Goal: Task Accomplishment & Management: Use online tool/utility

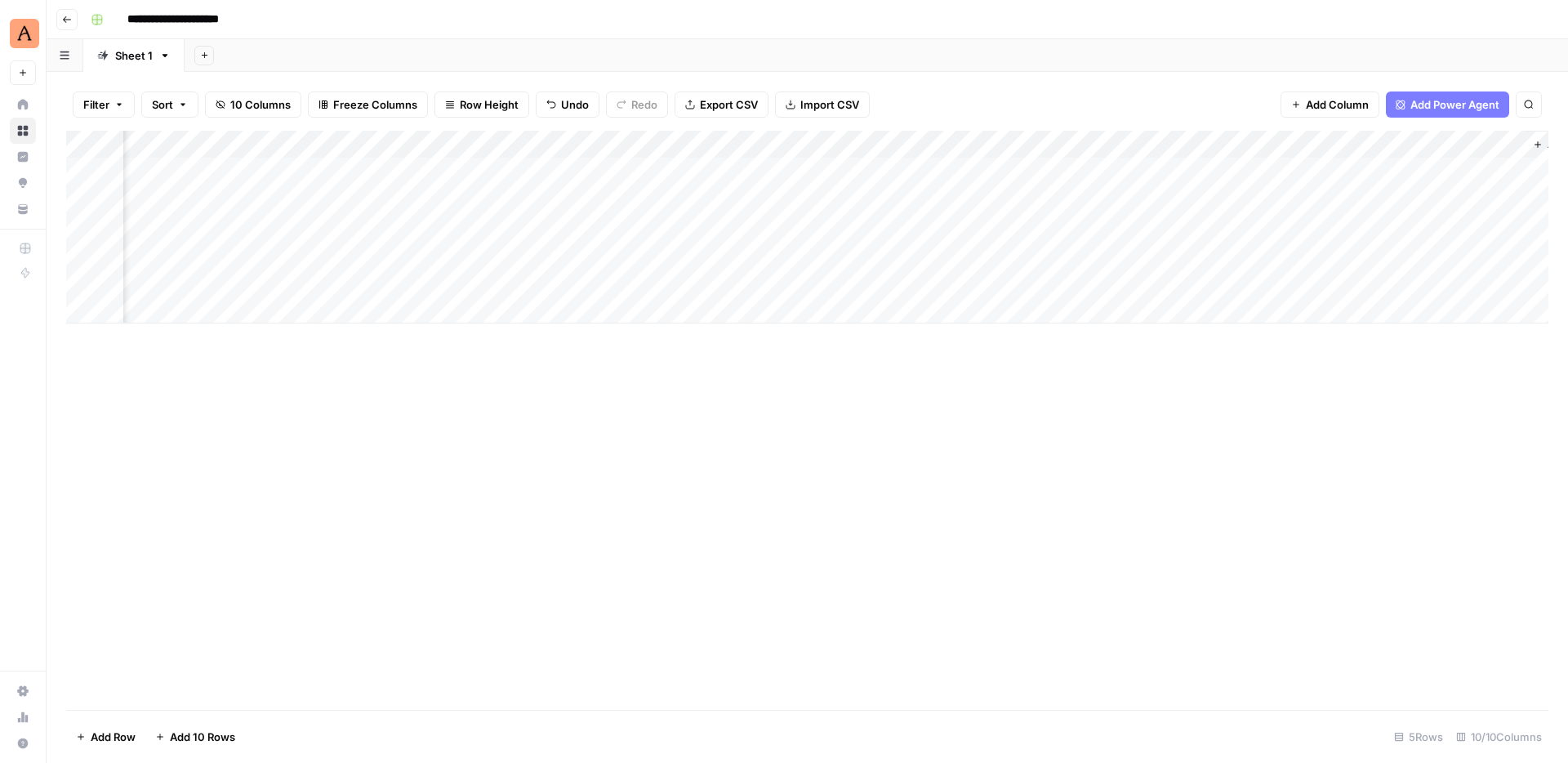
scroll to position [0, 710]
click at [1004, 171] on div "Add Column" at bounding box center [806, 171] width 1482 height 81
click at [908, 193] on div "Add Column" at bounding box center [806, 171] width 1482 height 81
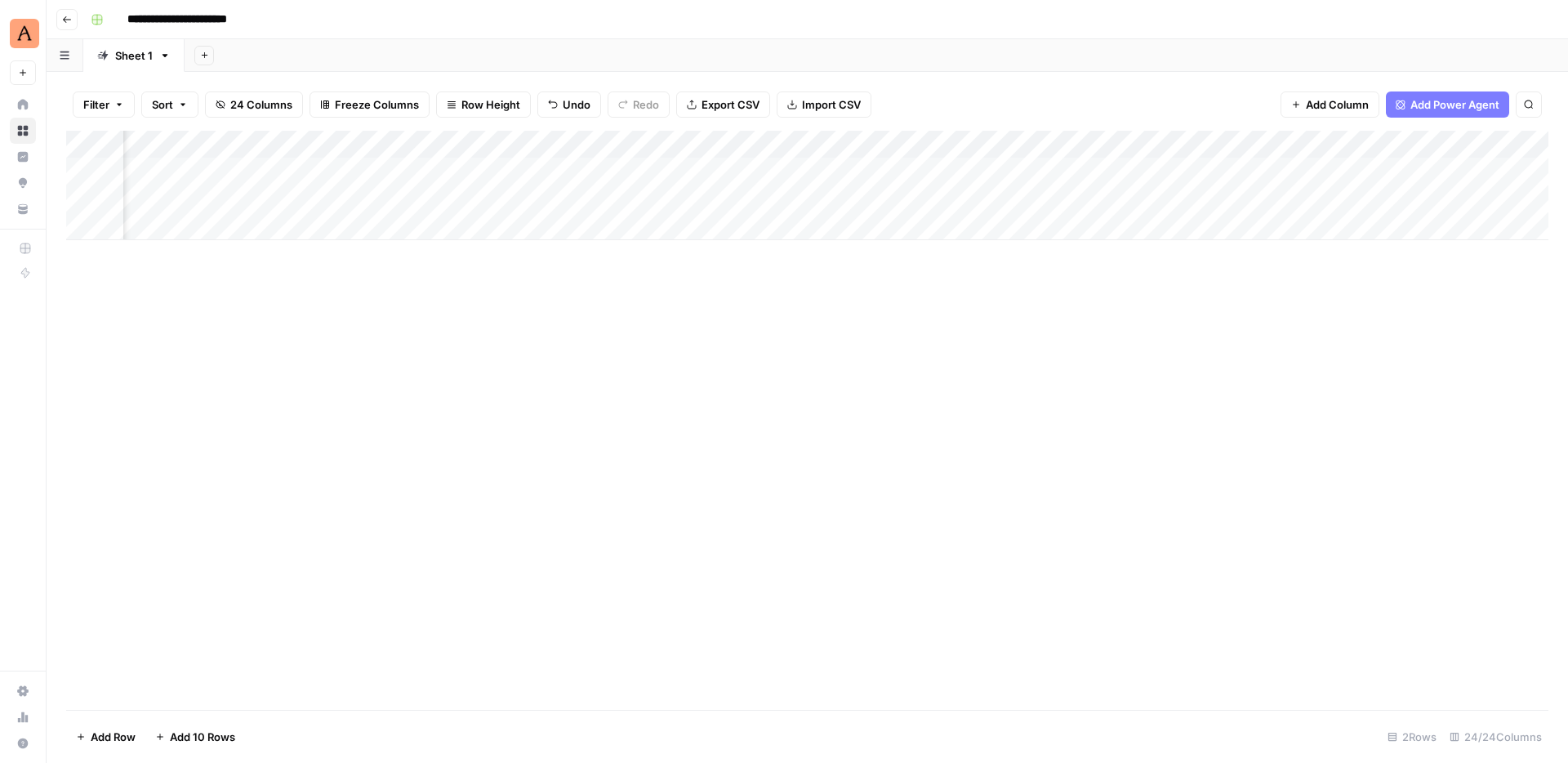
click at [839, 171] on div "Add Column" at bounding box center [806, 185] width 1482 height 109
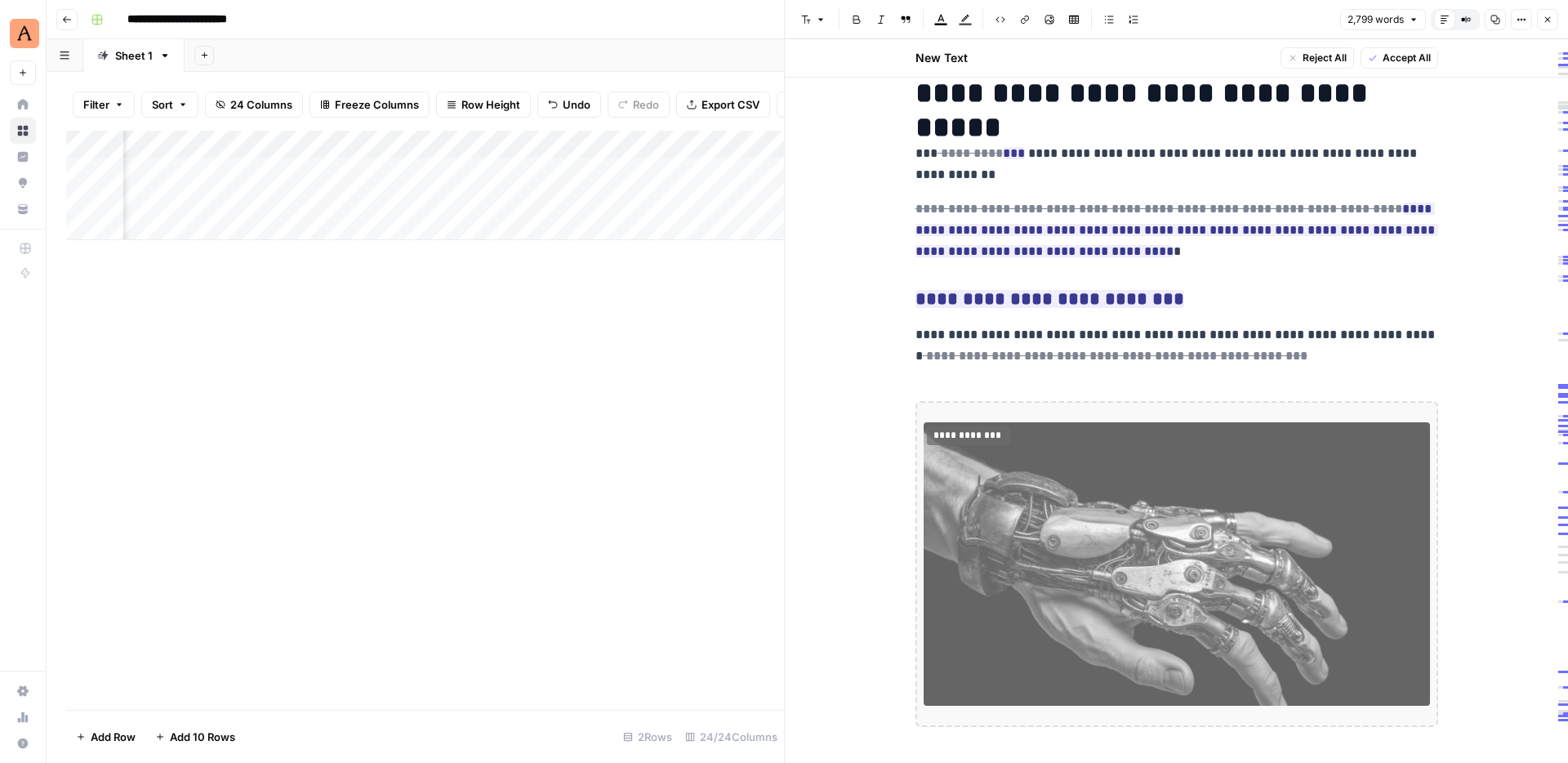
scroll to position [0, 2158]
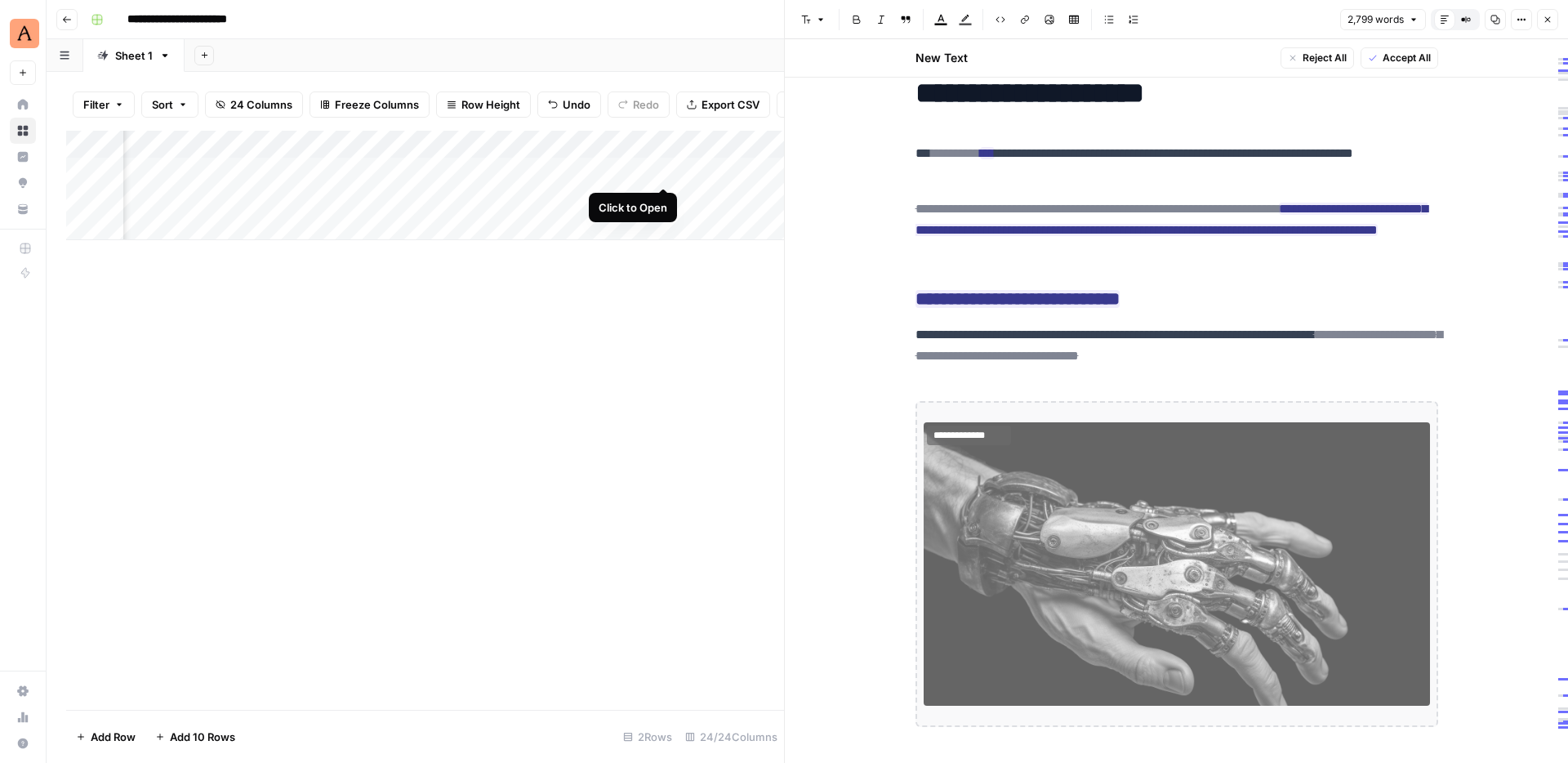
click at [658, 172] on div "Add Column" at bounding box center [424, 185] width 717 height 109
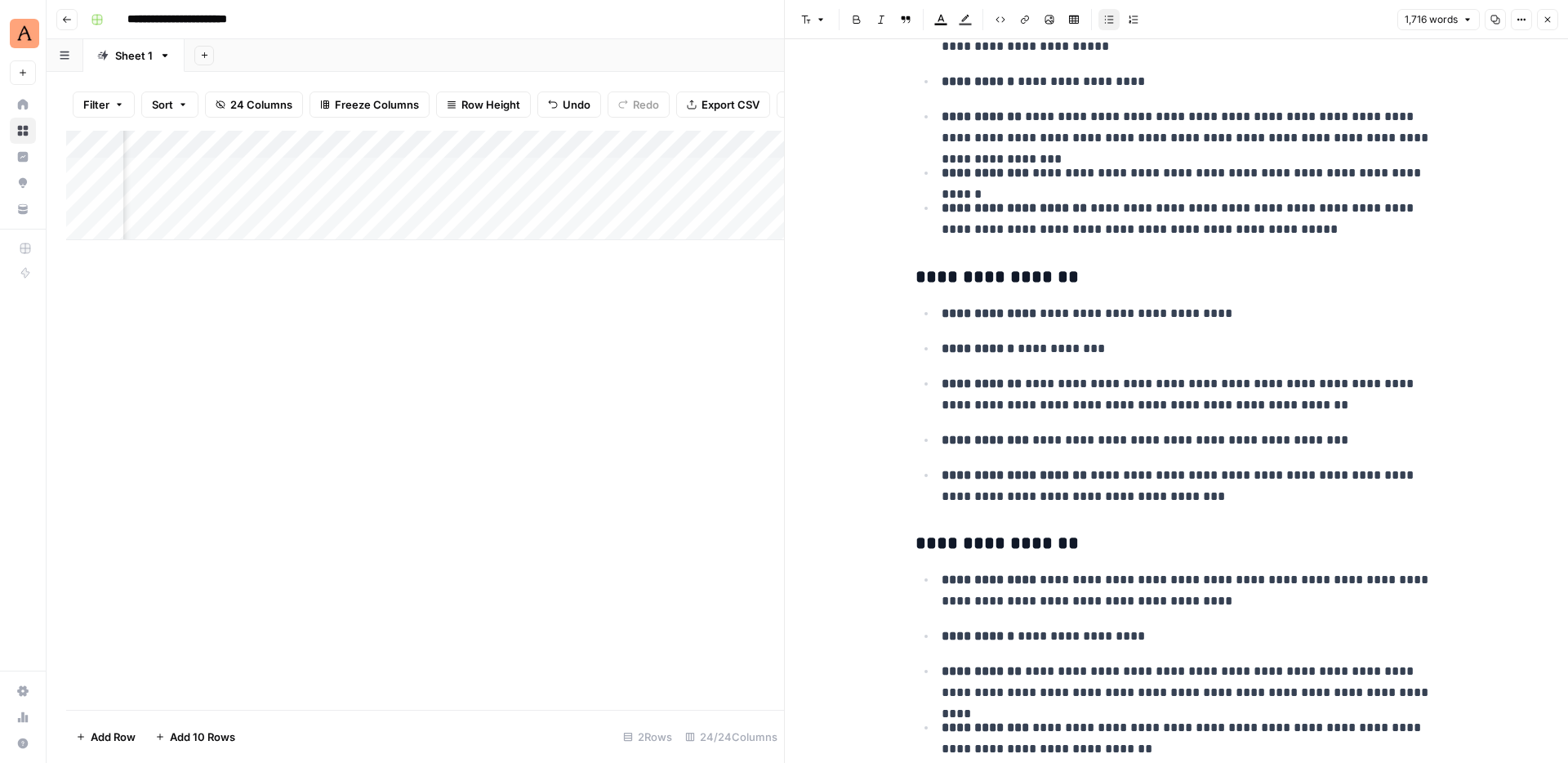
scroll to position [1553, 0]
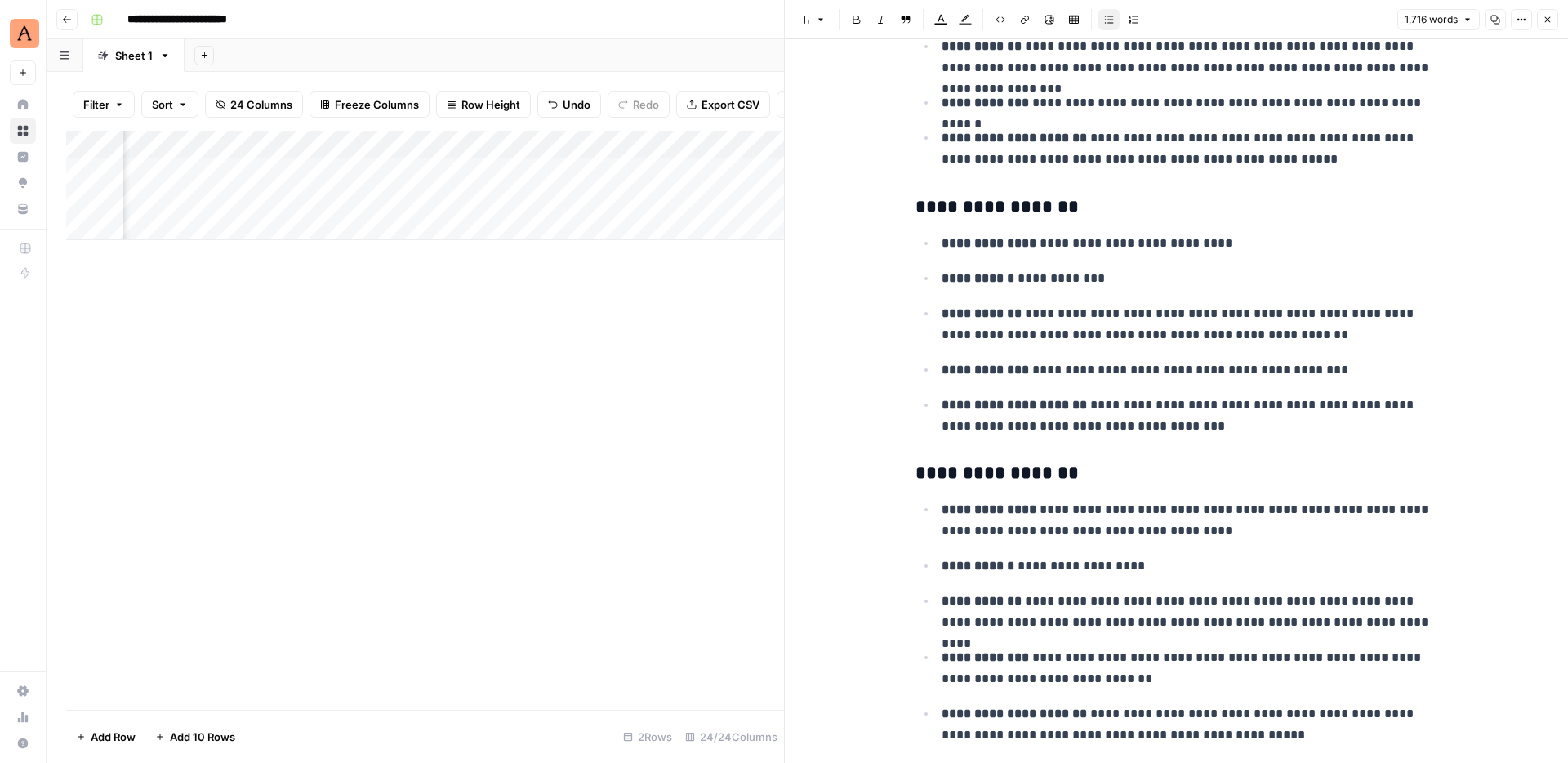
click at [1550, 18] on icon "button" at bounding box center [1548, 19] width 10 height 10
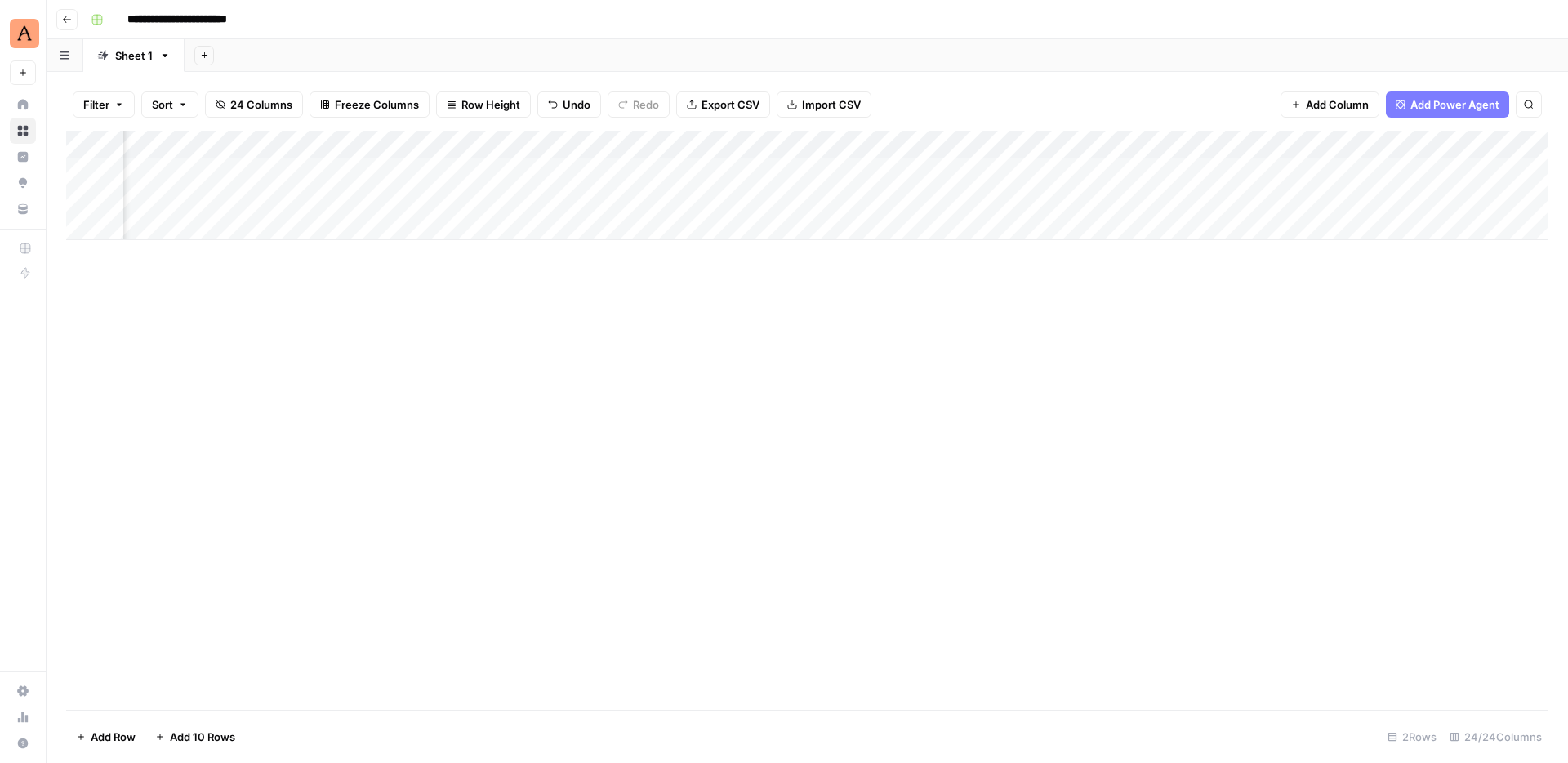
click at [1064, 169] on div "Add Column" at bounding box center [806, 185] width 1482 height 109
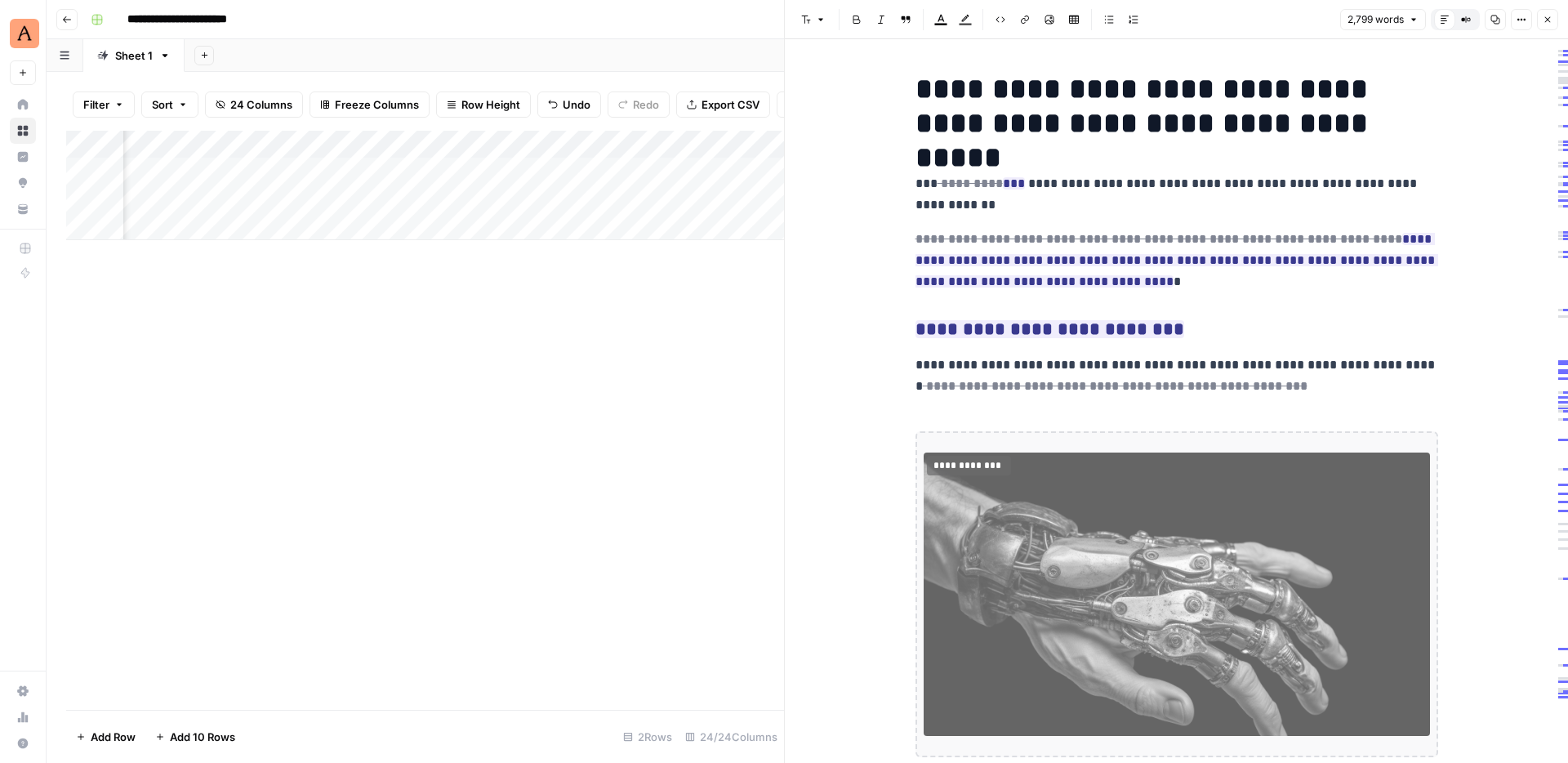
scroll to position [0, 1659]
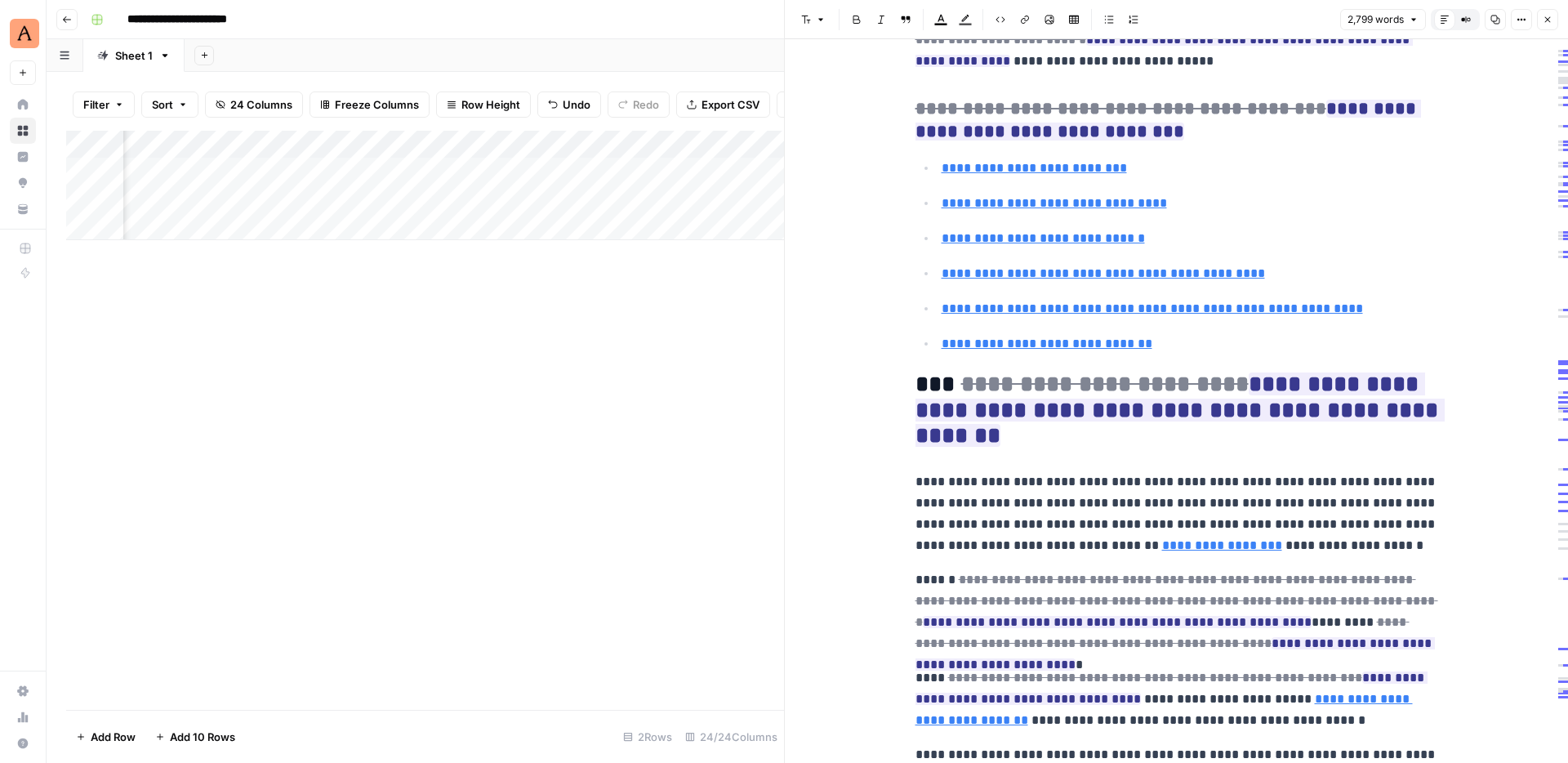
type input "#four"
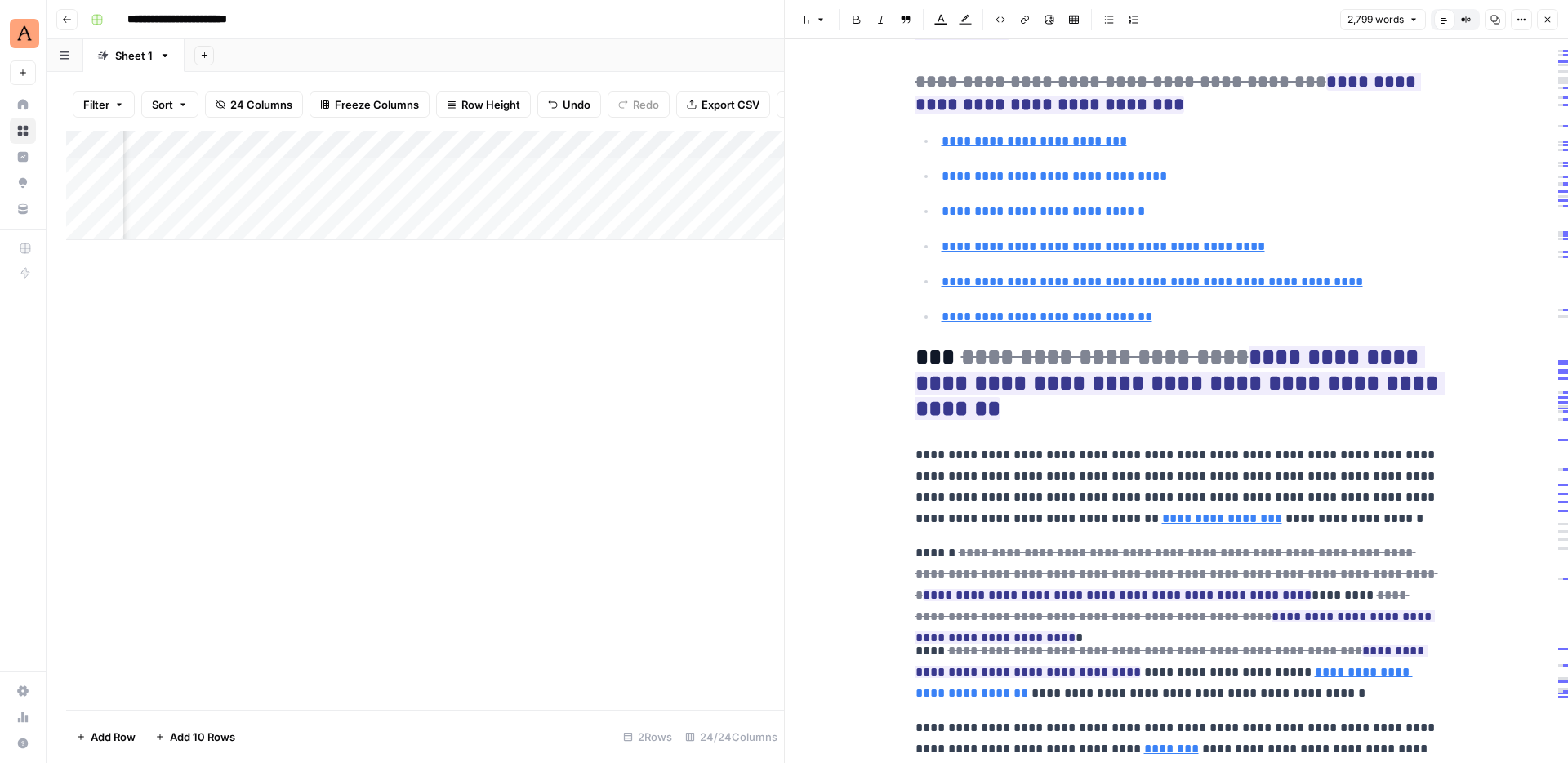
scroll to position [0, 0]
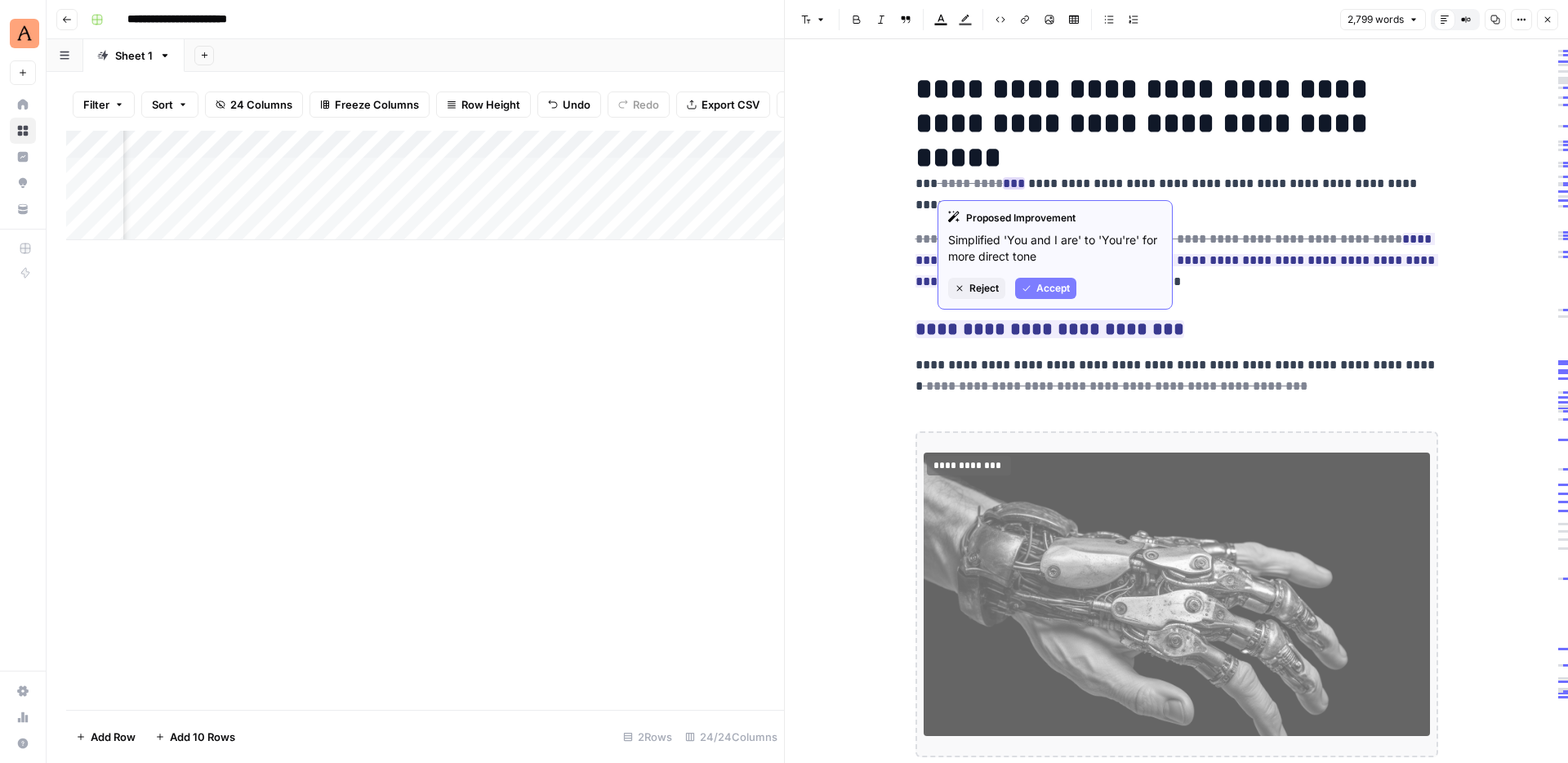
click at [1044, 286] on span "Accept" at bounding box center [1053, 288] width 34 height 15
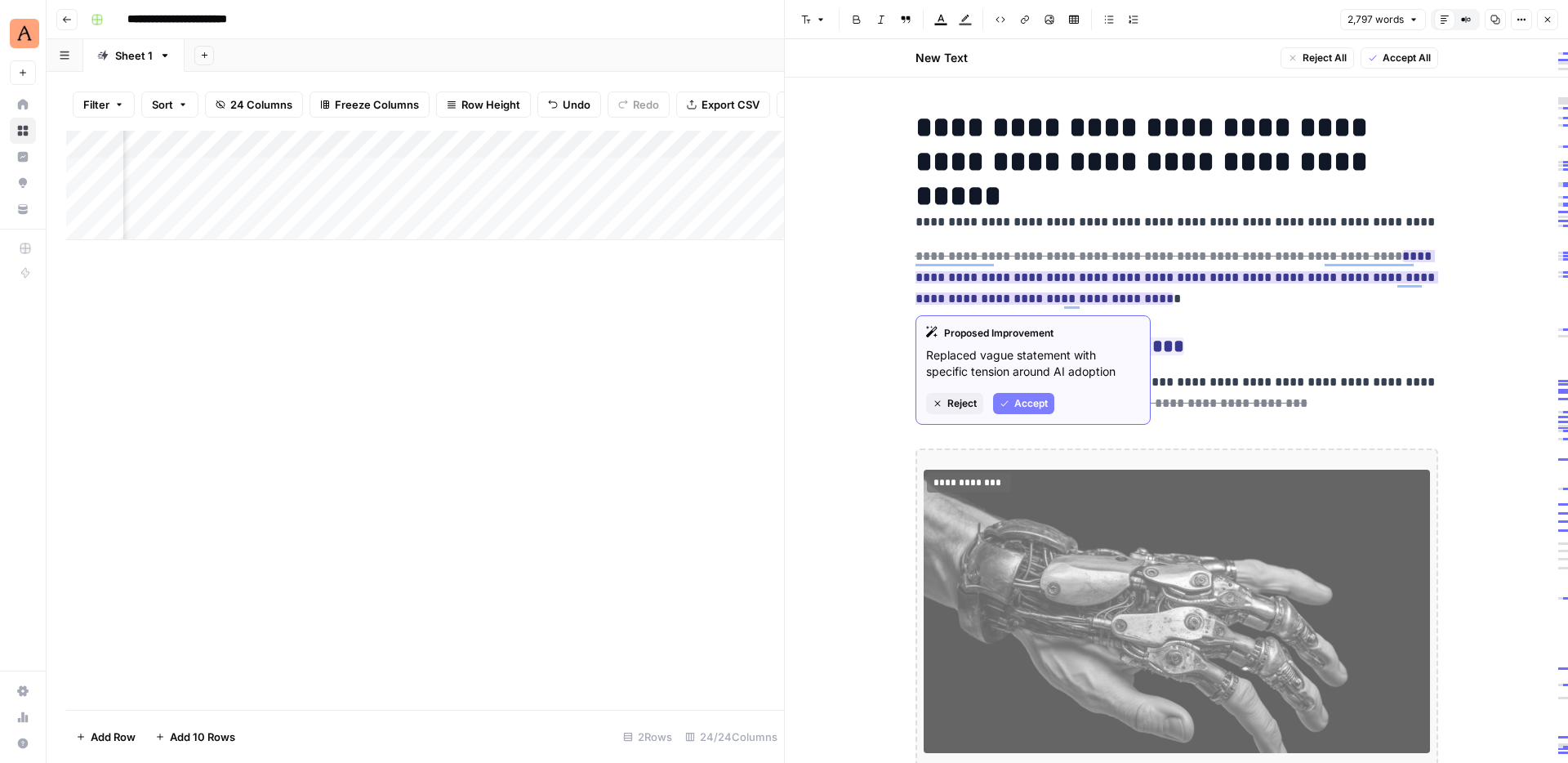
click at [1044, 400] on span "Accept" at bounding box center [1031, 403] width 34 height 15
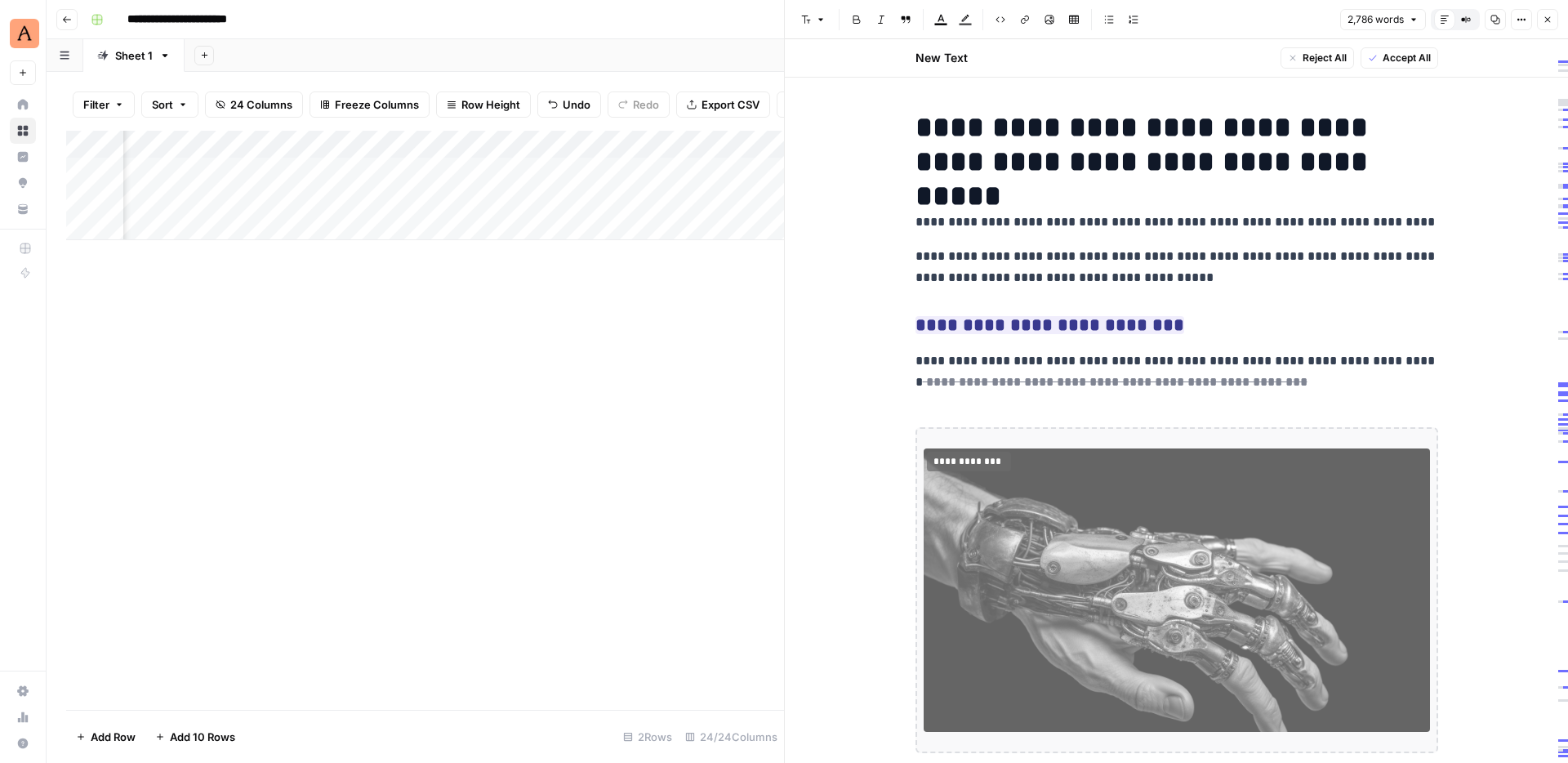
click at [967, 283] on p "**********" at bounding box center [1176, 267] width 523 height 43
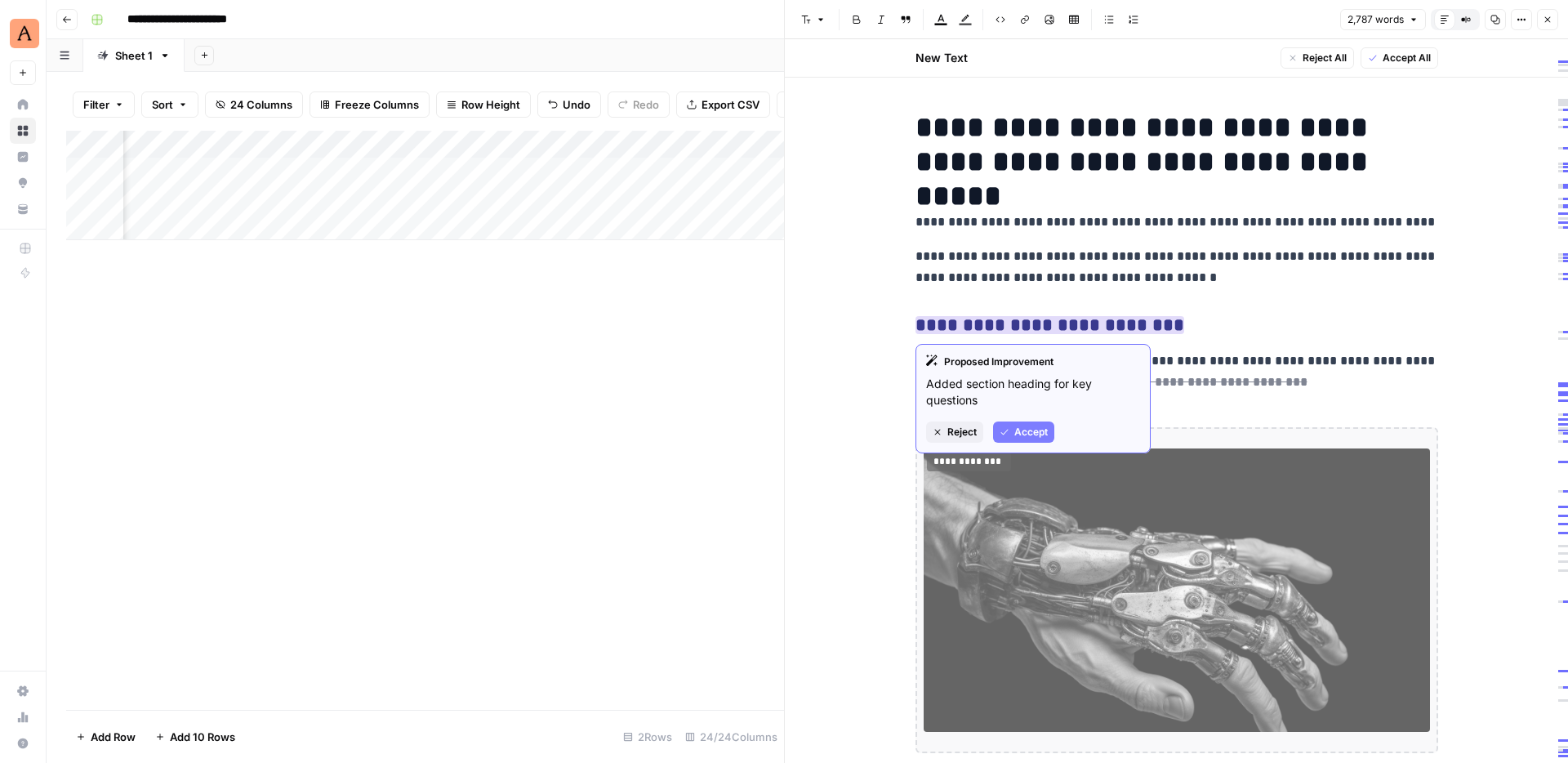
click at [960, 434] on span "Reject" at bounding box center [962, 431] width 29 height 15
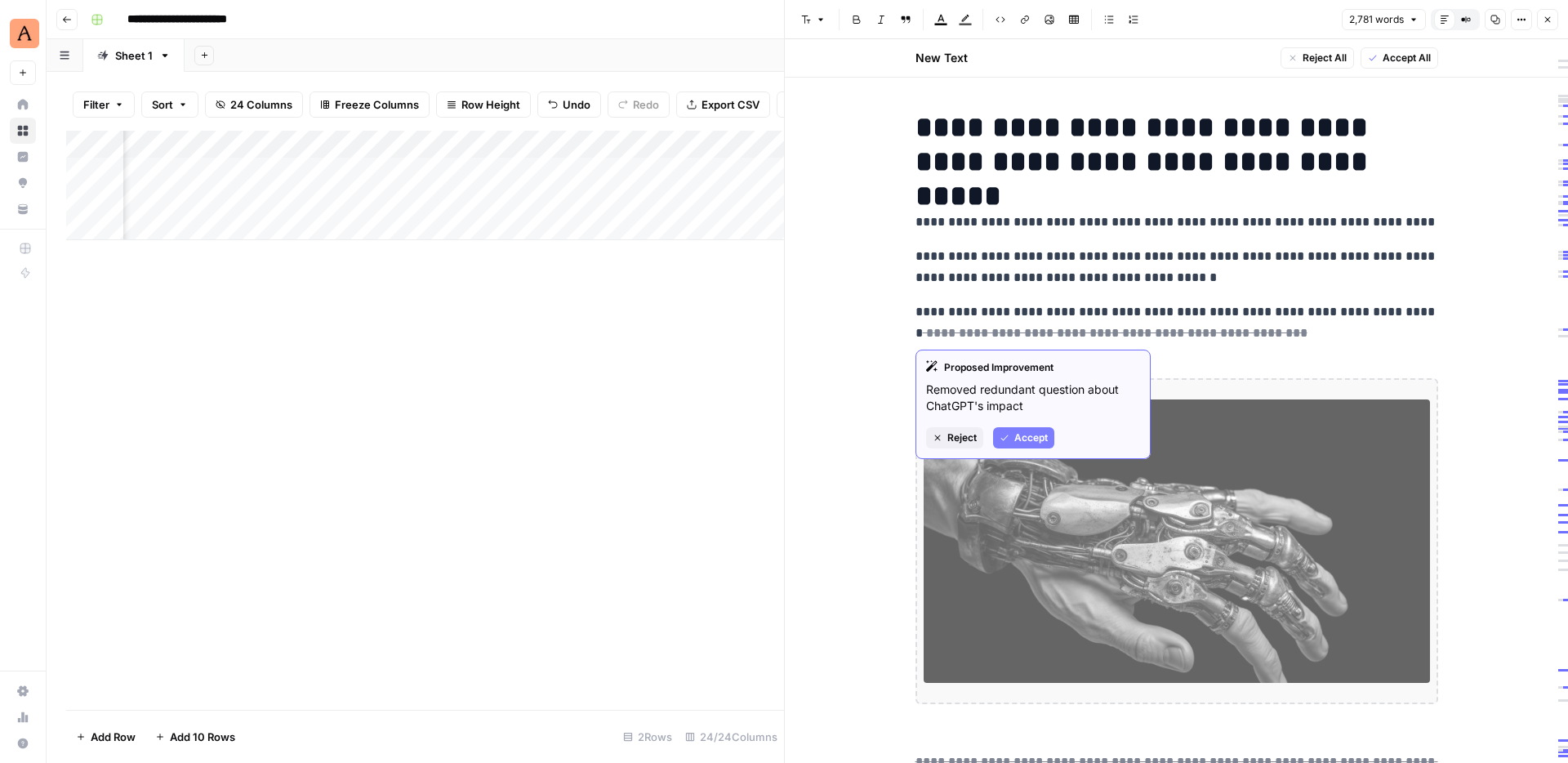
click at [1035, 439] on span "Accept" at bounding box center [1031, 437] width 34 height 15
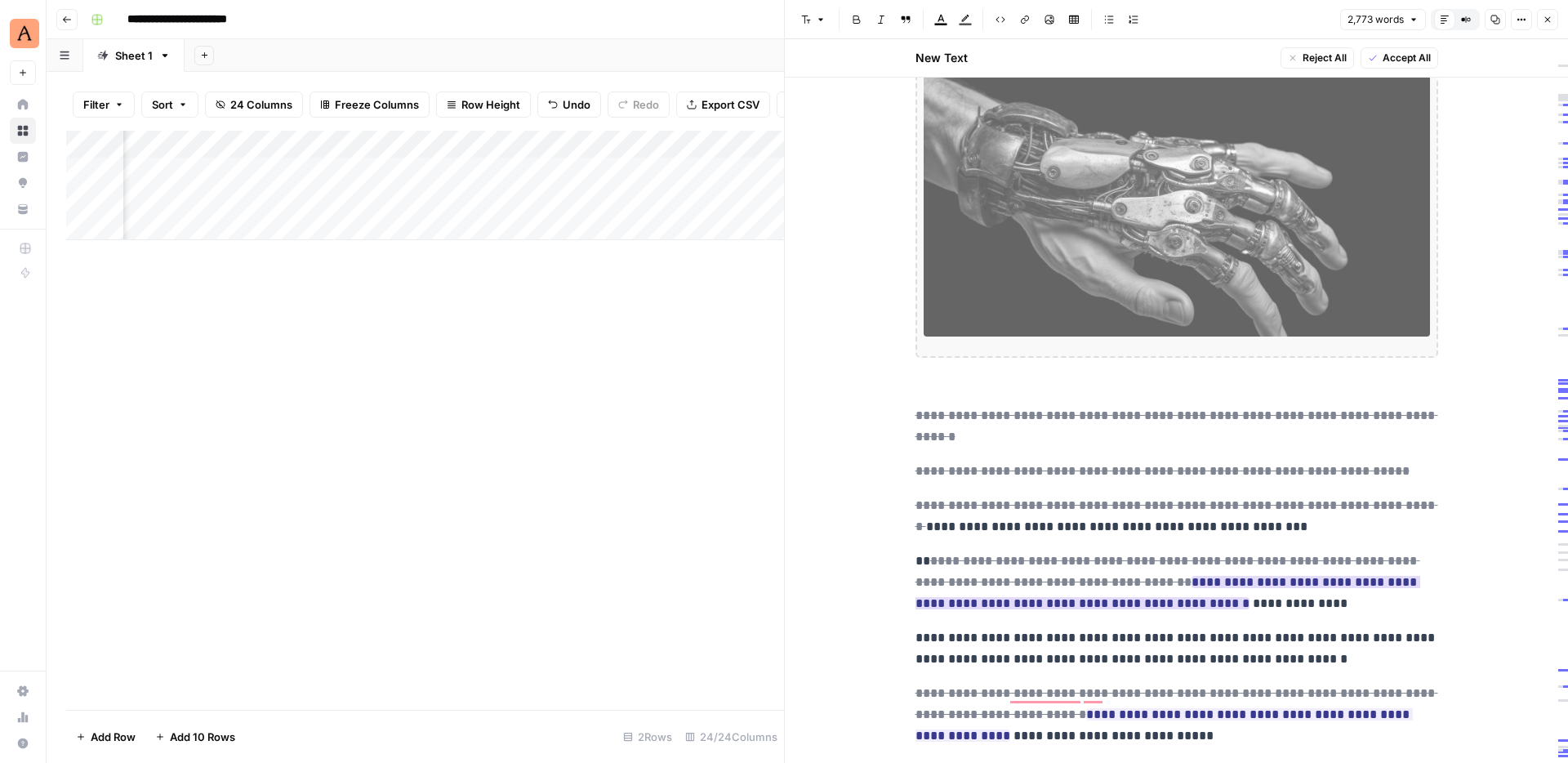
click at [1127, 589] on ins "**********" at bounding box center [1168, 592] width 505 height 34
click at [1142, 555] on del "**********" at bounding box center [1168, 572] width 505 height 34
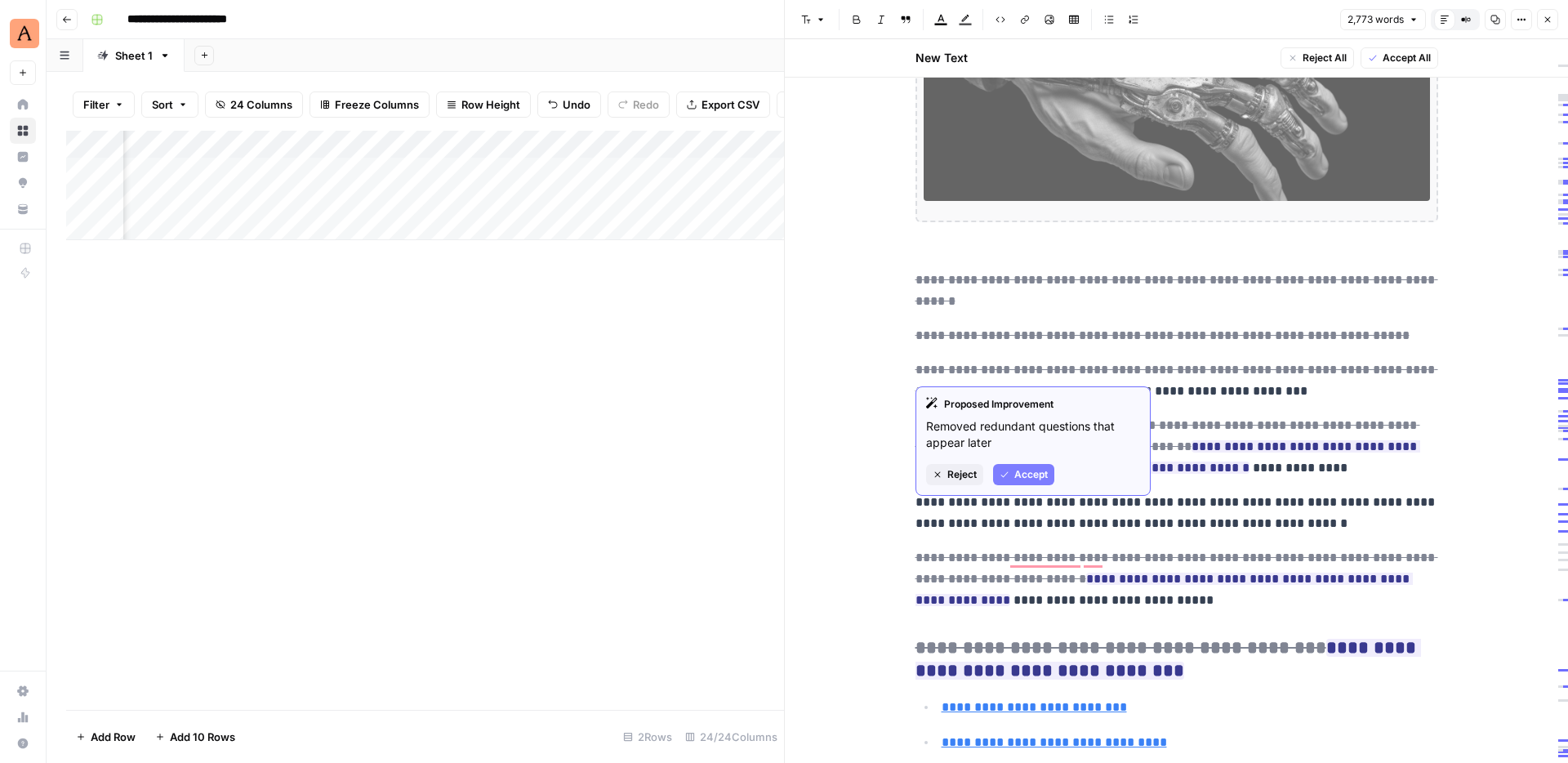
click at [1036, 471] on span "Accept" at bounding box center [1031, 474] width 34 height 15
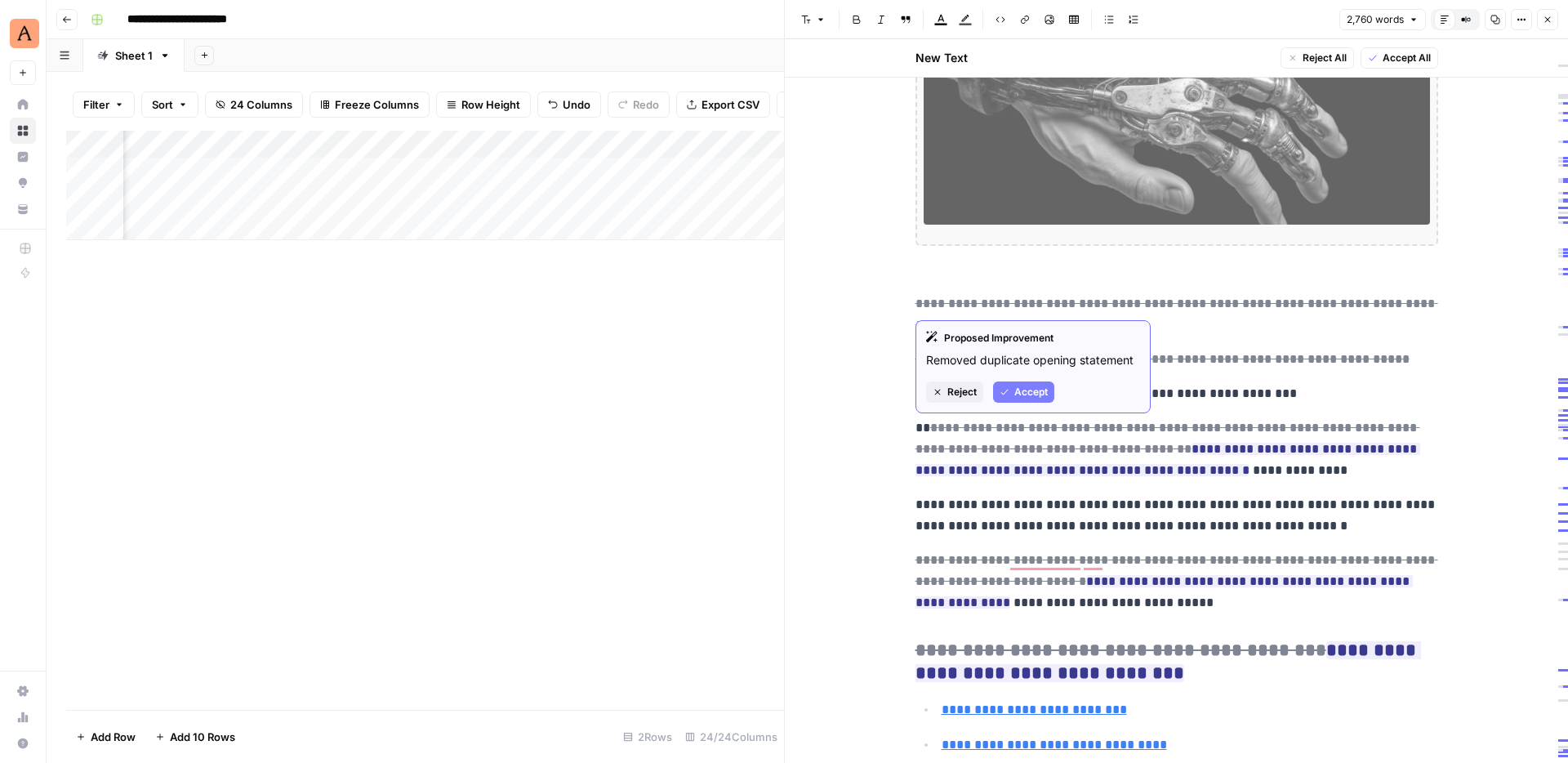
click at [1042, 389] on span "Accept" at bounding box center [1031, 392] width 34 height 15
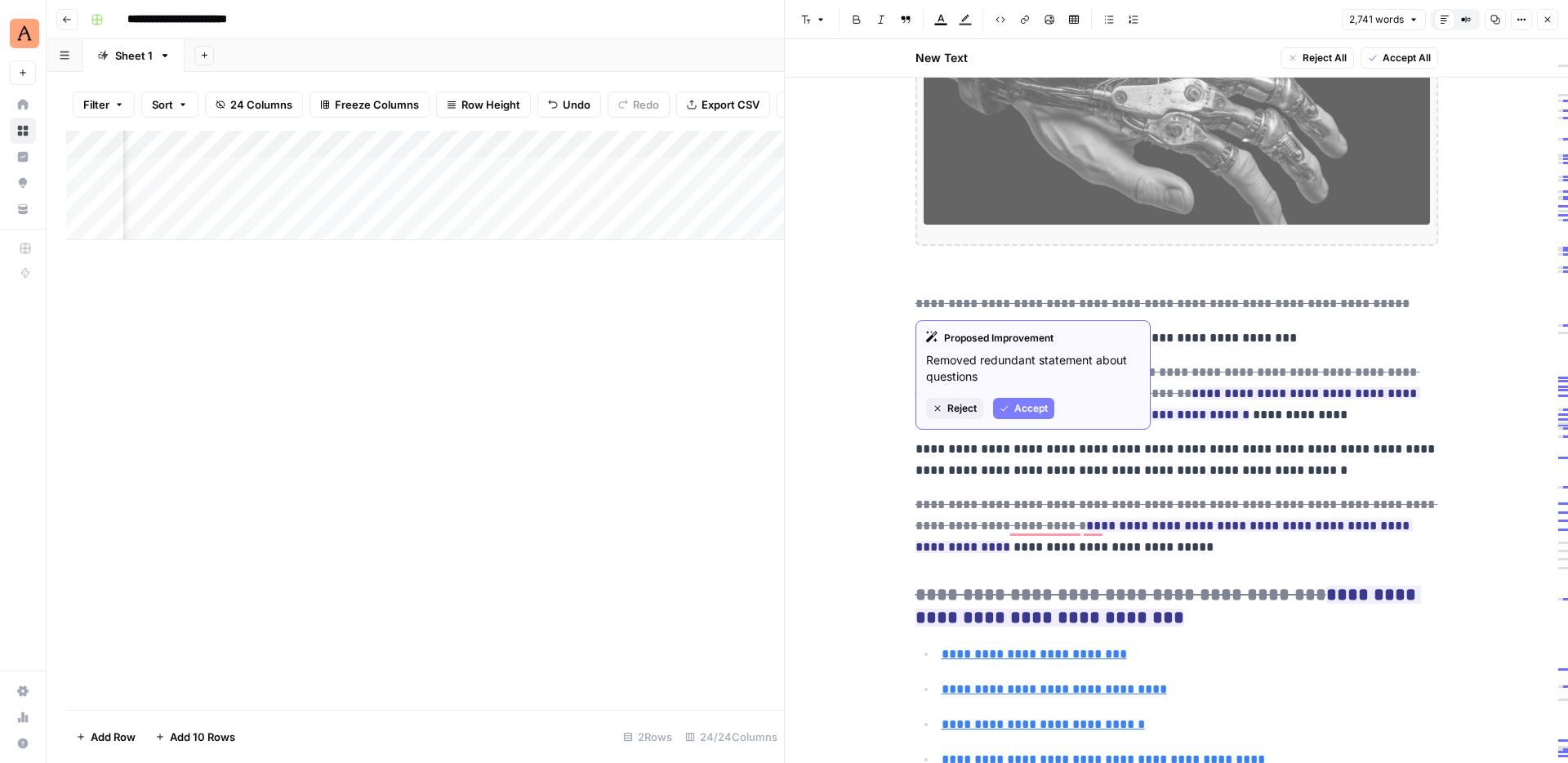
click at [1029, 396] on div "Proposed Improvement Removed redundant statement about questions Reject Accept" at bounding box center [1032, 374] width 235 height 109
click at [1031, 409] on span "Accept" at bounding box center [1031, 408] width 34 height 15
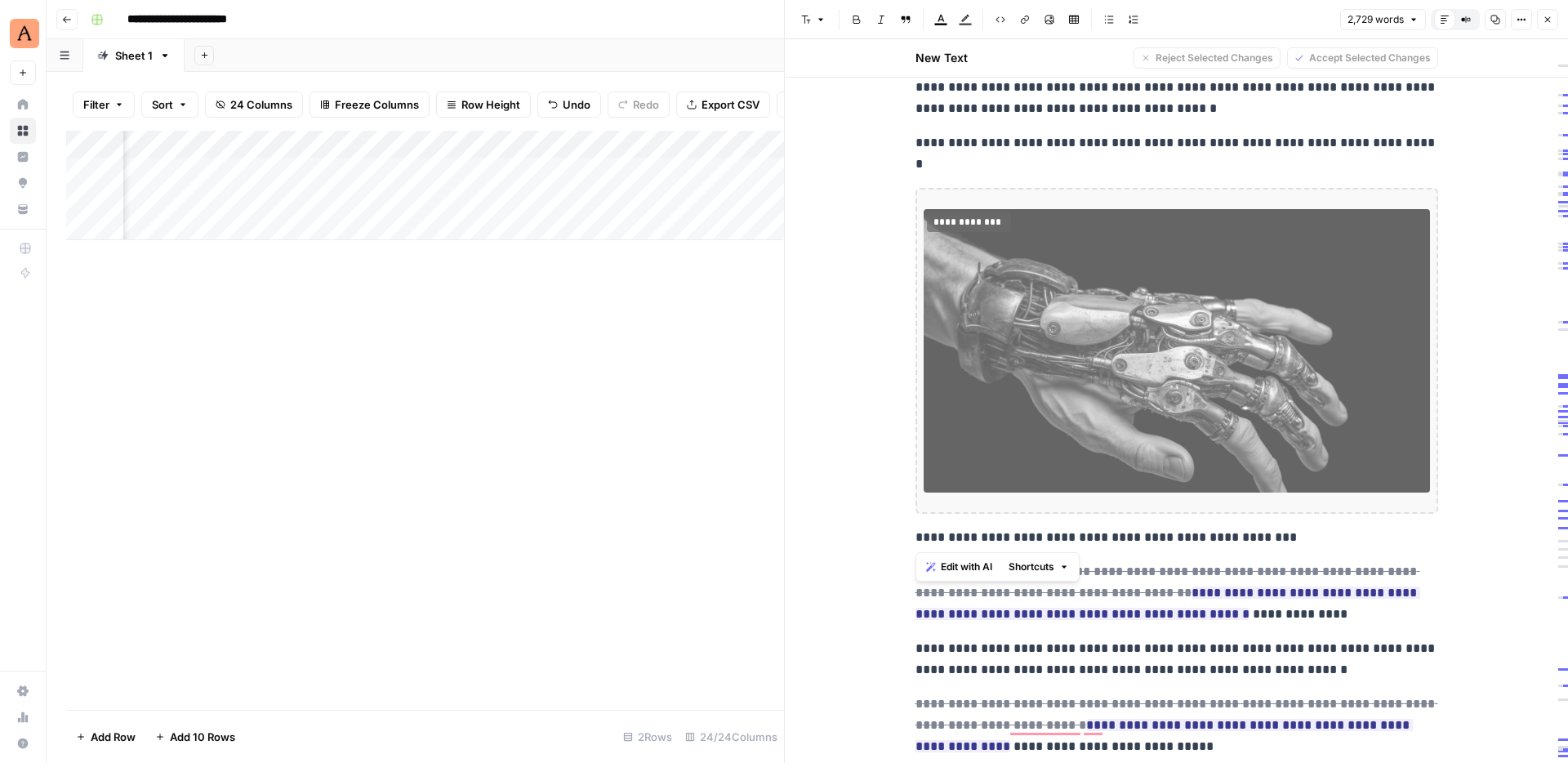
drag, startPoint x: 1287, startPoint y: 538, endPoint x: 899, endPoint y: 535, distance: 388.0
click at [899, 535] on div "**********" at bounding box center [1176, 401] width 783 height 723
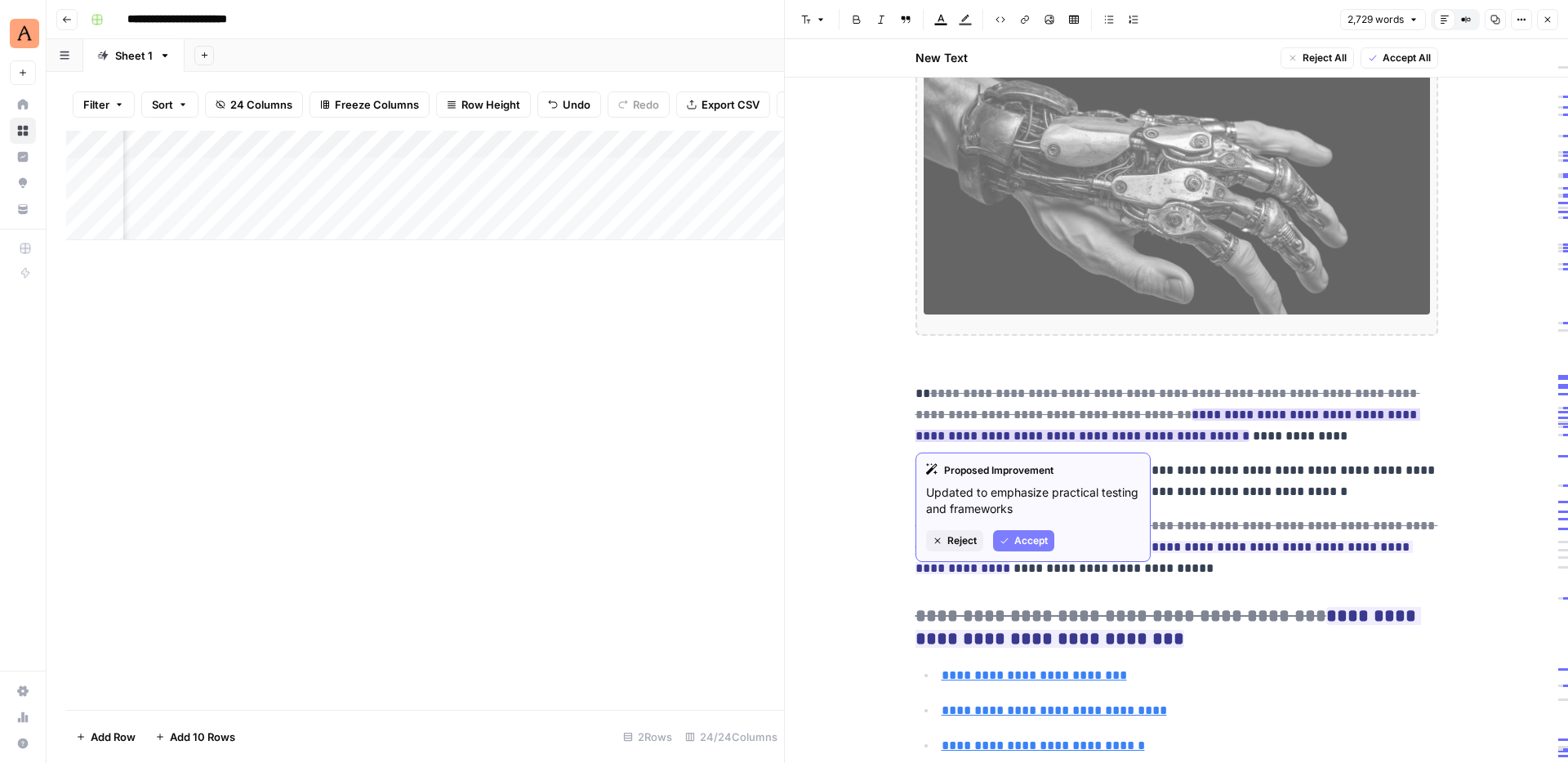
click at [1043, 537] on span "Accept" at bounding box center [1031, 541] width 34 height 15
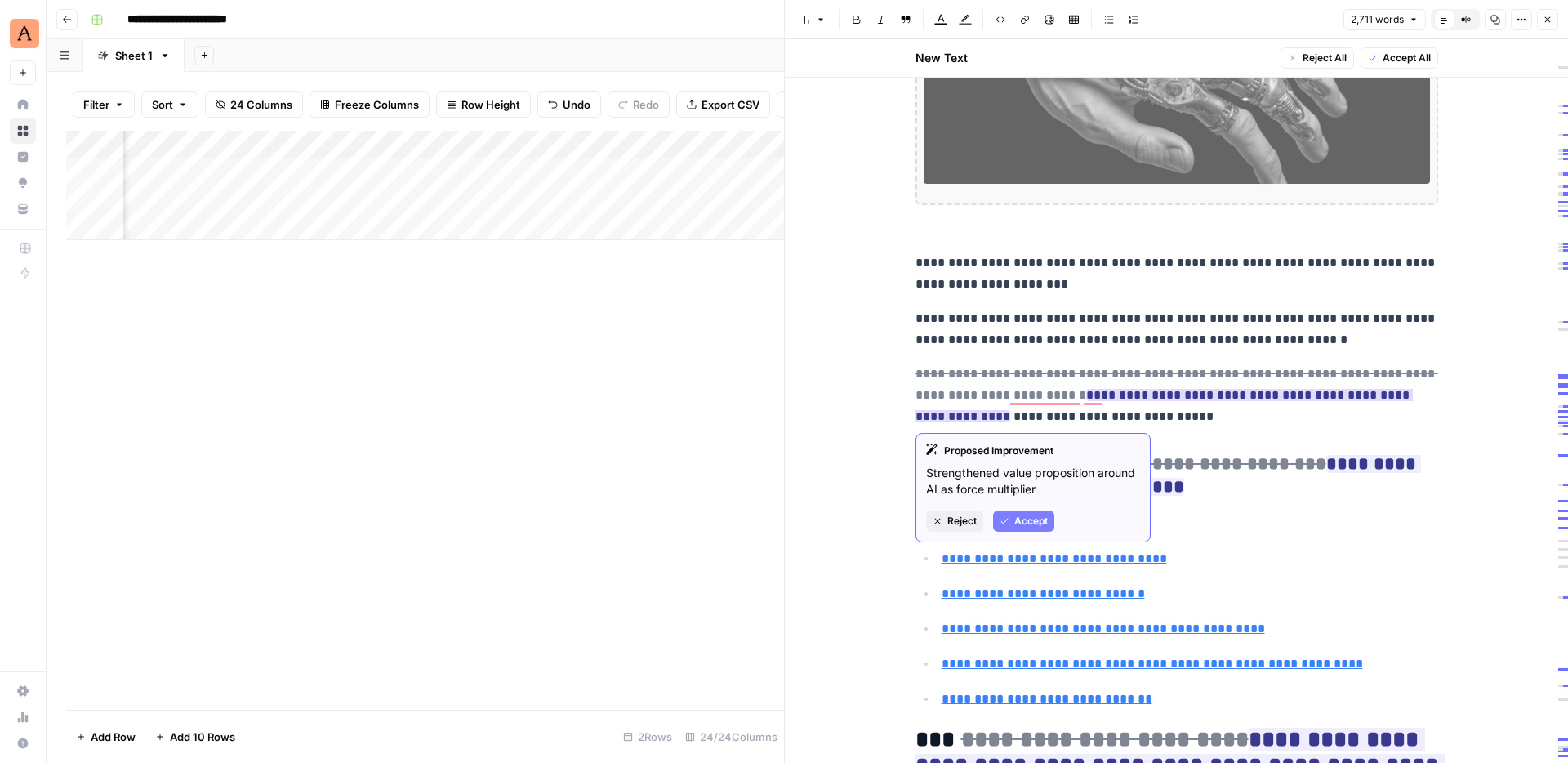
click at [1033, 515] on span "Accept" at bounding box center [1031, 520] width 34 height 15
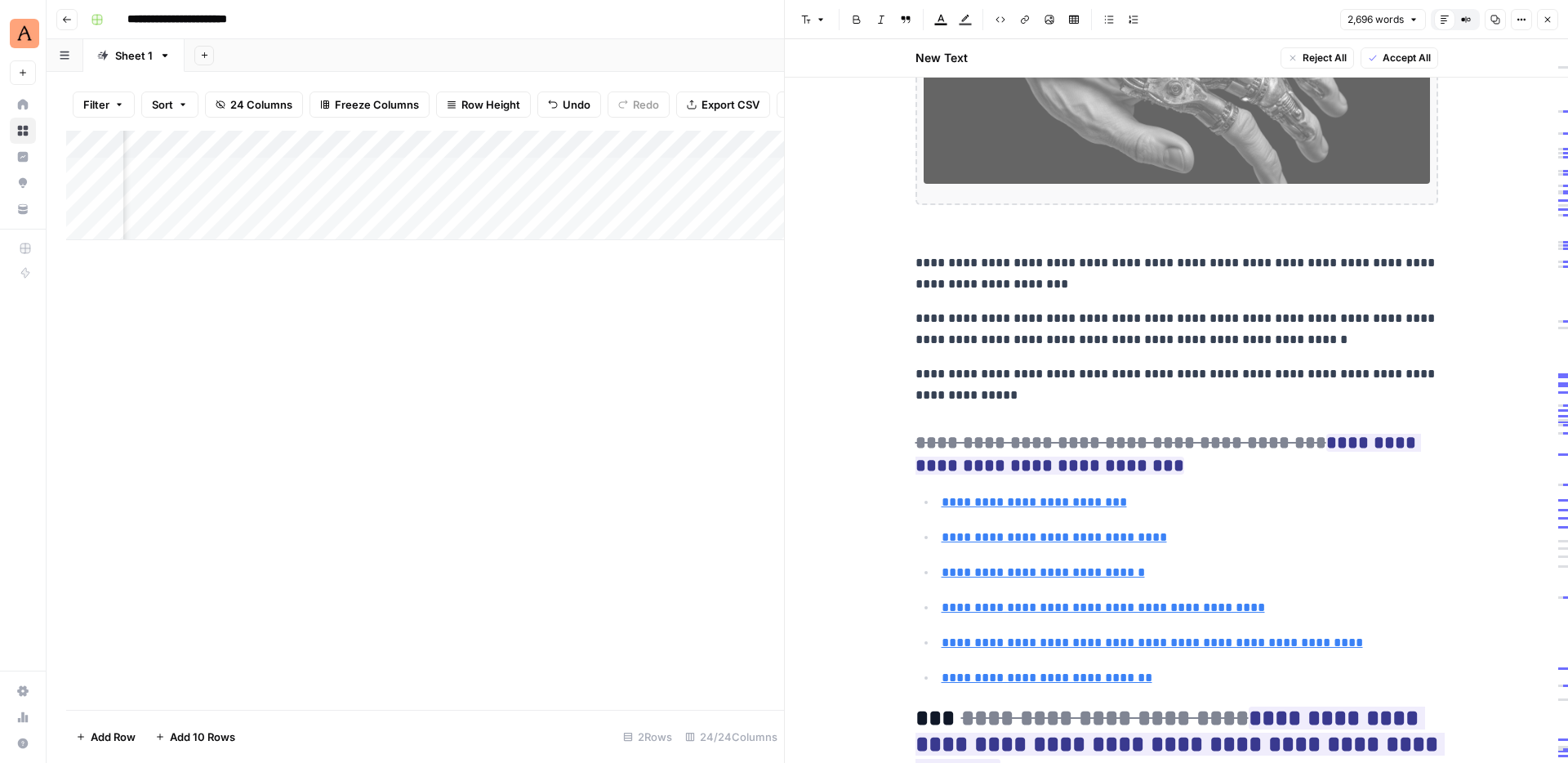
click at [1119, 392] on p "**********" at bounding box center [1176, 385] width 523 height 43
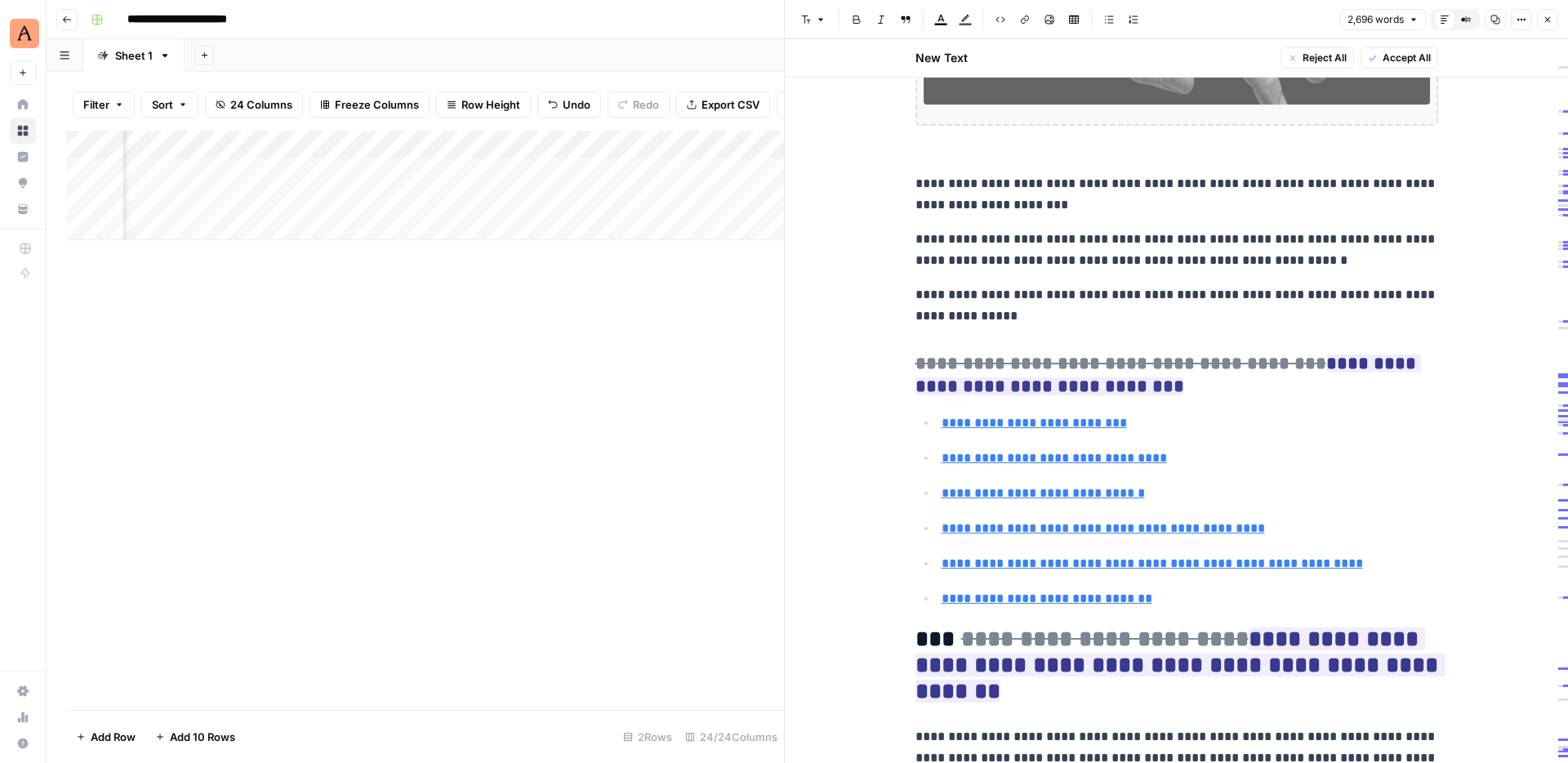
type input "#two"
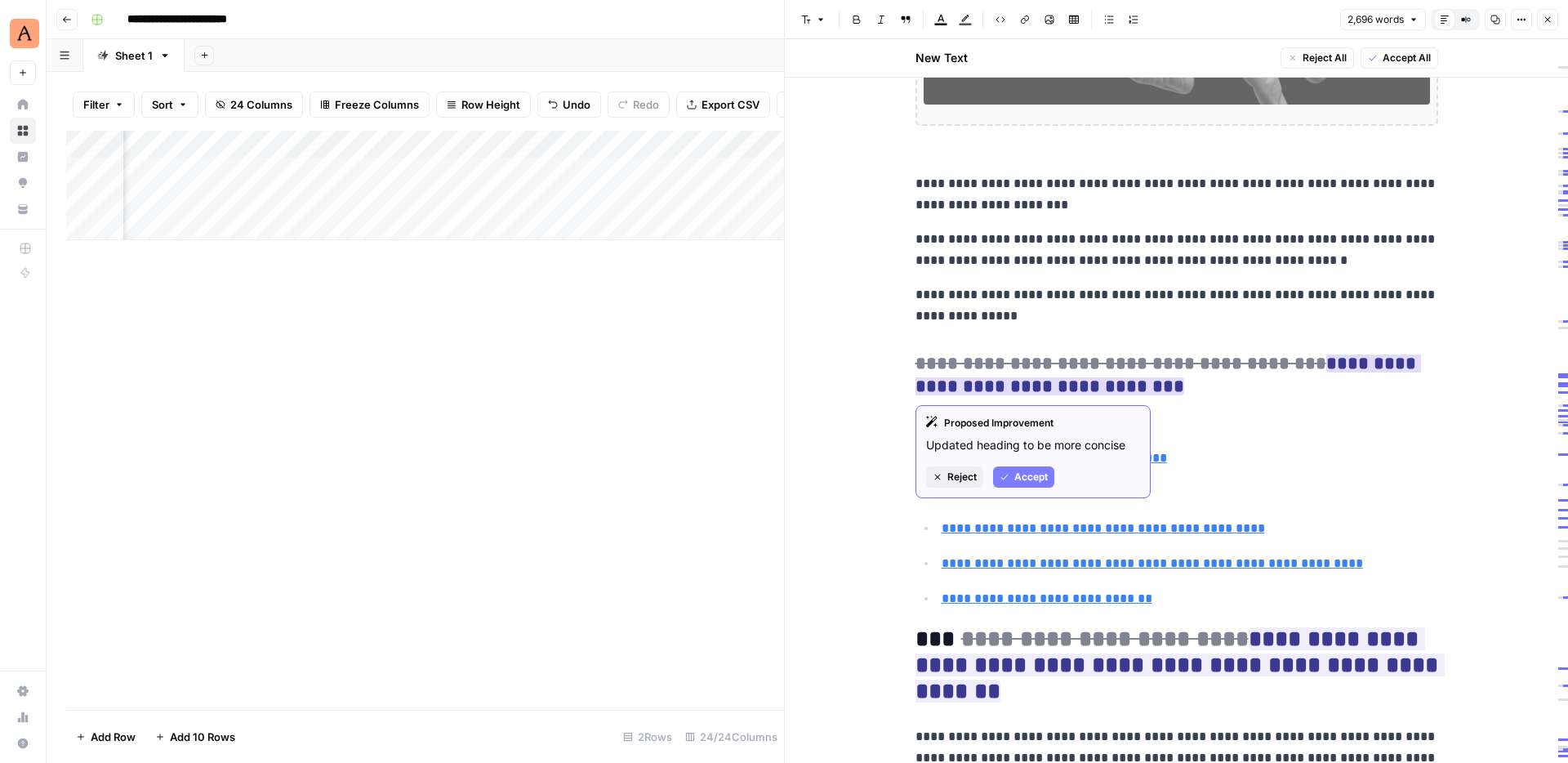
click at [1037, 476] on span "Accept" at bounding box center [1031, 477] width 34 height 15
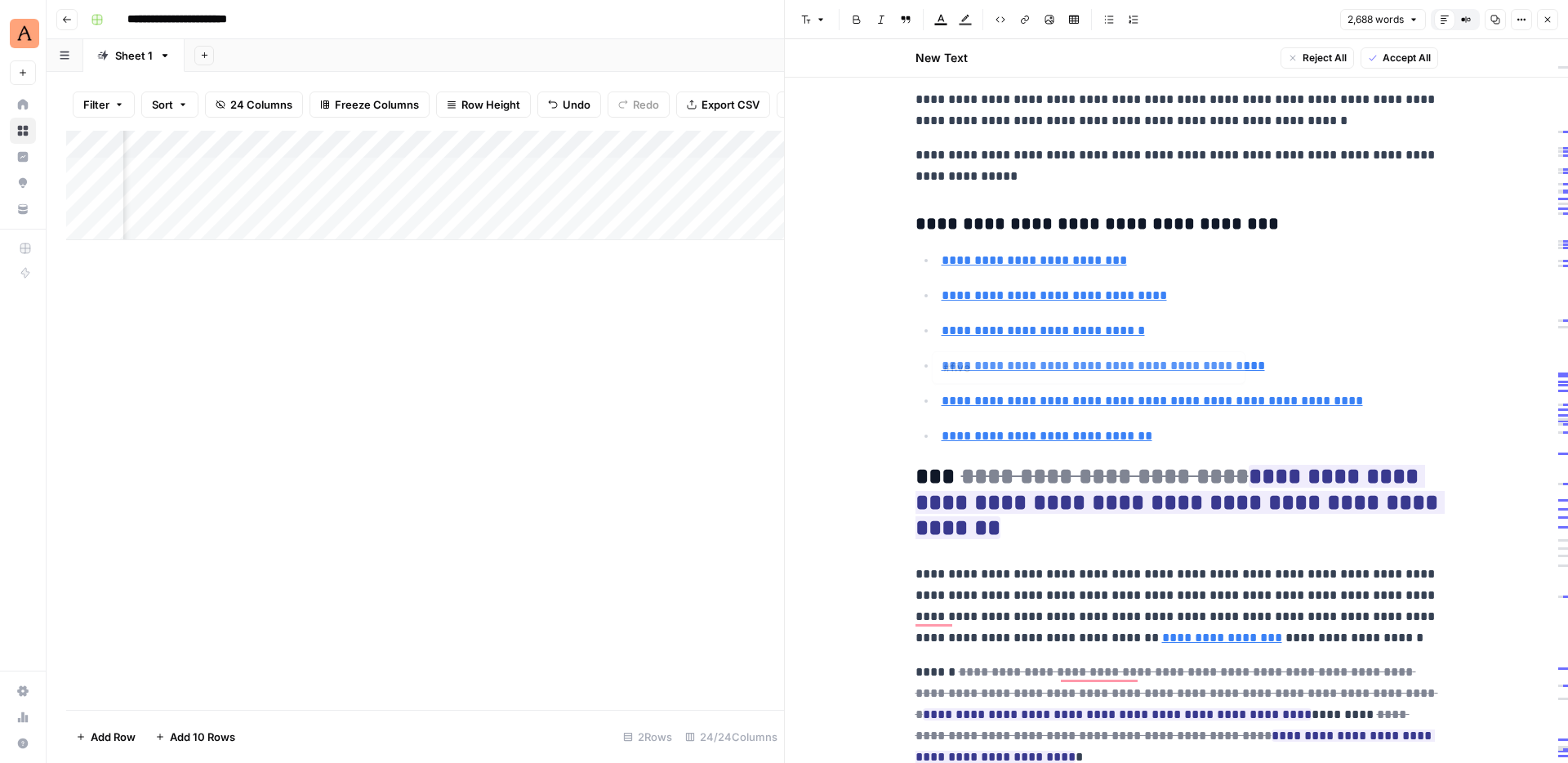
type input "#four"
type input "#five"
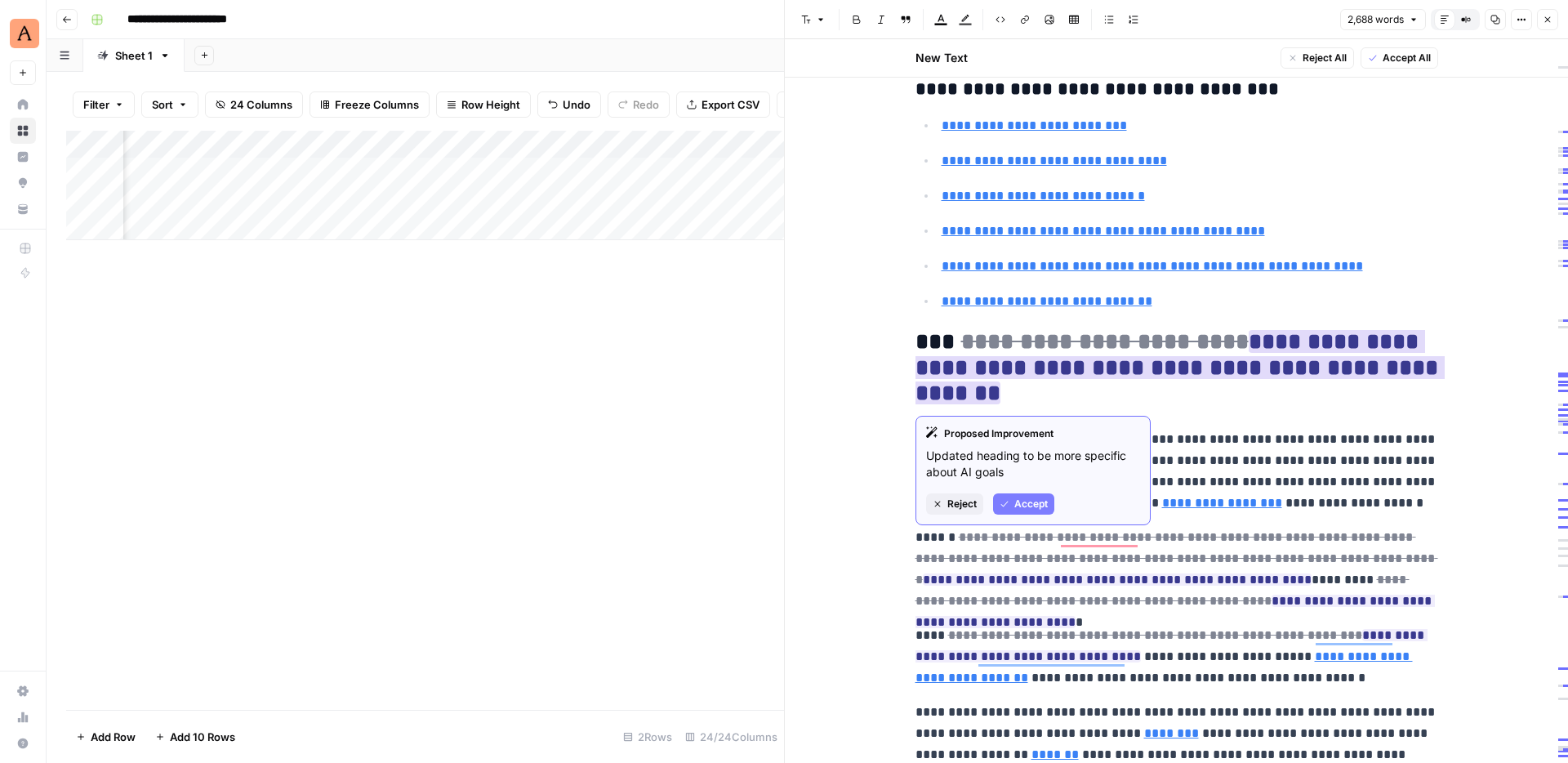
click at [1035, 501] on span "Accept" at bounding box center [1031, 504] width 34 height 15
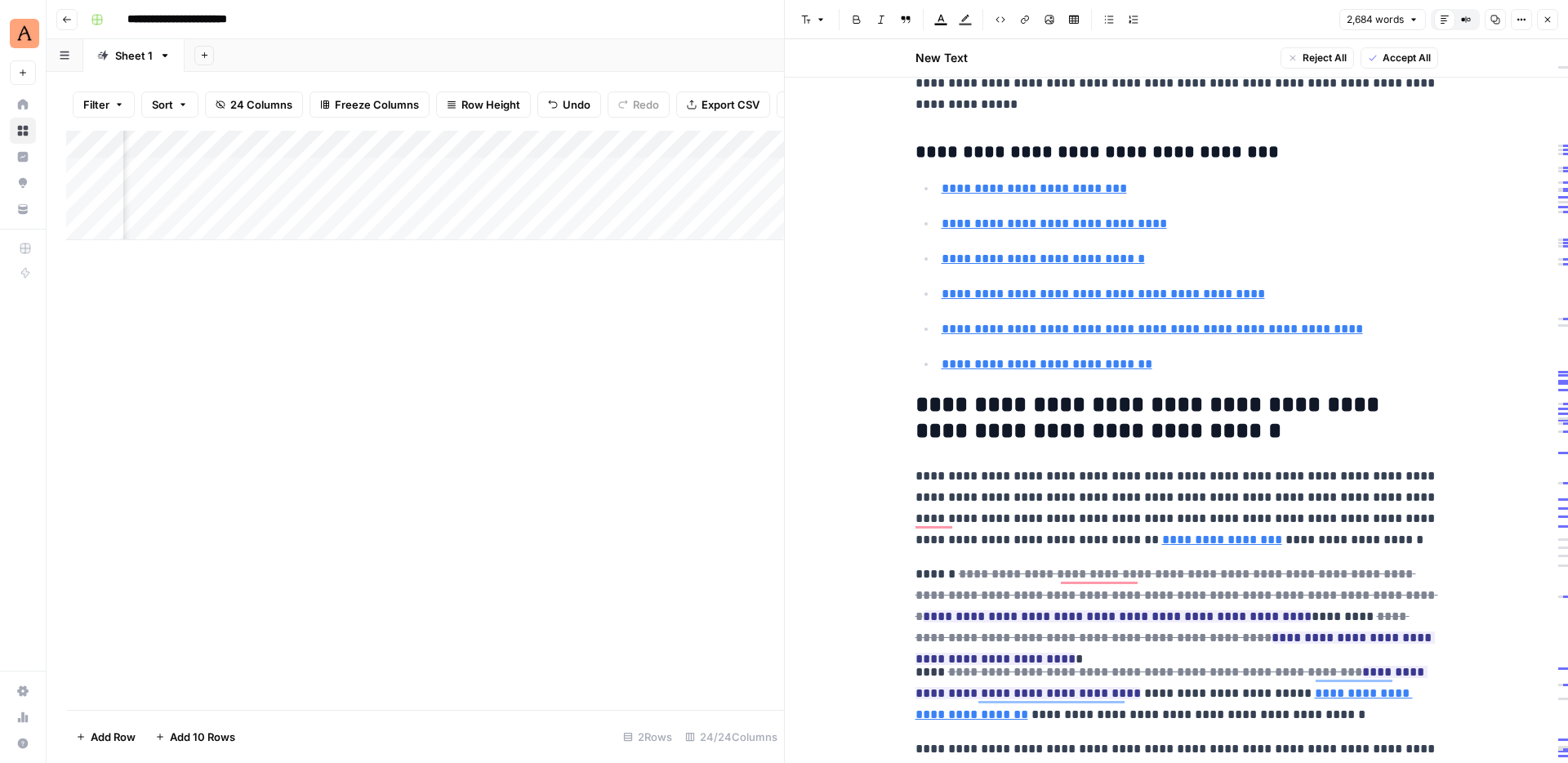
type input "#four"
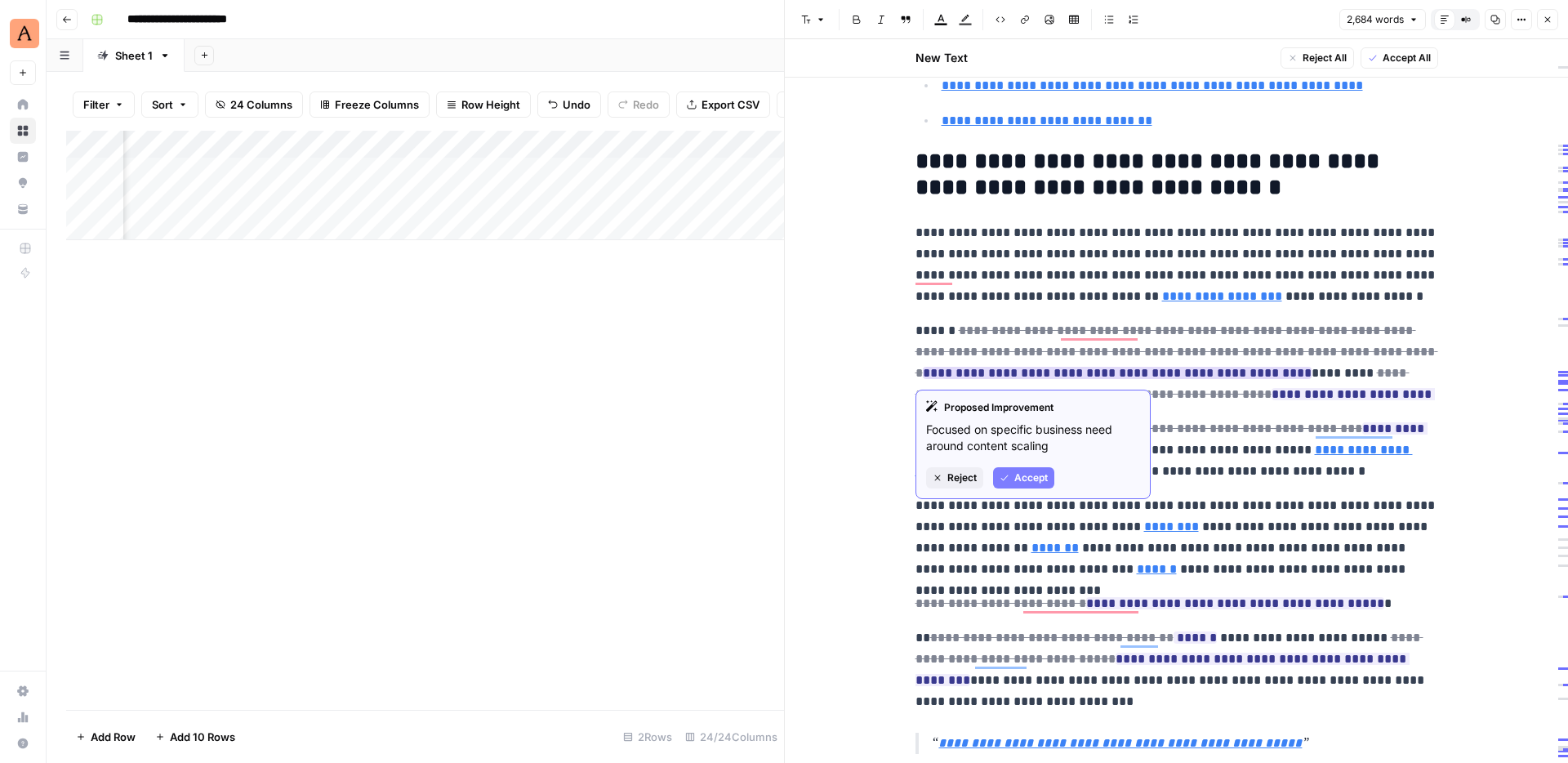
click at [1033, 486] on button "Accept" at bounding box center [1023, 478] width 61 height 21
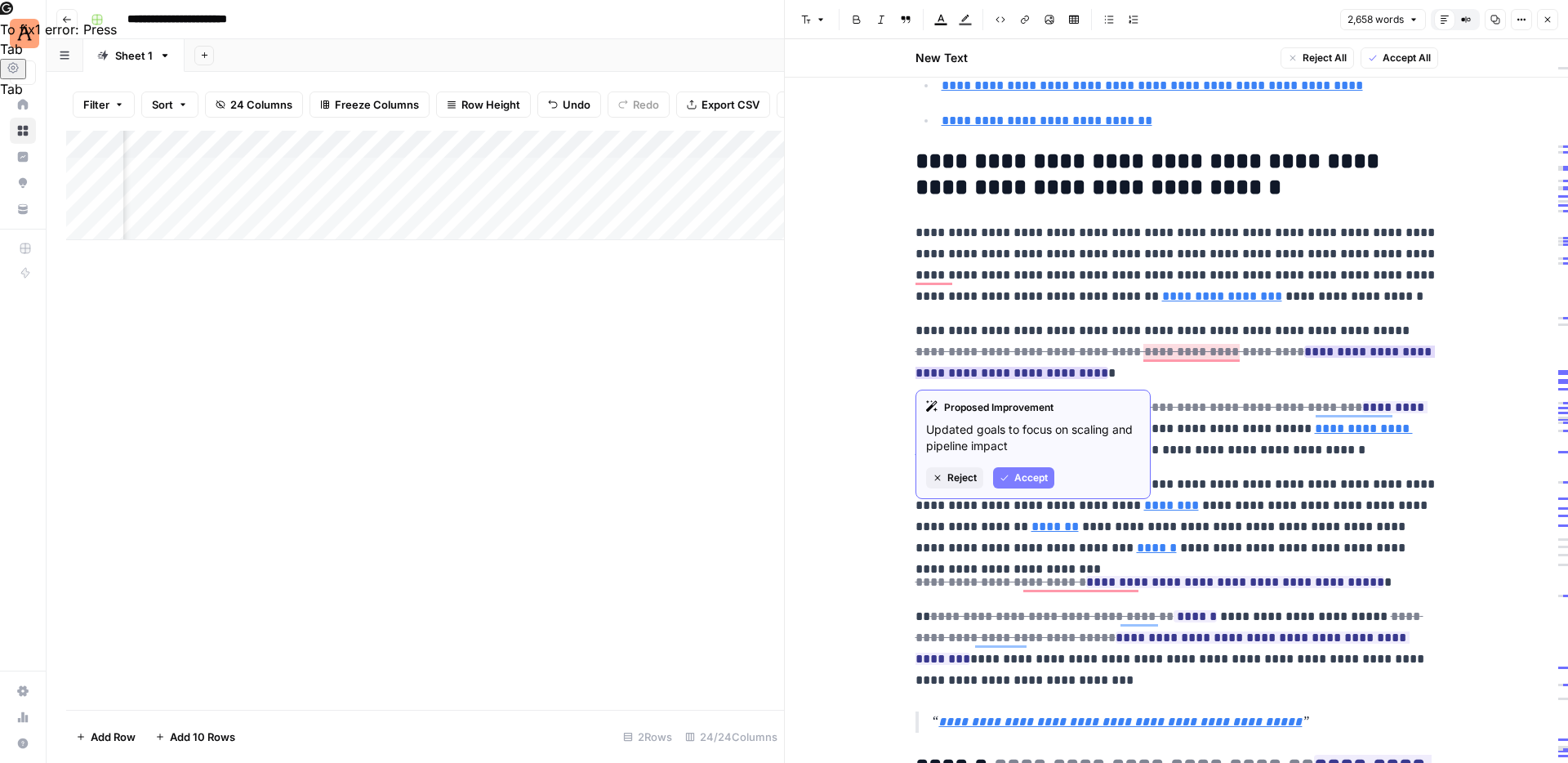
click at [1044, 481] on span "Accept" at bounding box center [1031, 478] width 34 height 15
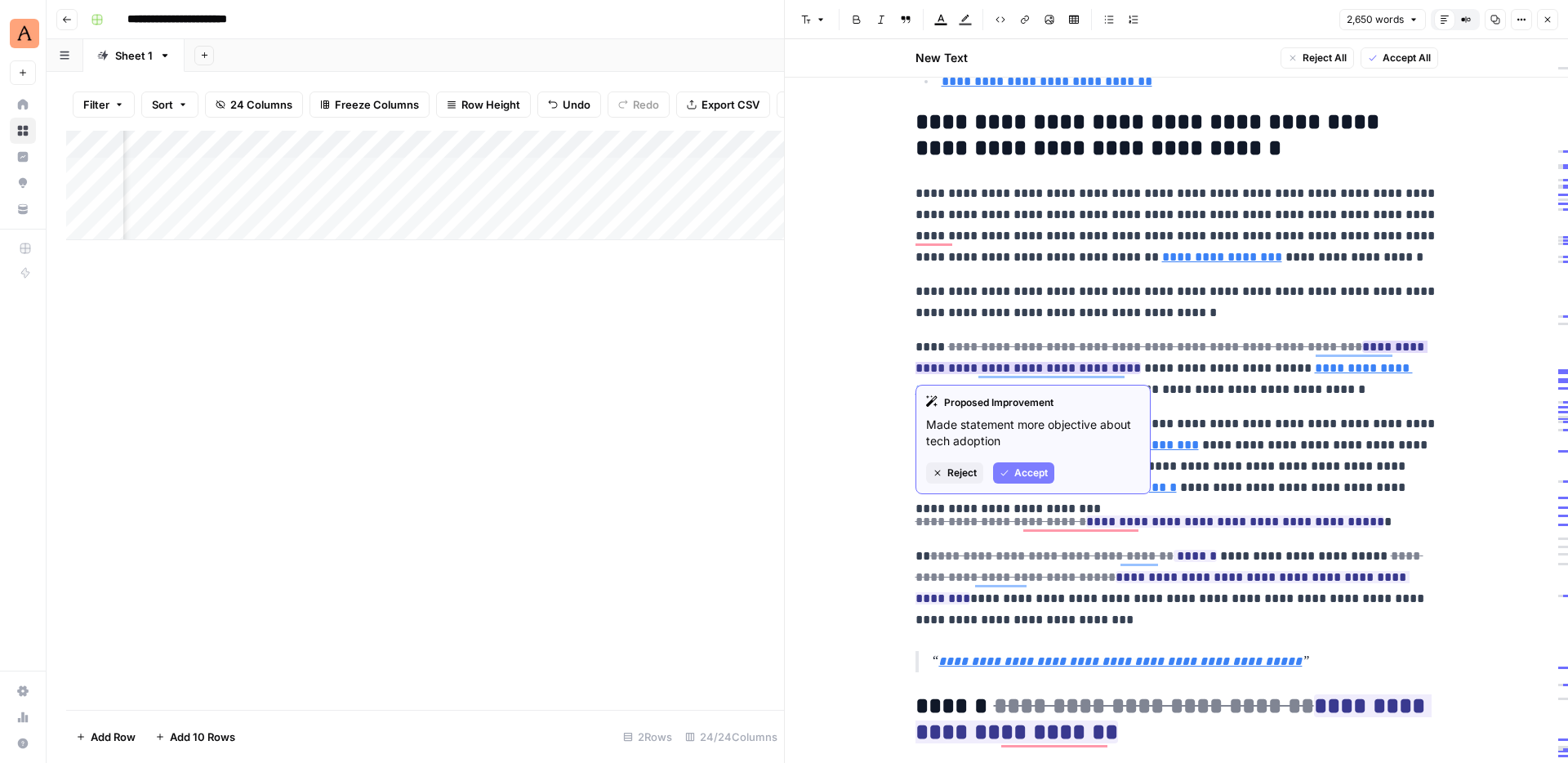
click at [1036, 469] on span "Accept" at bounding box center [1031, 472] width 34 height 15
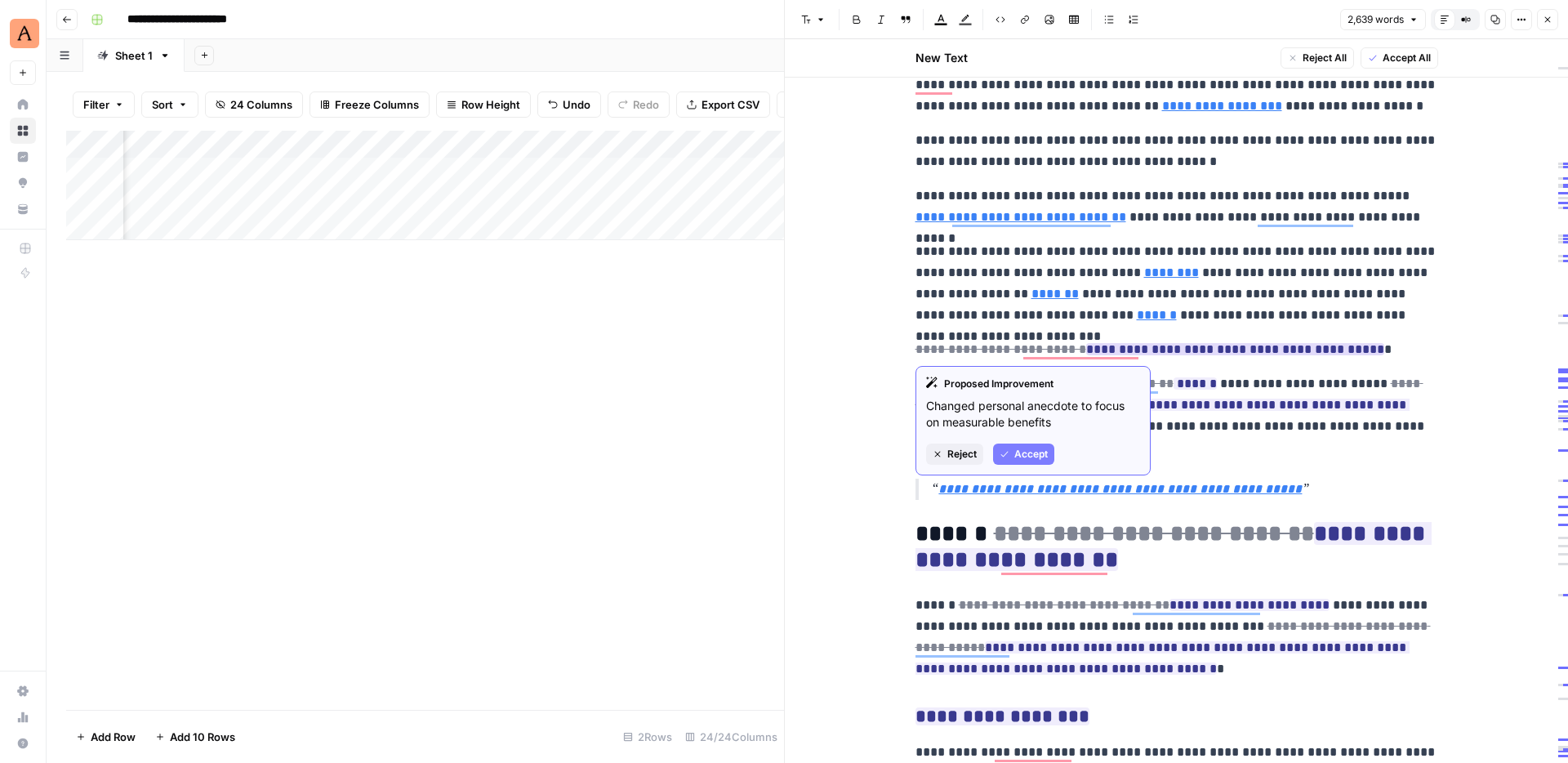
click at [1039, 454] on span "Accept" at bounding box center [1031, 454] width 34 height 15
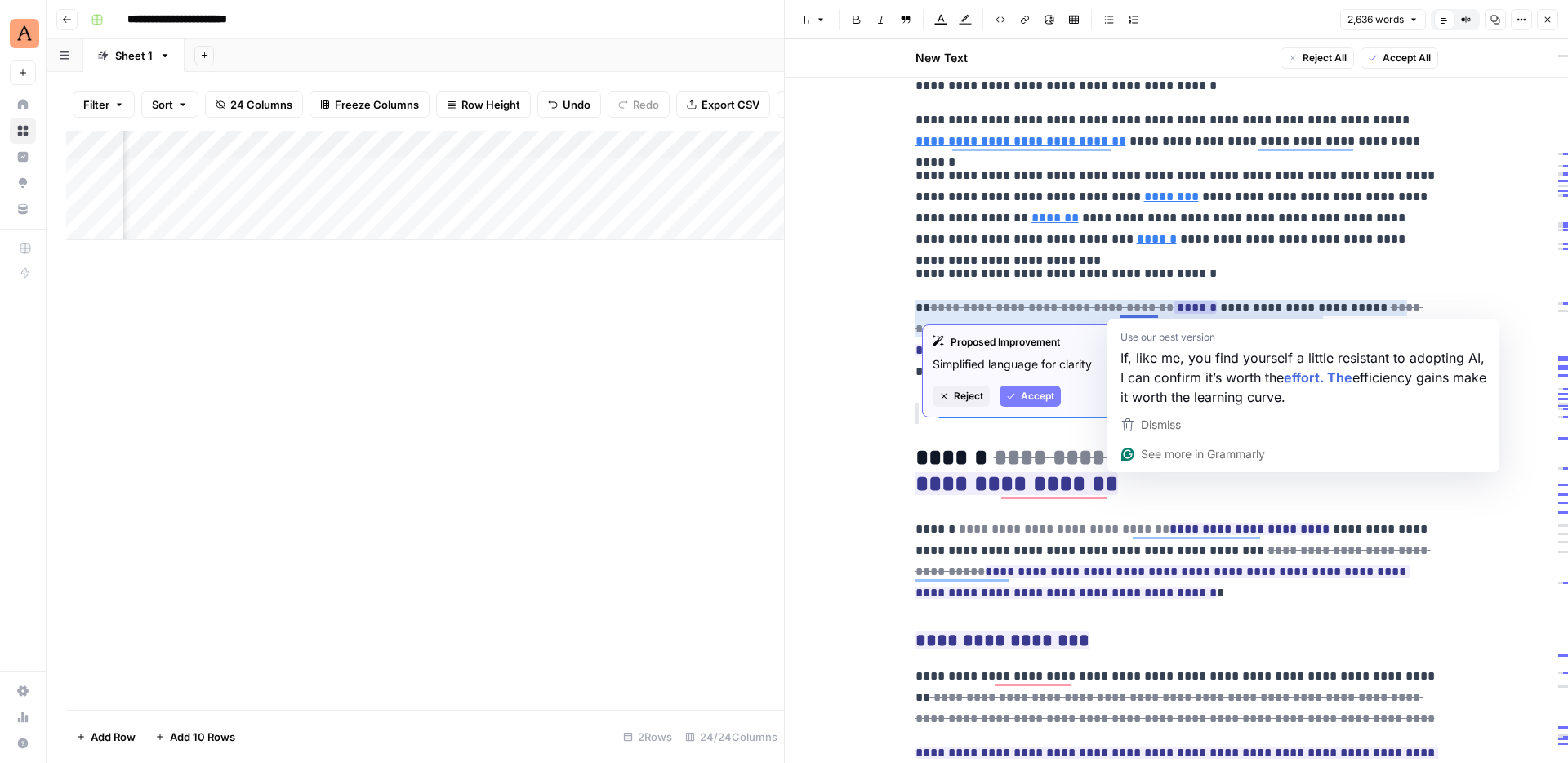
click at [1049, 393] on span "Accept" at bounding box center [1037, 396] width 34 height 15
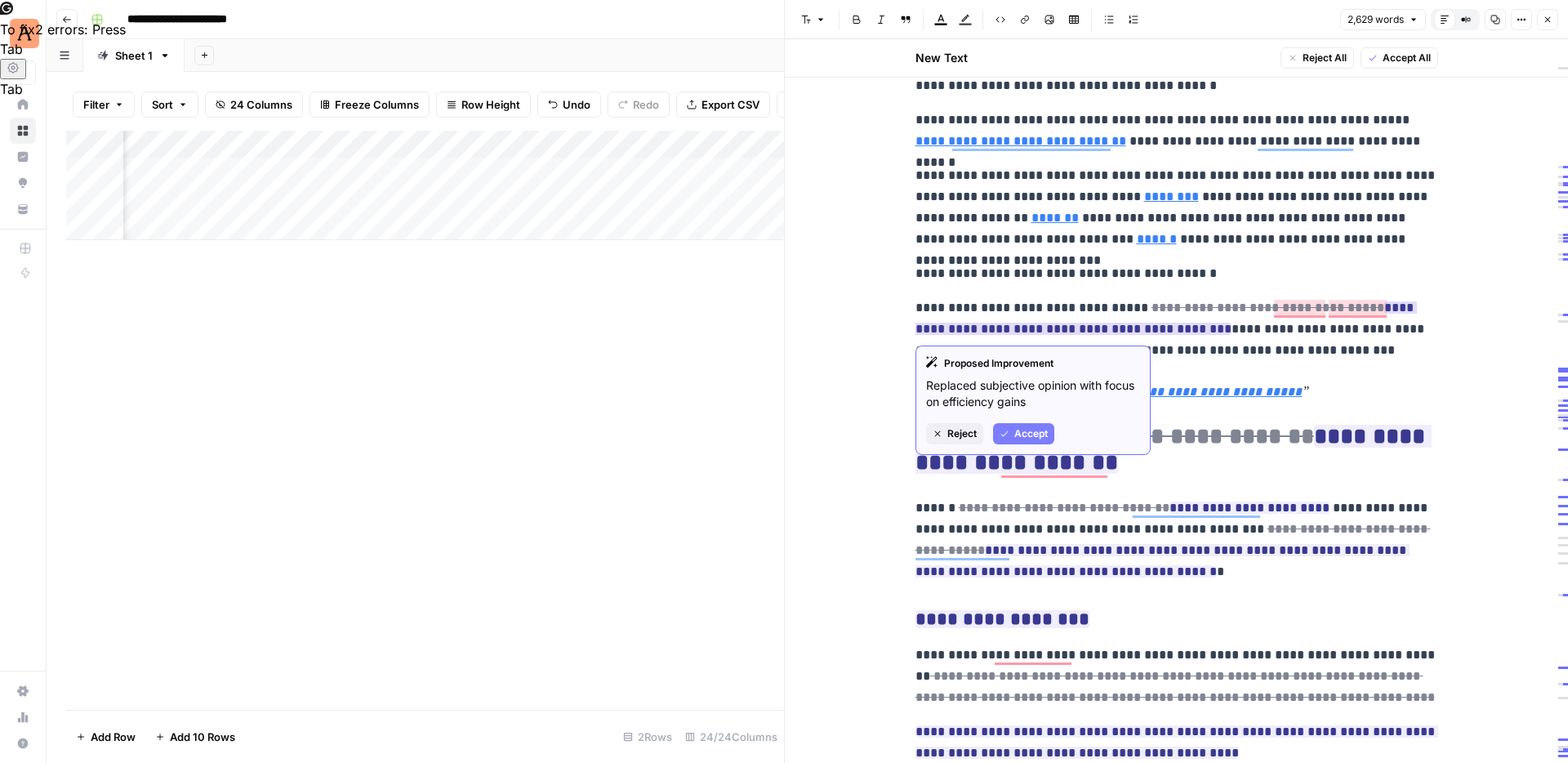
click at [1038, 431] on span "Accept" at bounding box center [1031, 433] width 34 height 15
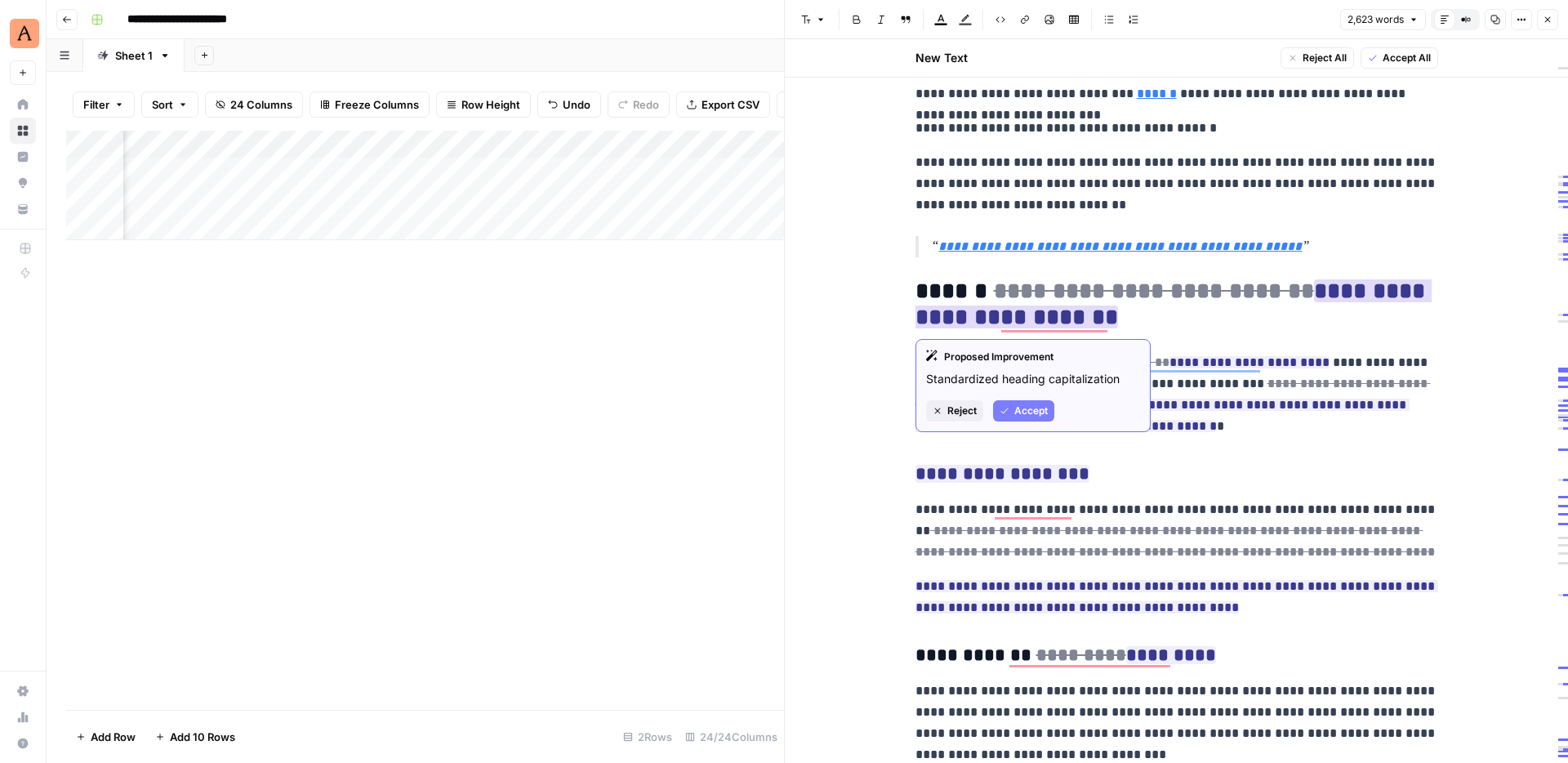
click at [1035, 409] on span "Accept" at bounding box center [1031, 410] width 34 height 15
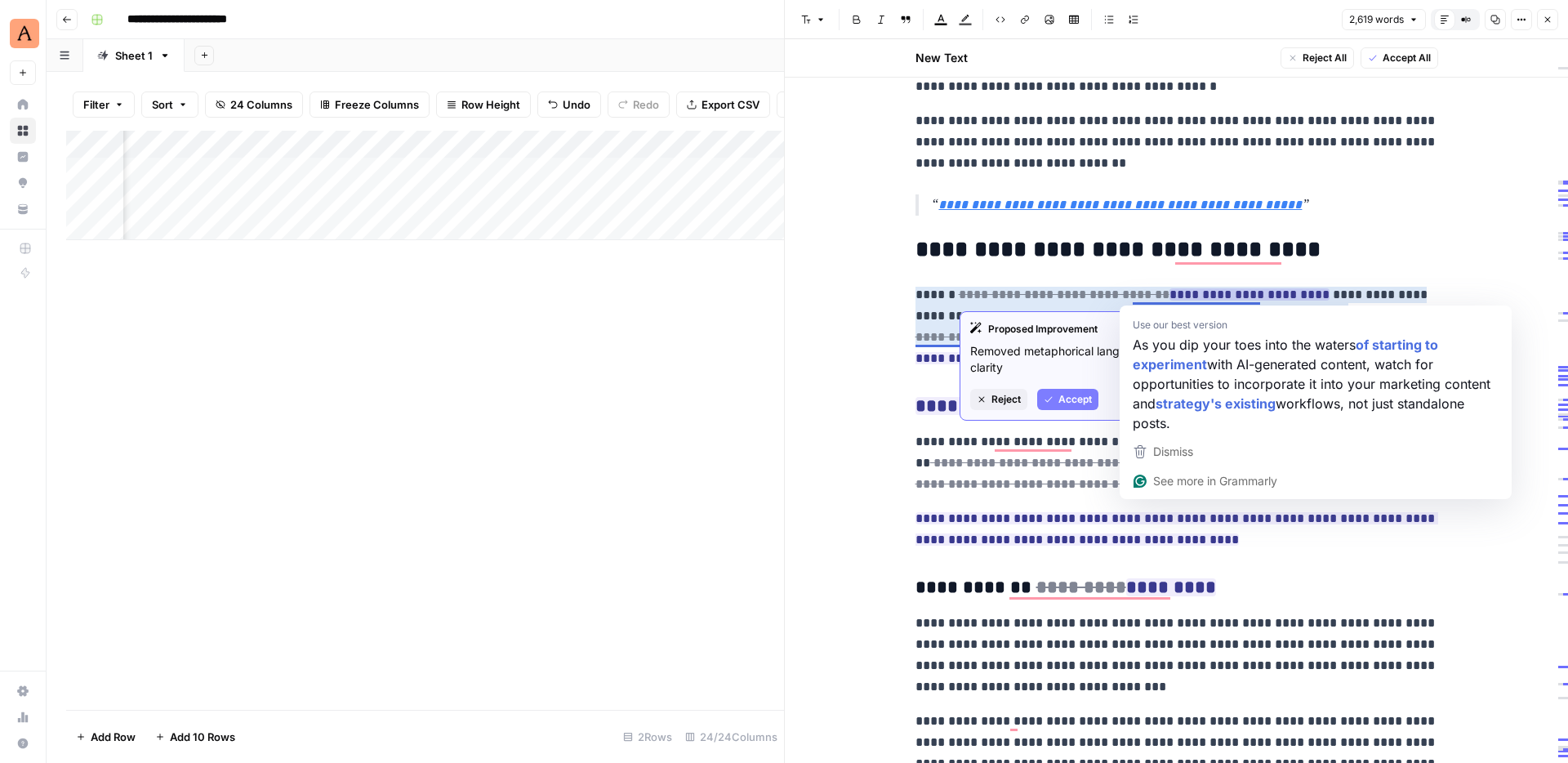
click at [1081, 393] on span "Accept" at bounding box center [1075, 398] width 34 height 15
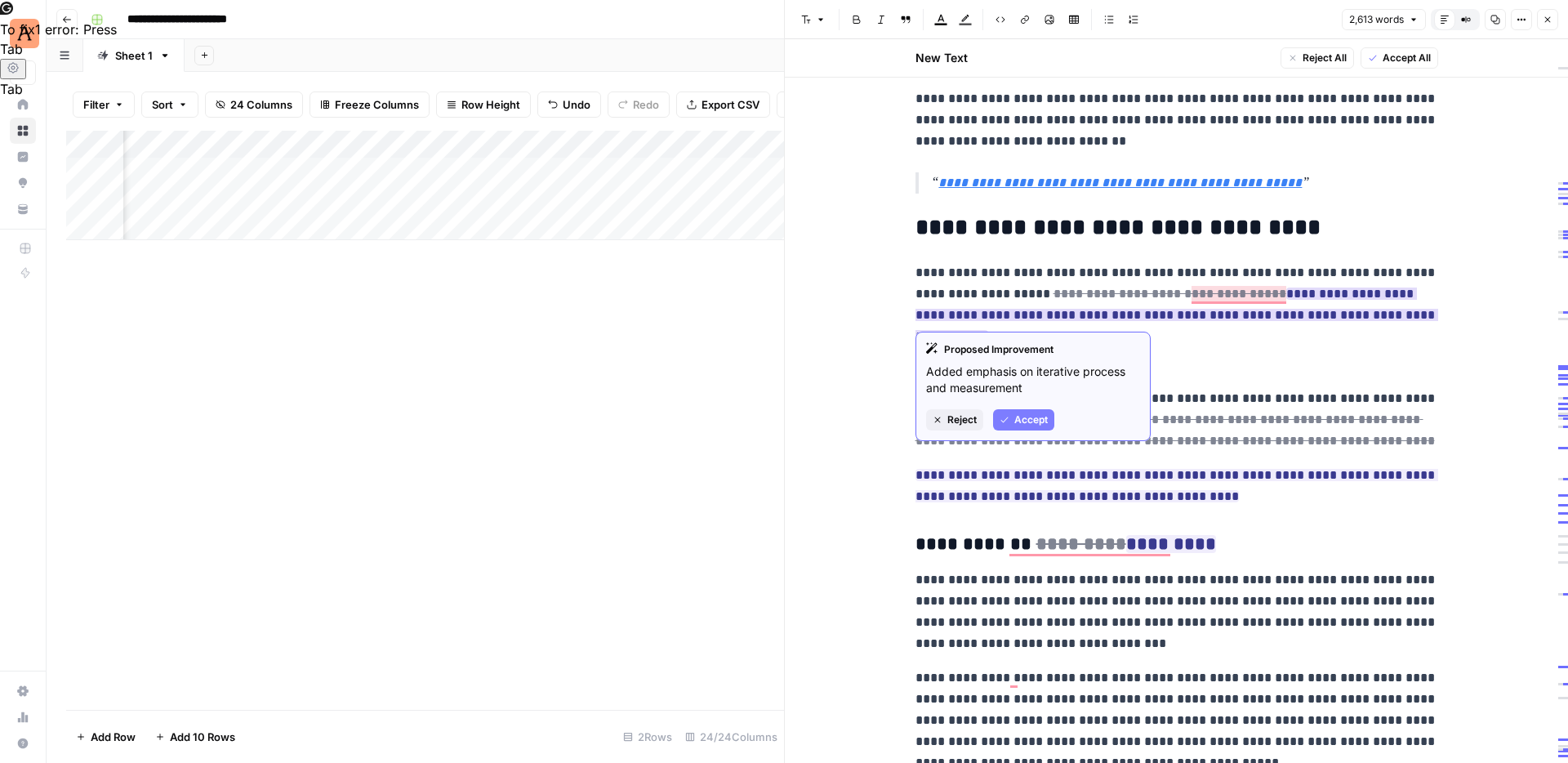
click at [1043, 421] on span "Accept" at bounding box center [1031, 420] width 34 height 15
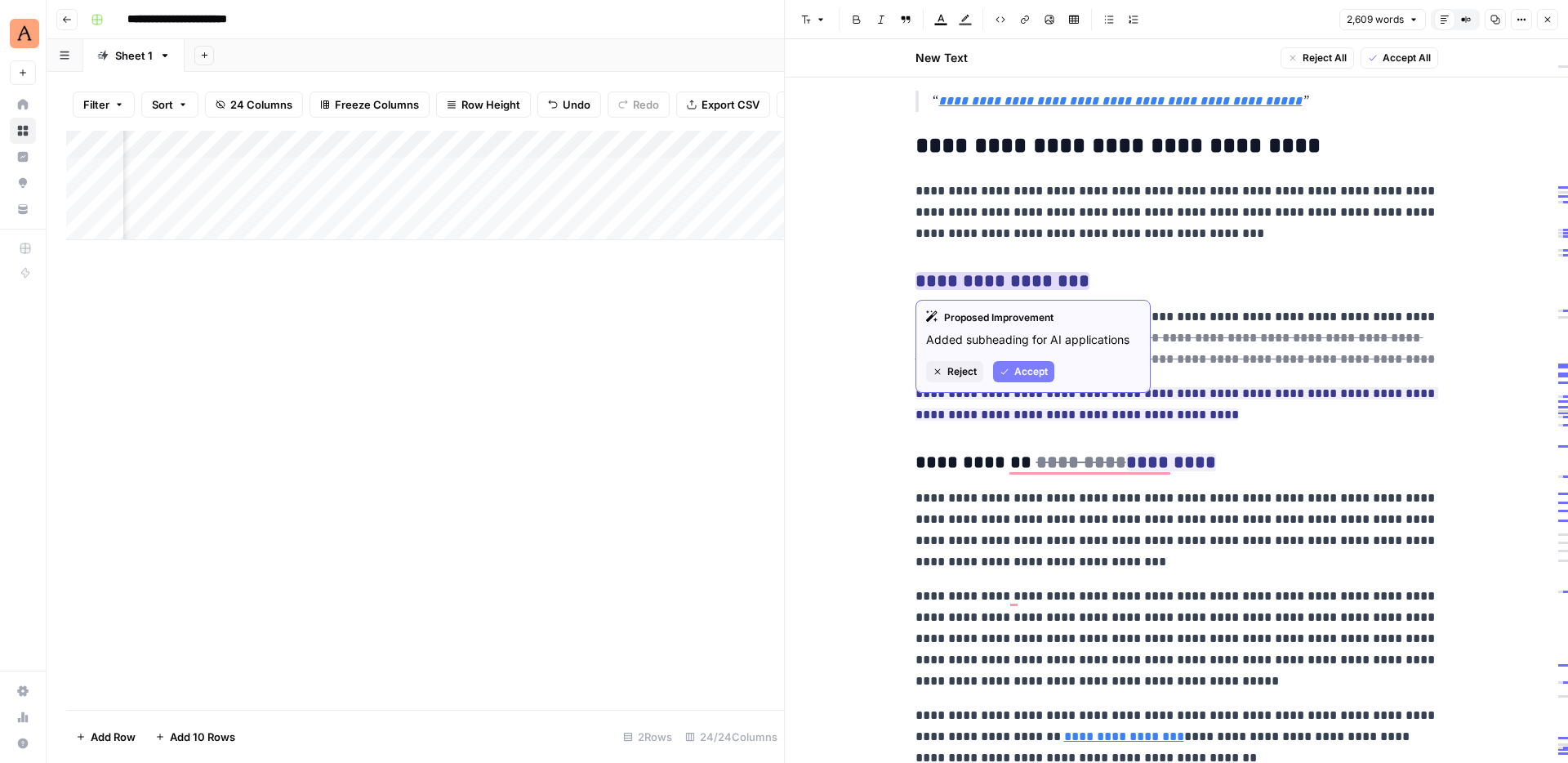
click at [1038, 369] on span "Accept" at bounding box center [1031, 371] width 34 height 15
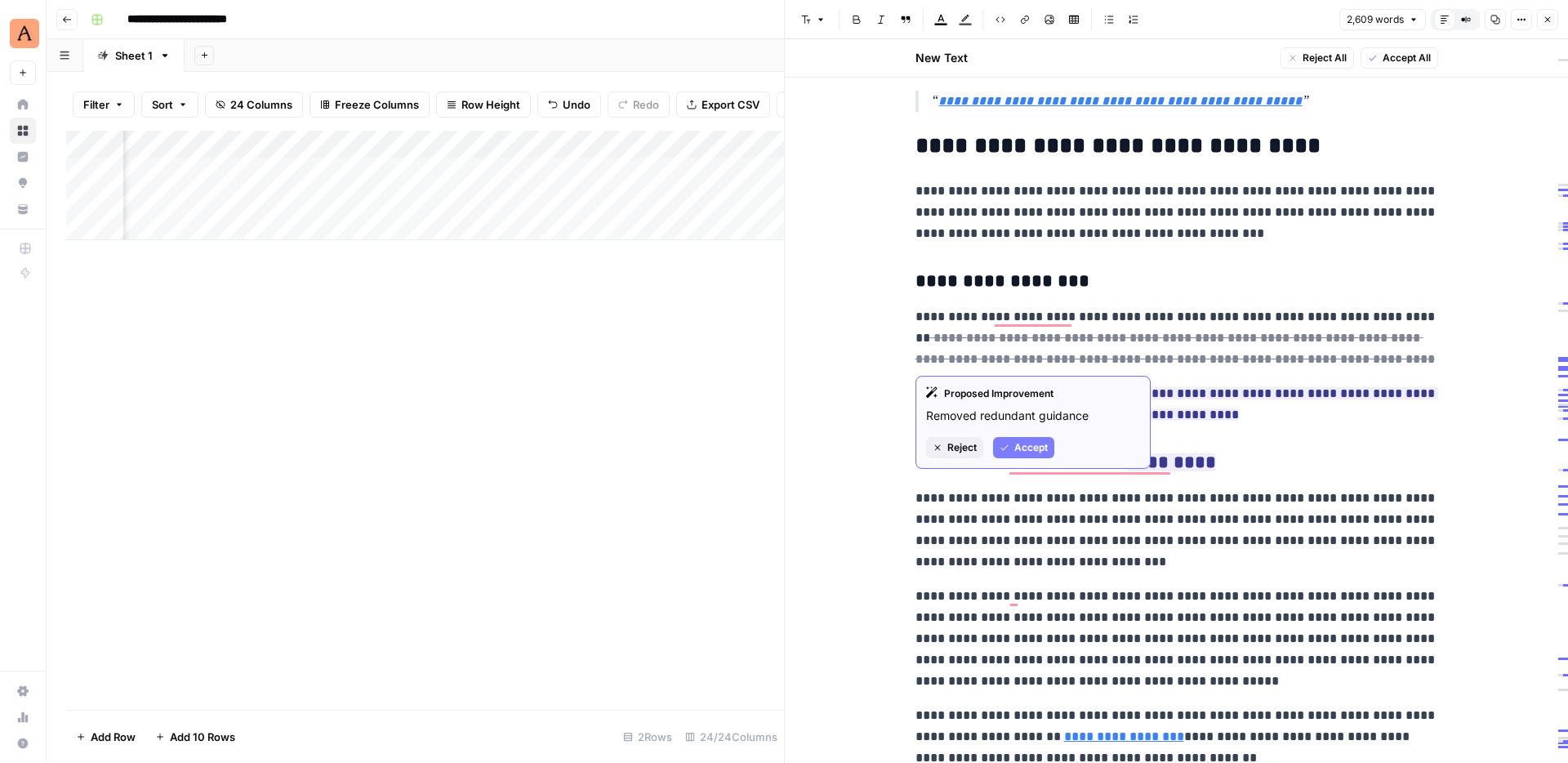
click at [1032, 446] on span "Accept" at bounding box center [1031, 447] width 34 height 15
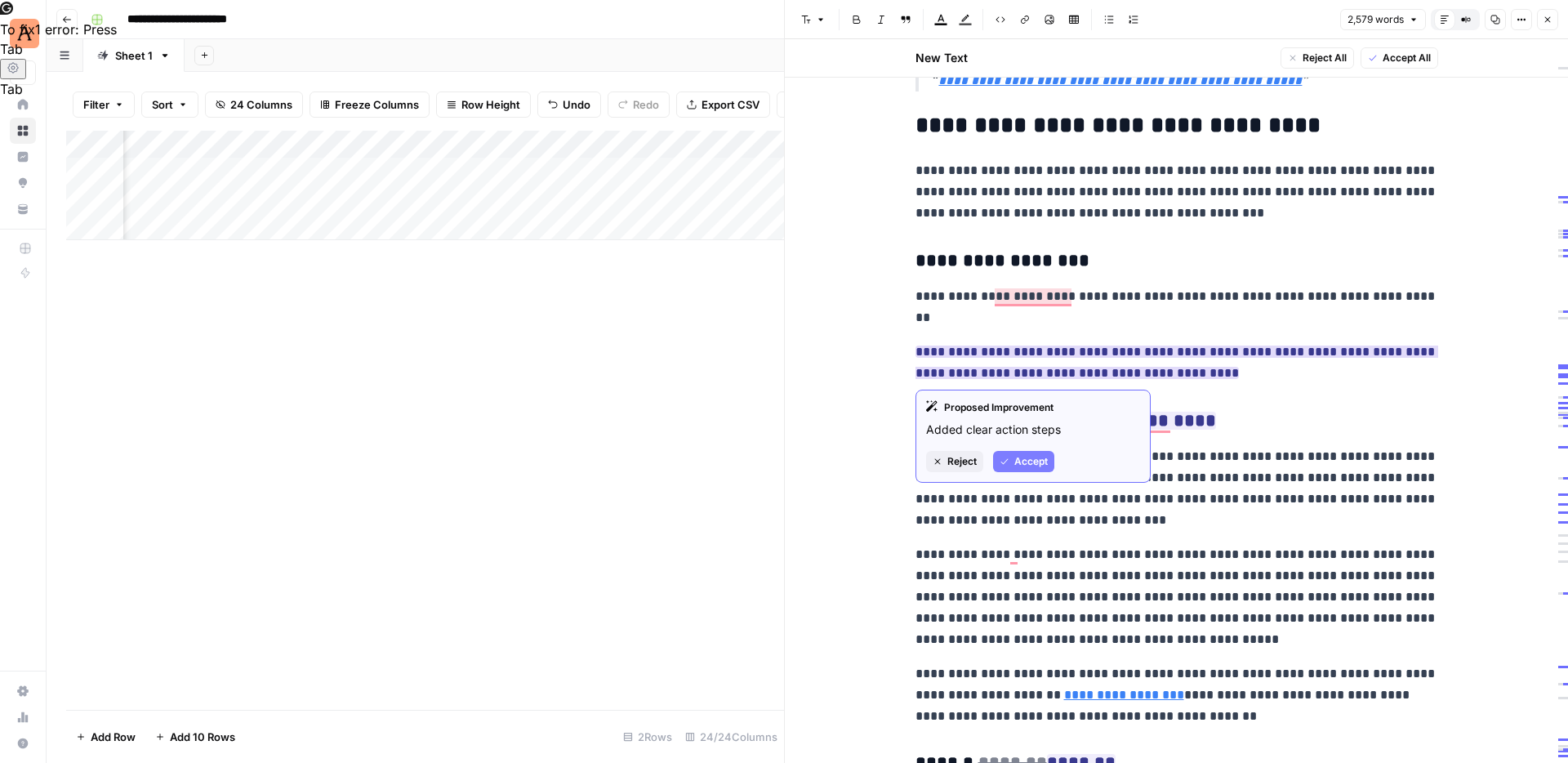
click at [1034, 459] on span "Accept" at bounding box center [1031, 461] width 34 height 15
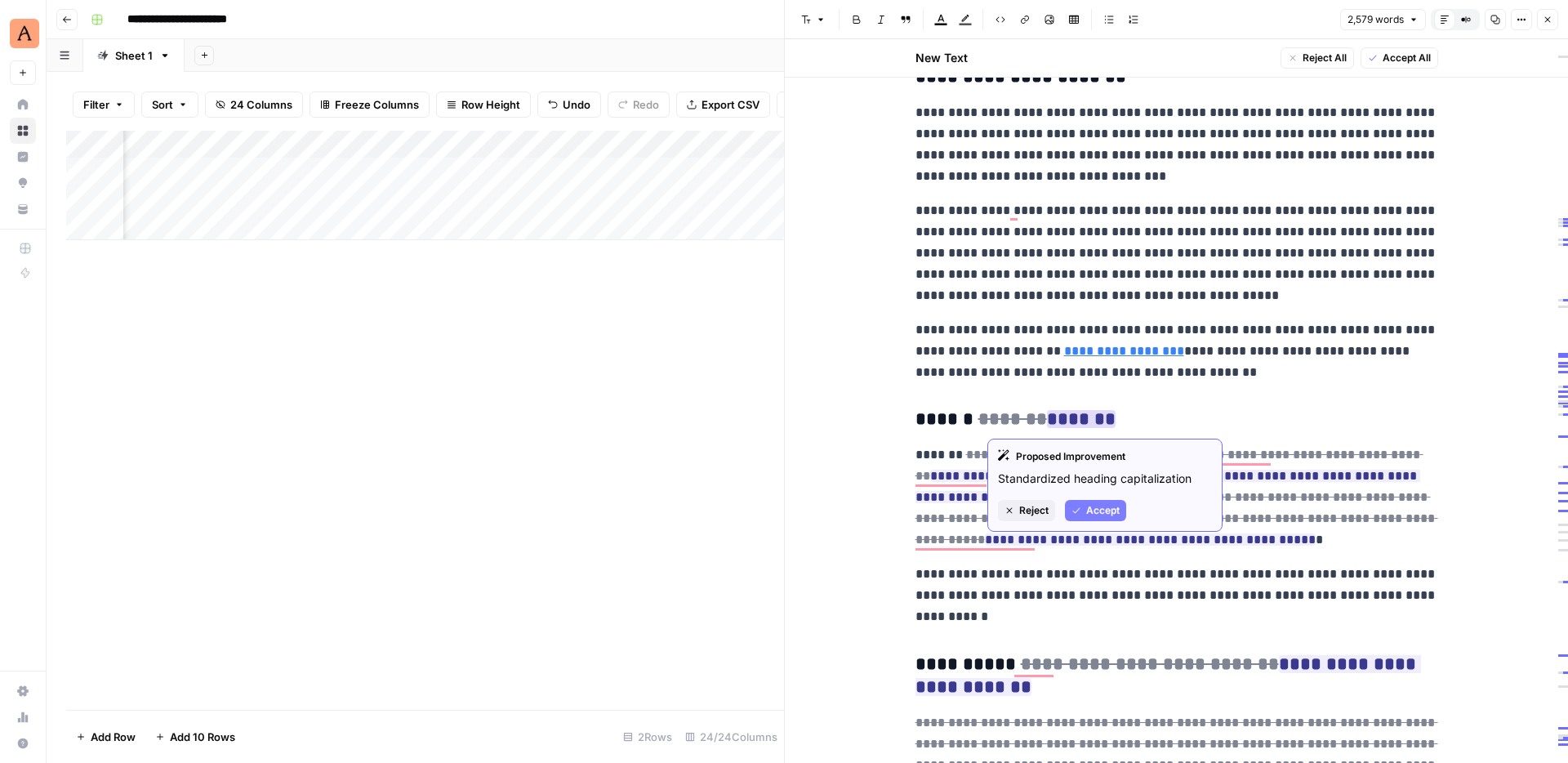
click at [1093, 514] on span "Accept" at bounding box center [1102, 510] width 34 height 15
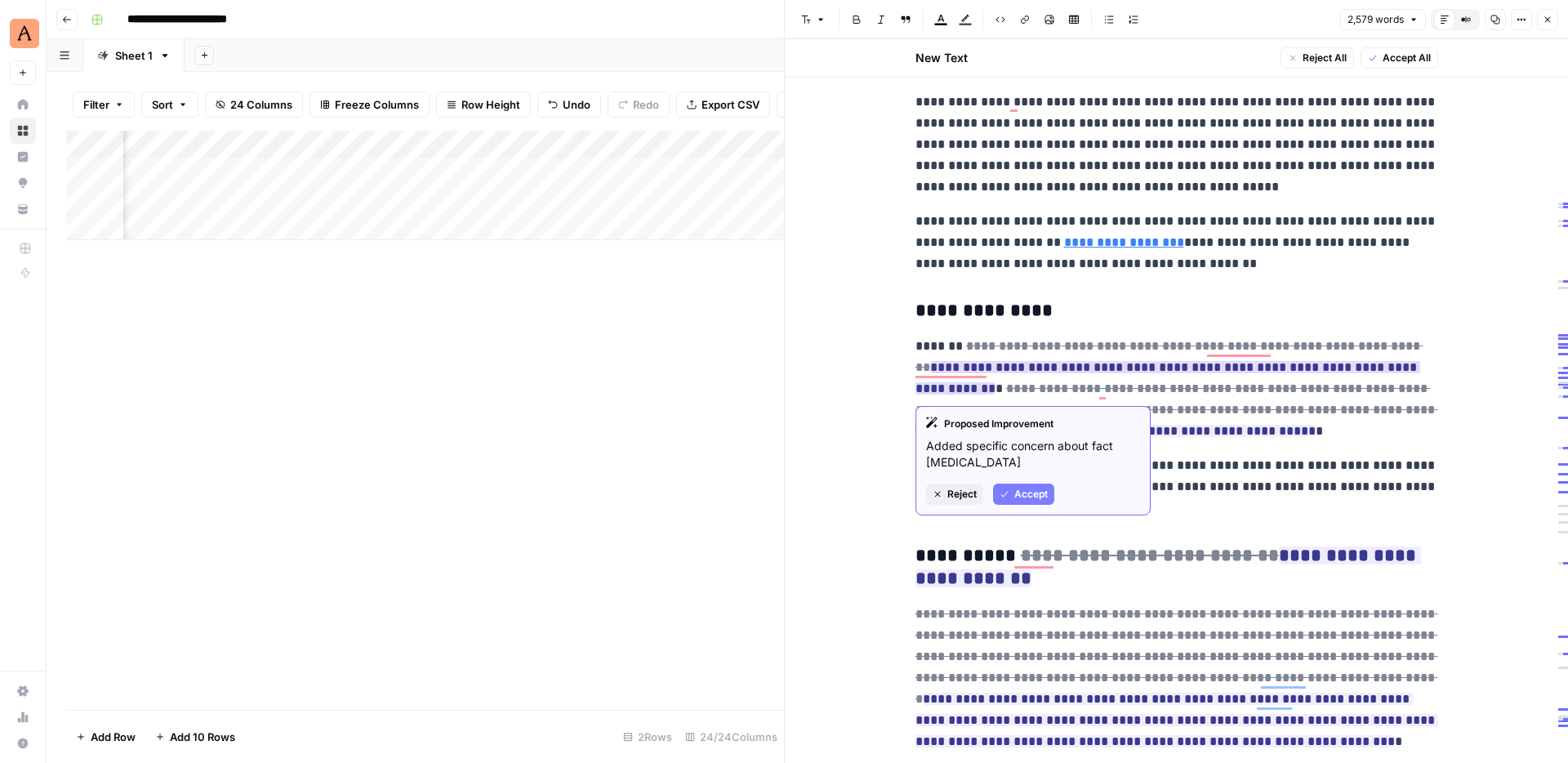
click at [1038, 490] on span "Accept" at bounding box center [1031, 493] width 34 height 15
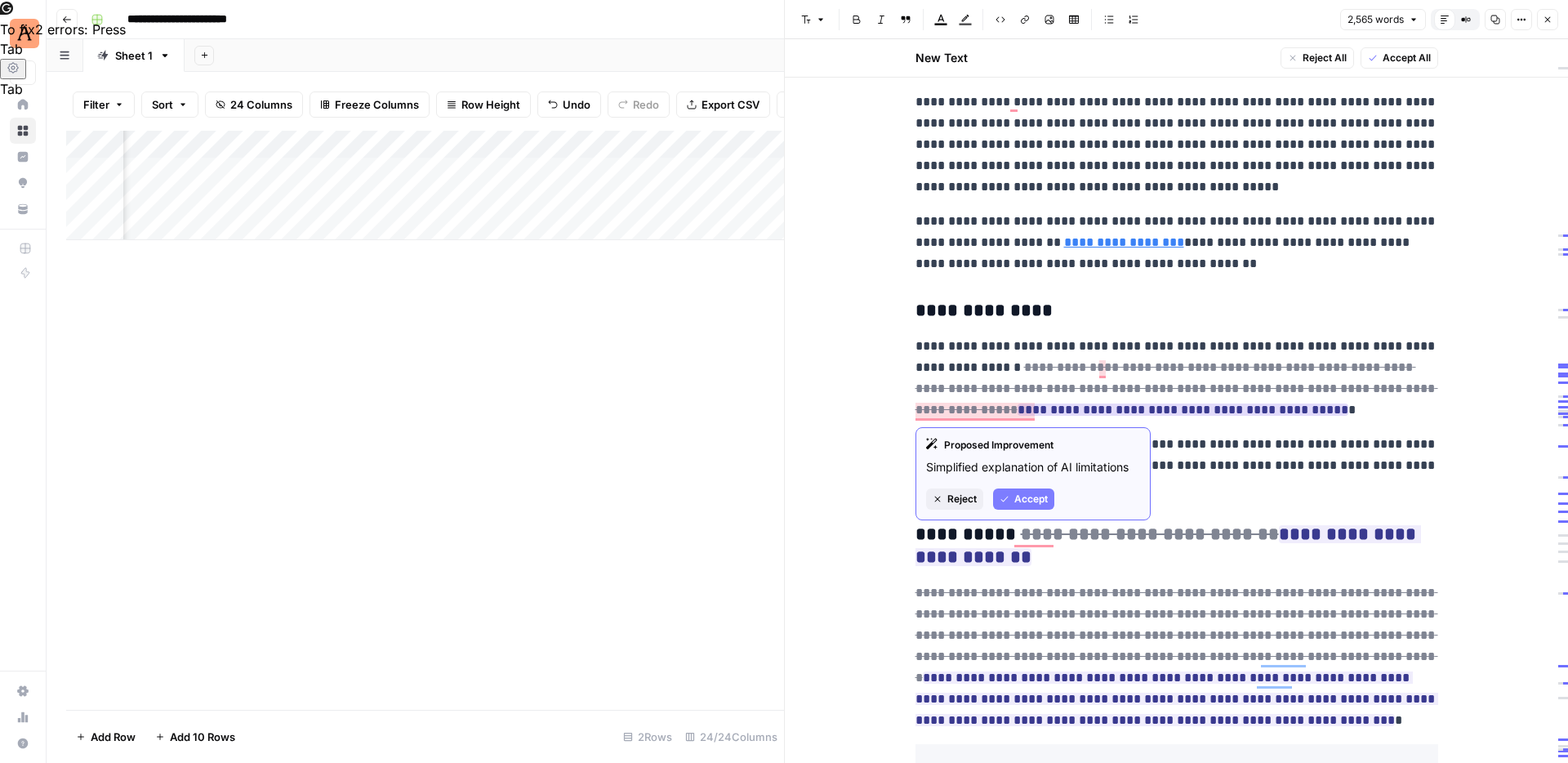
click at [1030, 496] on span "Accept" at bounding box center [1031, 498] width 34 height 15
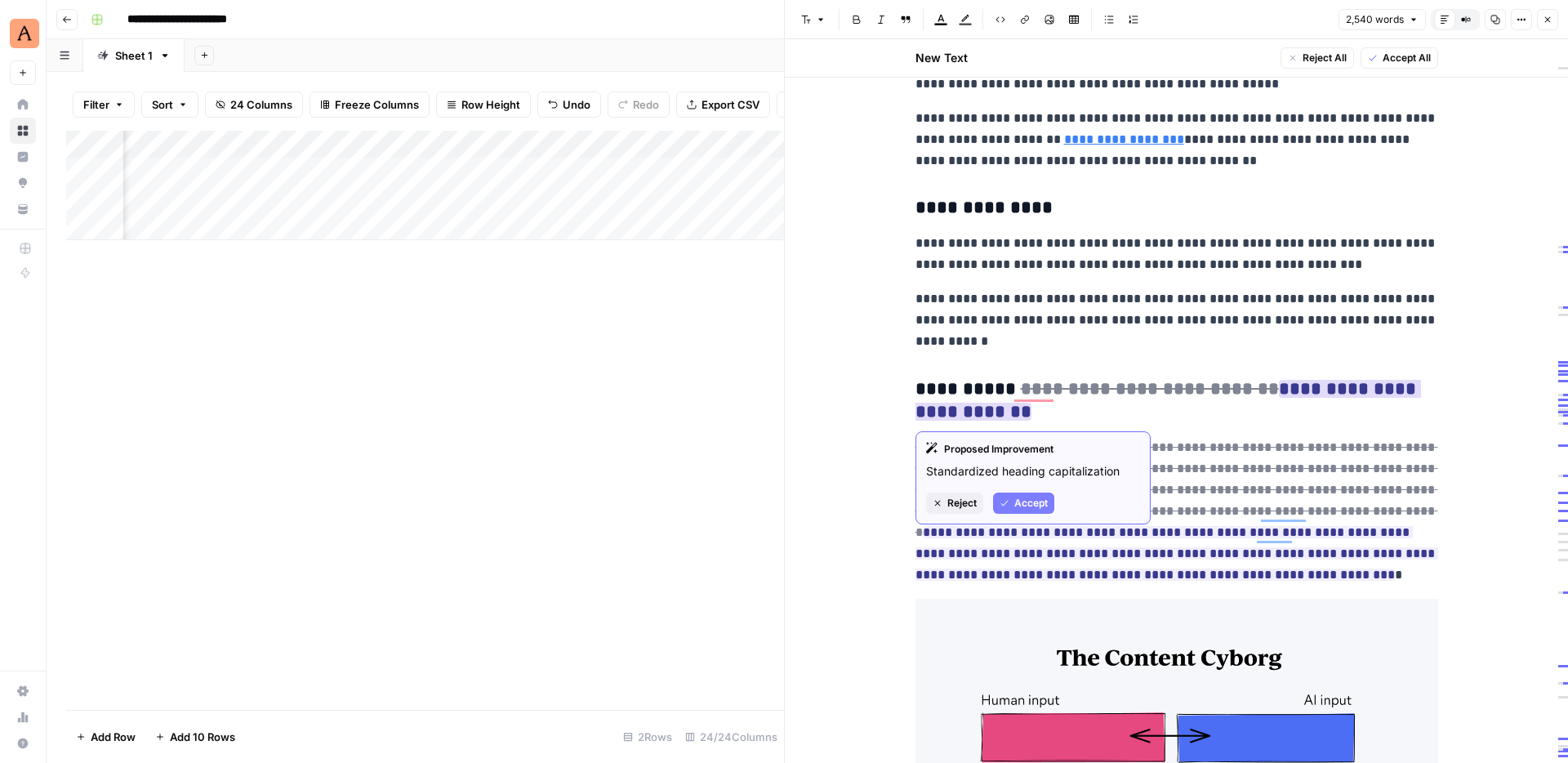
click at [1040, 500] on span "Accept" at bounding box center [1031, 503] width 34 height 15
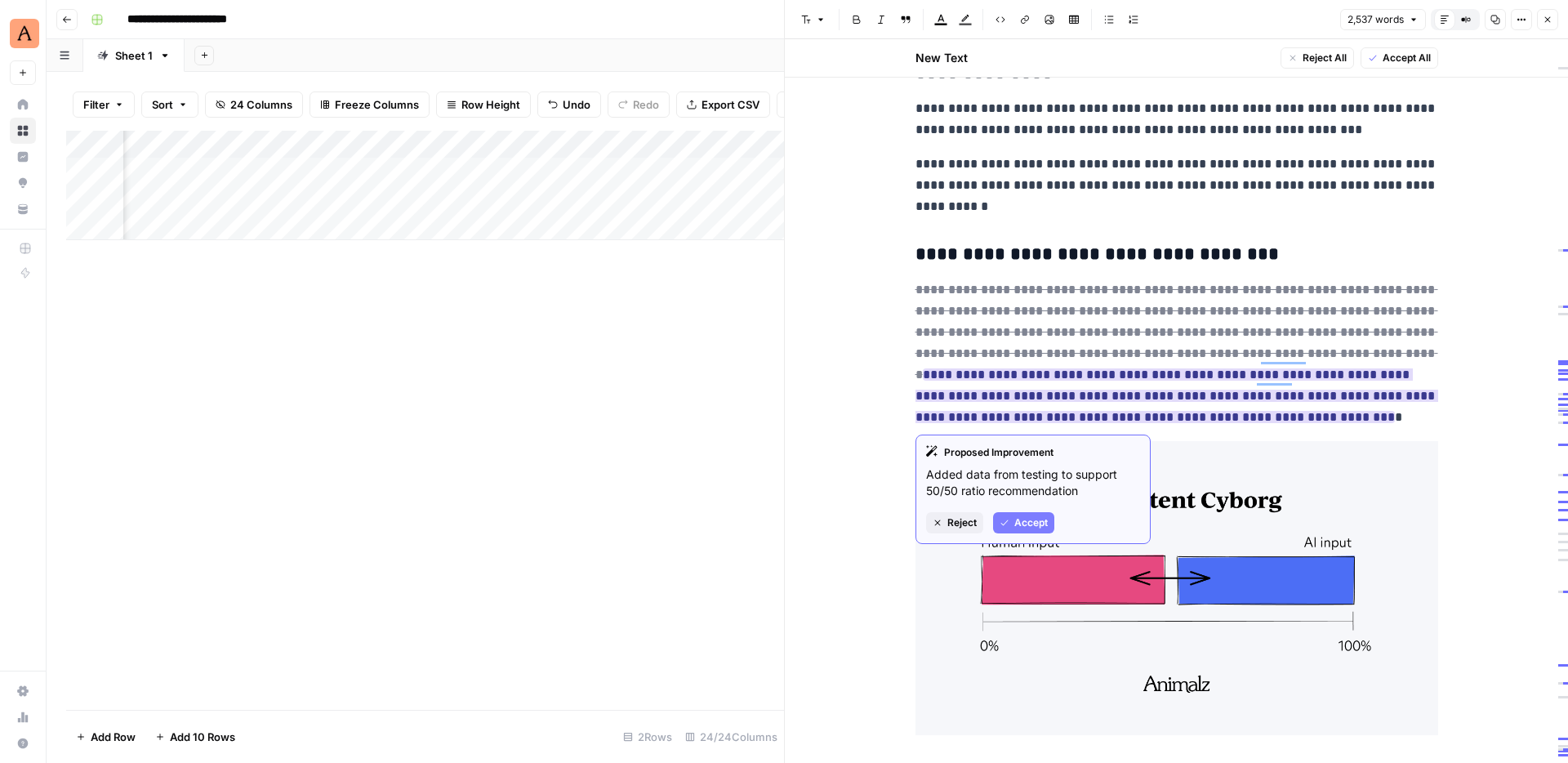
click at [1037, 521] on span "Accept" at bounding box center [1031, 522] width 34 height 15
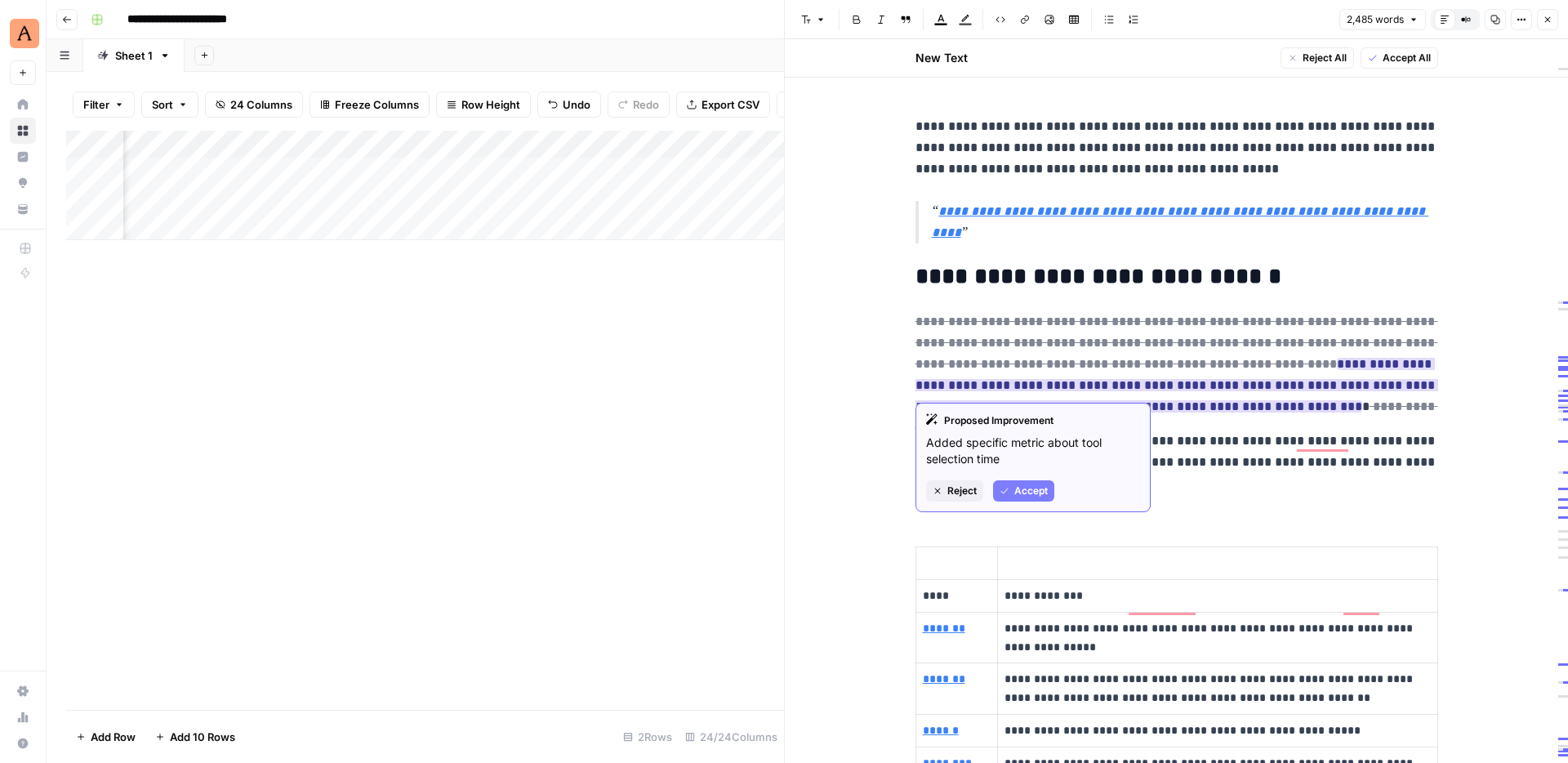
click at [1028, 488] on span "Accept" at bounding box center [1031, 490] width 34 height 15
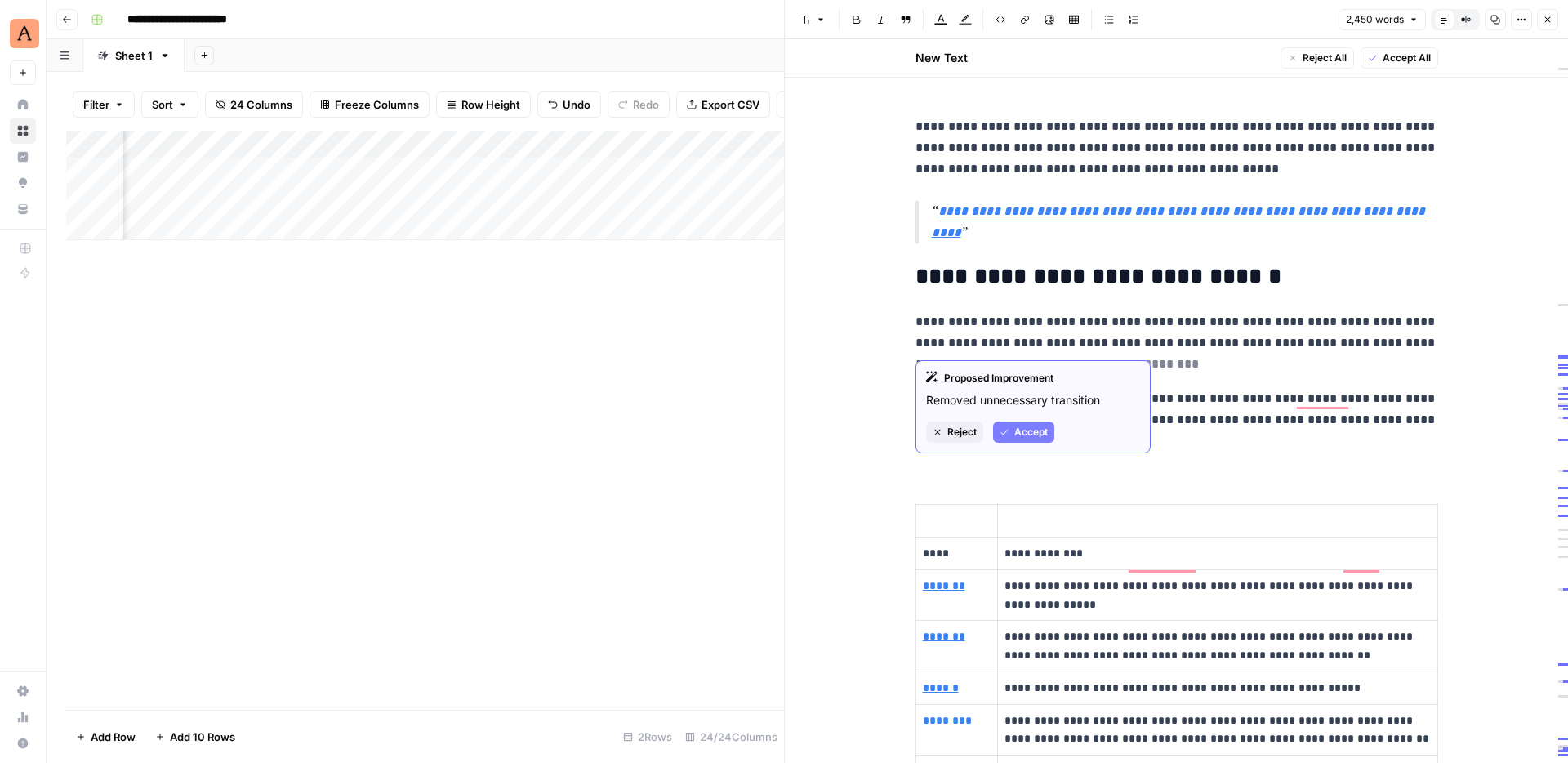
click at [1028, 433] on span "Accept" at bounding box center [1031, 431] width 34 height 15
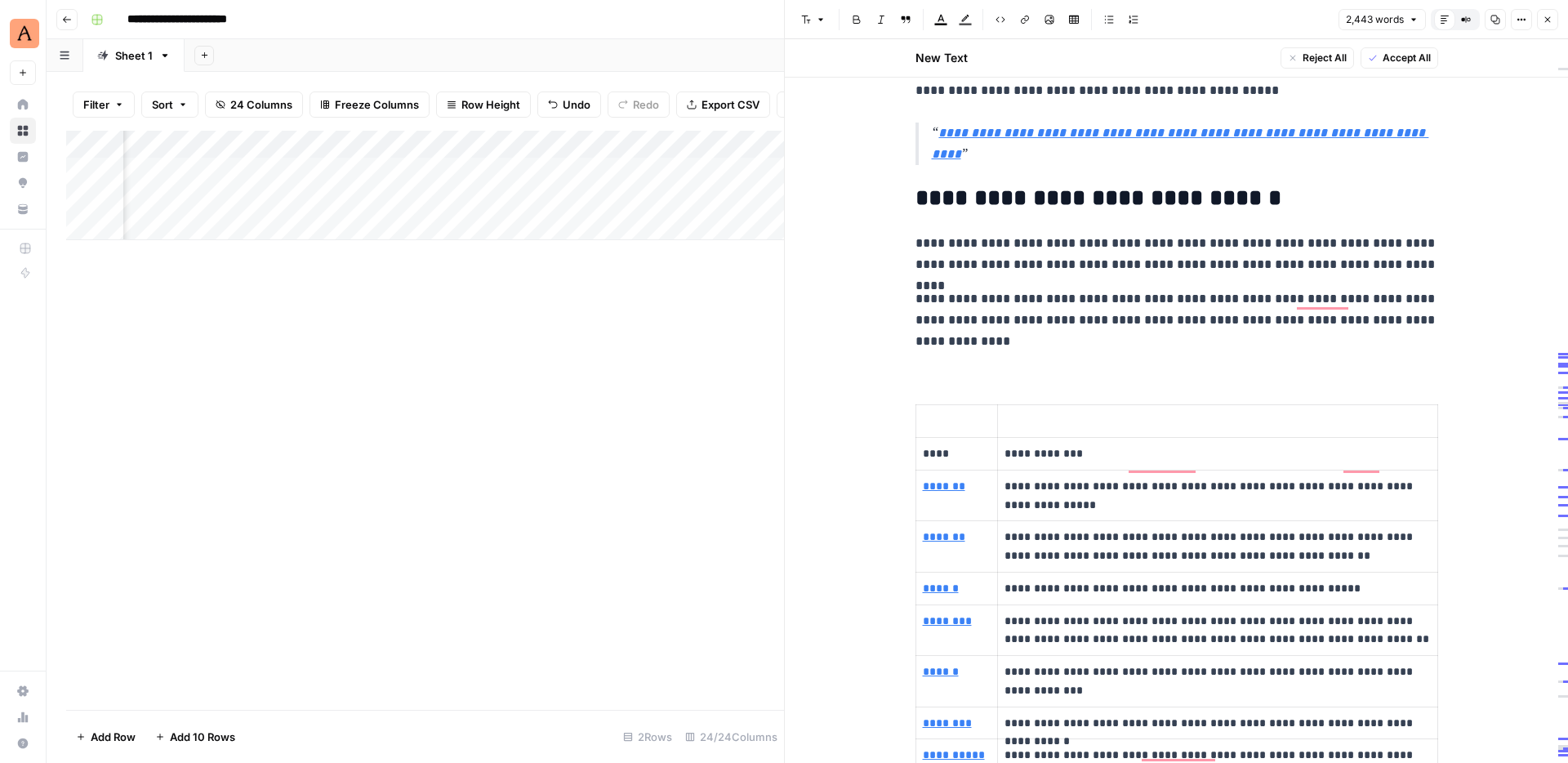
click at [1127, 344] on p "To enrich screen reader interactions, please activate Accessibility in Grammarl…" at bounding box center [1176, 355] width 523 height 21
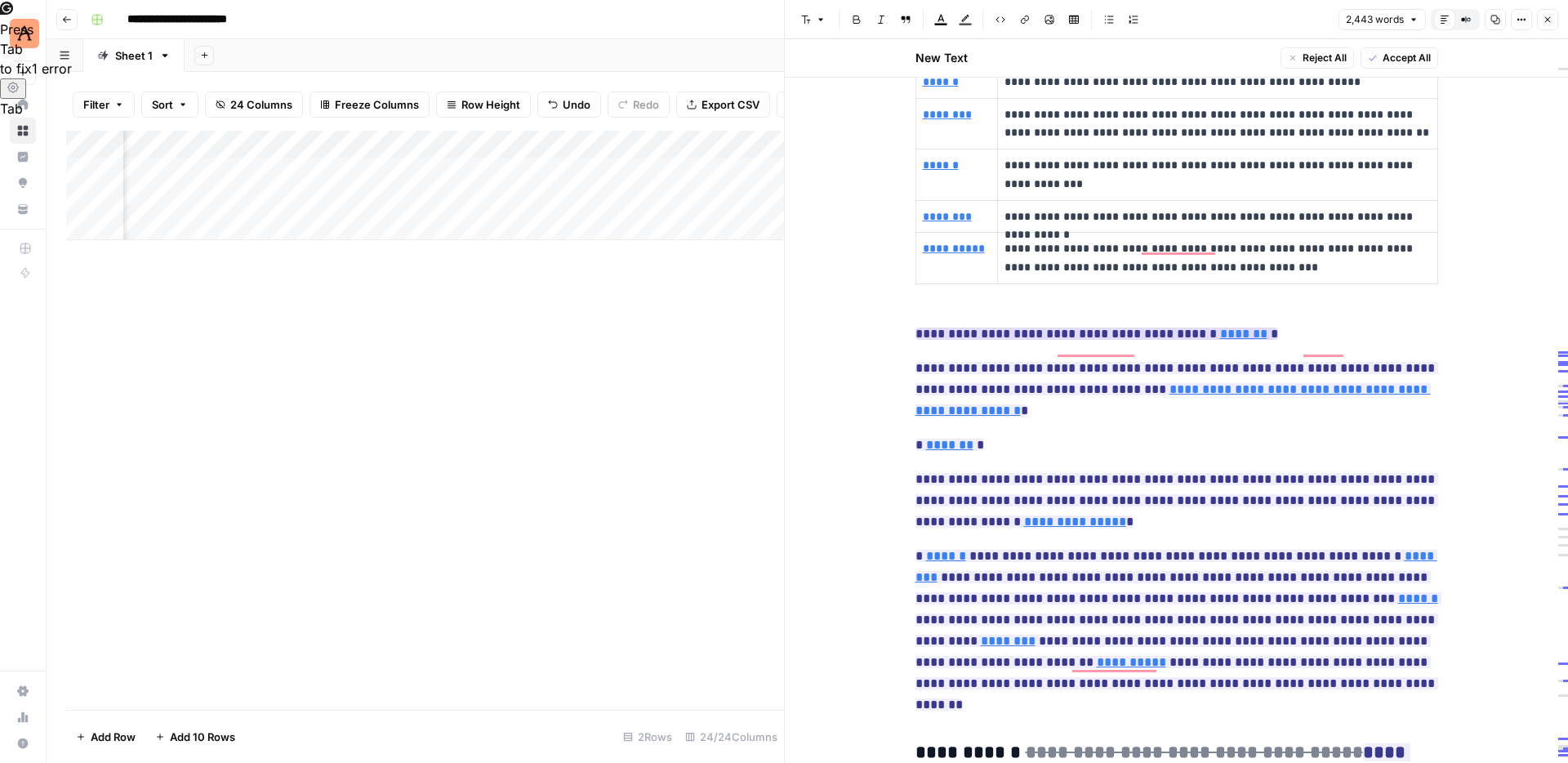
type input "[URL][DOMAIN_NAME]"
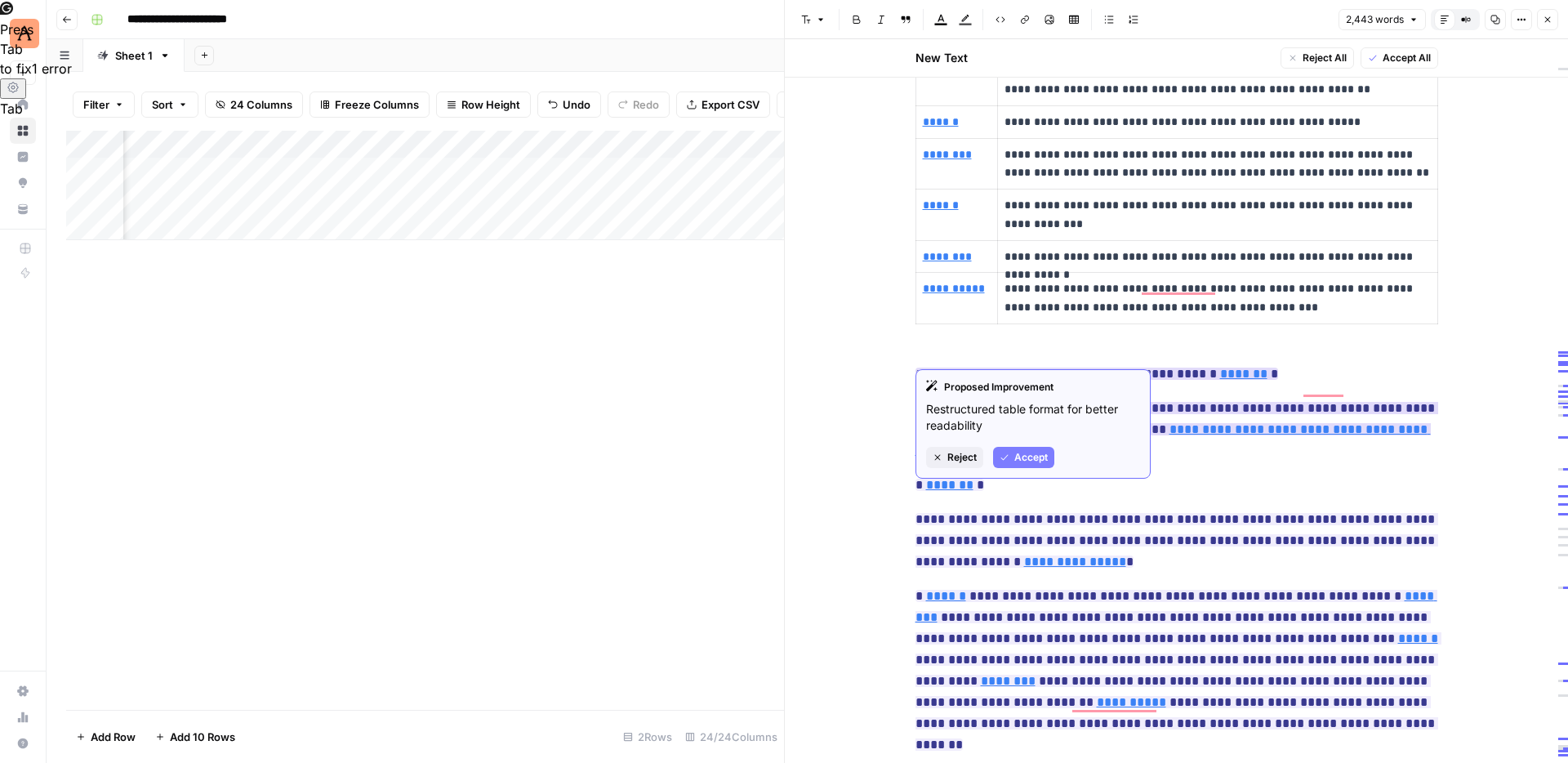
type input "[URL][DOMAIN_NAME]"
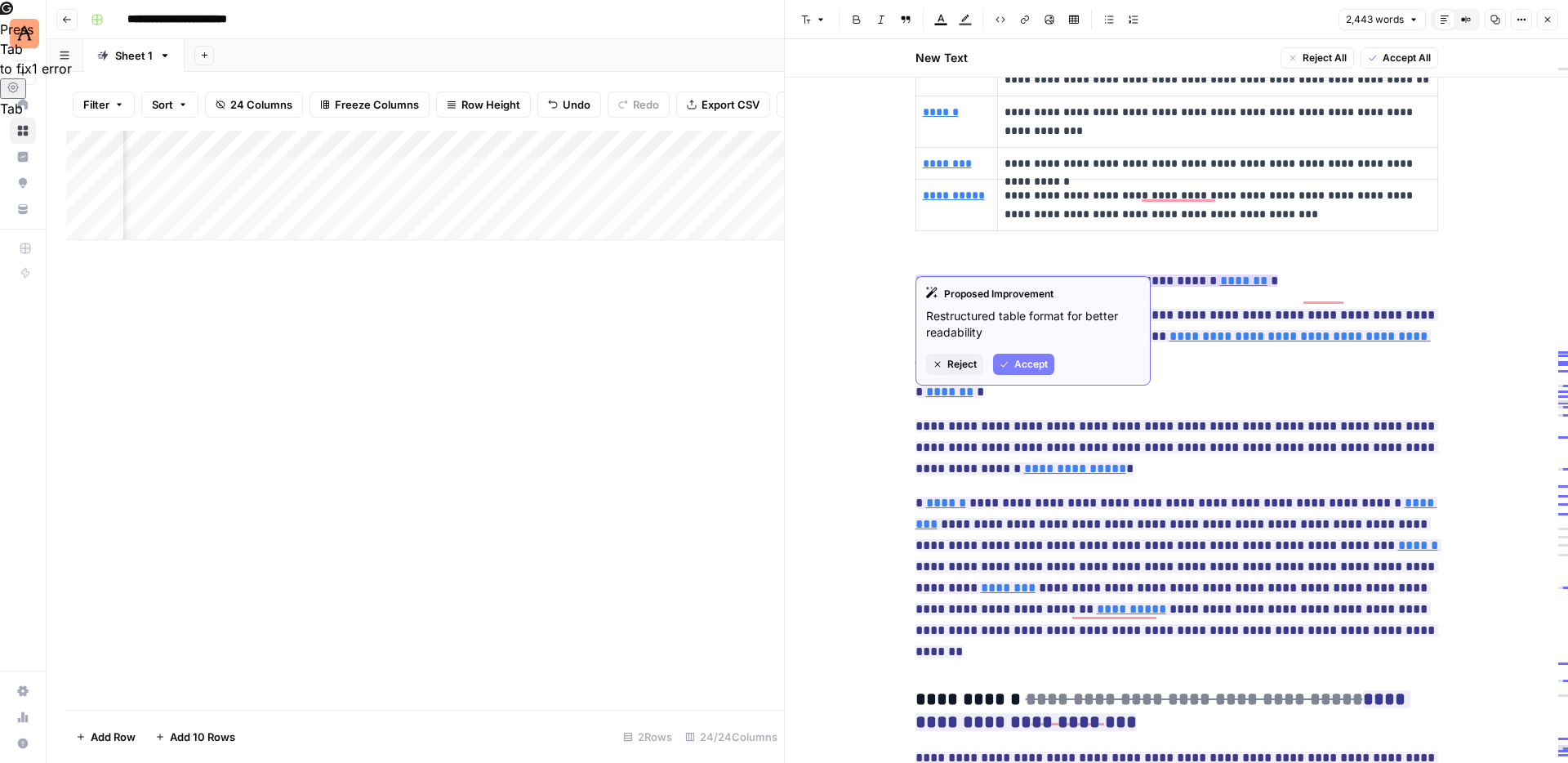
click at [944, 362] on button "Reject" at bounding box center [954, 365] width 57 height 21
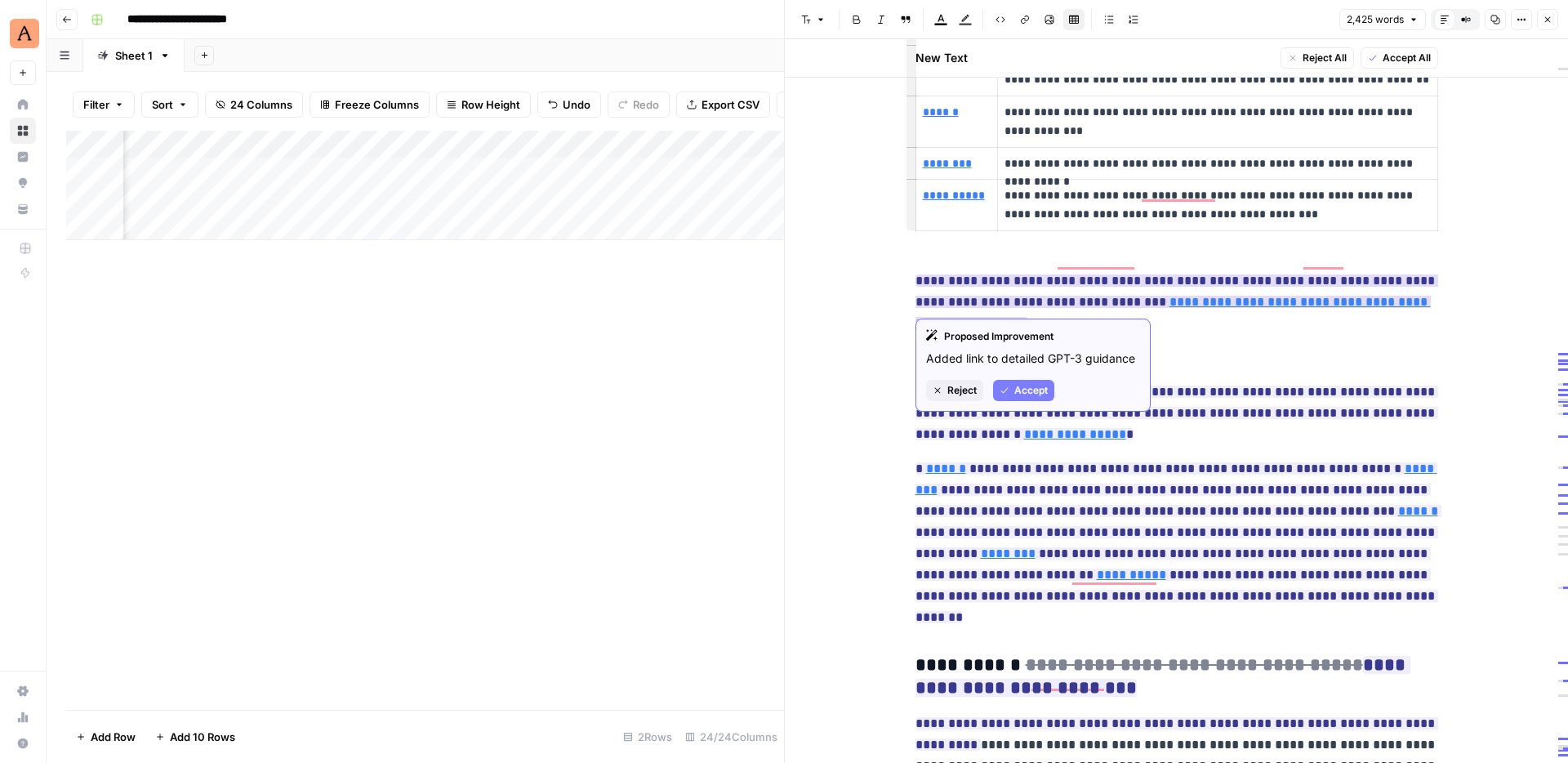
click at [948, 390] on span "Reject" at bounding box center [962, 390] width 29 height 15
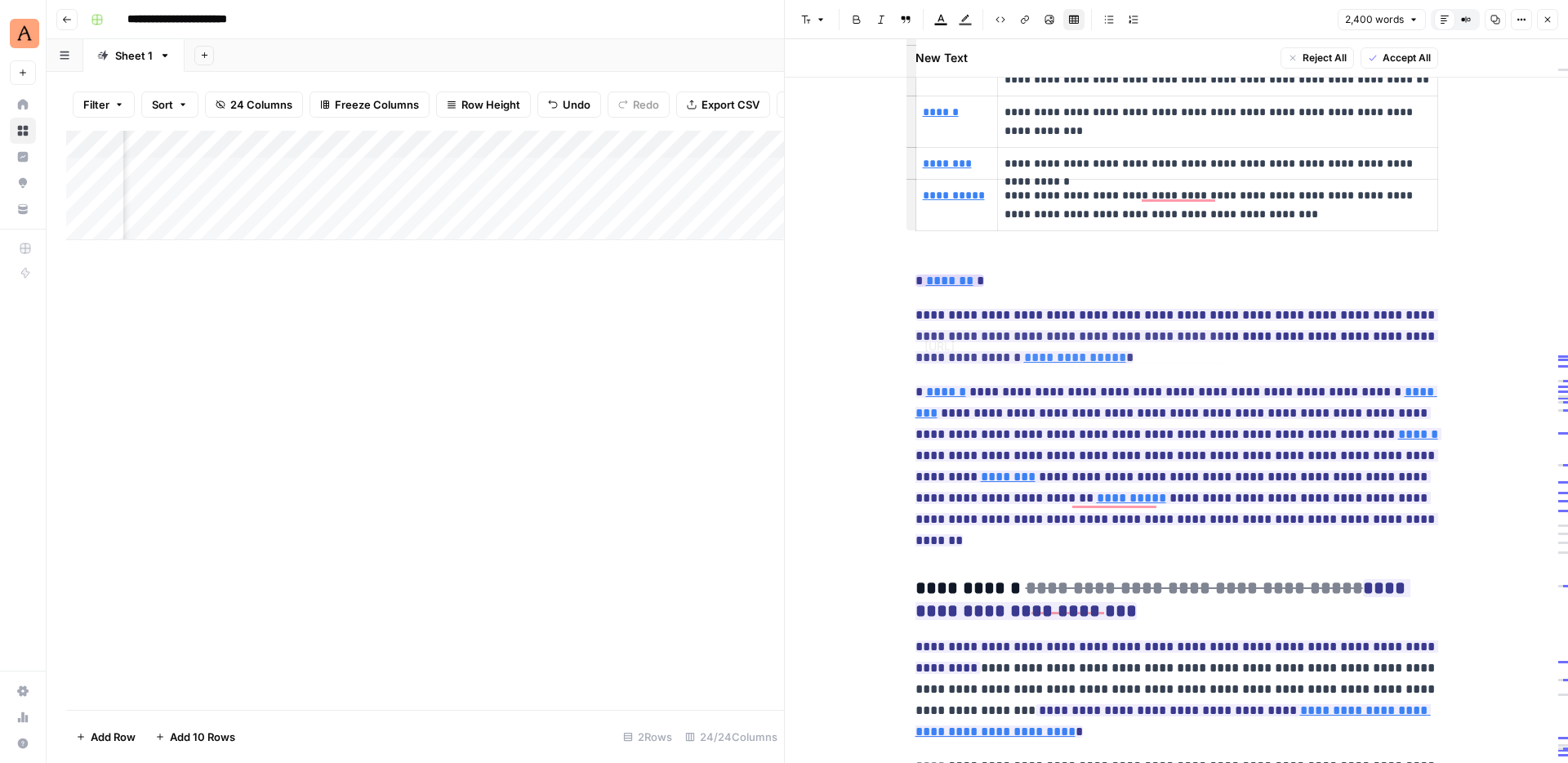
type input "[URL]"
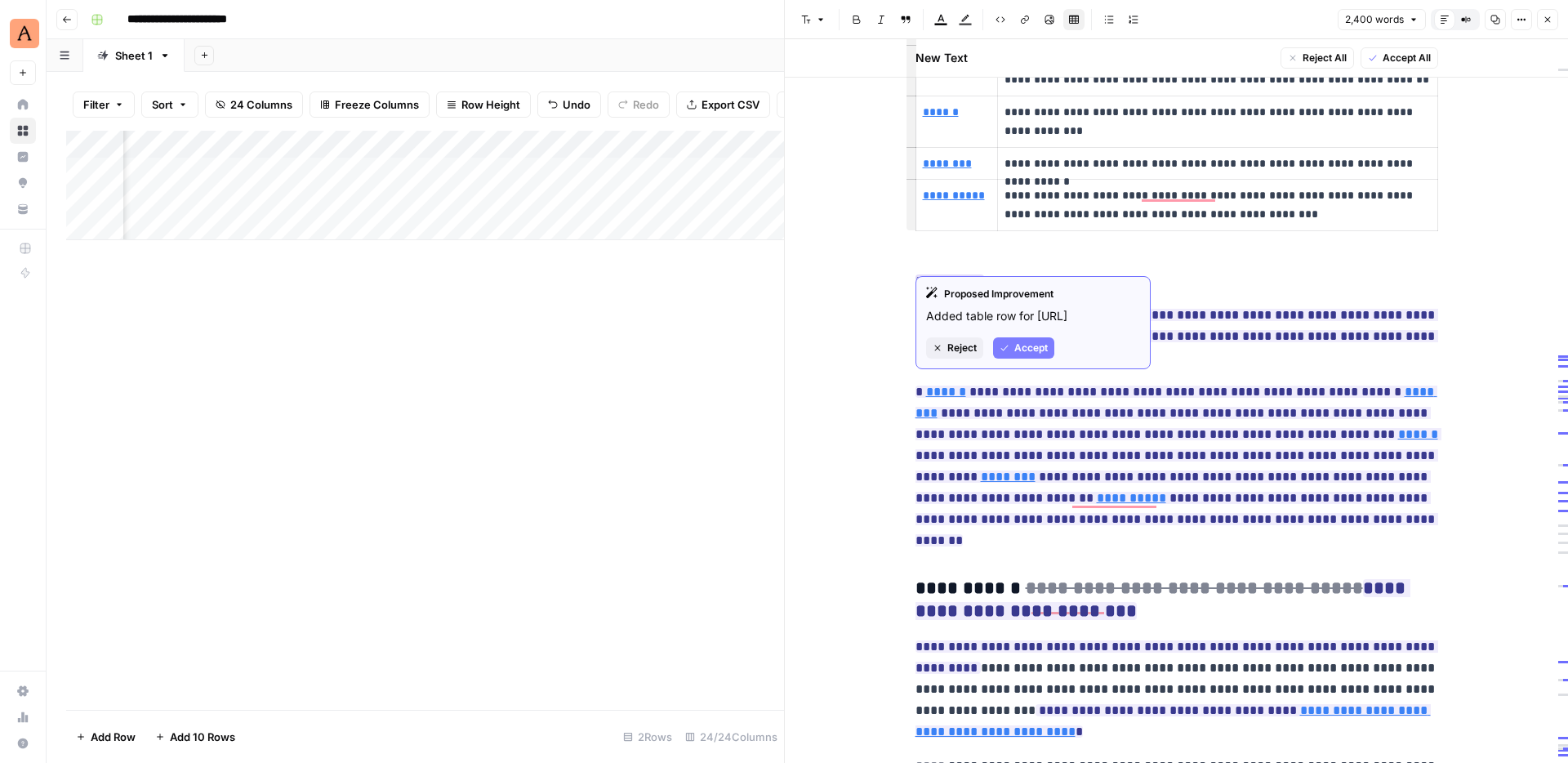
click at [962, 352] on span "Reject" at bounding box center [962, 347] width 29 height 15
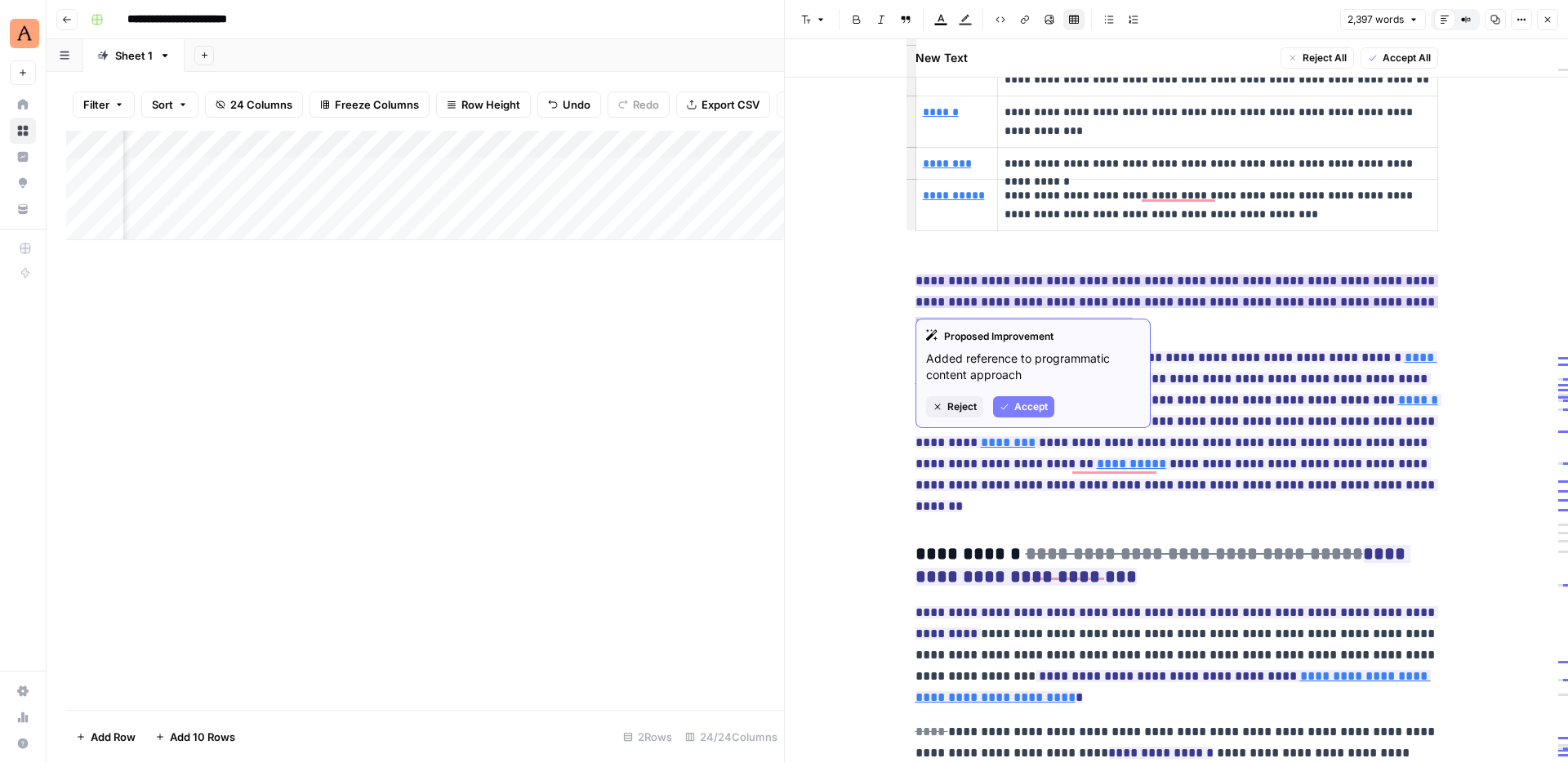
click at [964, 410] on span "Reject" at bounding box center [962, 406] width 29 height 15
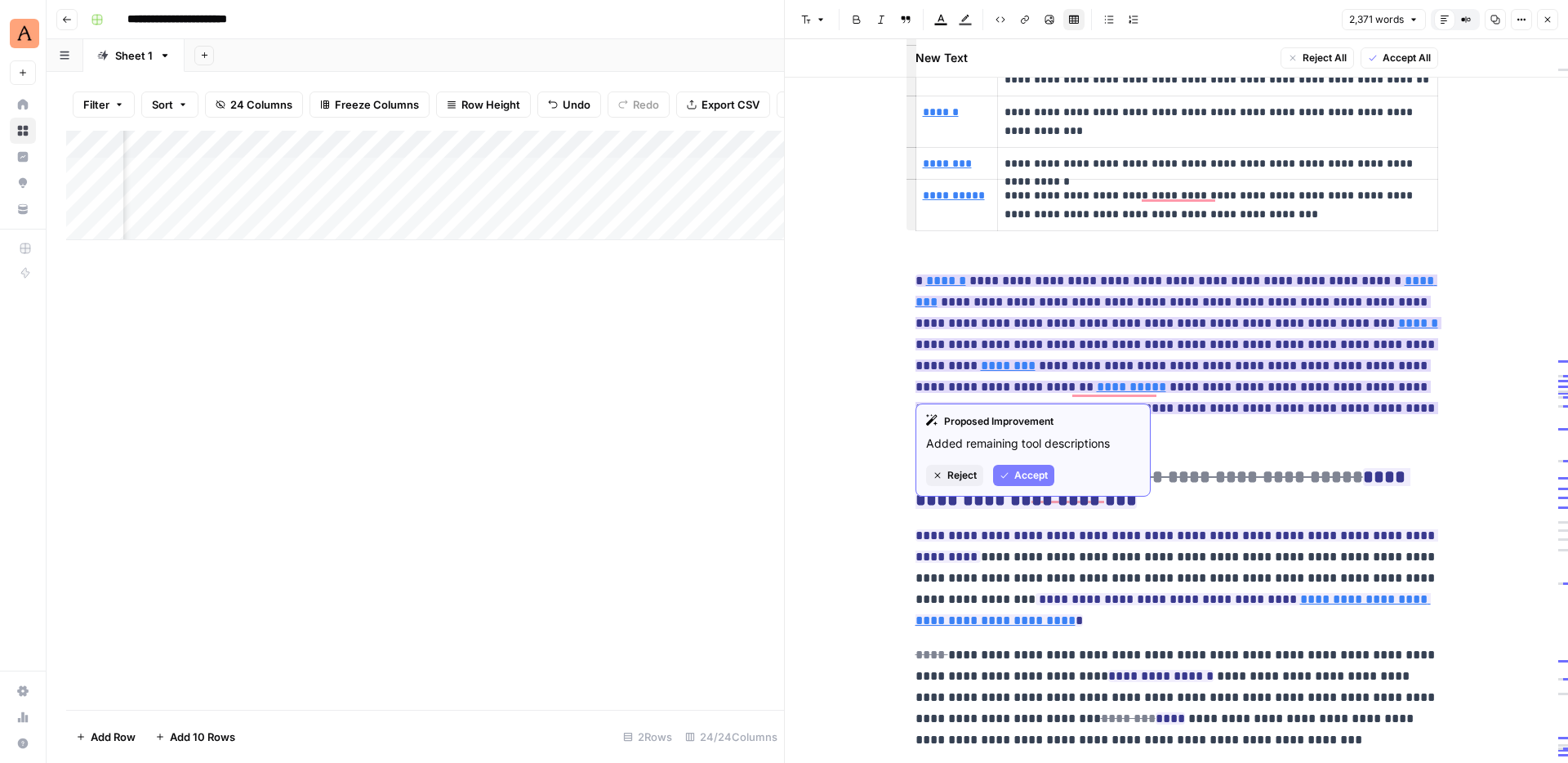
click at [965, 474] on span "Reject" at bounding box center [962, 475] width 29 height 15
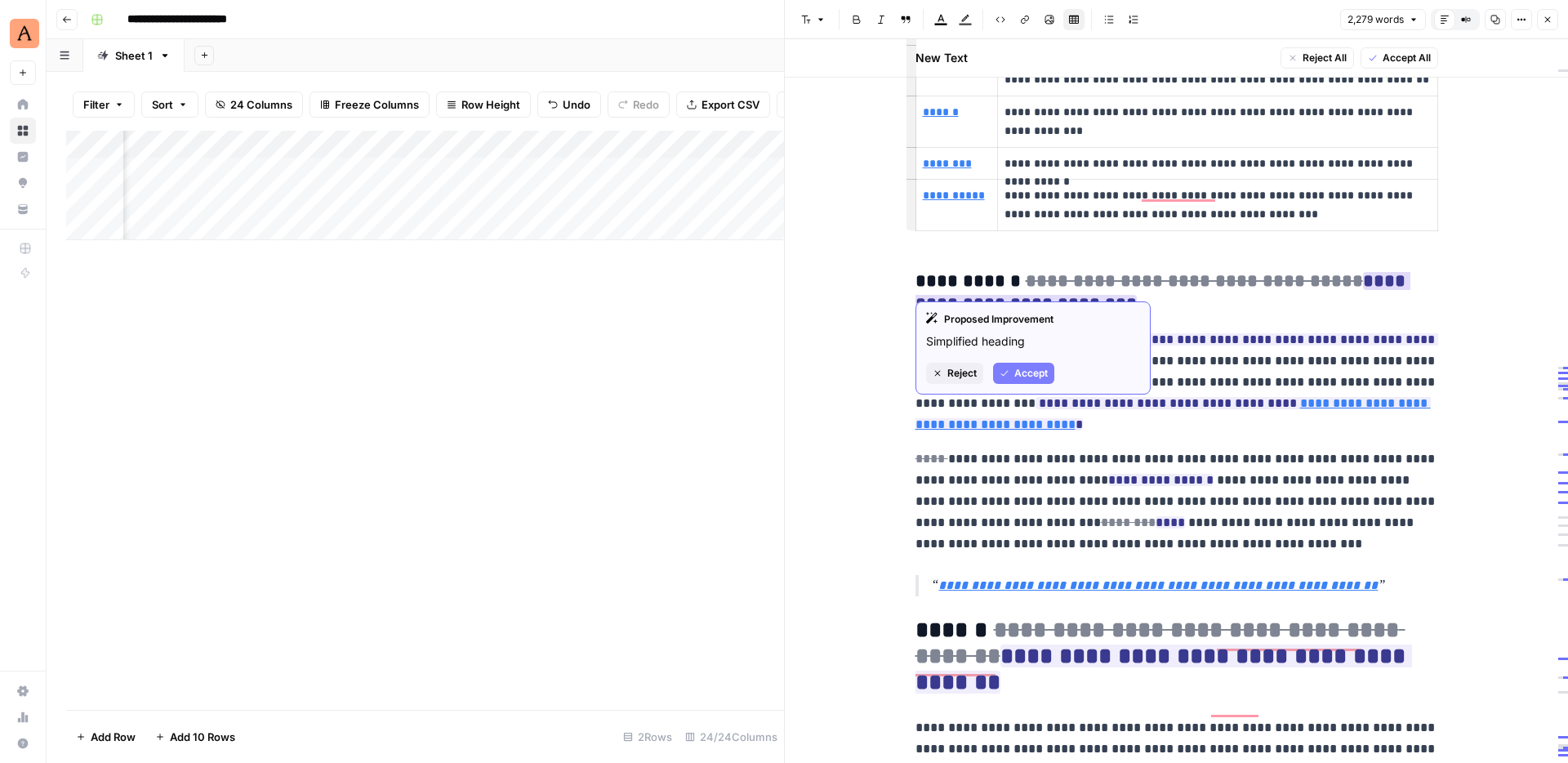
click at [1022, 367] on span "Accept" at bounding box center [1031, 372] width 34 height 15
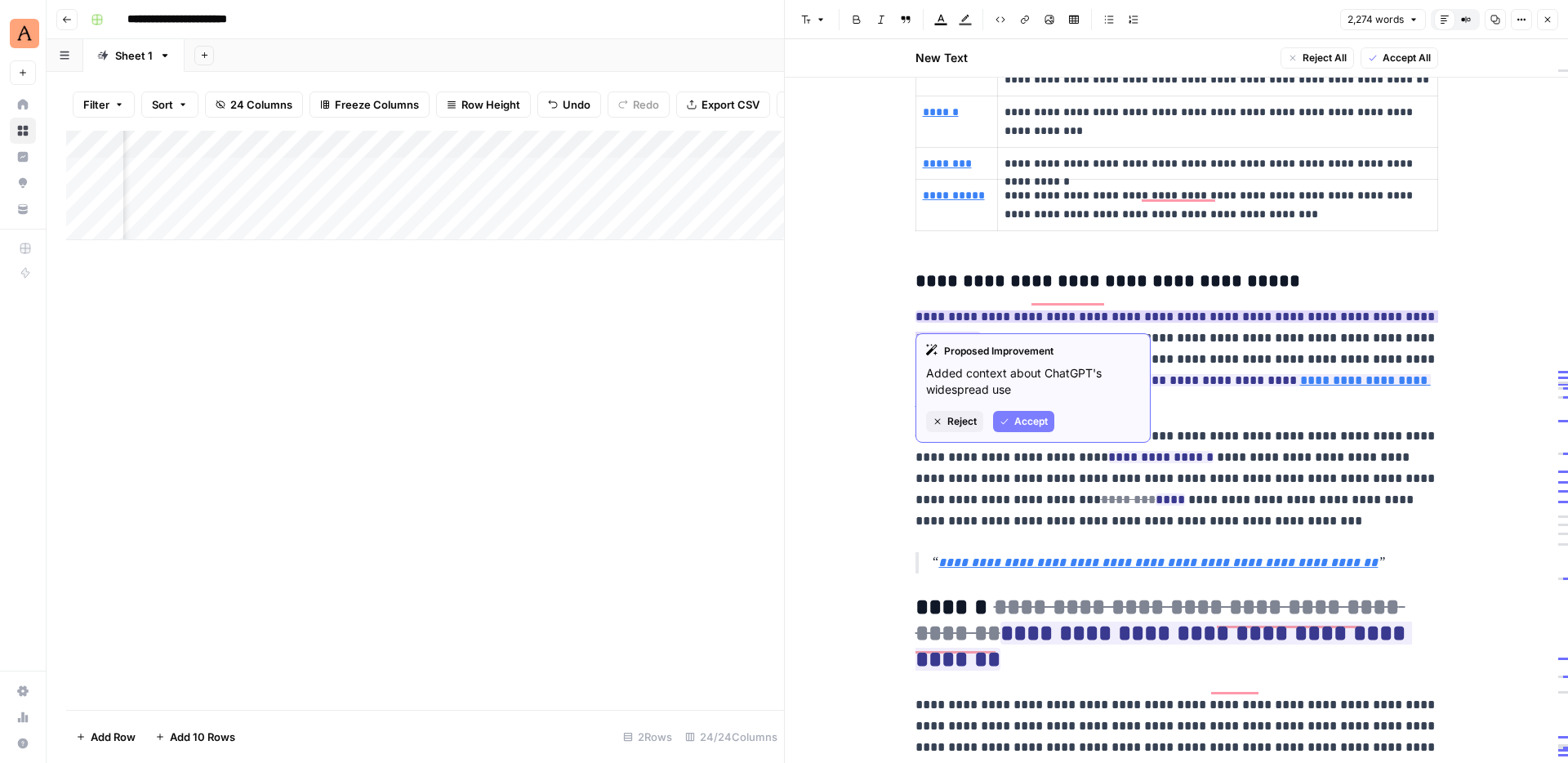
click at [1048, 420] on button "Accept" at bounding box center [1023, 422] width 61 height 21
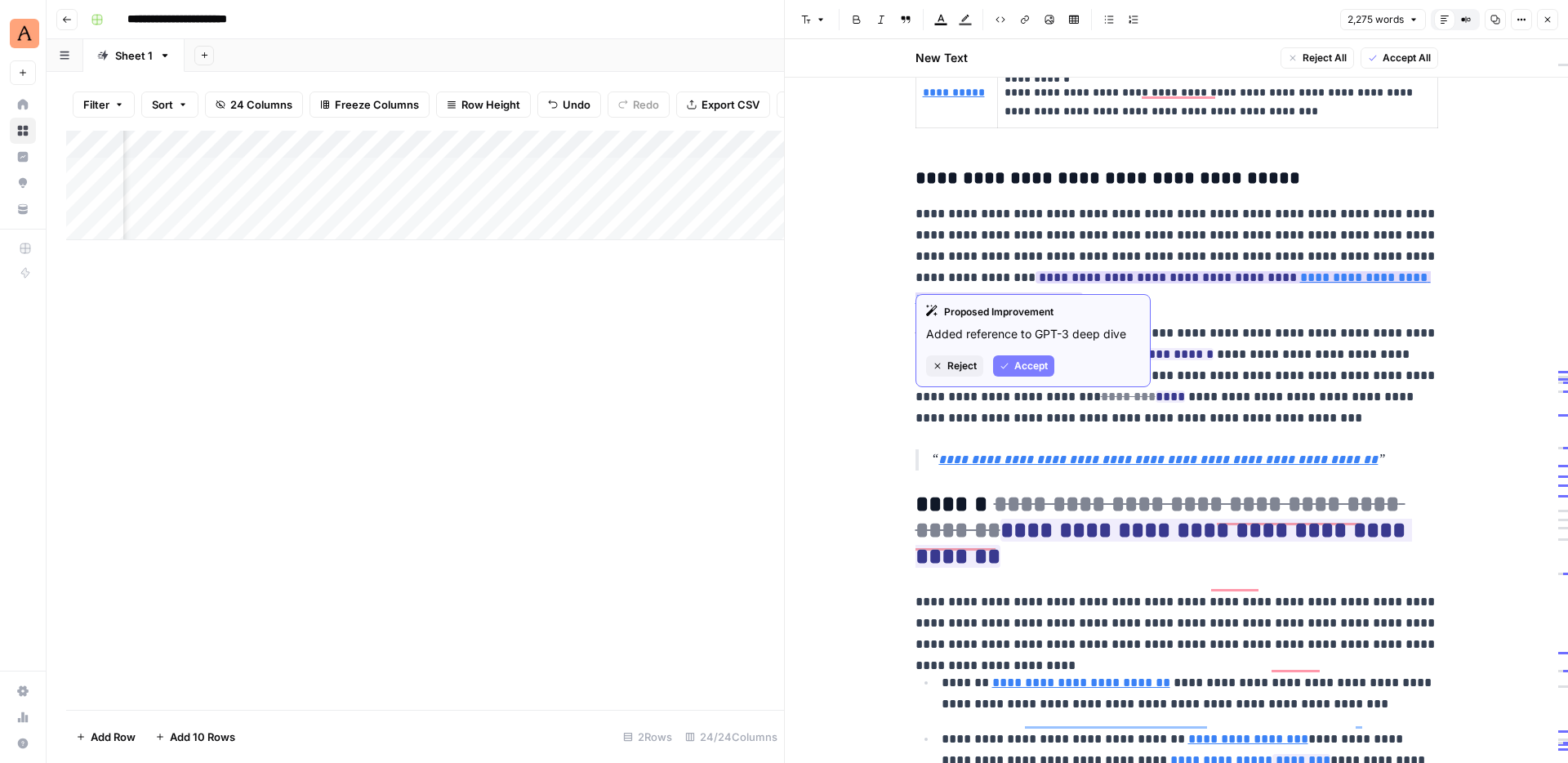
click at [1031, 366] on span "Accept" at bounding box center [1031, 366] width 34 height 15
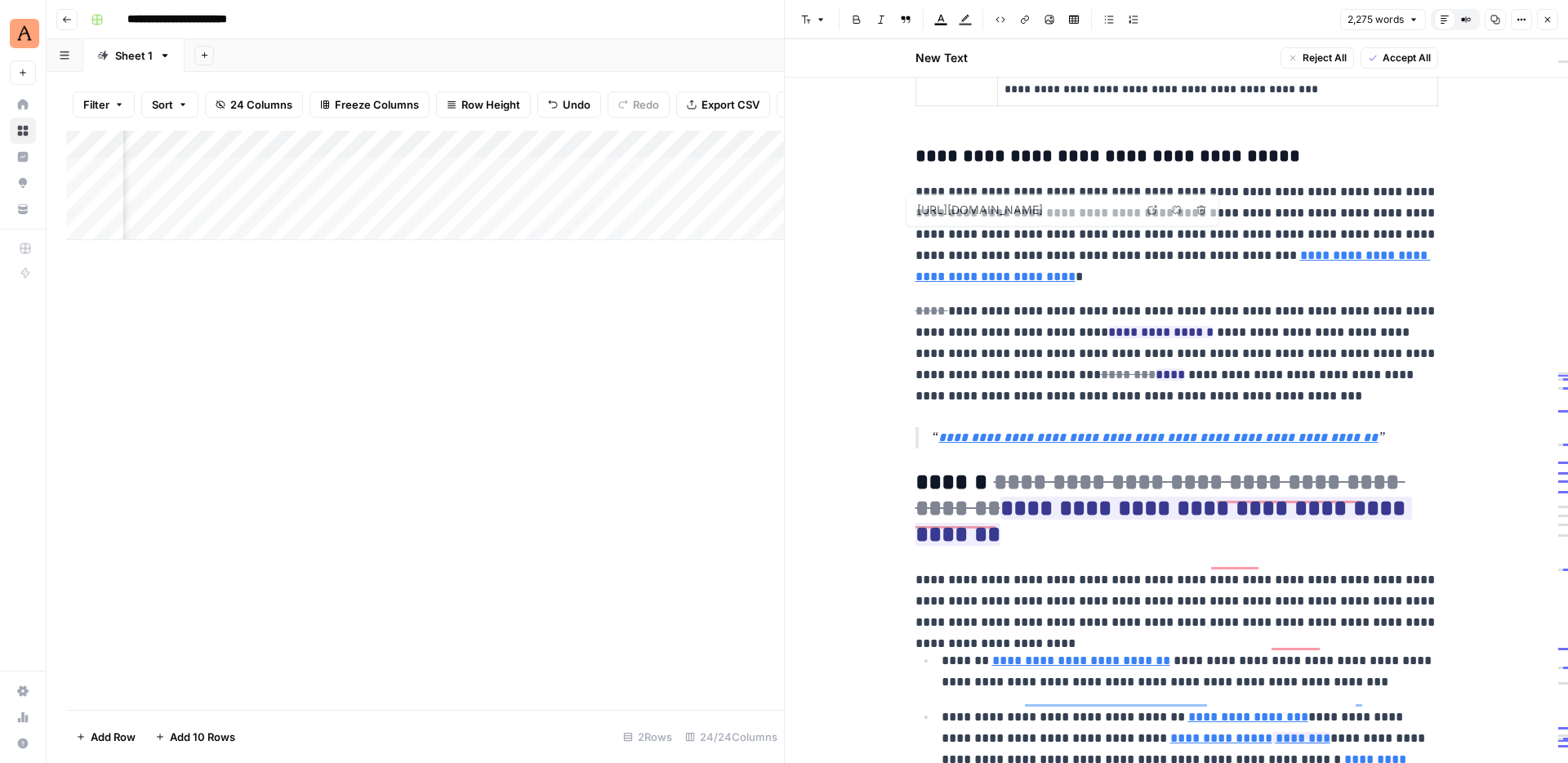
click at [1245, 249] on link "**********" at bounding box center [1173, 266] width 515 height 34
click at [1127, 256] on p "**********" at bounding box center [1176, 235] width 523 height 106
drag, startPoint x: 987, startPoint y: 252, endPoint x: 956, endPoint y: 234, distance: 35.8
click at [956, 234] on p "**********" at bounding box center [1176, 235] width 523 height 106
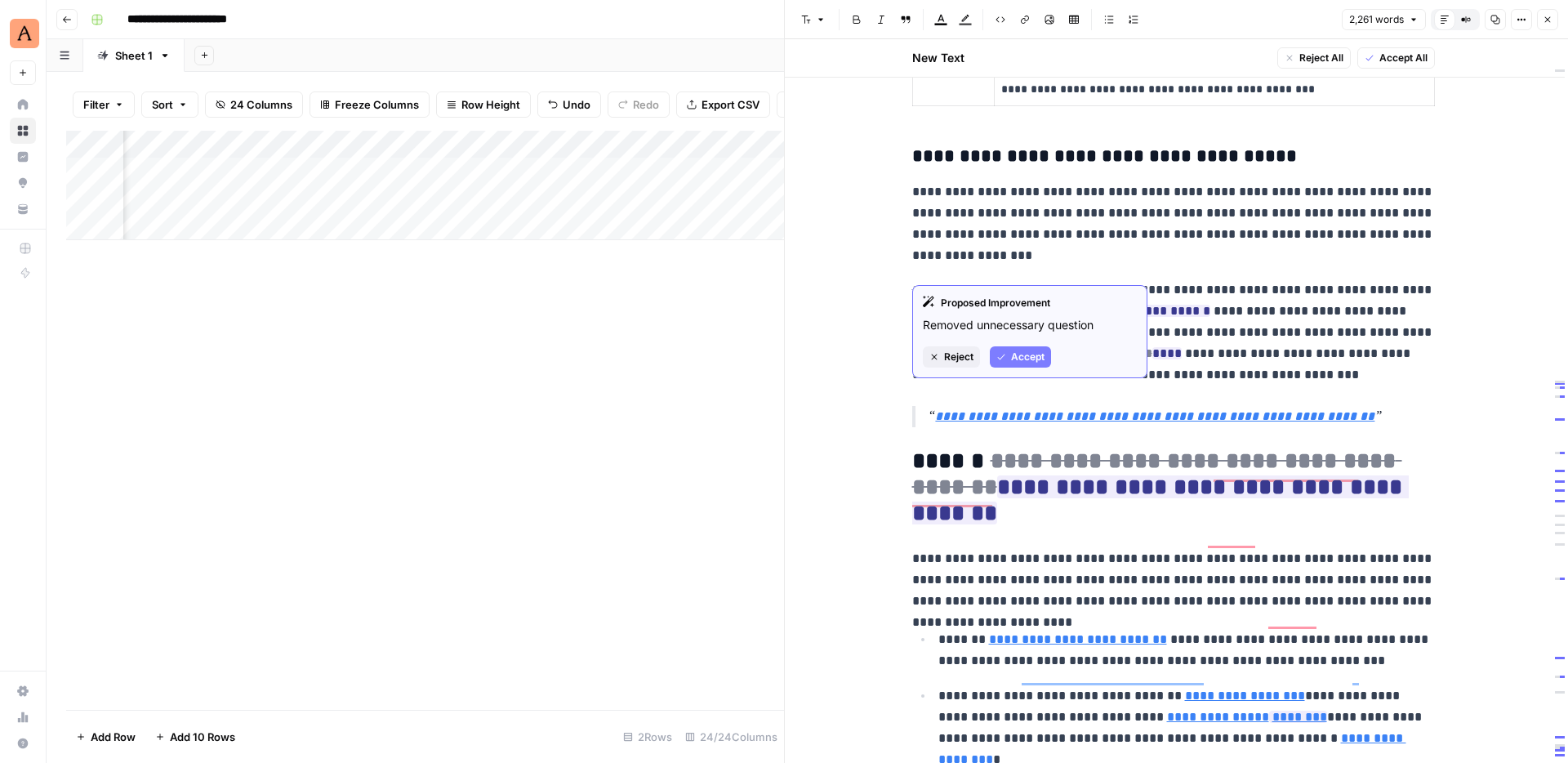
click at [1007, 360] on button "Accept" at bounding box center [1020, 357] width 61 height 21
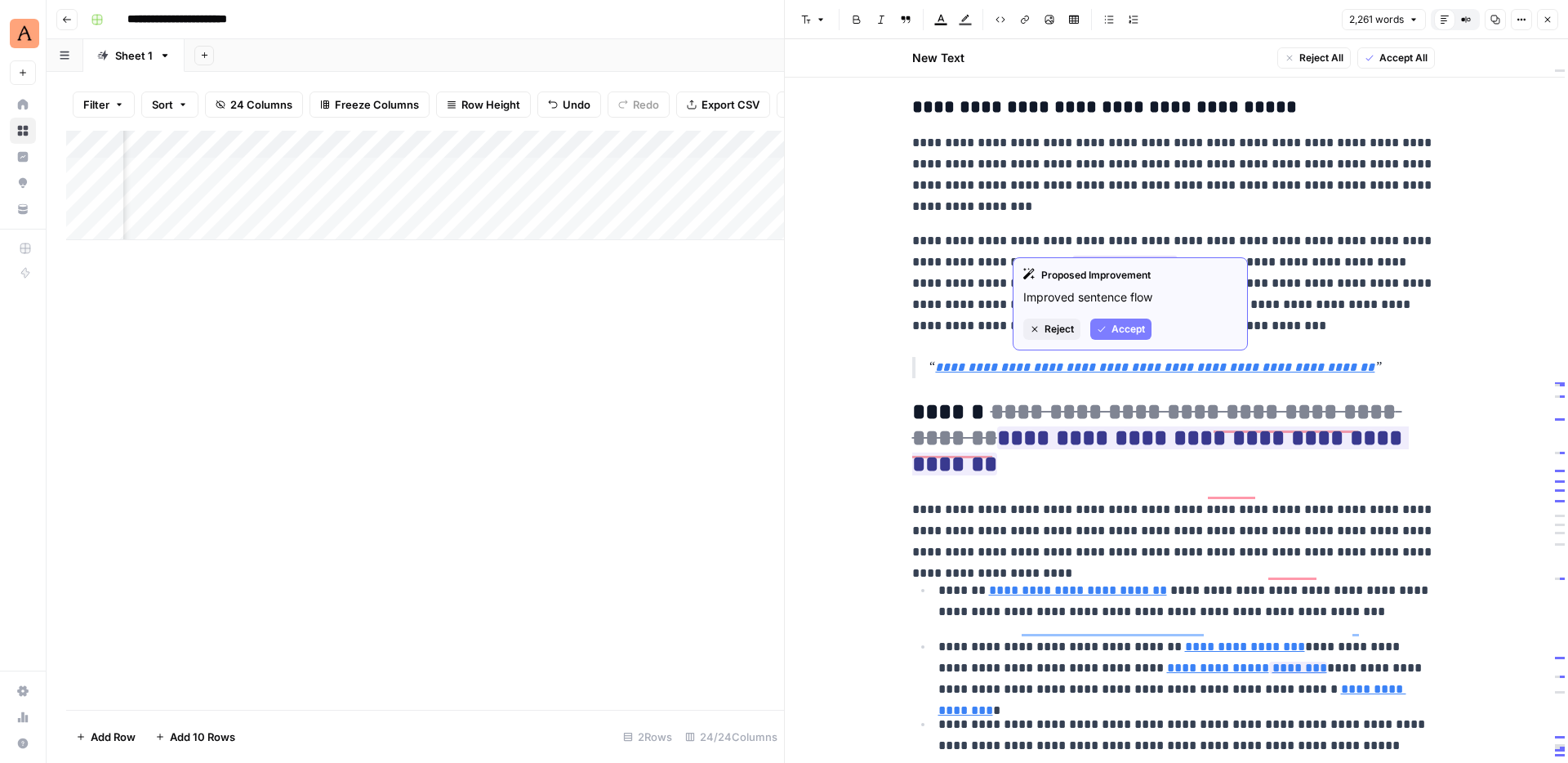
click at [1120, 336] on span "Accept" at bounding box center [1128, 329] width 34 height 15
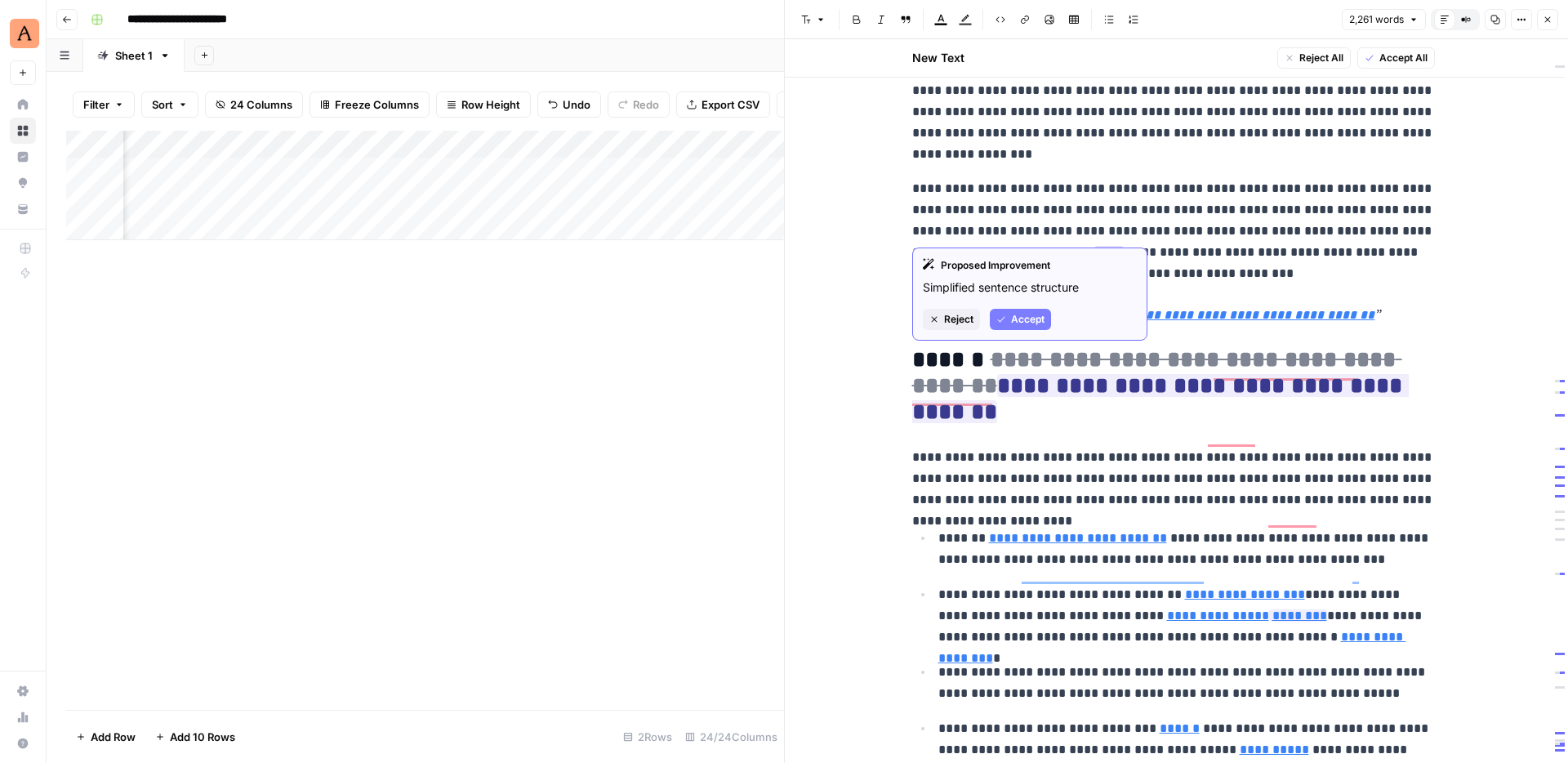
click at [1017, 319] on span "Accept" at bounding box center [1028, 319] width 34 height 15
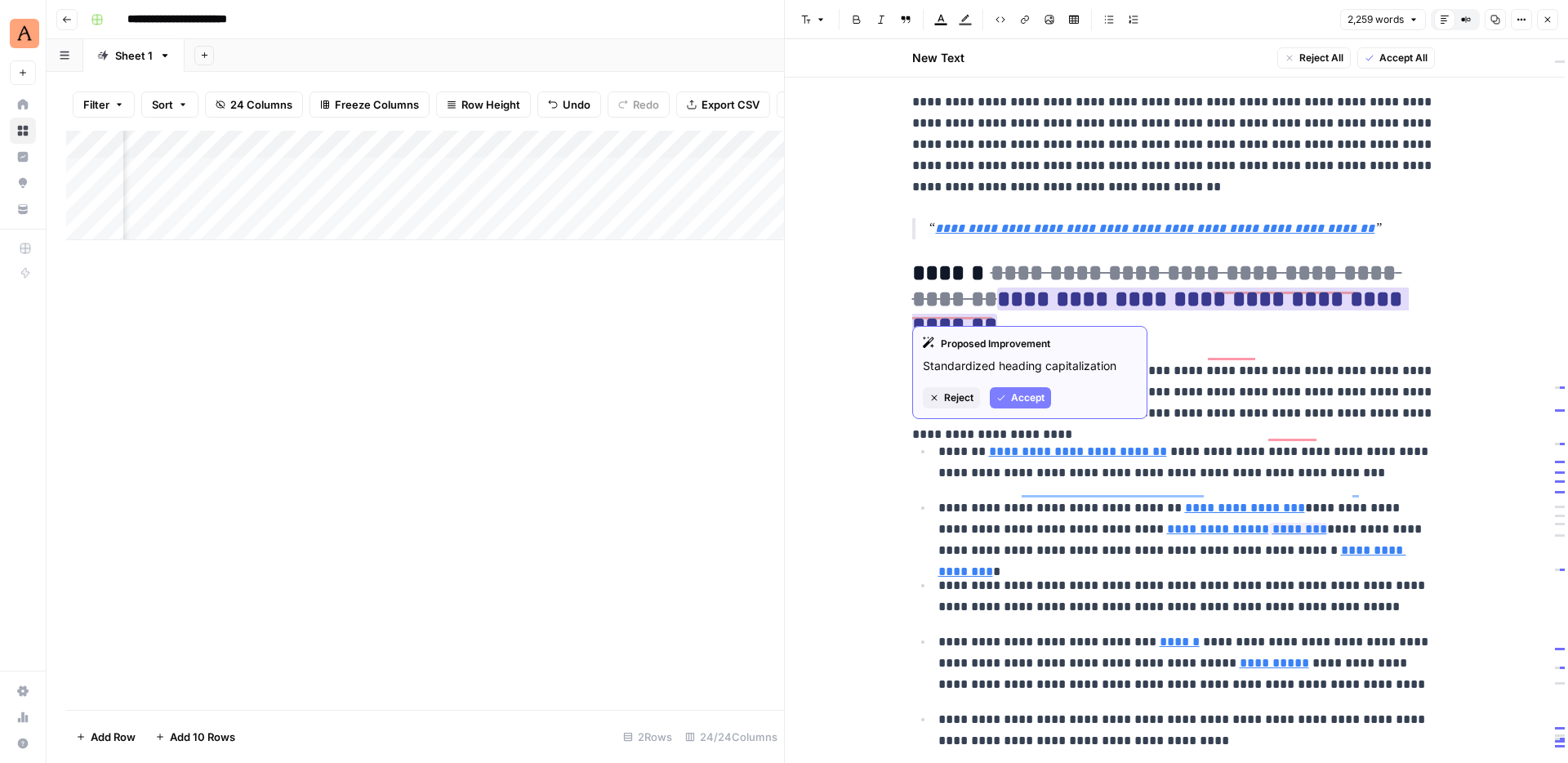
click at [1037, 394] on span "Accept" at bounding box center [1028, 397] width 34 height 15
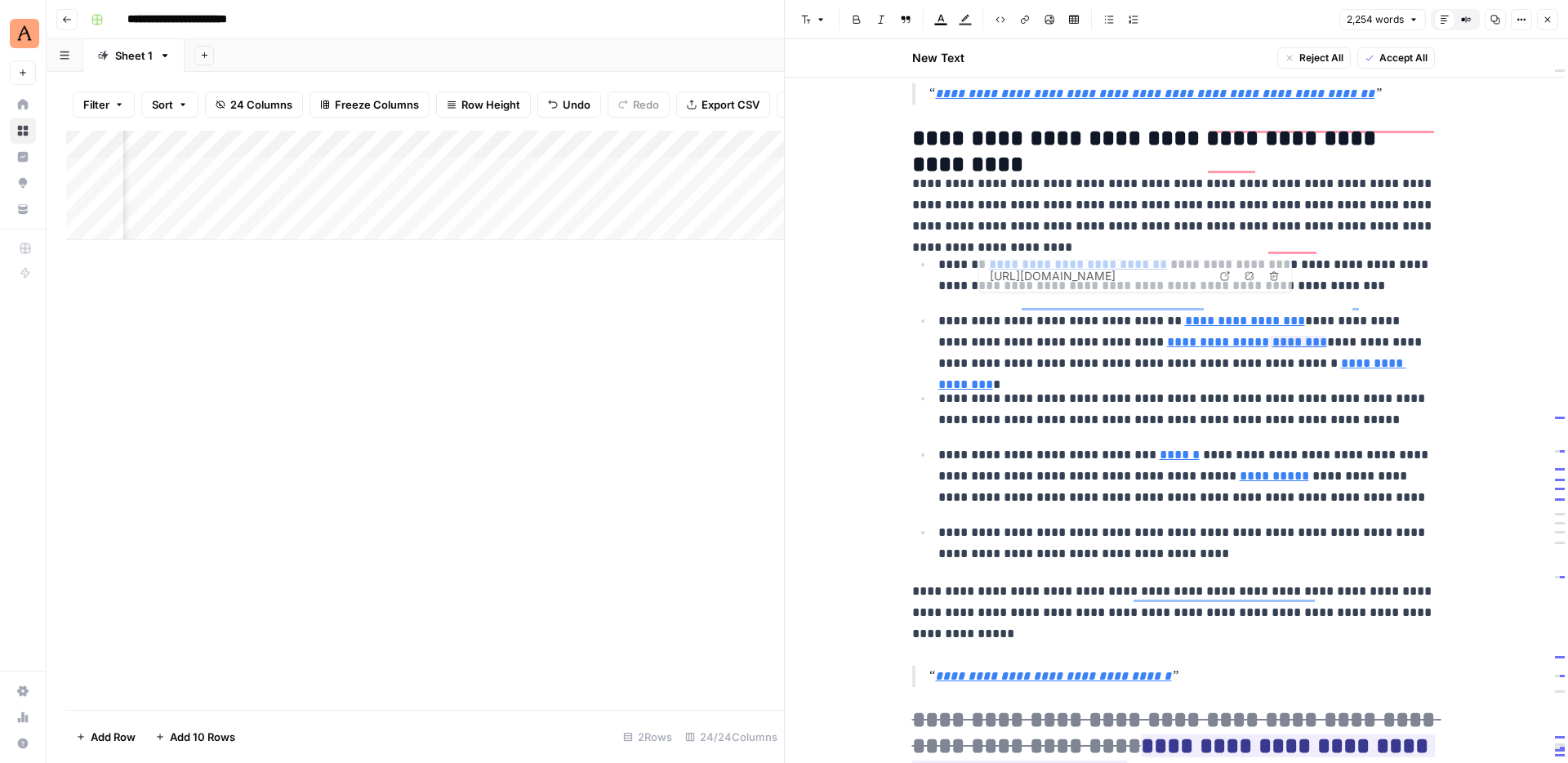
type input "[URL][DOMAIN_NAME]"
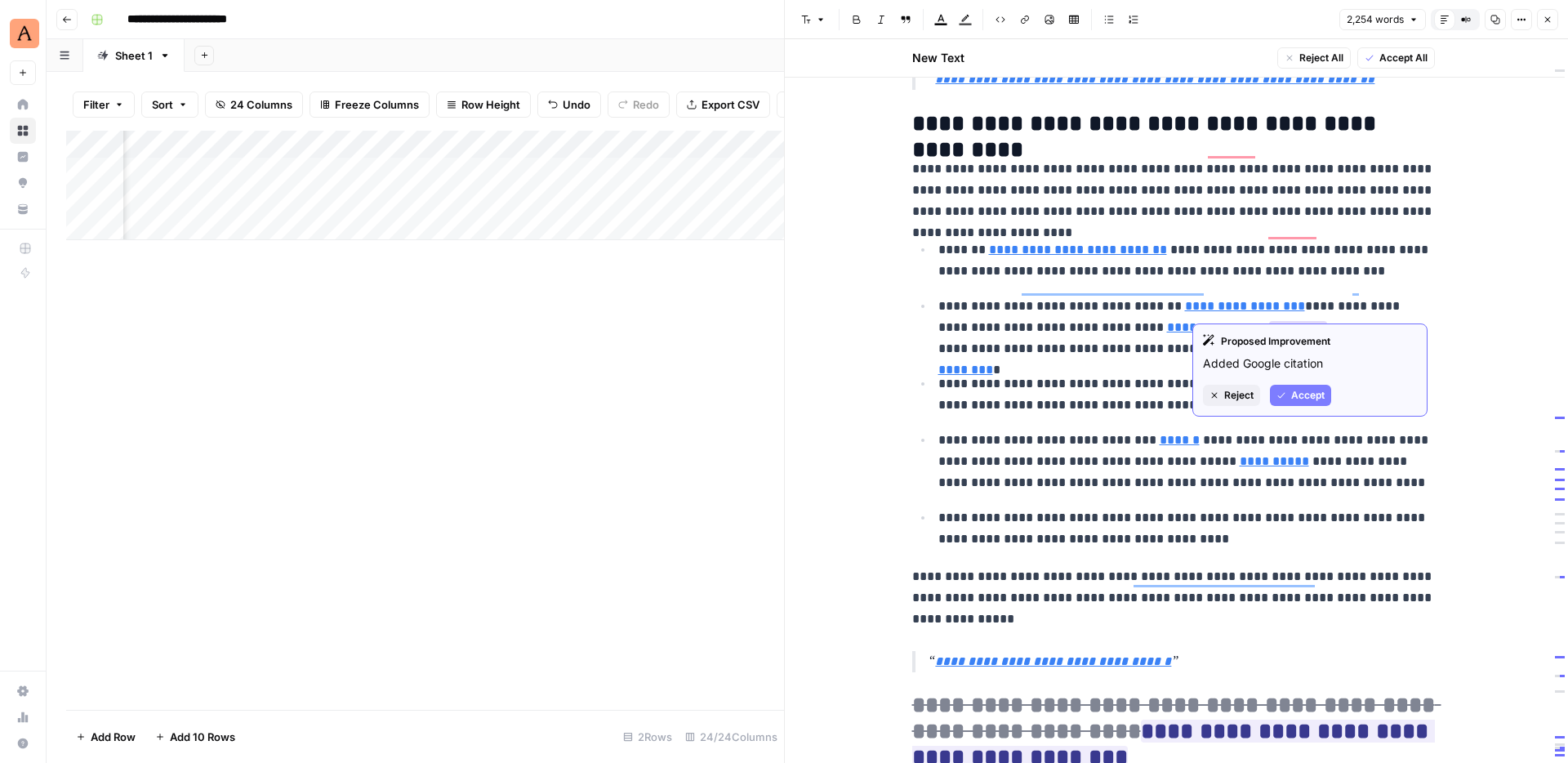
drag, startPoint x: 1292, startPoint y: 393, endPoint x: 1234, endPoint y: 402, distance: 58.7
click at [1234, 402] on div "Reject Accept" at bounding box center [1309, 396] width 214 height 21
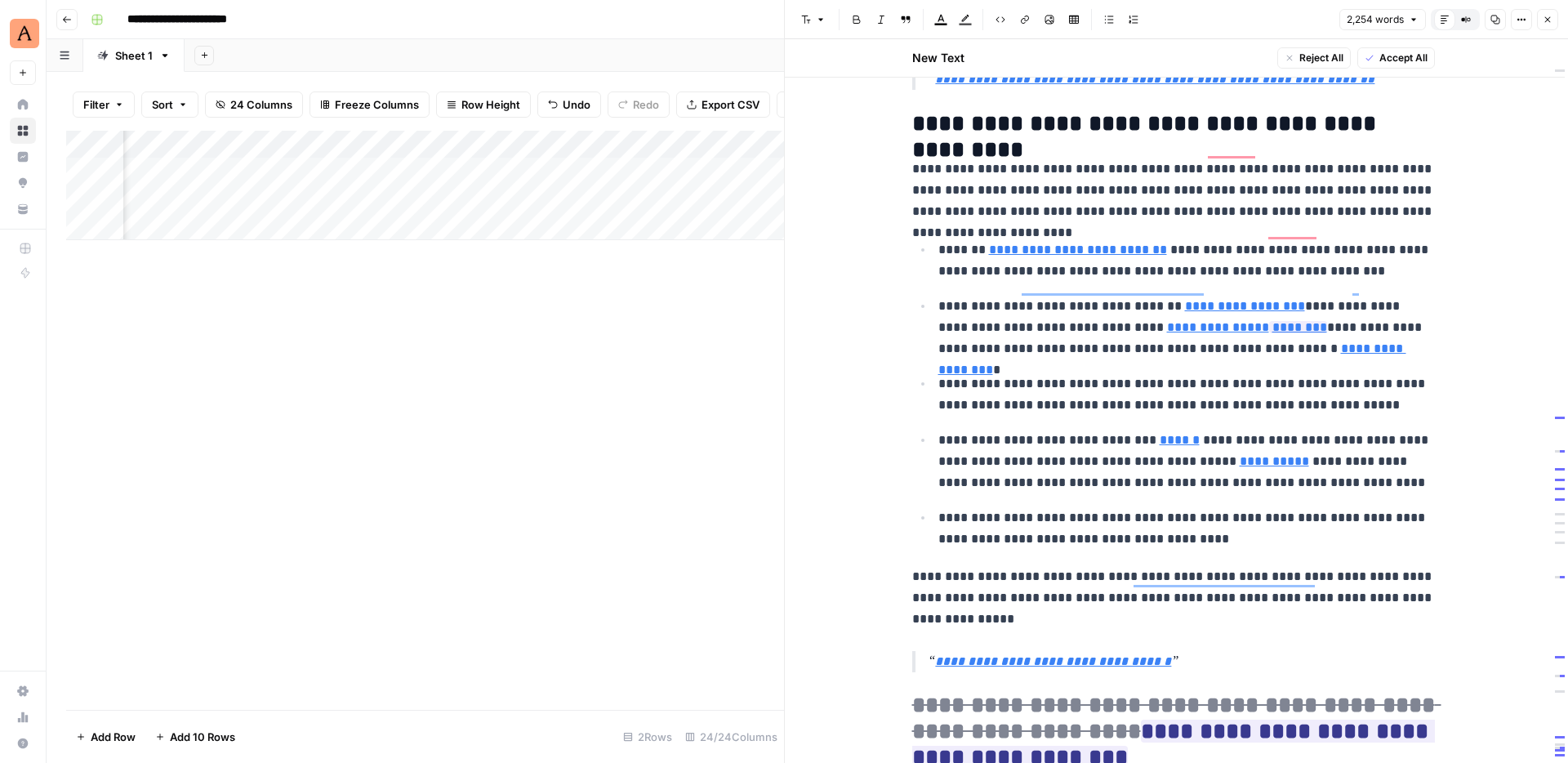
click at [1174, 321] on link "**********" at bounding box center [1218, 327] width 102 height 13
type input "[URL][DOMAIN_NAME]"
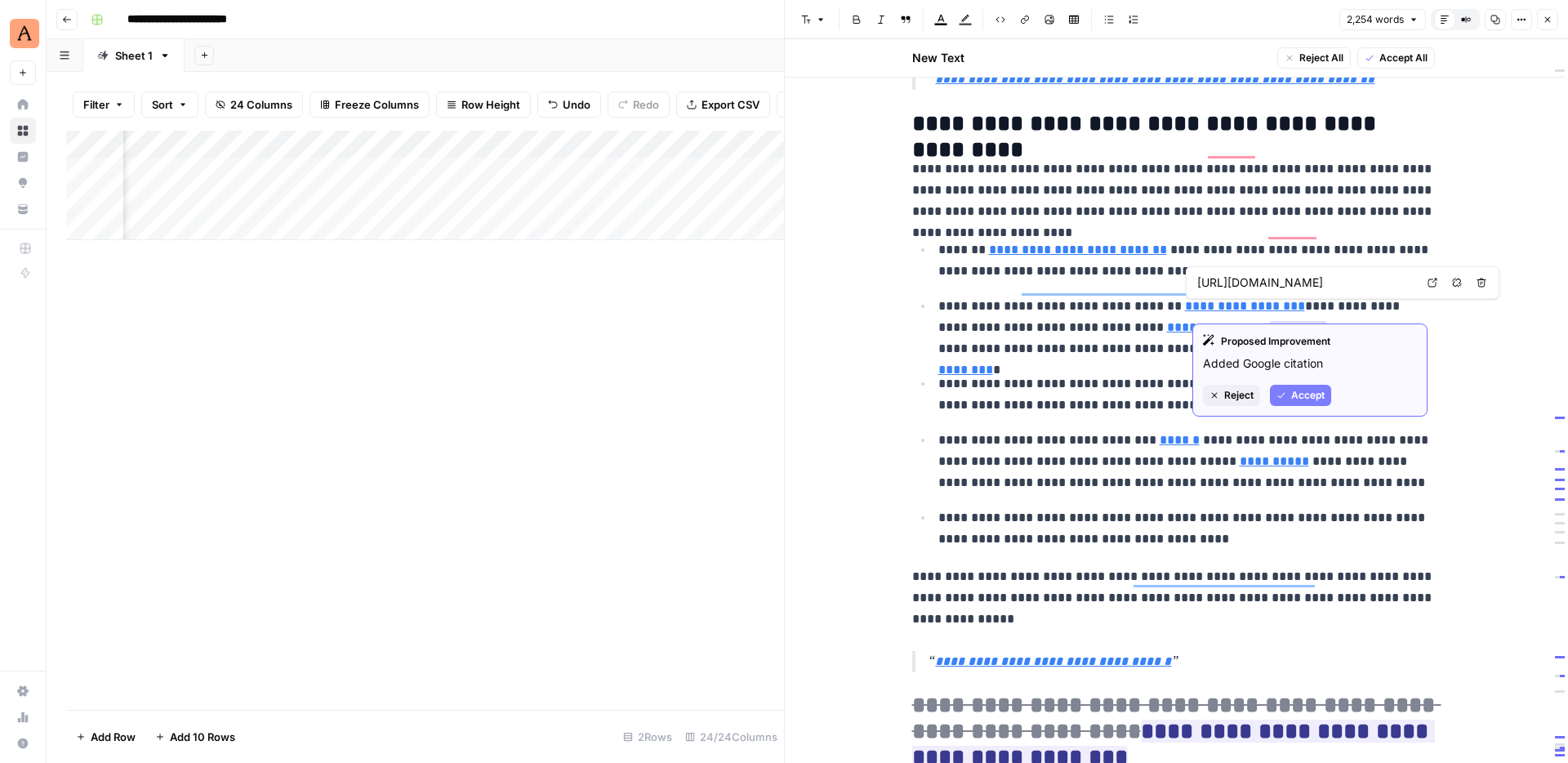
click at [1251, 393] on span "Reject" at bounding box center [1238, 395] width 29 height 15
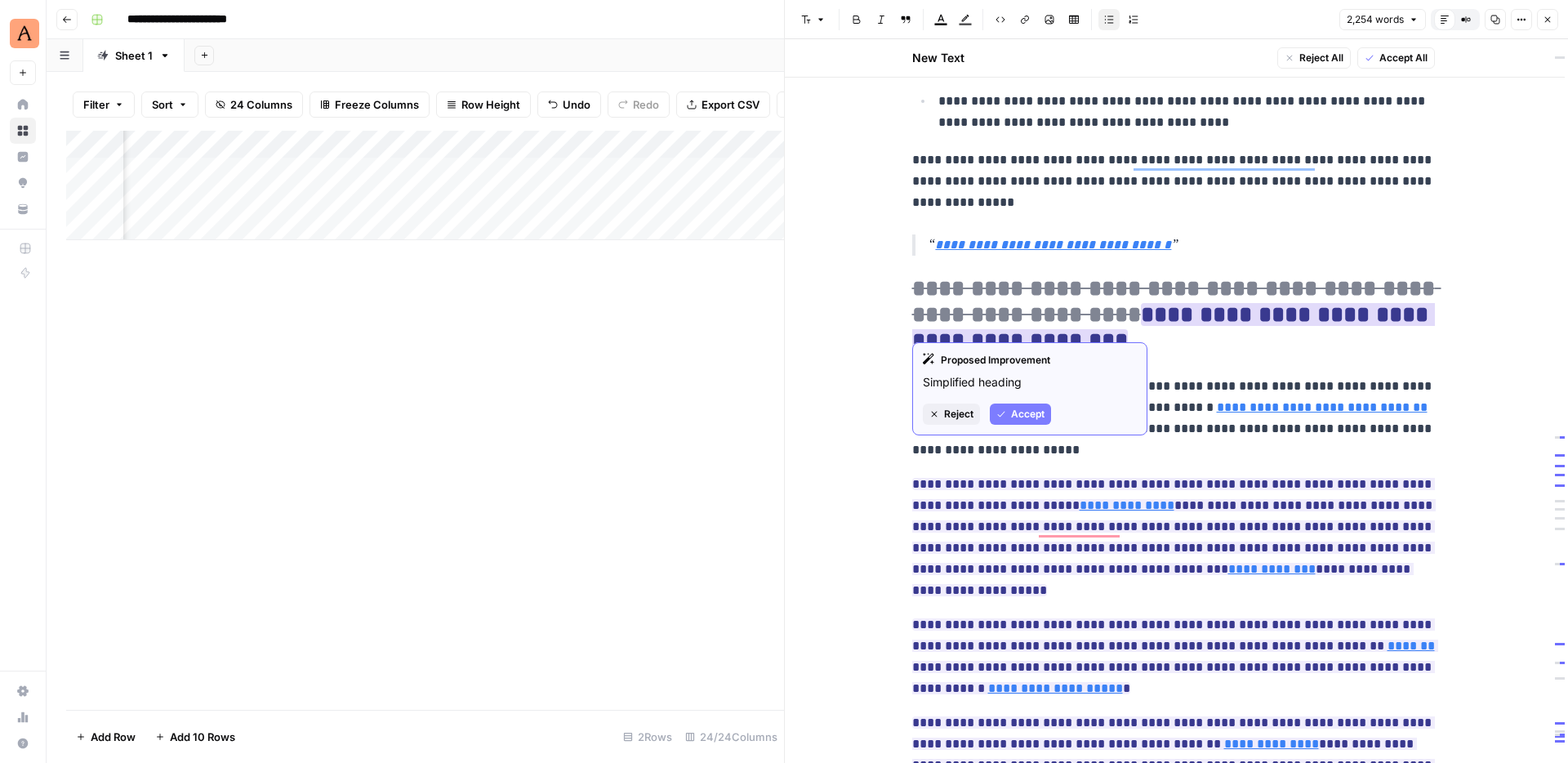
click at [1038, 412] on span "Accept" at bounding box center [1028, 414] width 34 height 15
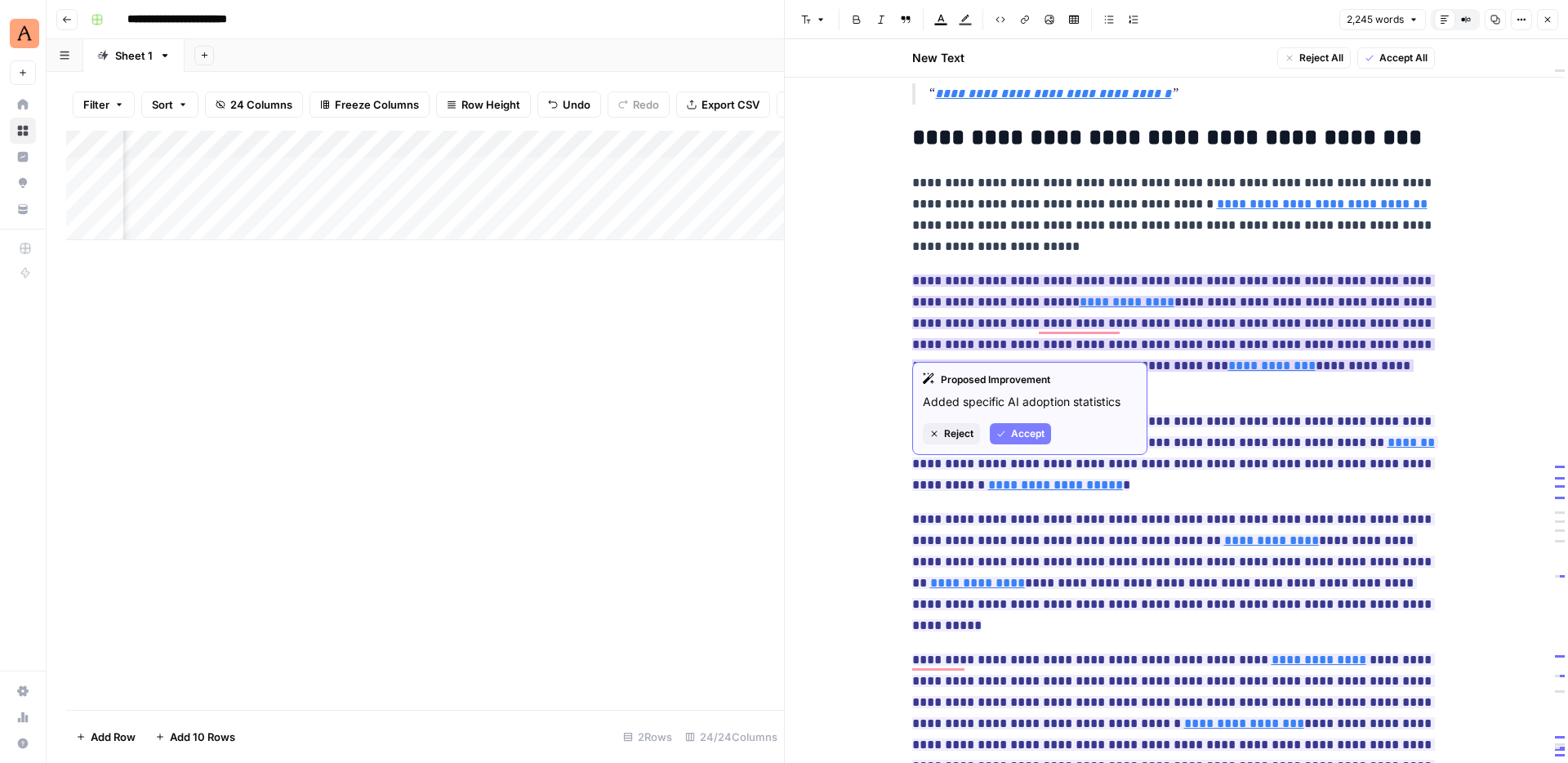
click at [1035, 432] on span "Accept" at bounding box center [1028, 433] width 34 height 15
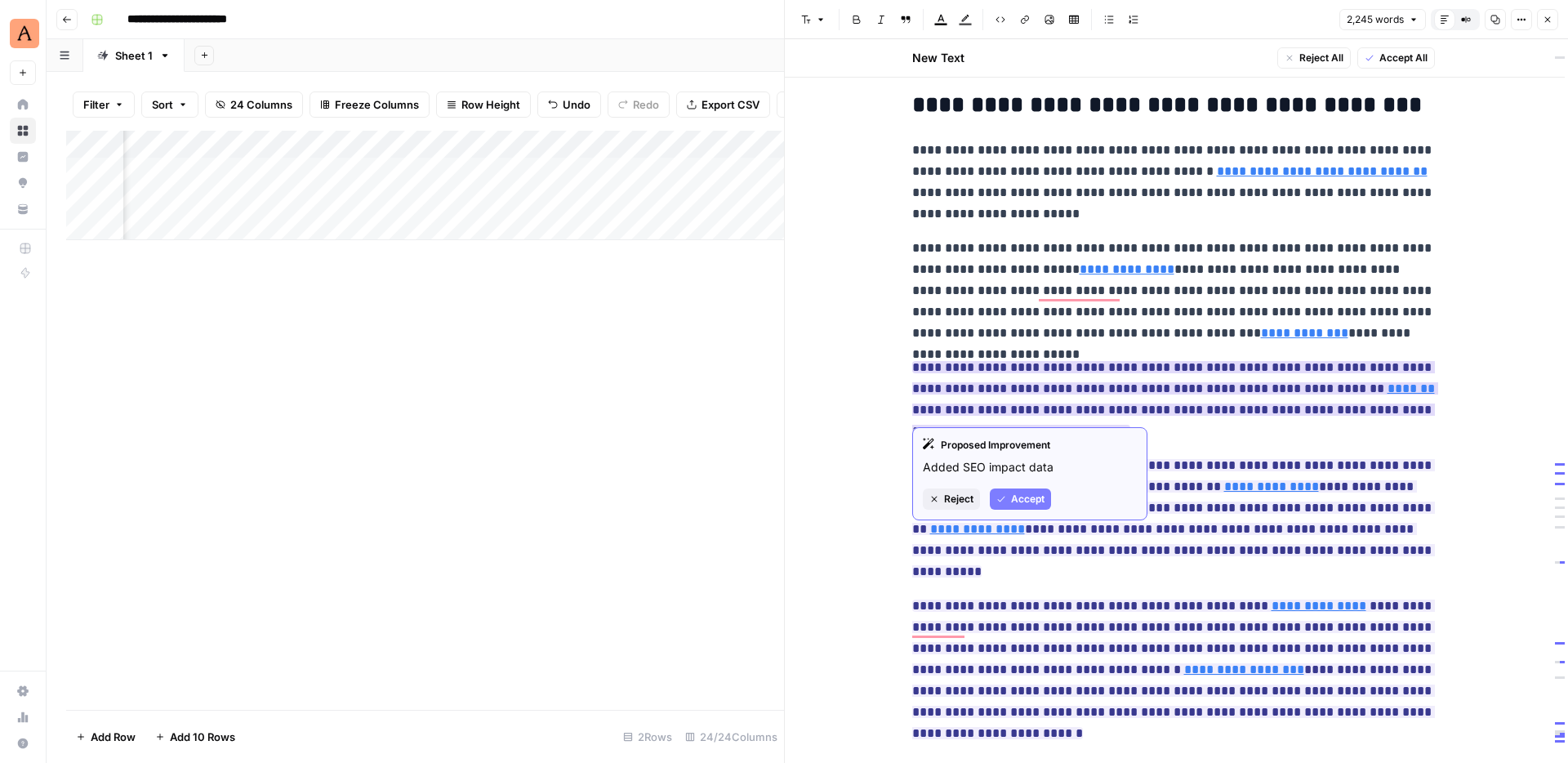
click at [1025, 499] on span "Accept" at bounding box center [1028, 498] width 34 height 15
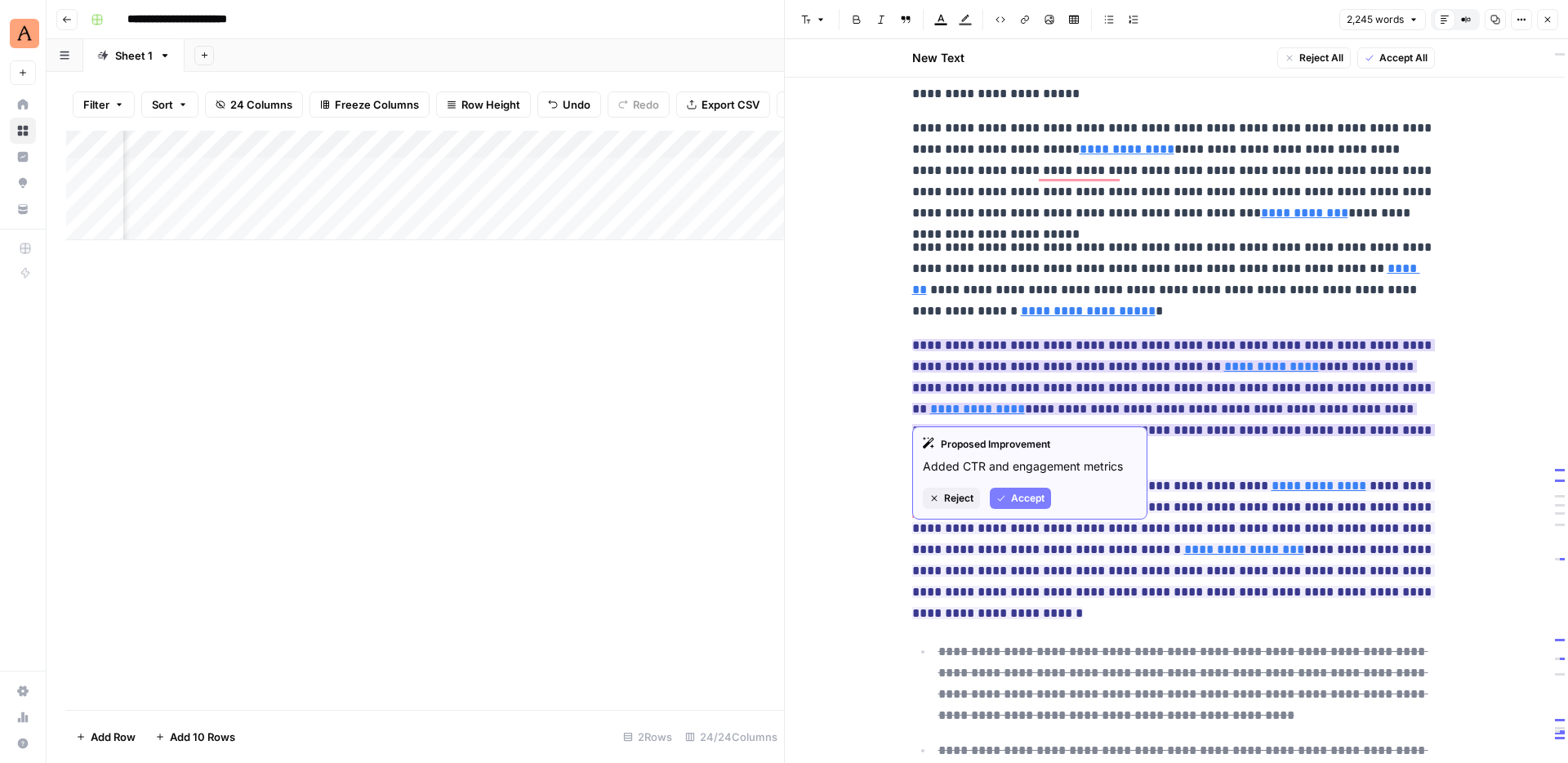
click at [1022, 506] on button "Accept" at bounding box center [1020, 498] width 61 height 21
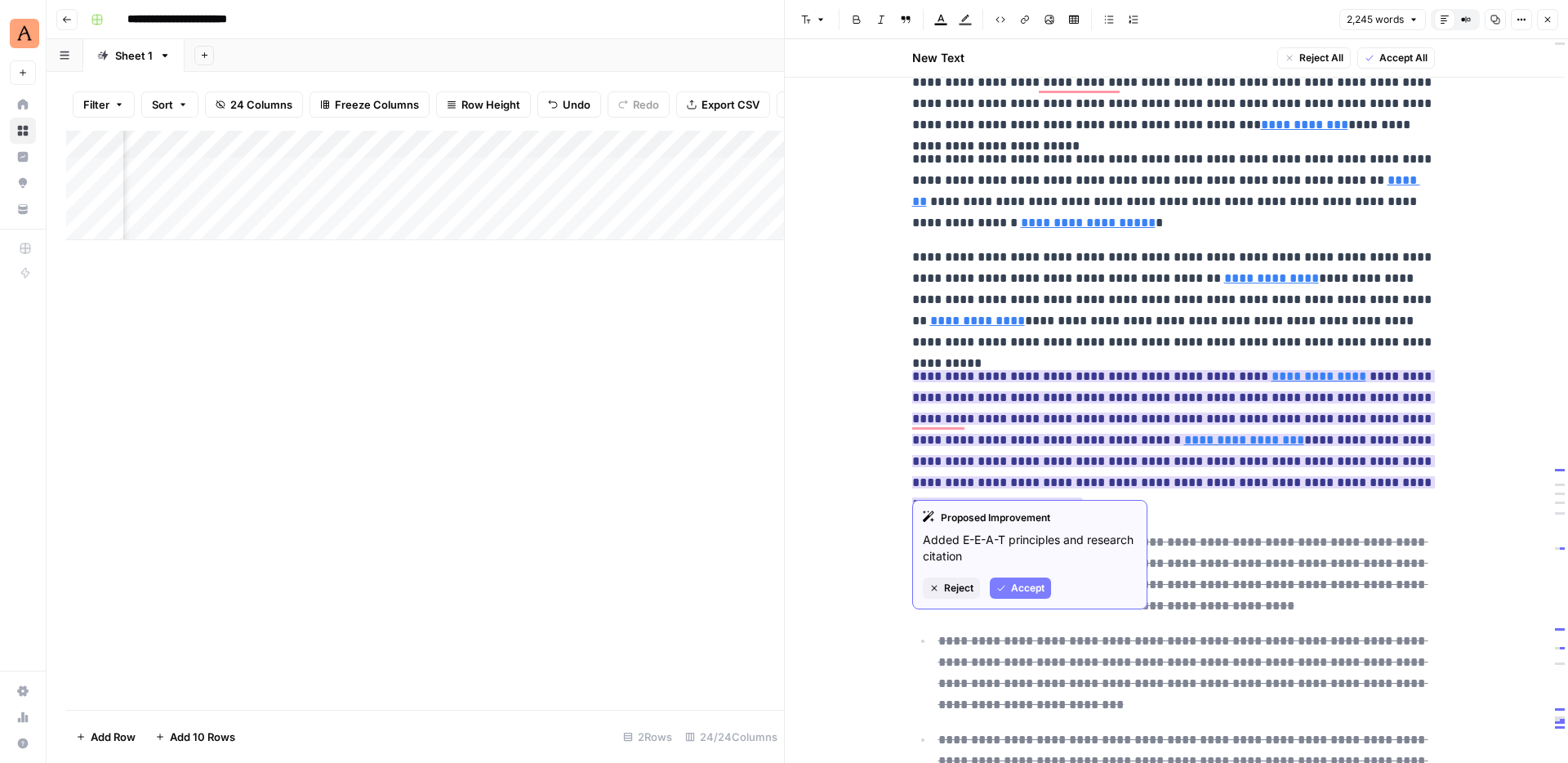
click at [1036, 582] on span "Accept" at bounding box center [1028, 588] width 34 height 15
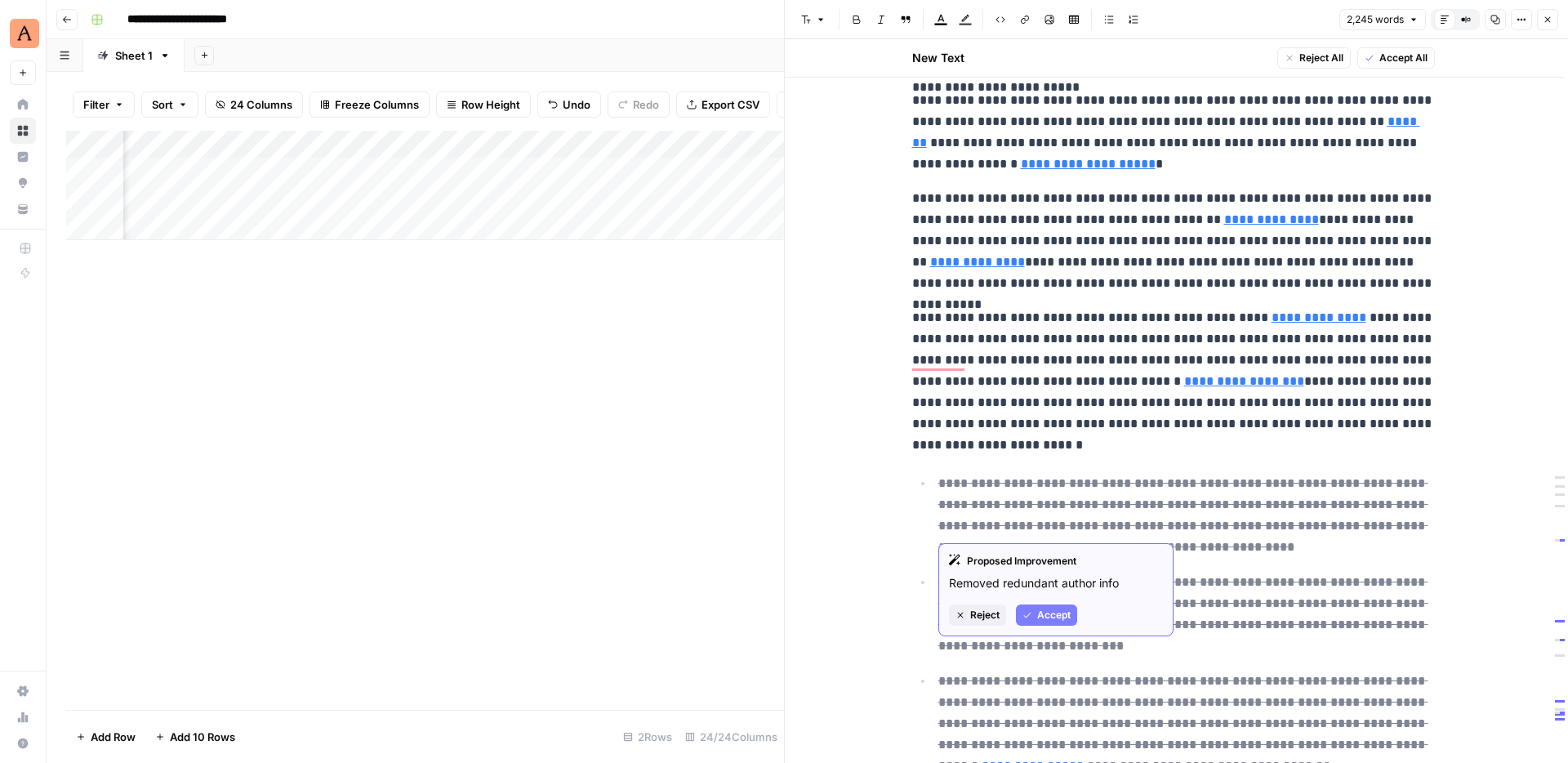
click at [1037, 608] on span "Accept" at bounding box center [1054, 614] width 34 height 15
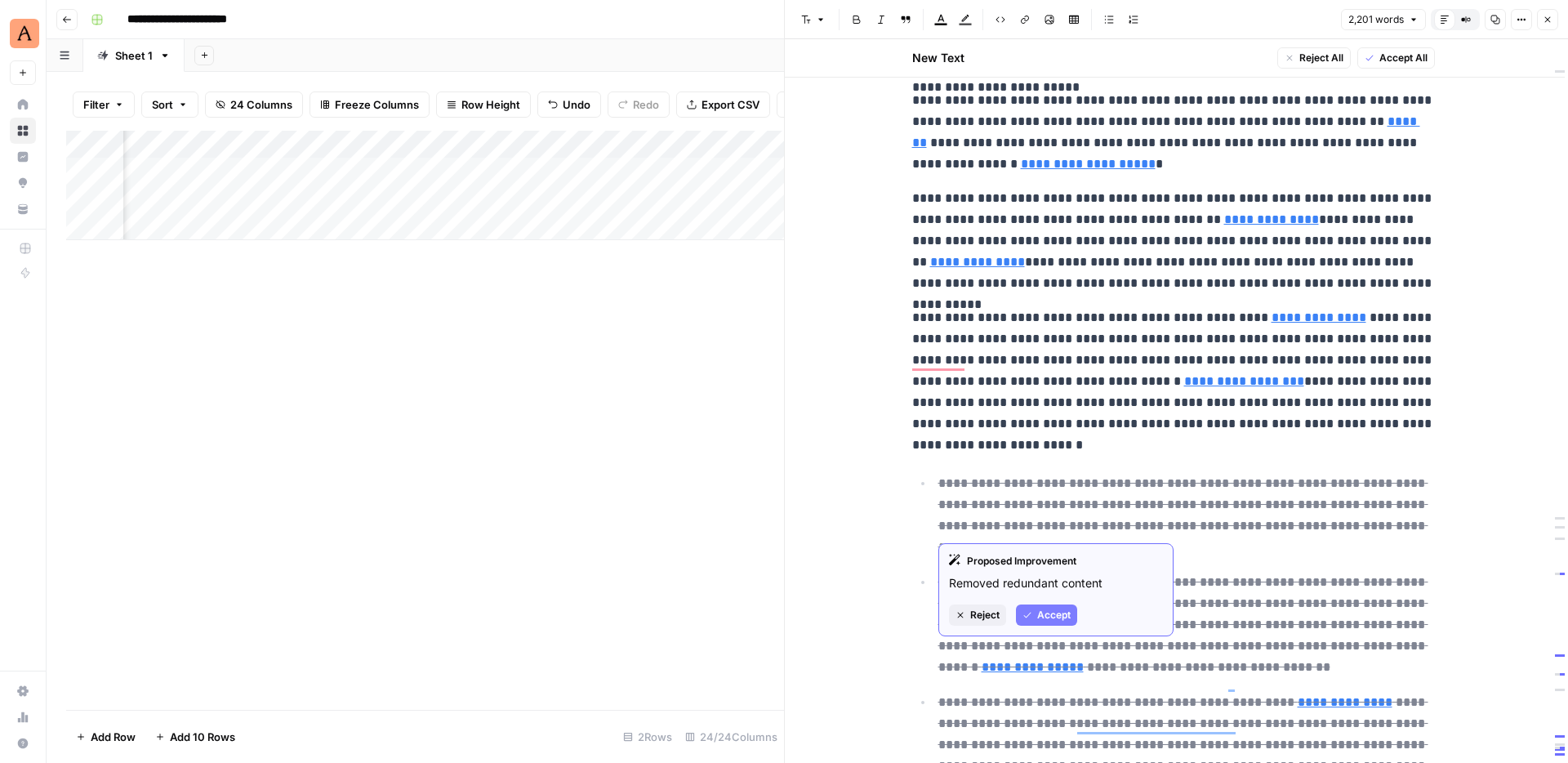
click at [1046, 611] on span "Accept" at bounding box center [1054, 614] width 34 height 15
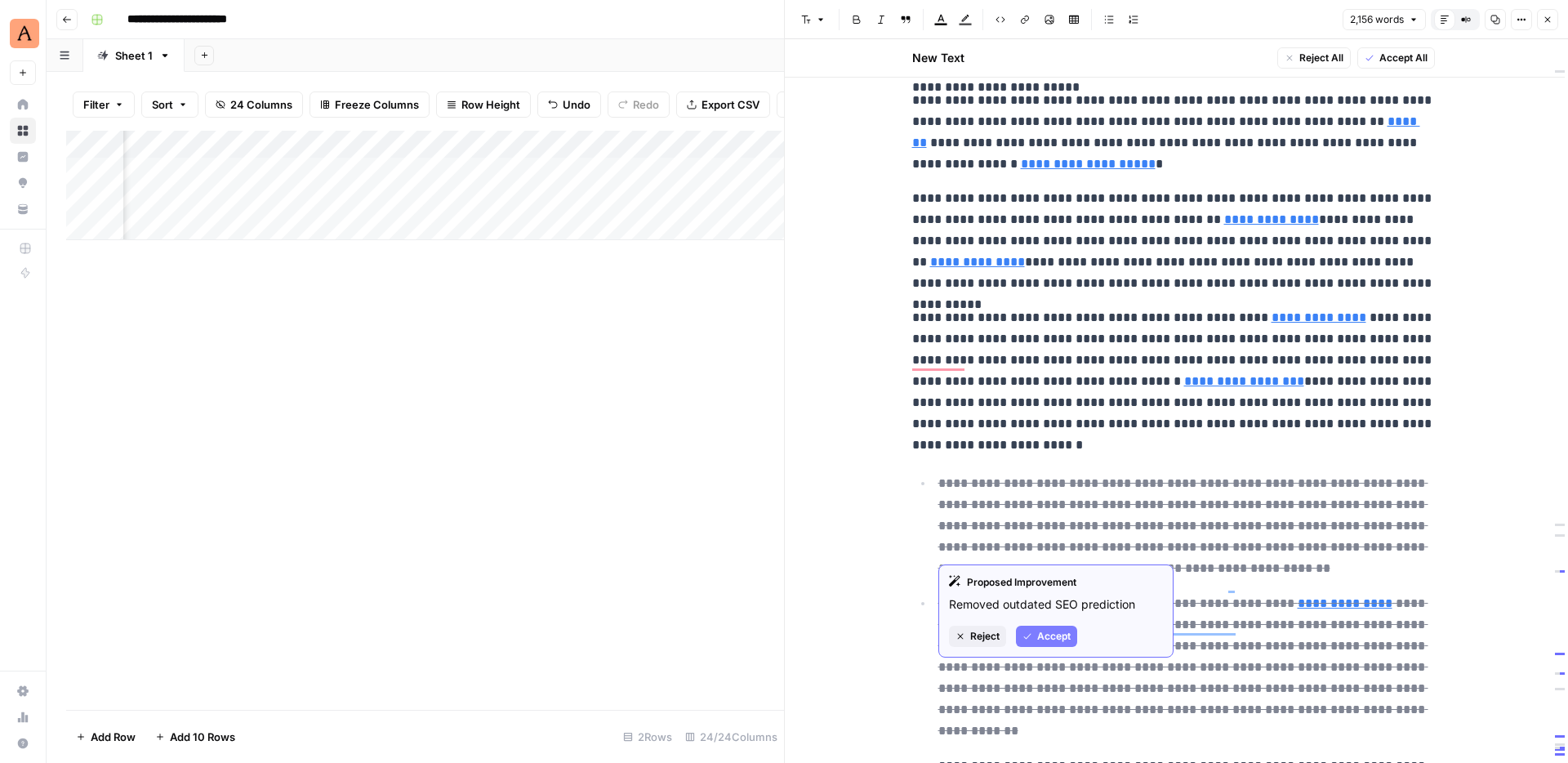
click at [1056, 633] on span "Accept" at bounding box center [1054, 635] width 34 height 15
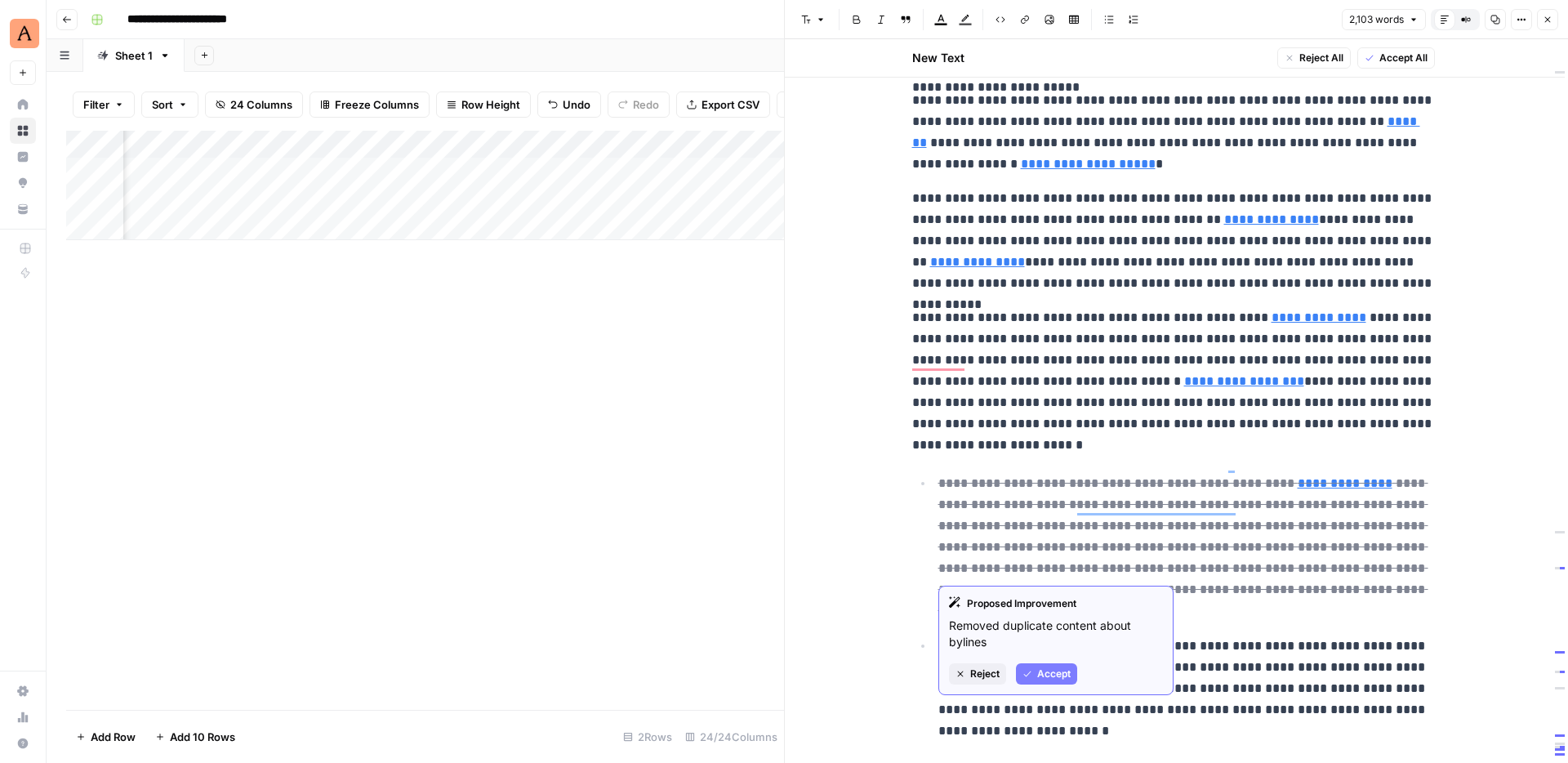
click at [1055, 666] on span "Accept" at bounding box center [1054, 673] width 34 height 15
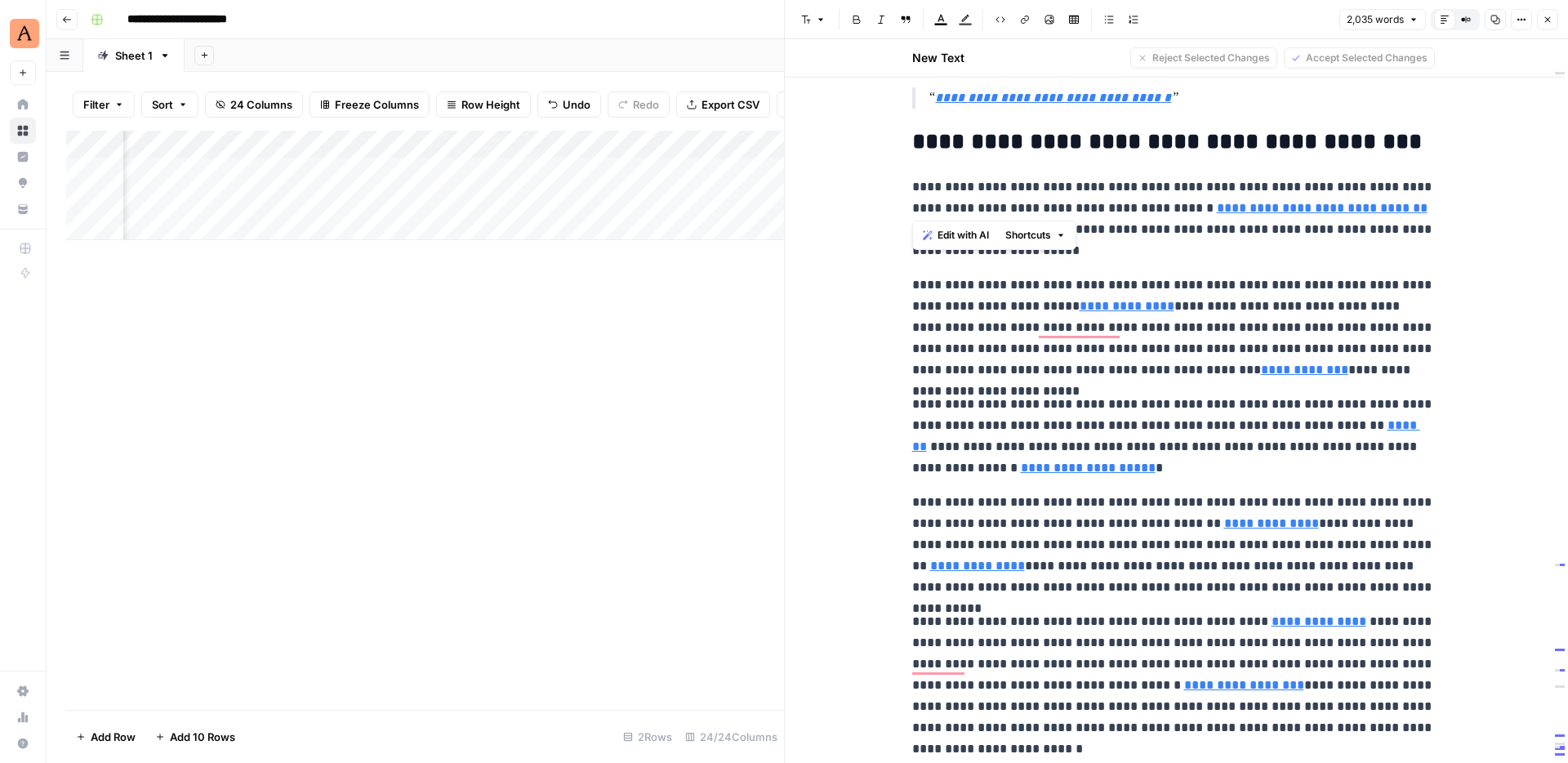
drag, startPoint x: 1017, startPoint y: 508, endPoint x: 912, endPoint y: 274, distance: 256.5
click at [1106, 18] on icon "button" at bounding box center [1109, 19] width 10 height 10
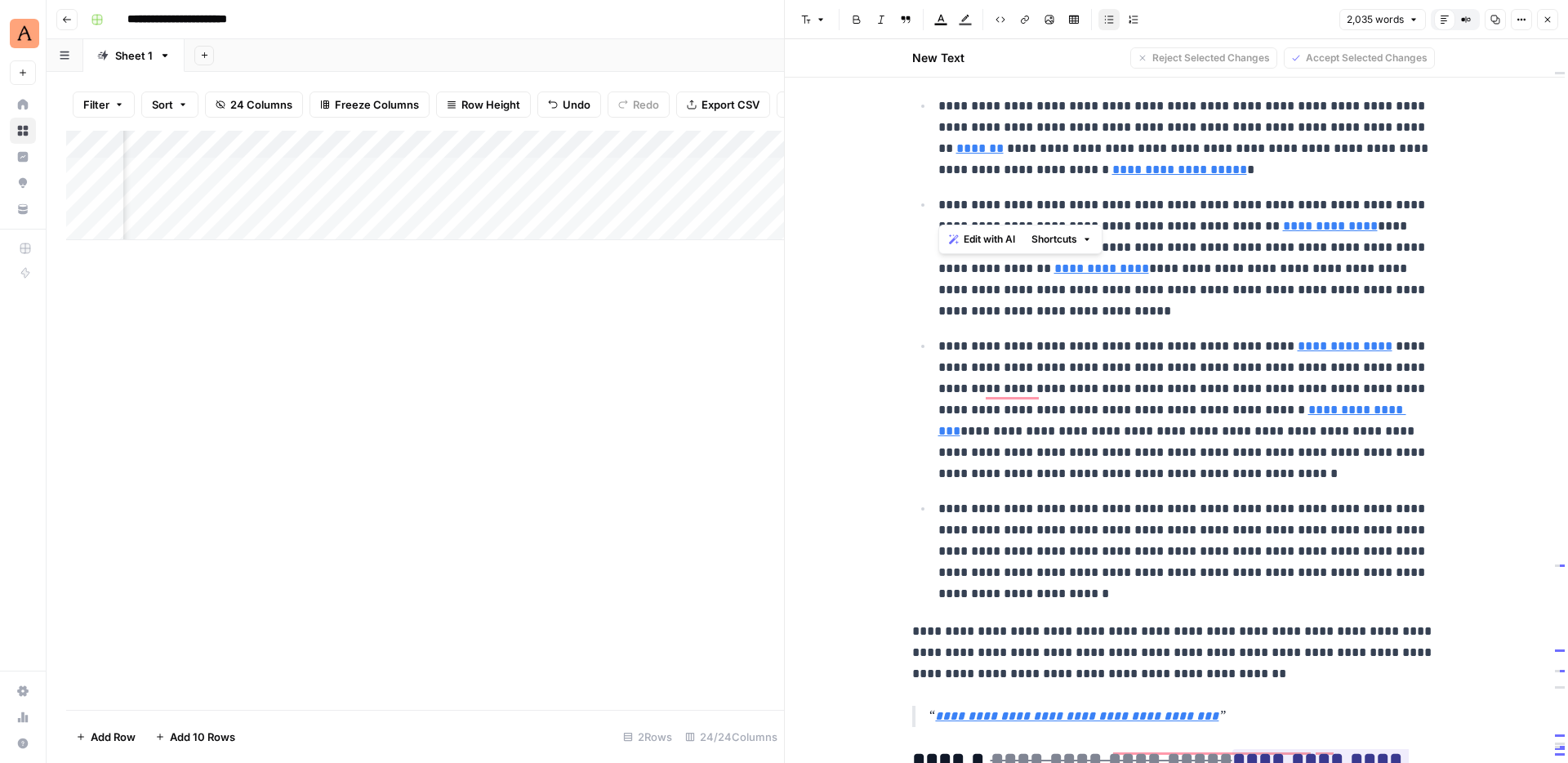
click at [1143, 352] on p "**********" at bounding box center [1187, 410] width 497 height 149
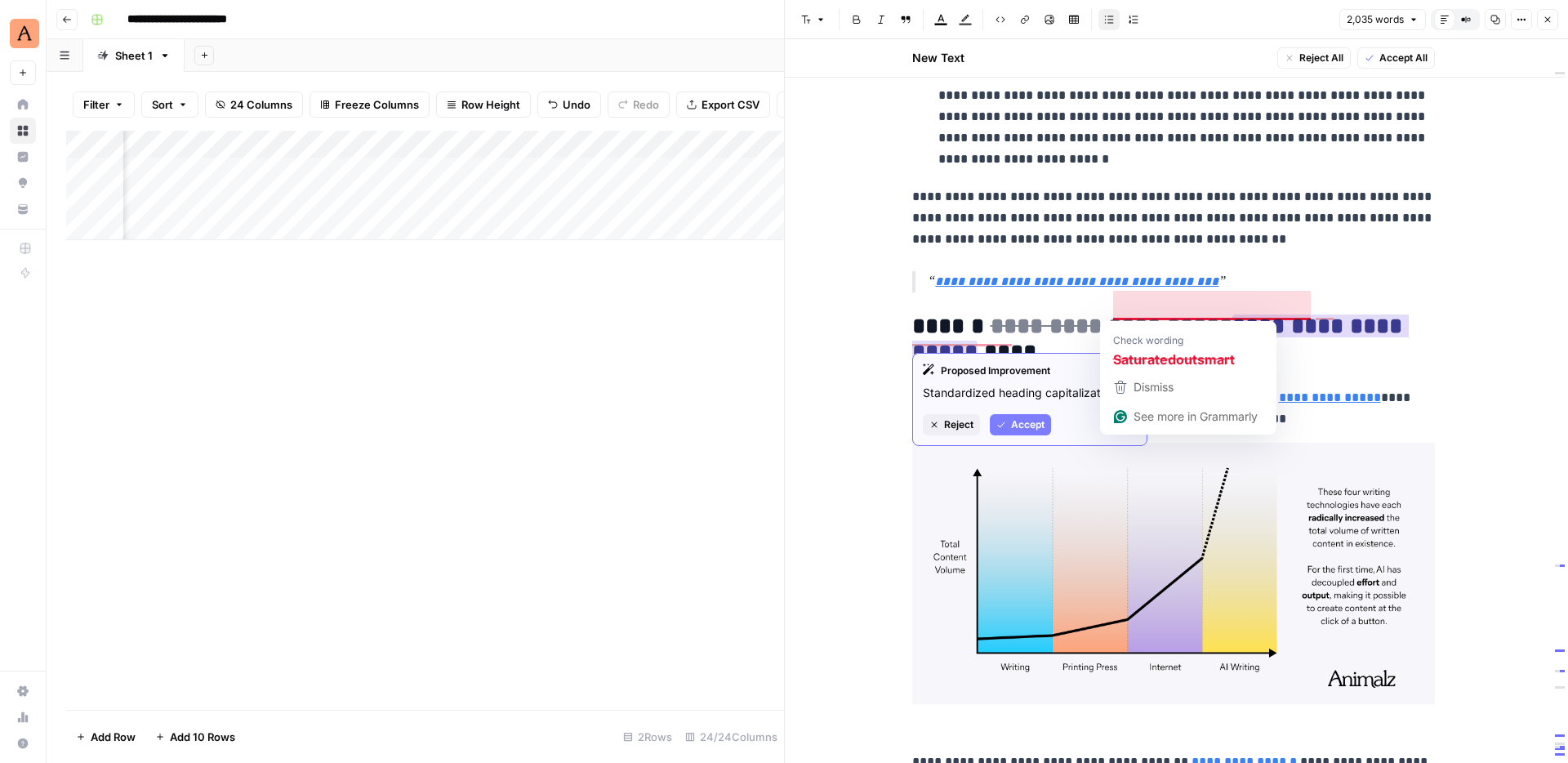
click at [1028, 431] on span "Accept" at bounding box center [1028, 425] width 34 height 15
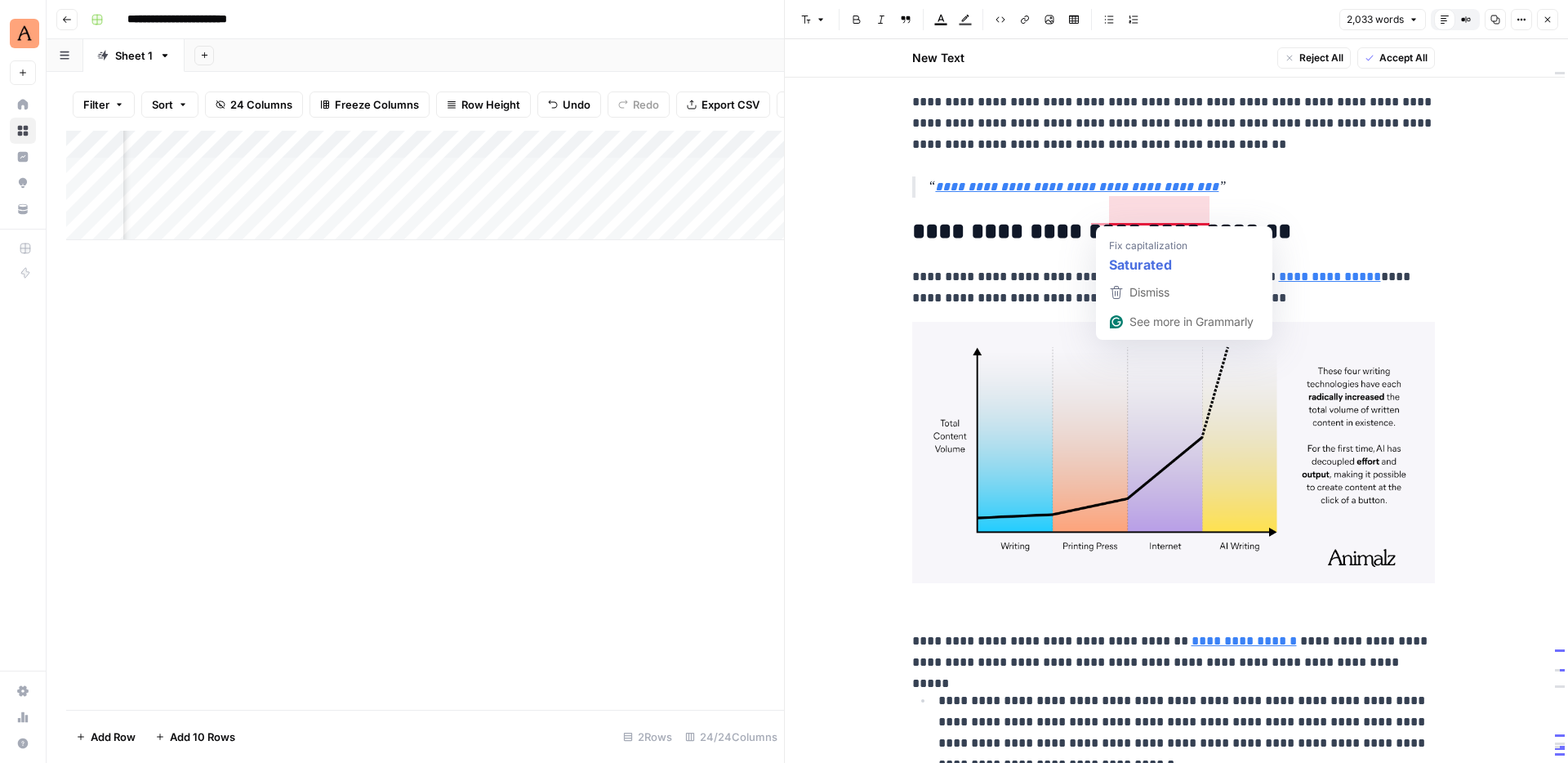
click at [1064, 276] on p "**********" at bounding box center [1173, 287] width 523 height 43
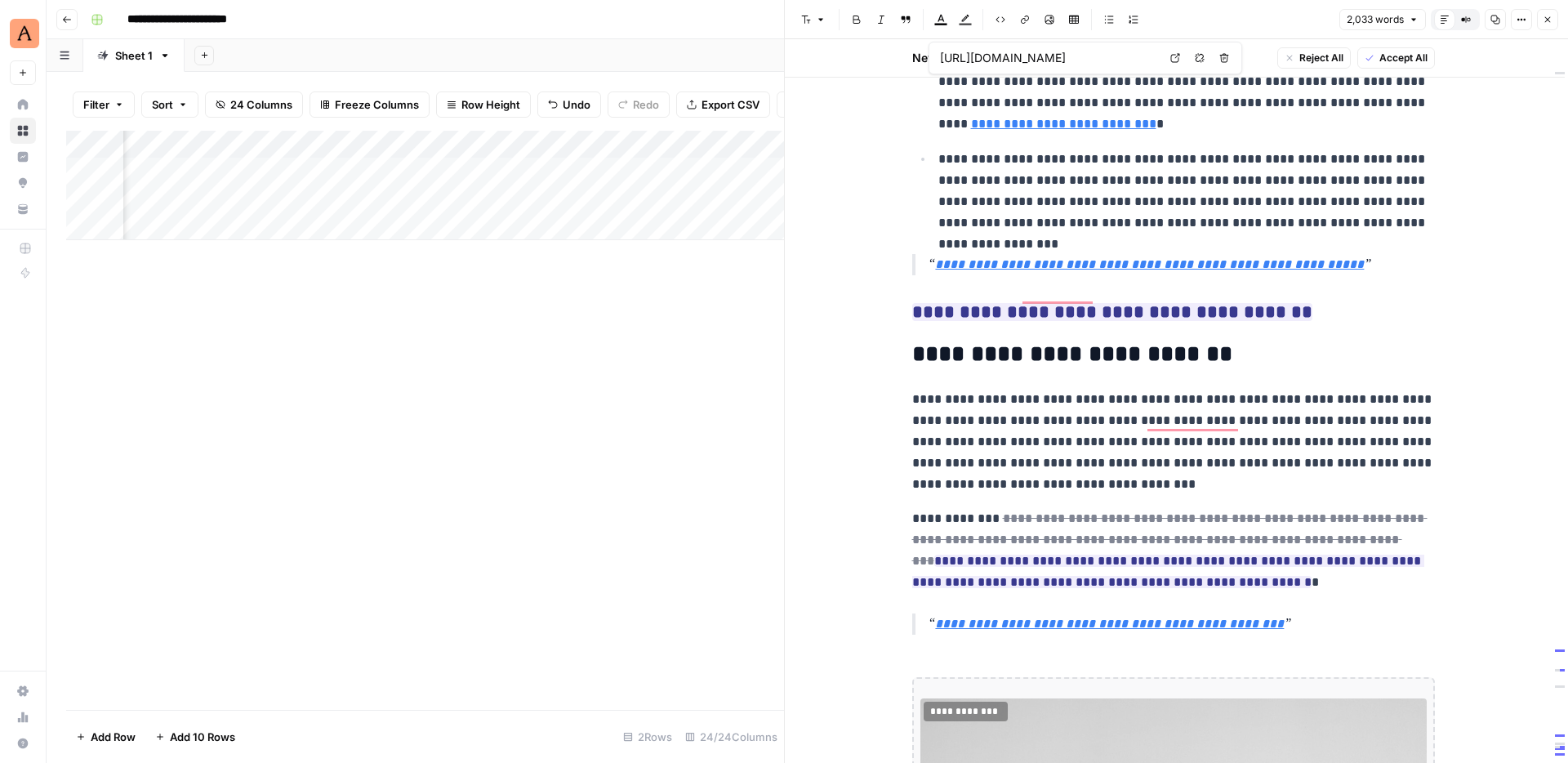
type input "[URL][DOMAIN_NAME]"
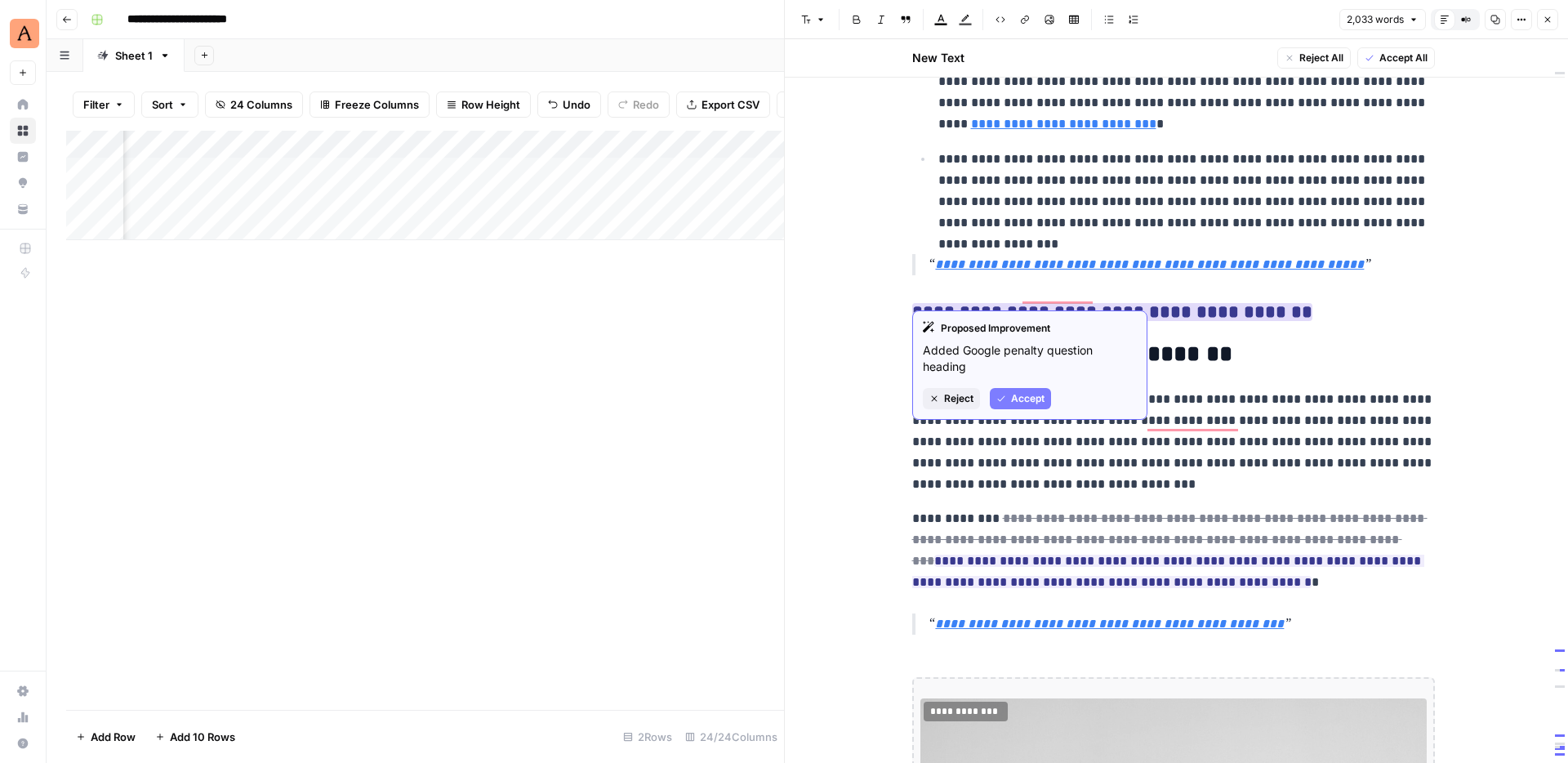
click at [961, 407] on button "Reject" at bounding box center [950, 398] width 57 height 21
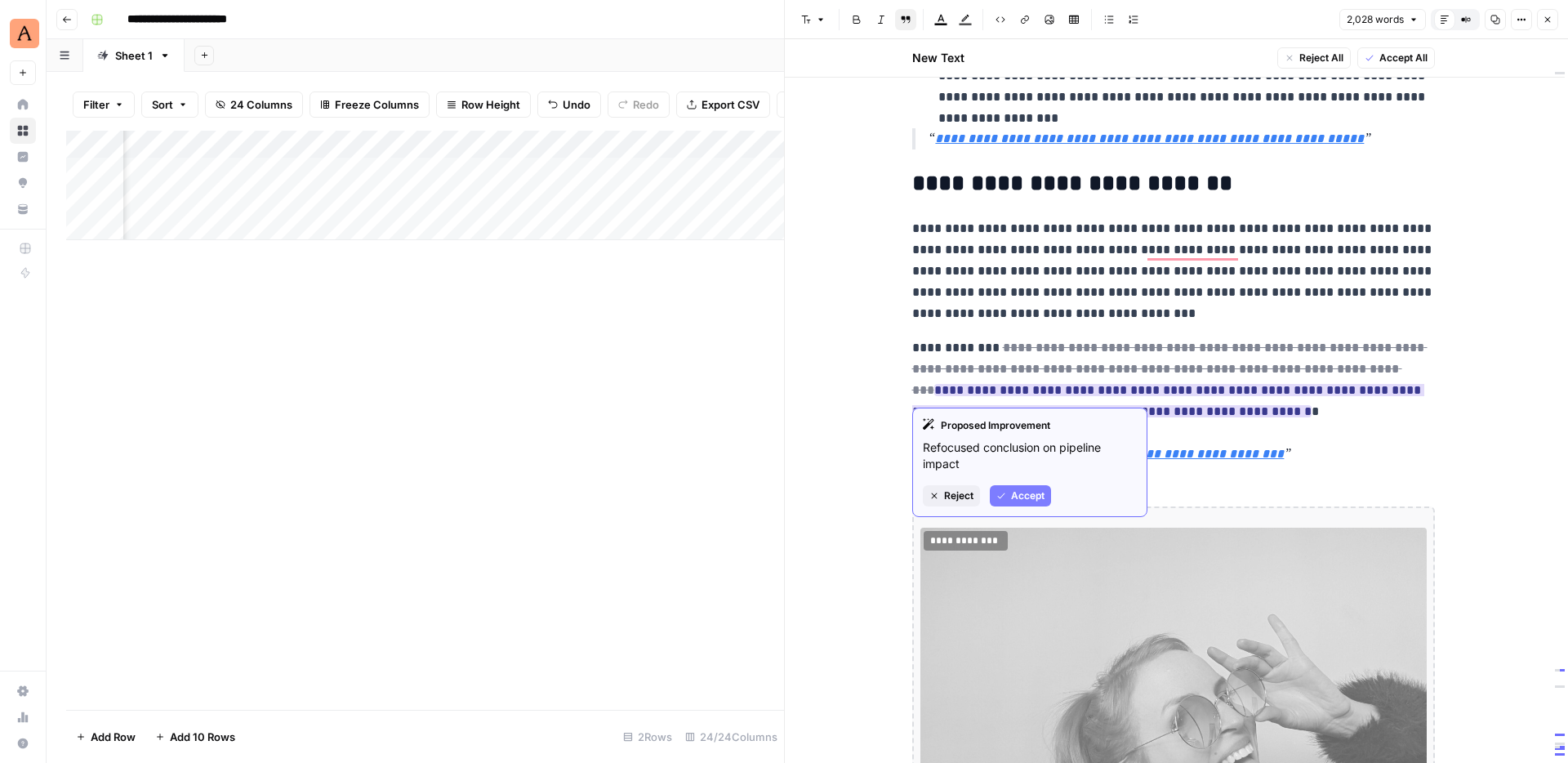
click at [1023, 494] on span "Accept" at bounding box center [1028, 495] width 34 height 15
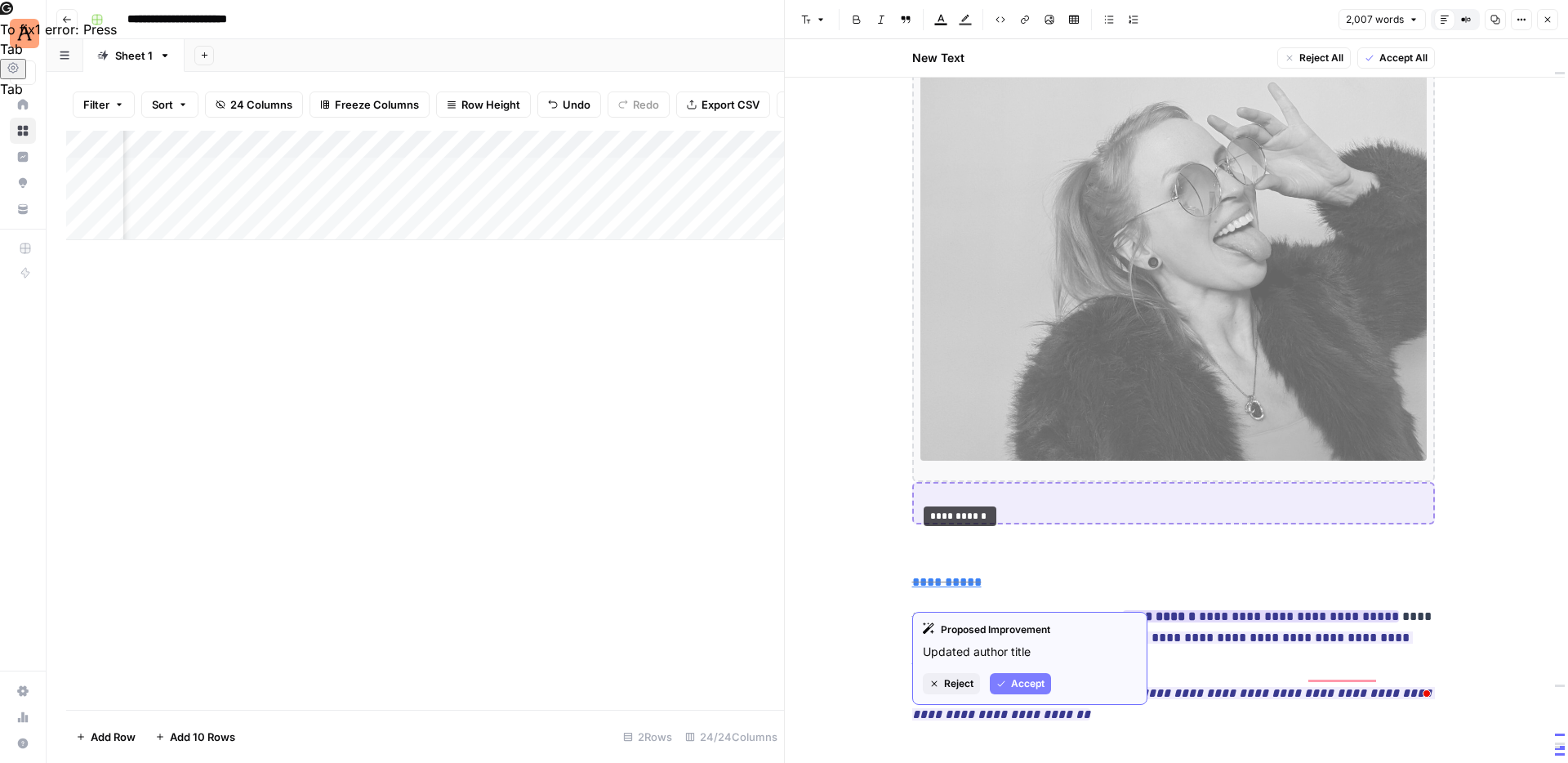
click at [971, 676] on button "Reject" at bounding box center [950, 684] width 57 height 21
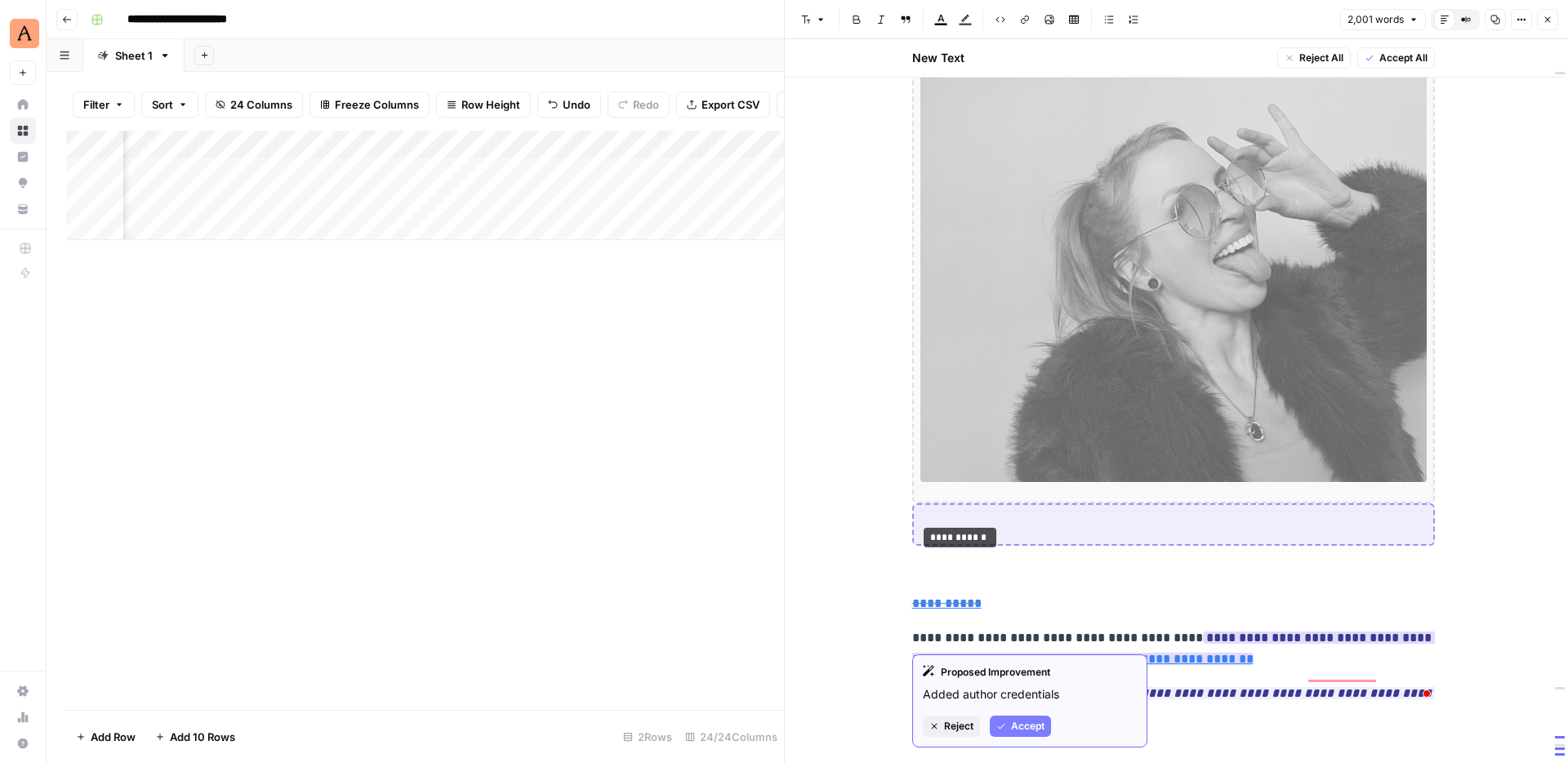
click at [970, 722] on span "Reject" at bounding box center [958, 725] width 29 height 15
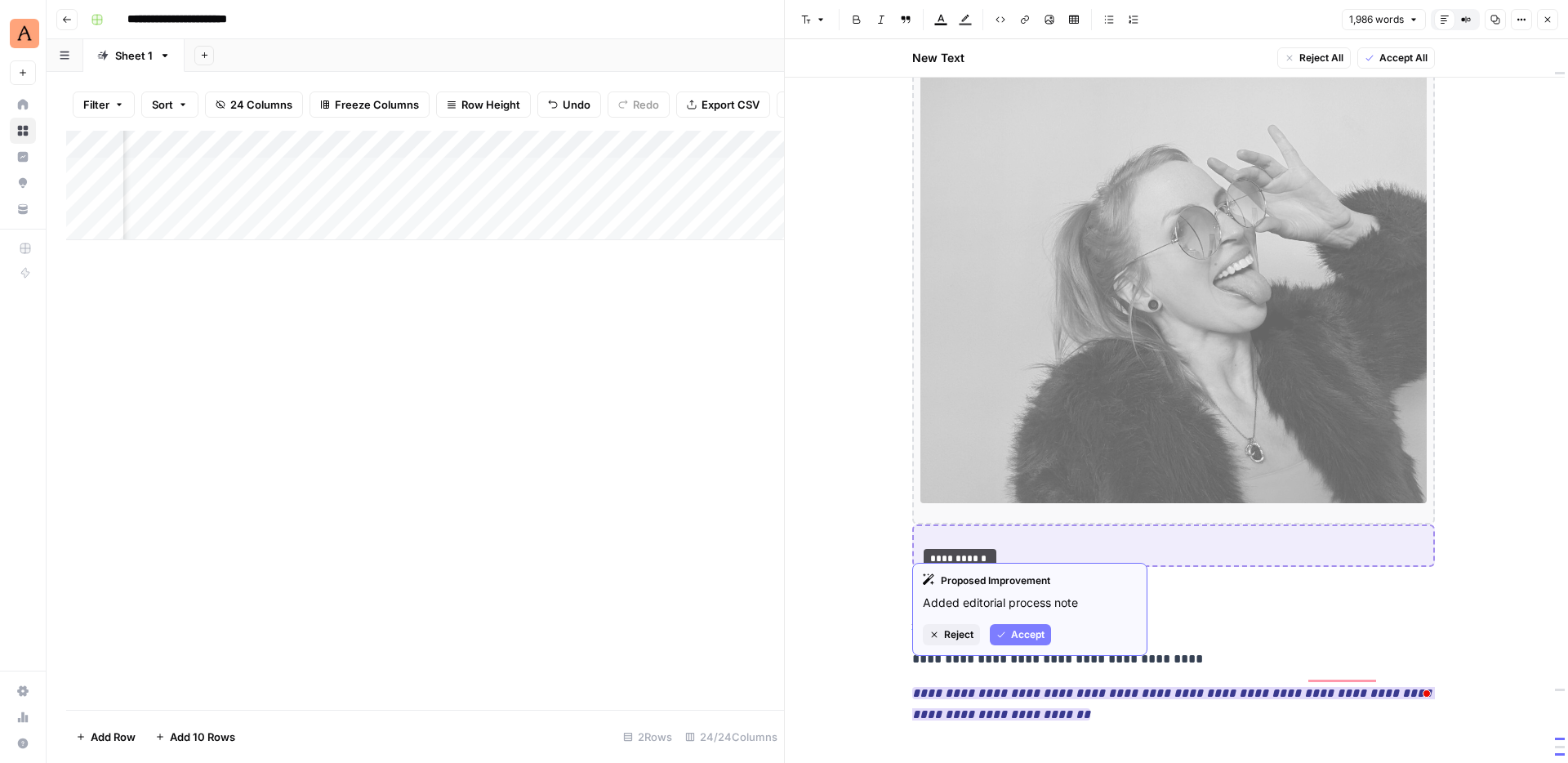
click at [949, 631] on span "Reject" at bounding box center [958, 634] width 29 height 15
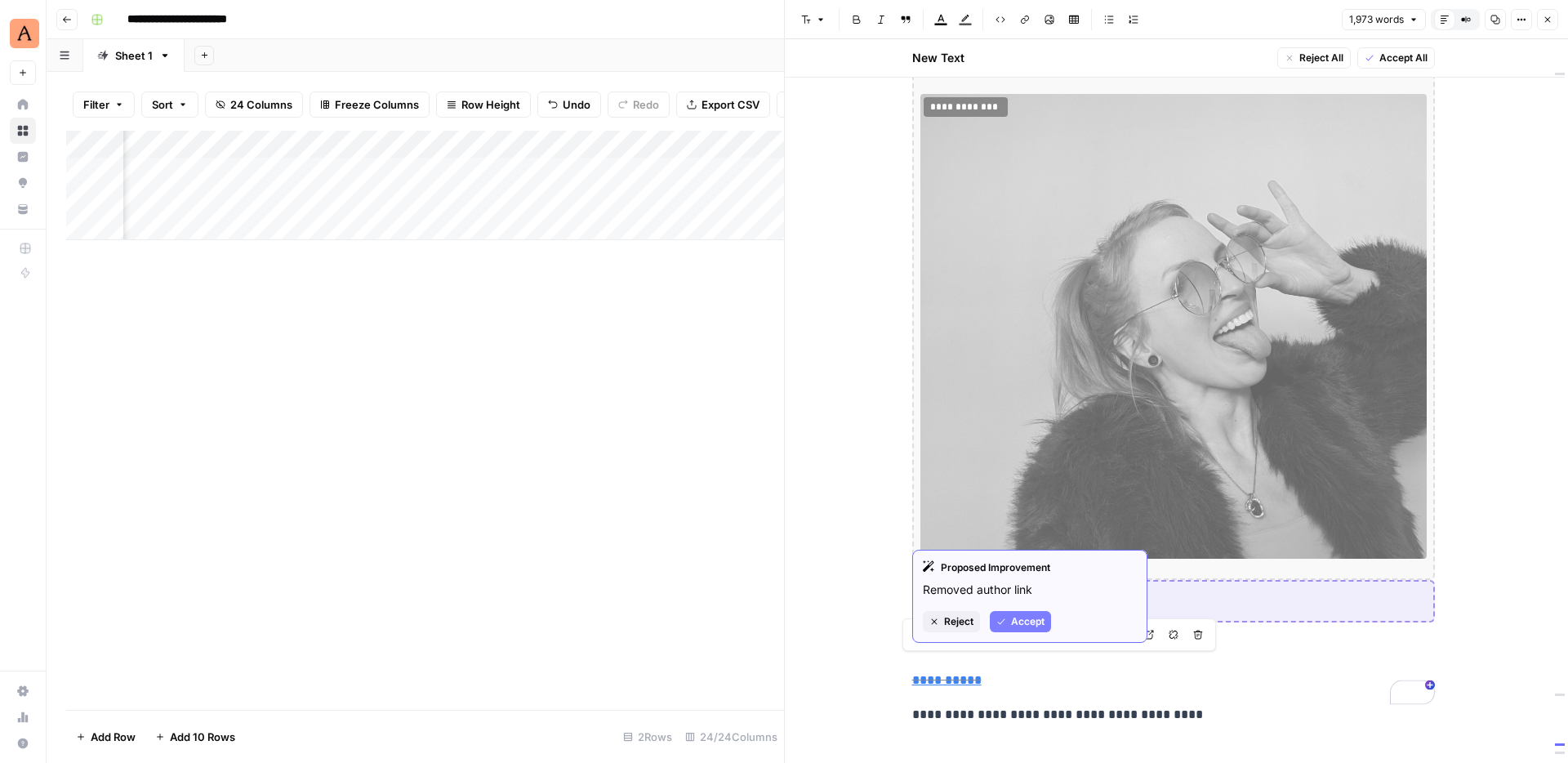
click at [944, 629] on span "Reject" at bounding box center [958, 621] width 29 height 15
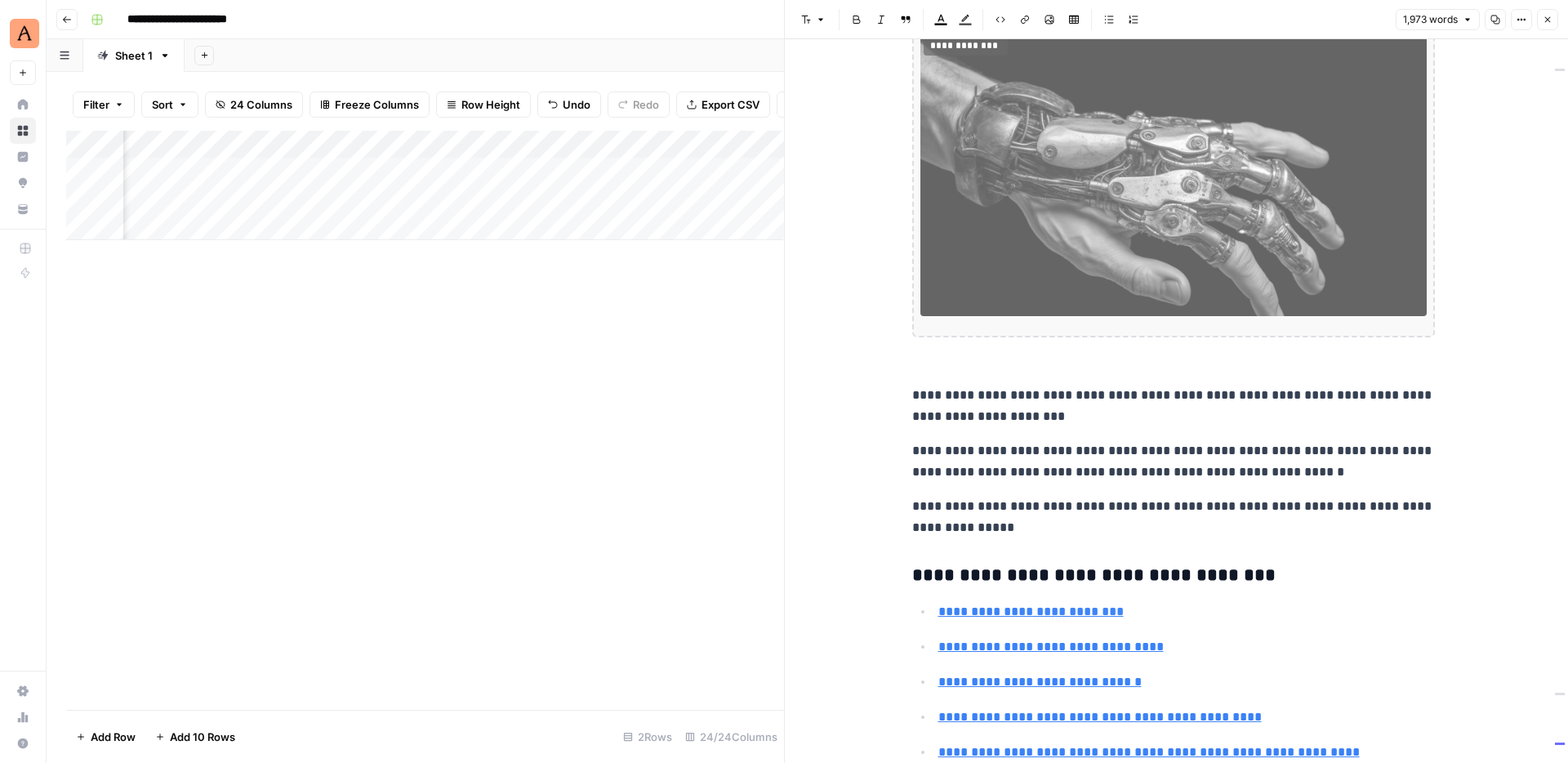
type input "#one"
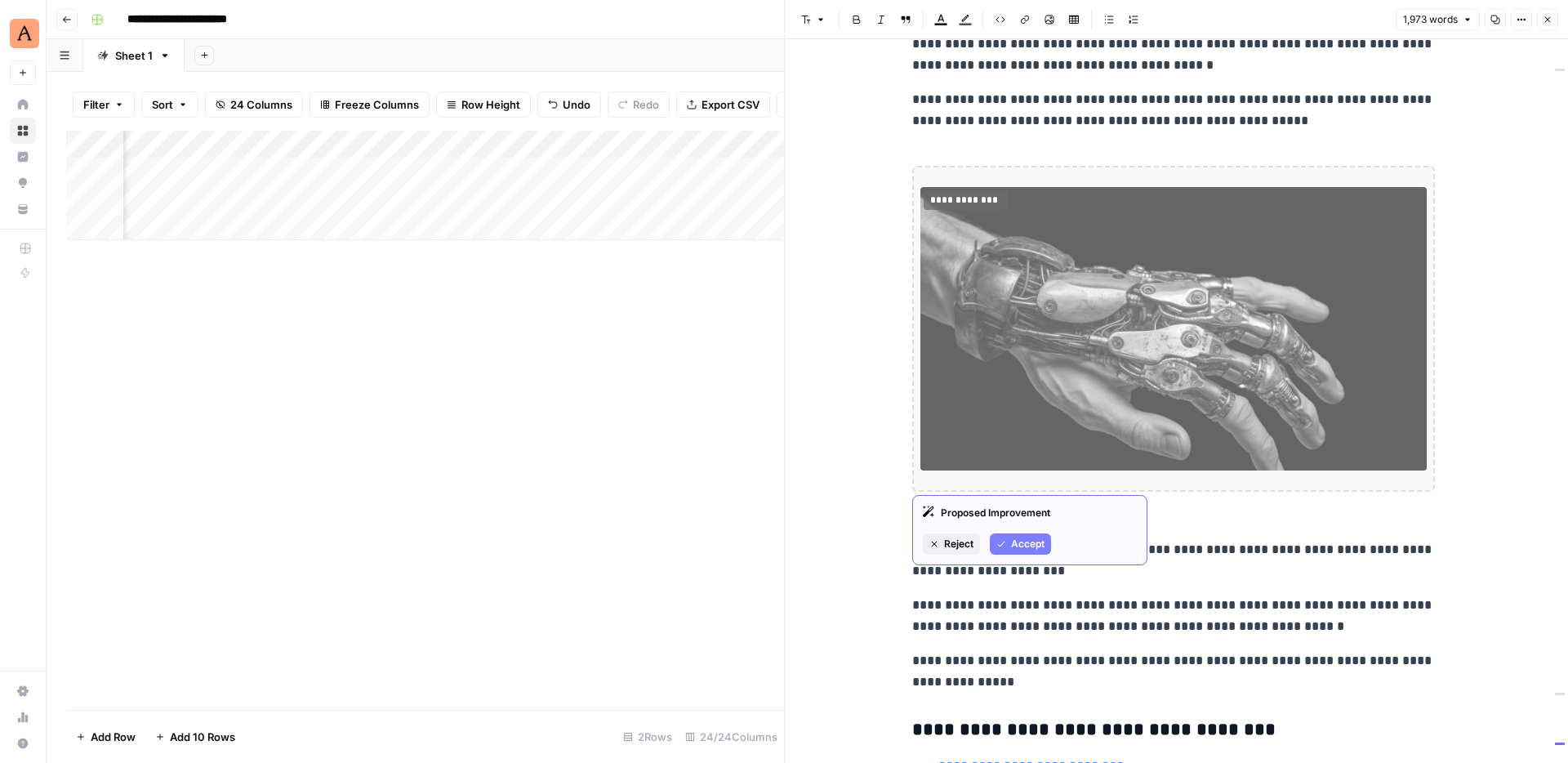
click at [960, 548] on span "Reject" at bounding box center [958, 543] width 29 height 15
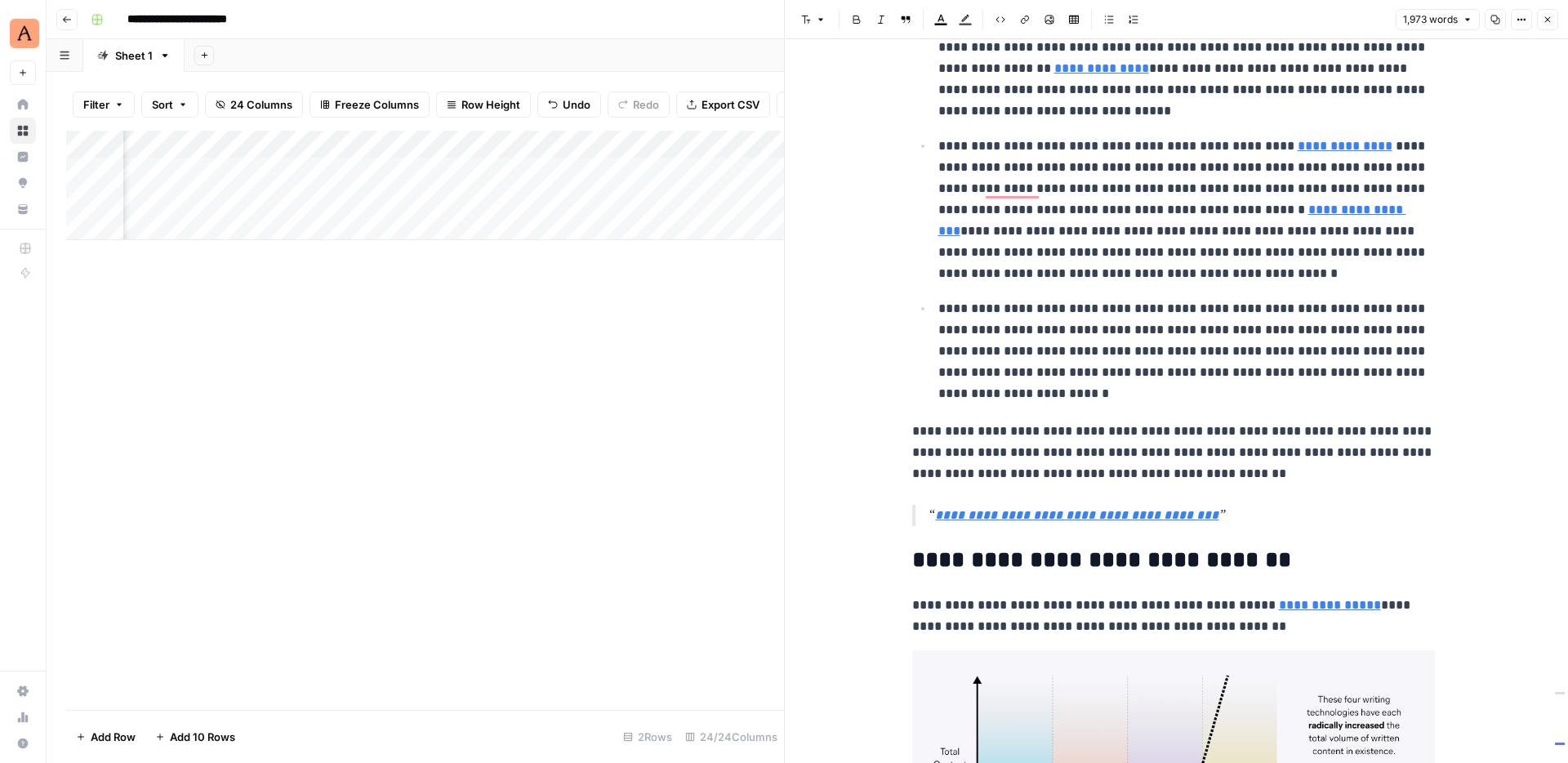
type input "[URL][DOMAIN_NAME]"
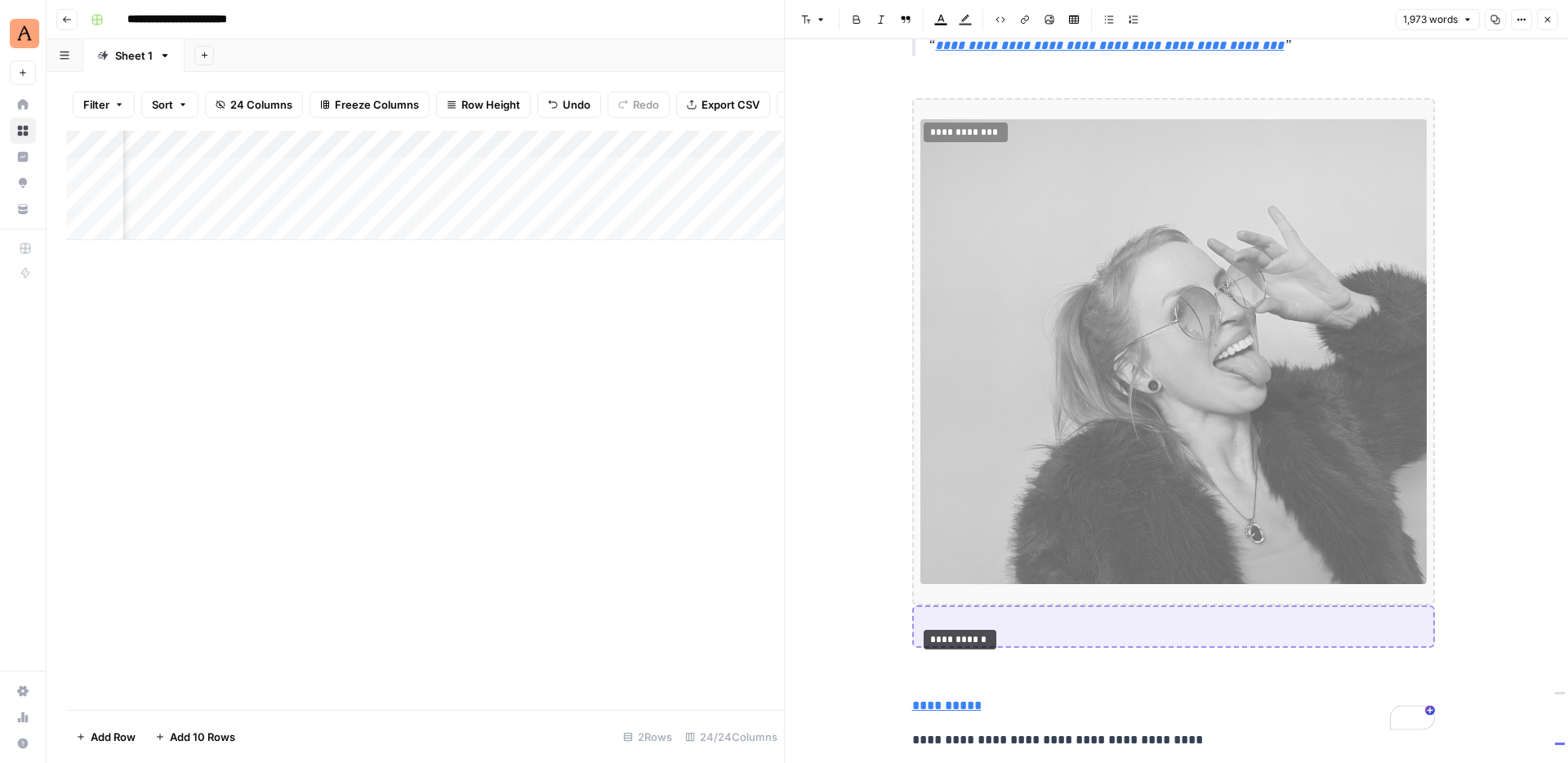
scroll to position [6538, 0]
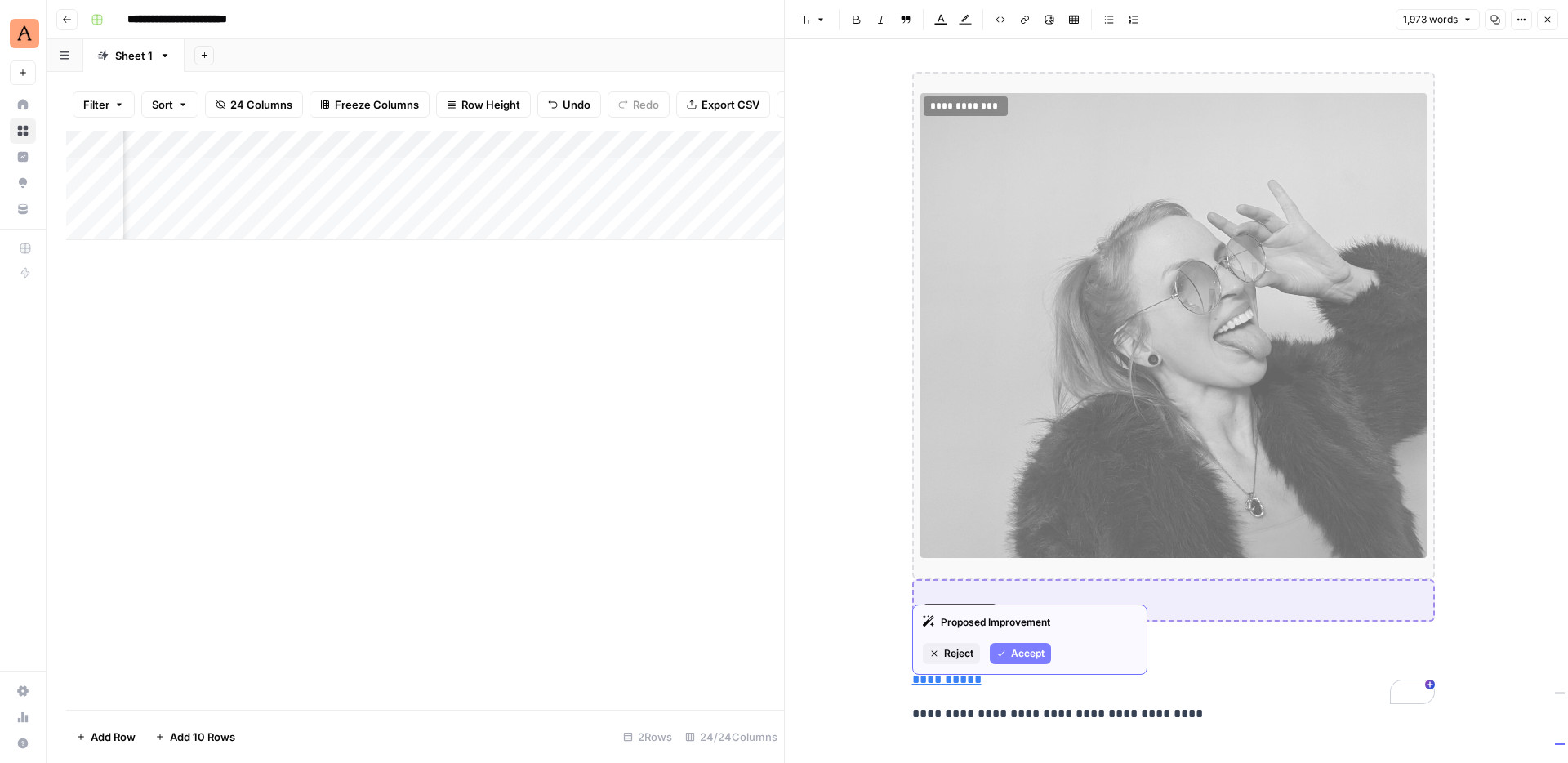
click at [966, 655] on span "Reject" at bounding box center [958, 653] width 29 height 15
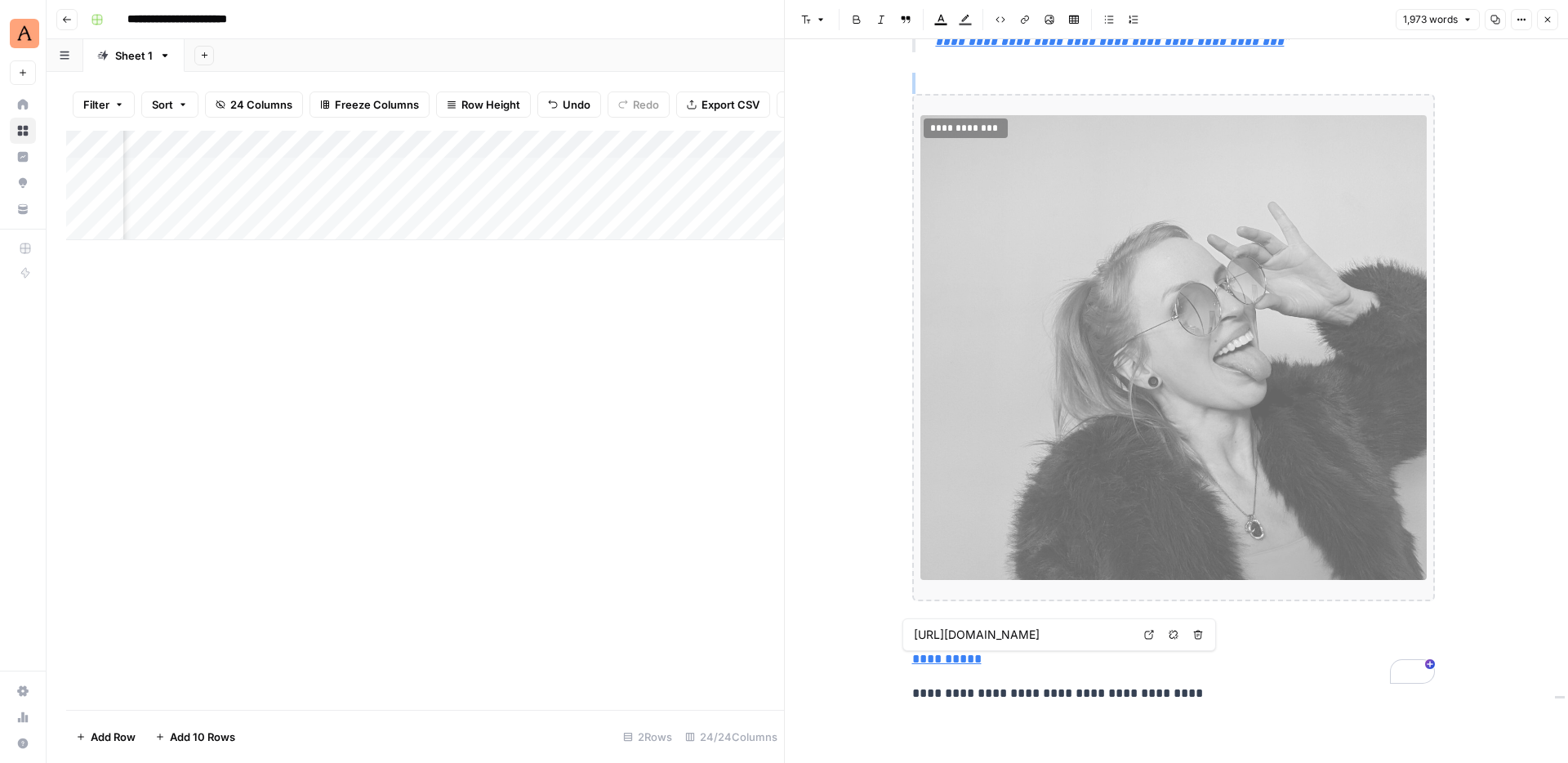
scroll to position [6496, 0]
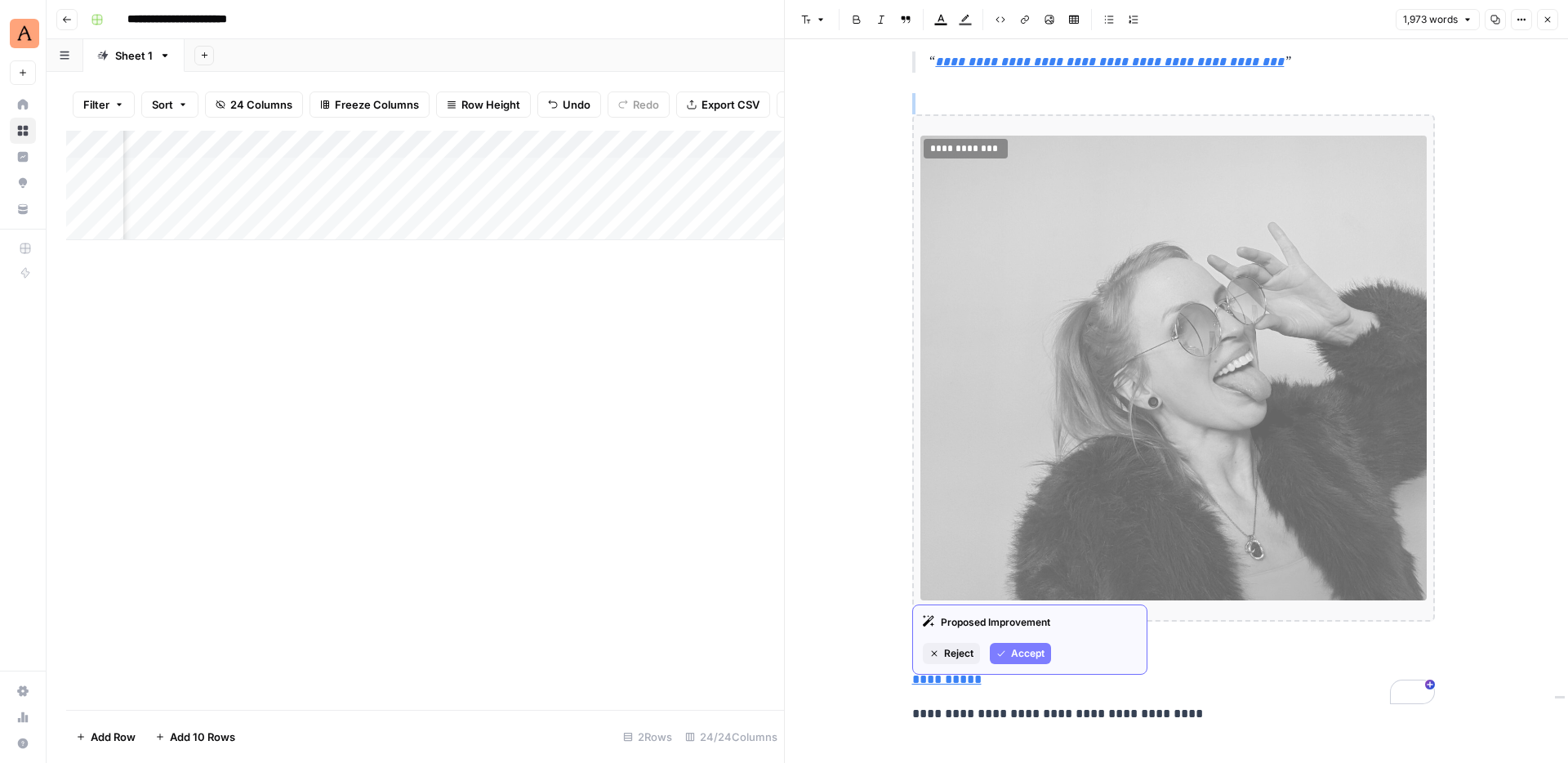
click at [965, 656] on span "Reject" at bounding box center [958, 653] width 29 height 15
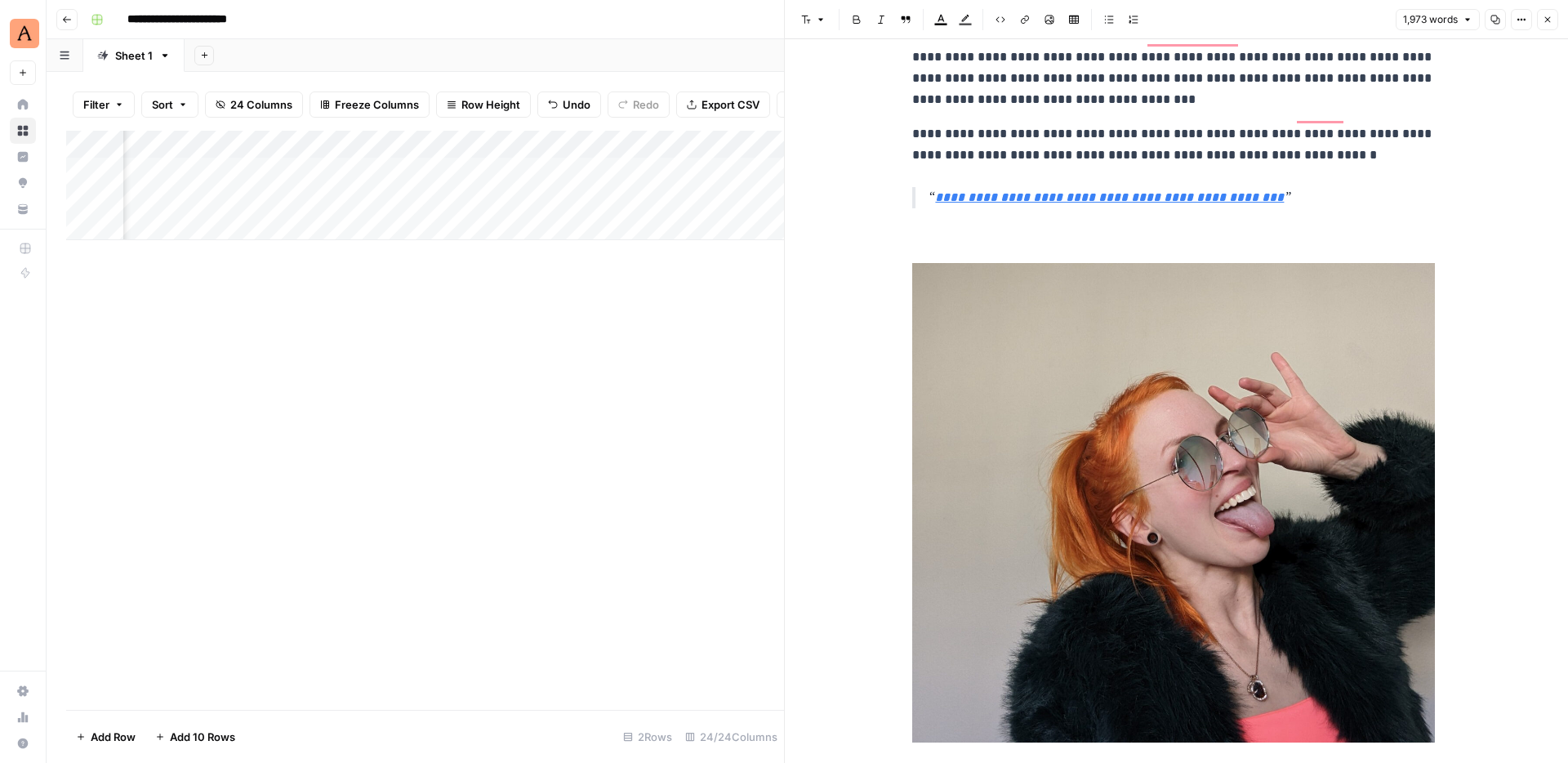
scroll to position [6271, 0]
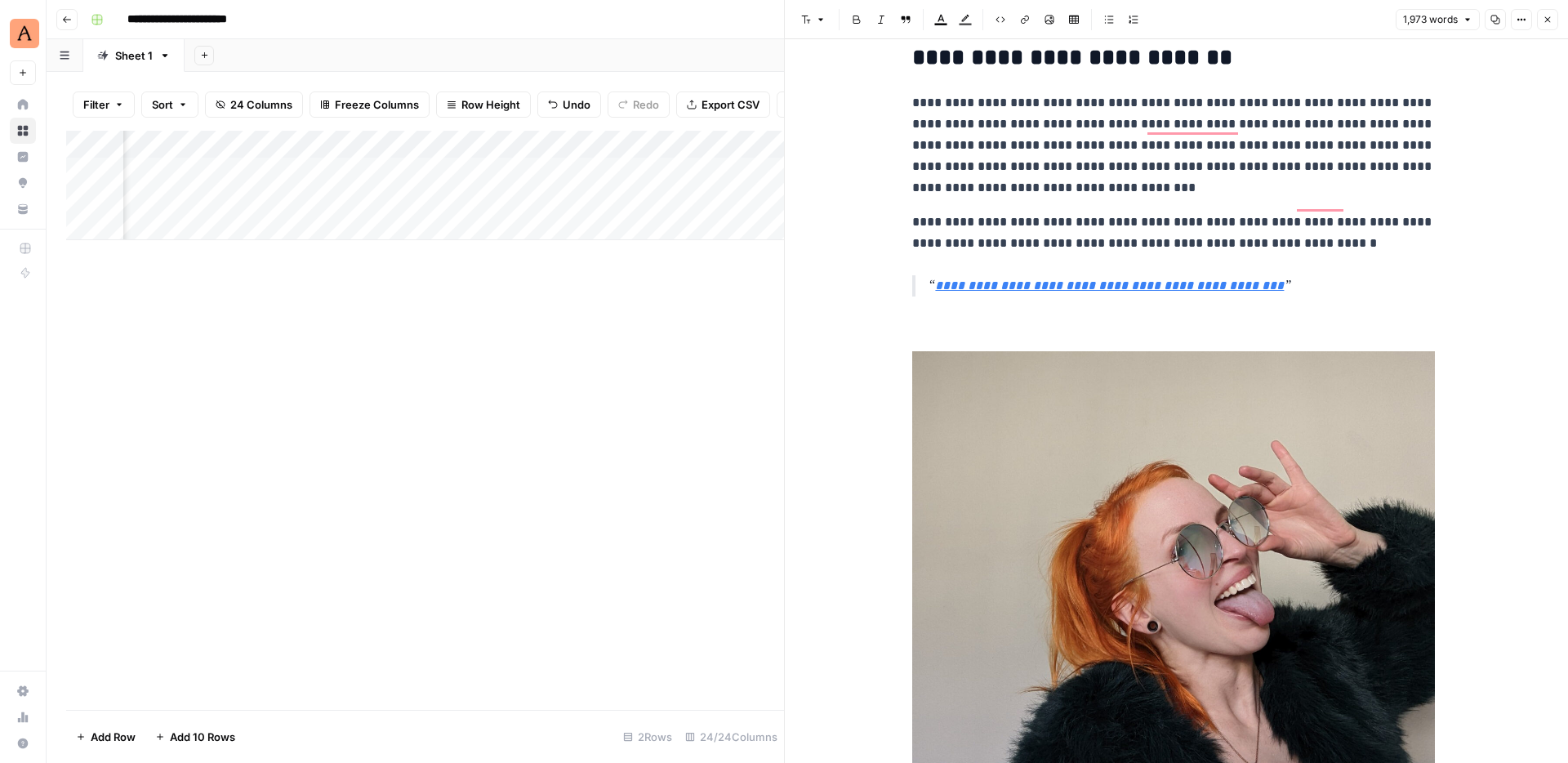
click at [1077, 457] on img "To enrich screen reader interactions, please activate Accessibility in Grammarl…" at bounding box center [1173, 591] width 523 height 480
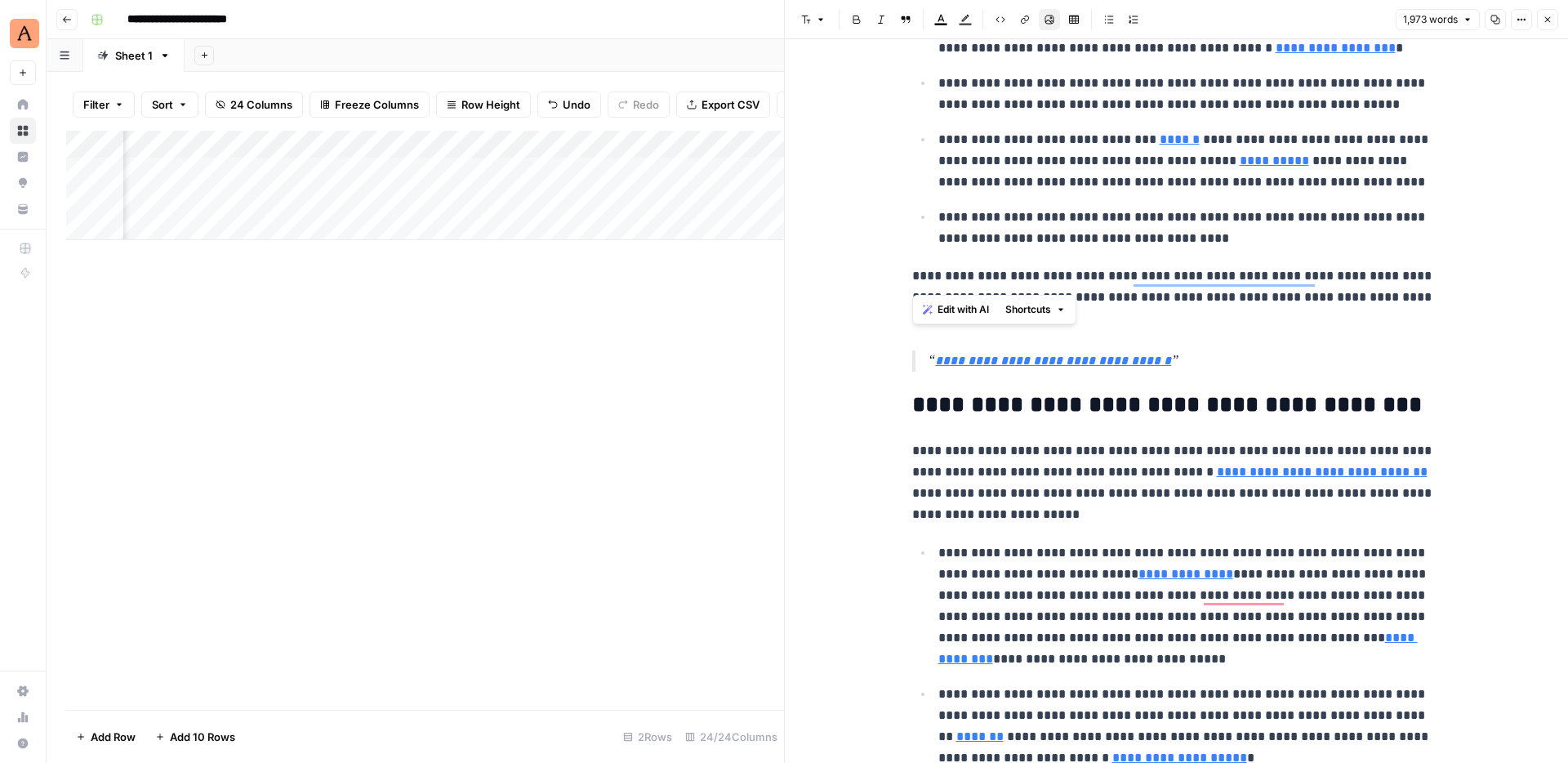
scroll to position [0, 0]
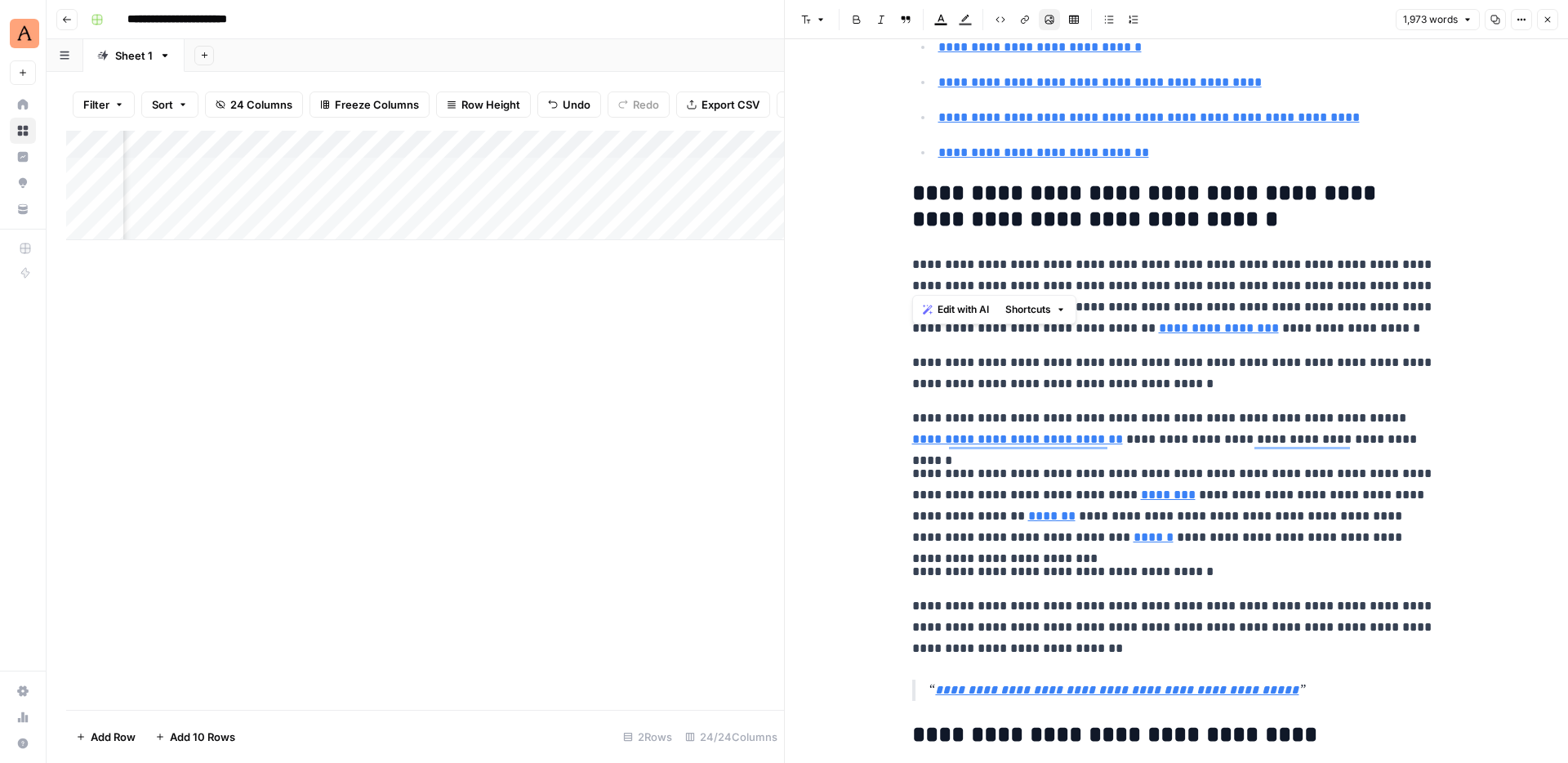
type input "#two"
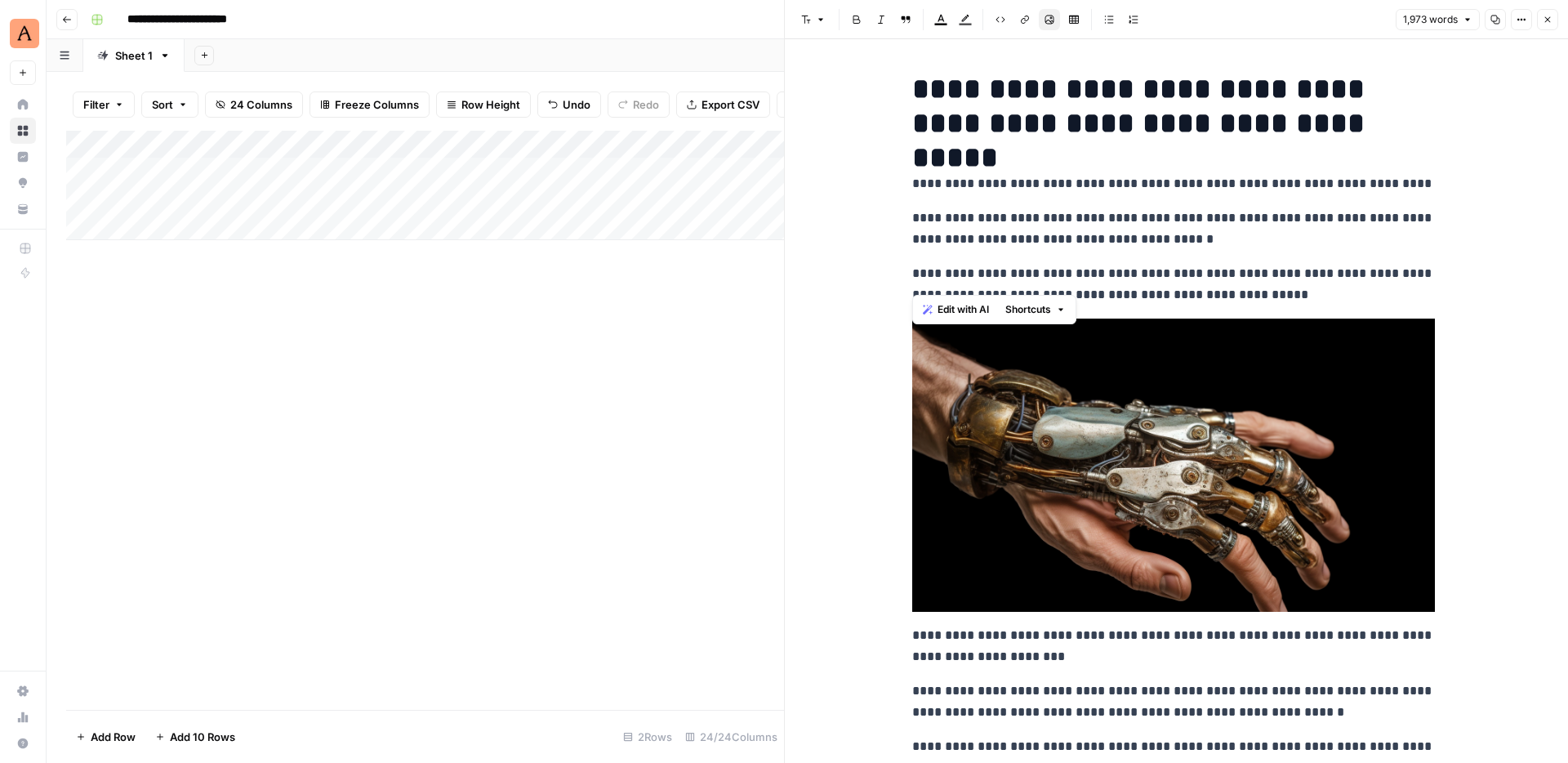
click at [247, 173] on div "Add Column" at bounding box center [424, 185] width 717 height 109
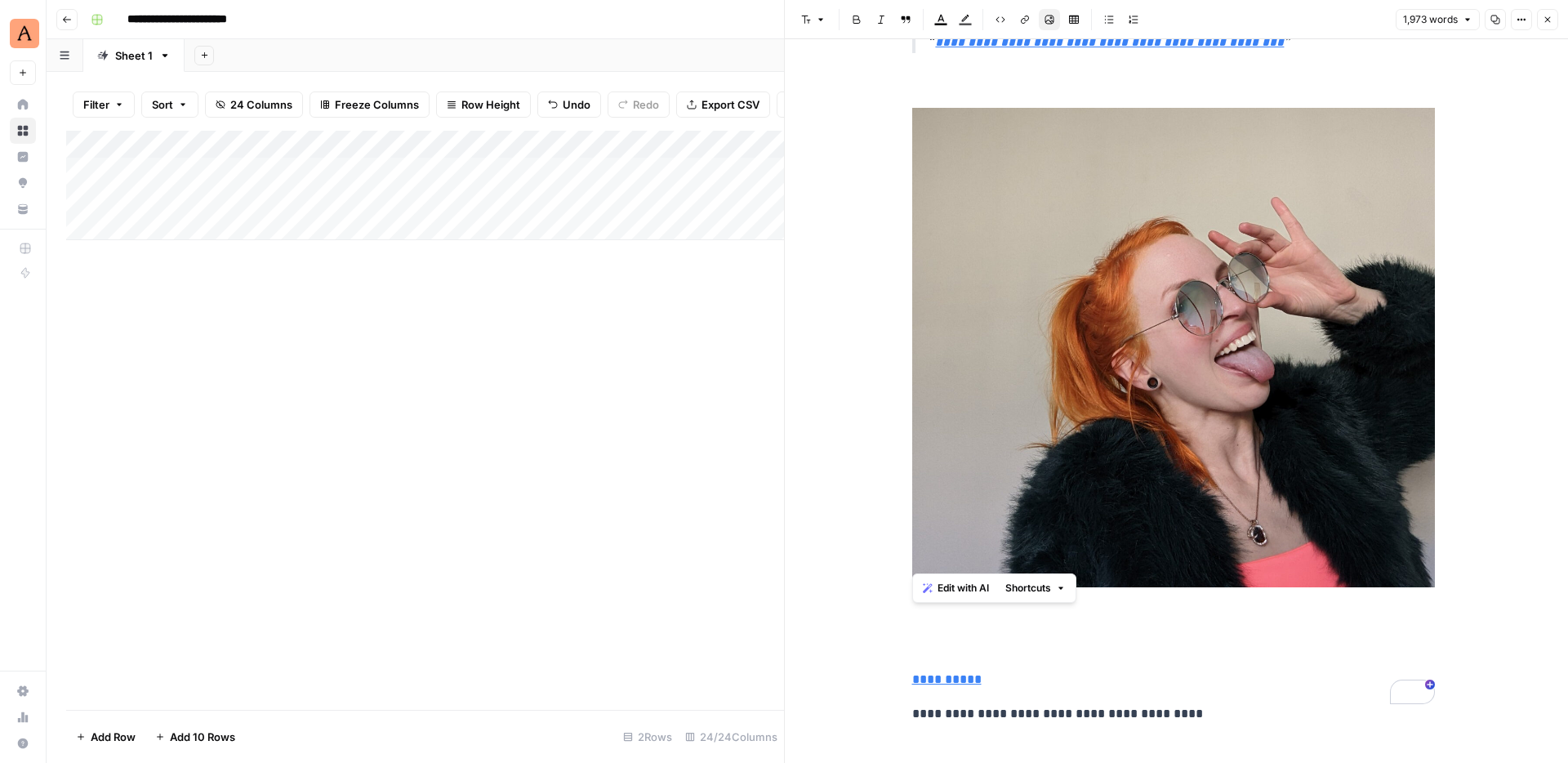
click at [1266, 356] on img "To enrich screen reader interactions, please activate Accessibility in Grammarl…" at bounding box center [1173, 347] width 523 height 480
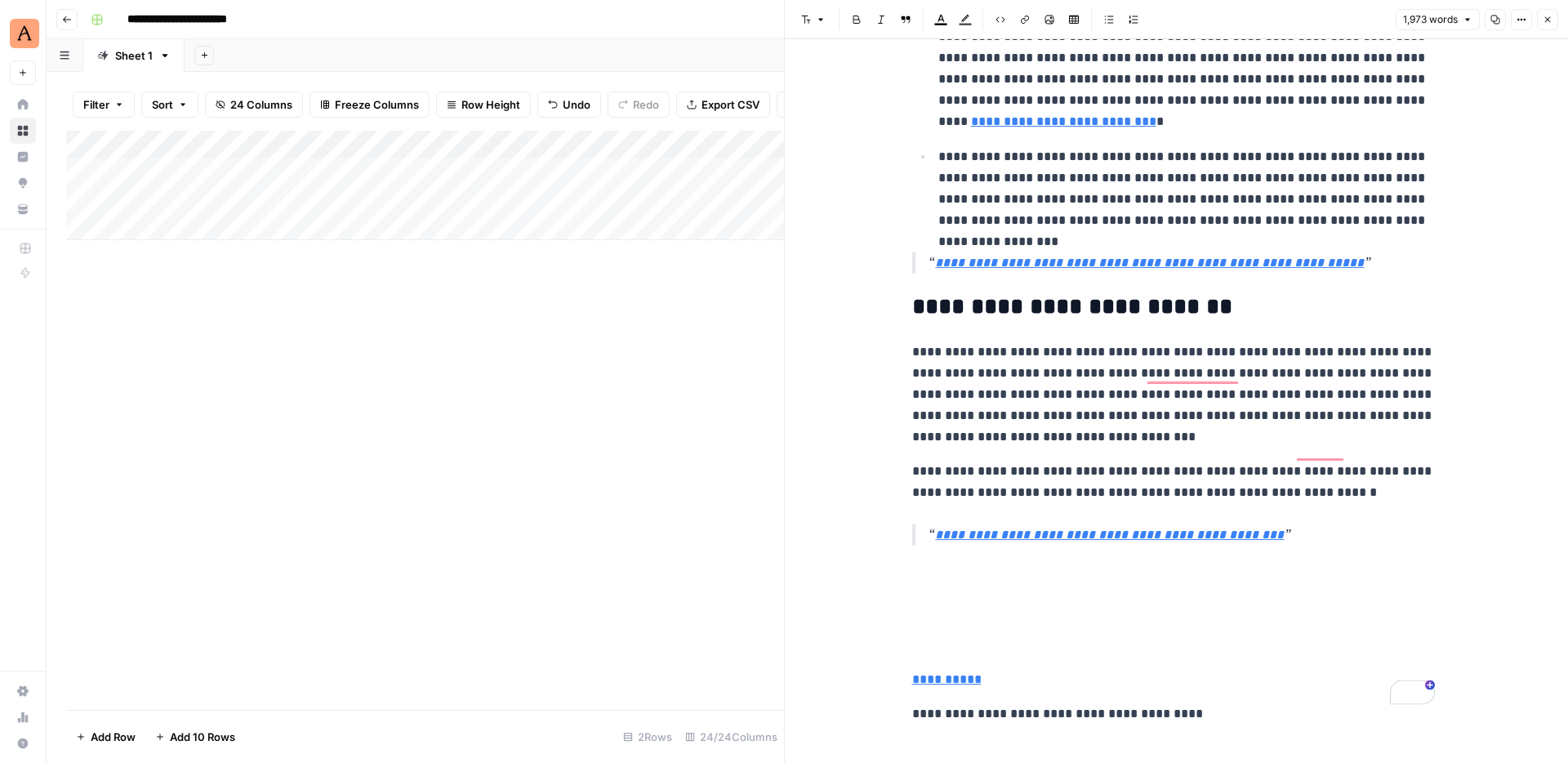
click at [1200, 703] on p "**********" at bounding box center [1173, 714] width 523 height 21
drag, startPoint x: 1200, startPoint y: 694, endPoint x: 939, endPoint y: 555, distance: 295.7
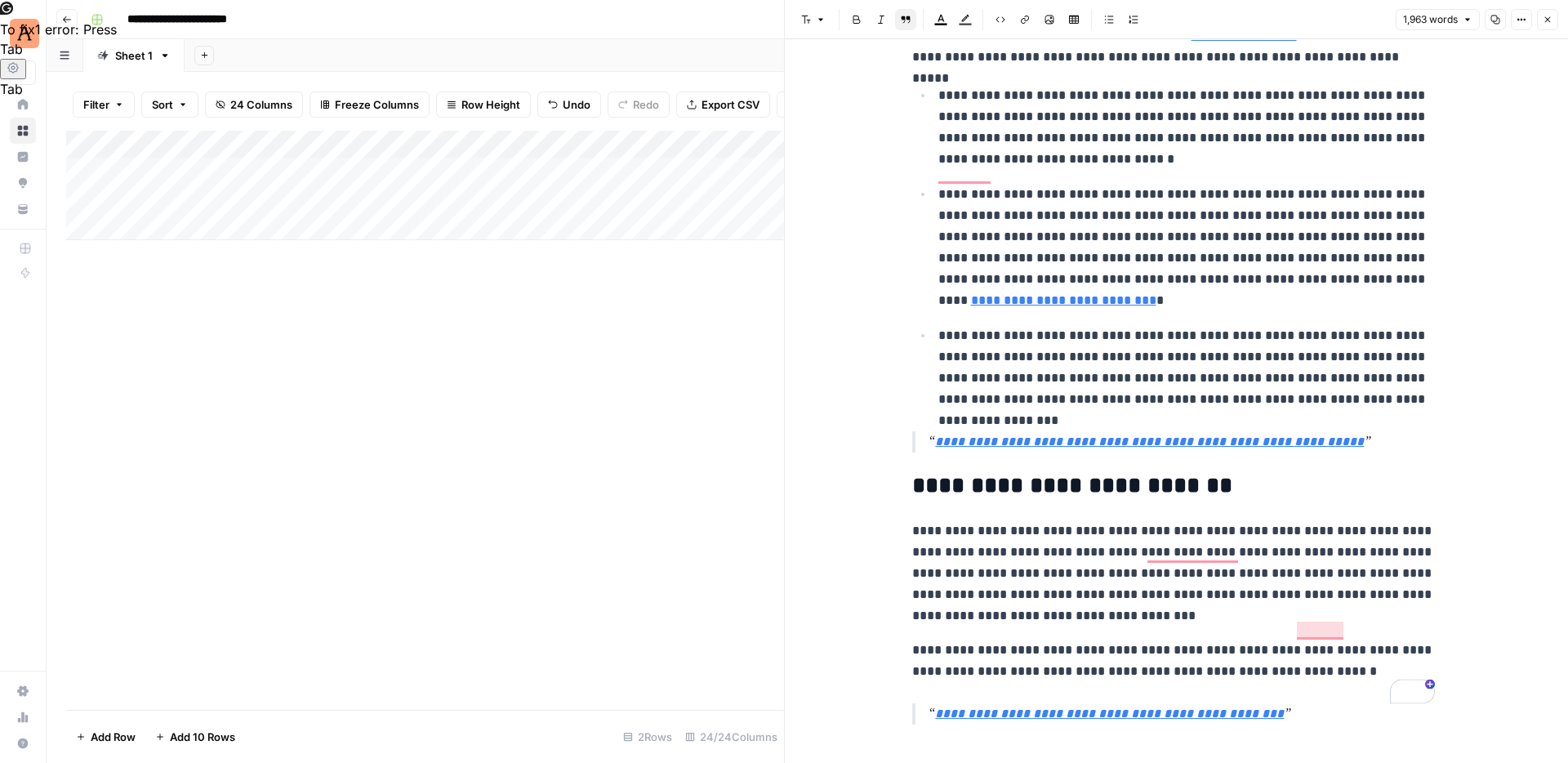
click at [1164, 300] on ul "**********" at bounding box center [1173, 247] width 523 height 326
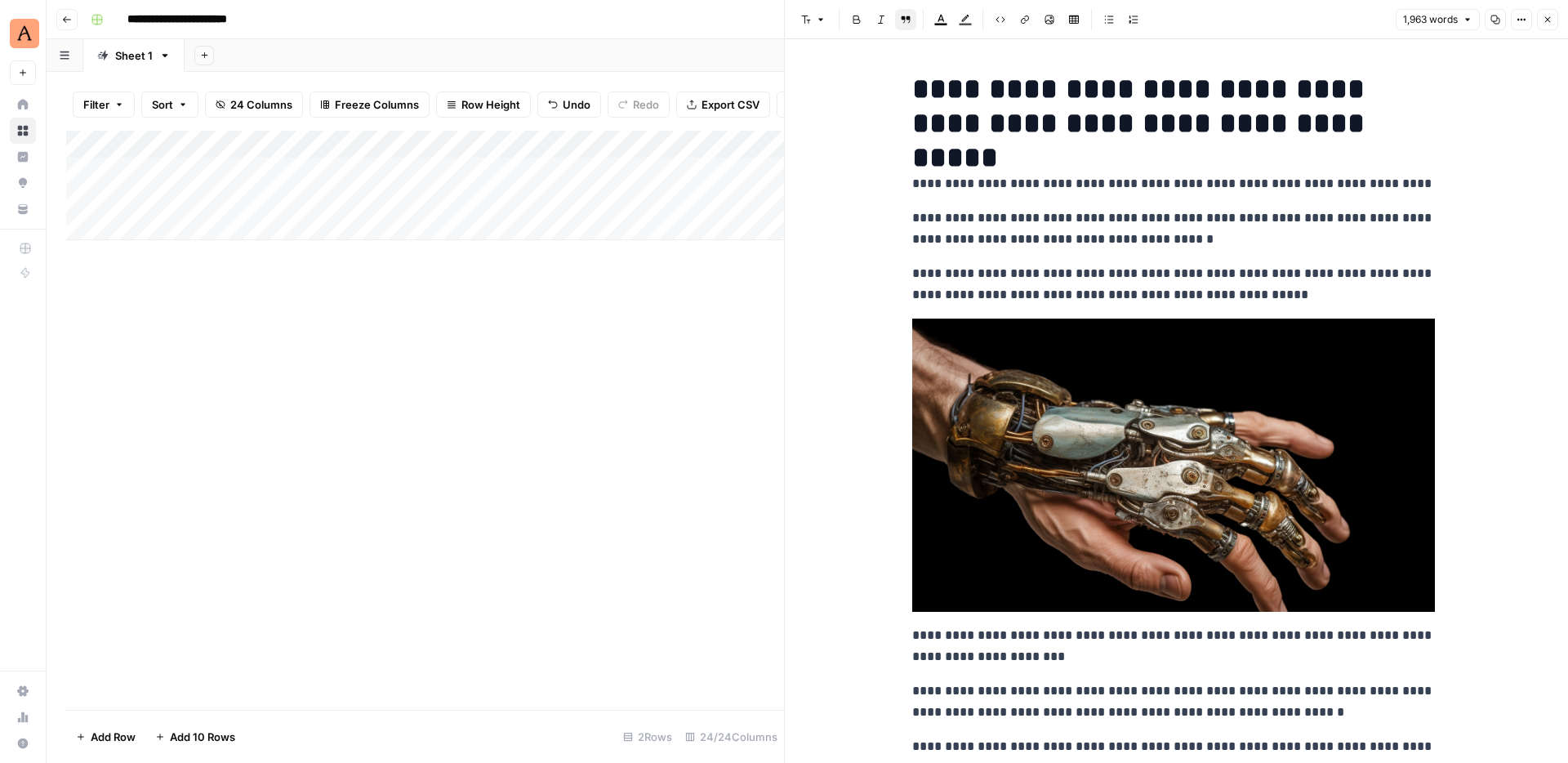
drag, startPoint x: 1555, startPoint y: 16, endPoint x: 1504, endPoint y: 103, distance: 100.8
click at [1504, 103] on div "**********" at bounding box center [1176, 381] width 784 height 763
click at [1549, 17] on icon "button" at bounding box center [1548, 20] width 6 height 6
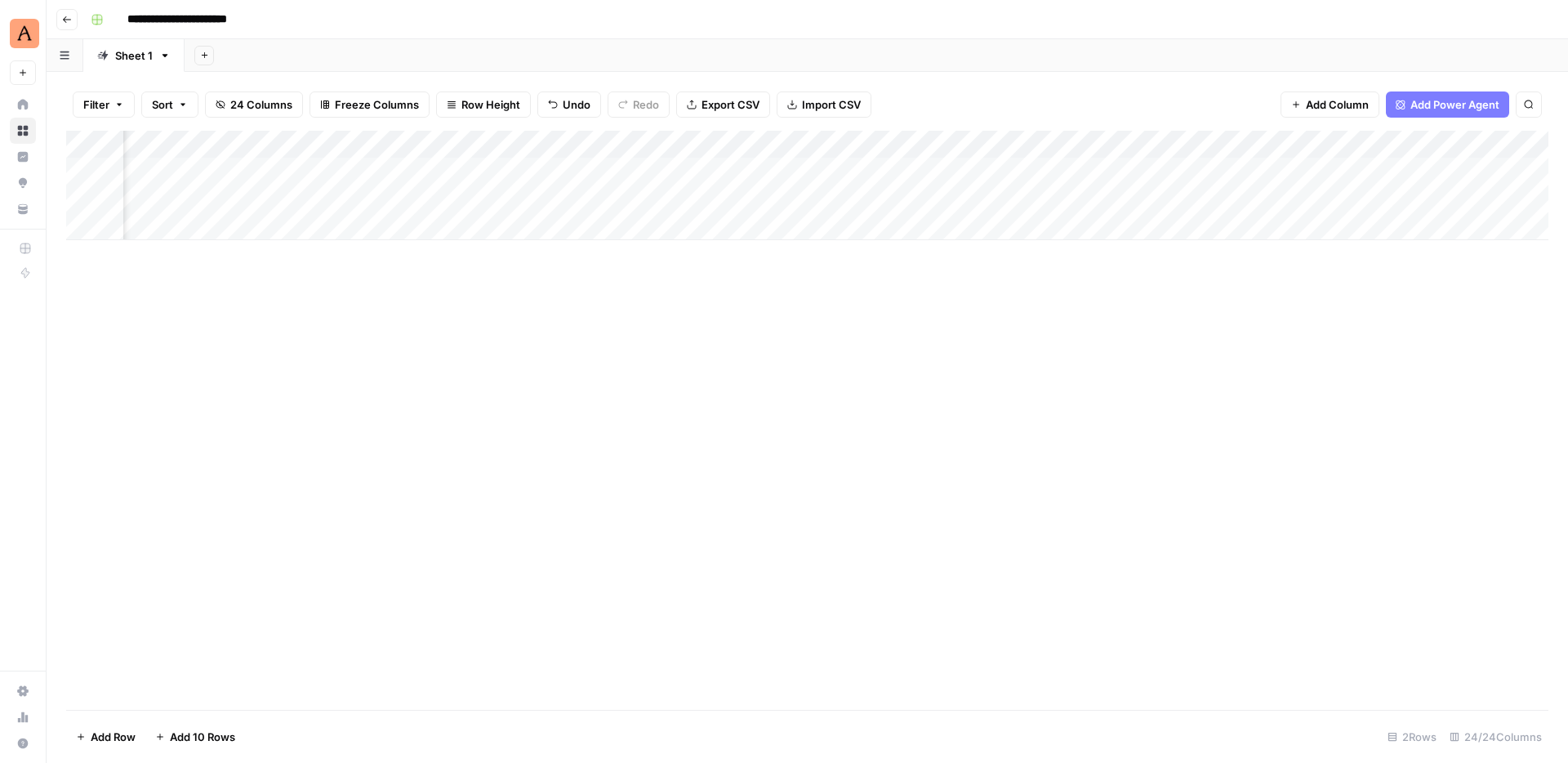
click at [750, 169] on div "Add Column" at bounding box center [806, 185] width 1482 height 109
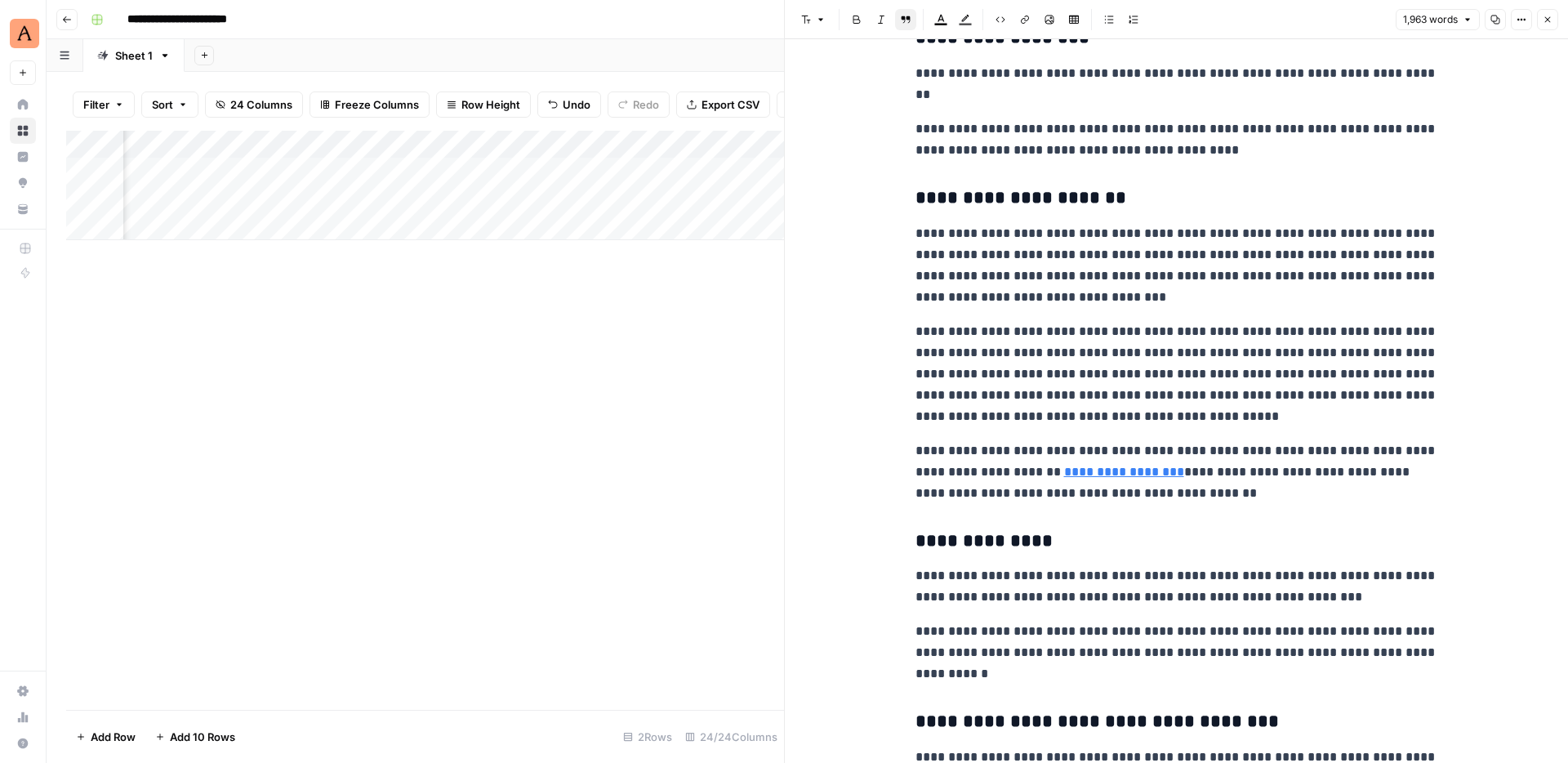
click at [1546, 18] on icon "button" at bounding box center [1548, 19] width 10 height 10
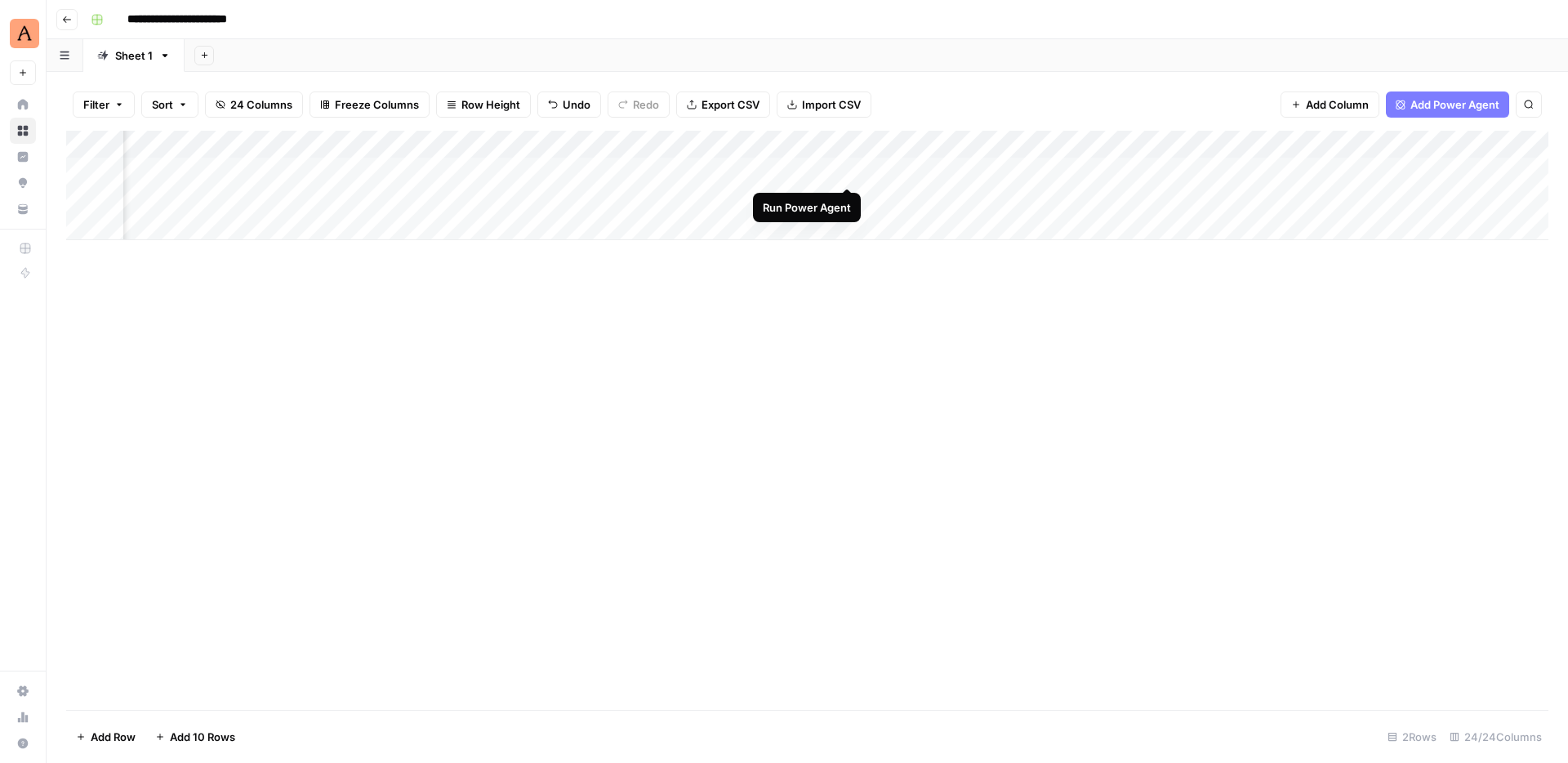
click at [849, 168] on div "Add Column" at bounding box center [806, 185] width 1482 height 109
click at [716, 172] on div "Add Column" at bounding box center [806, 185] width 1482 height 109
click at [694, 172] on div "Add Column" at bounding box center [806, 185] width 1482 height 109
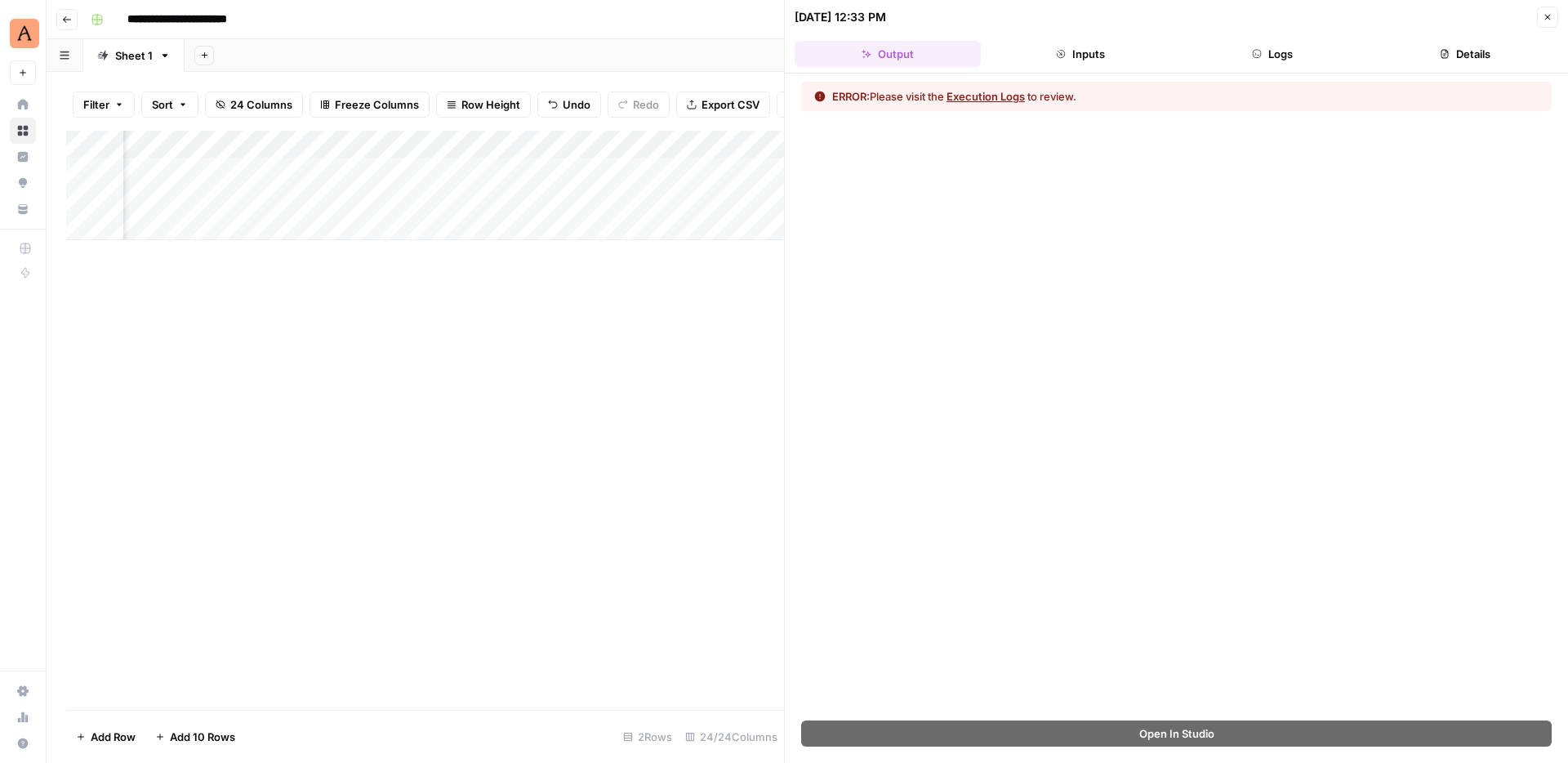
click at [1297, 47] on button "Logs" at bounding box center [1273, 53] width 187 height 26
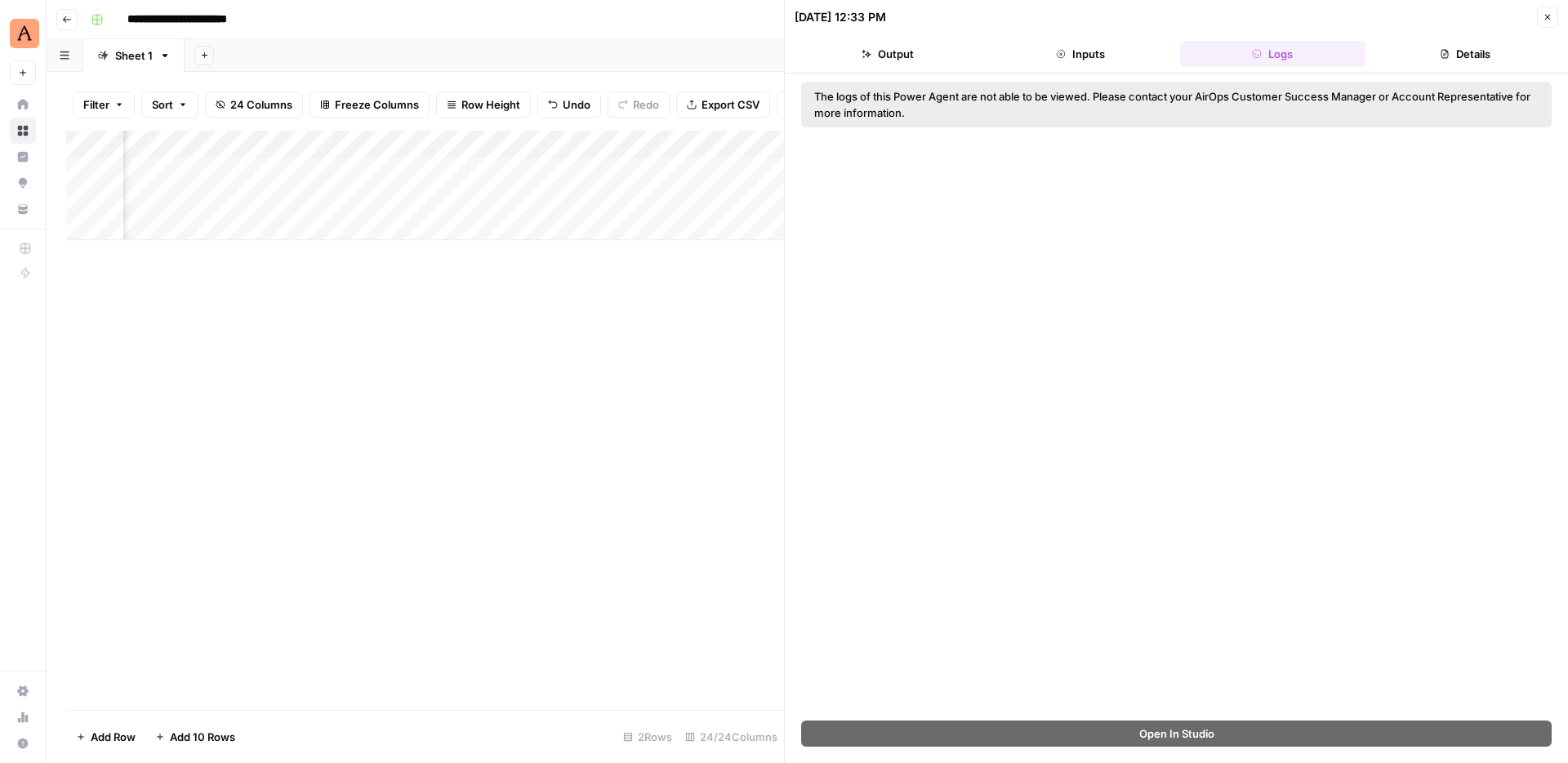
click at [1548, 14] on icon "button" at bounding box center [1548, 17] width 10 height 10
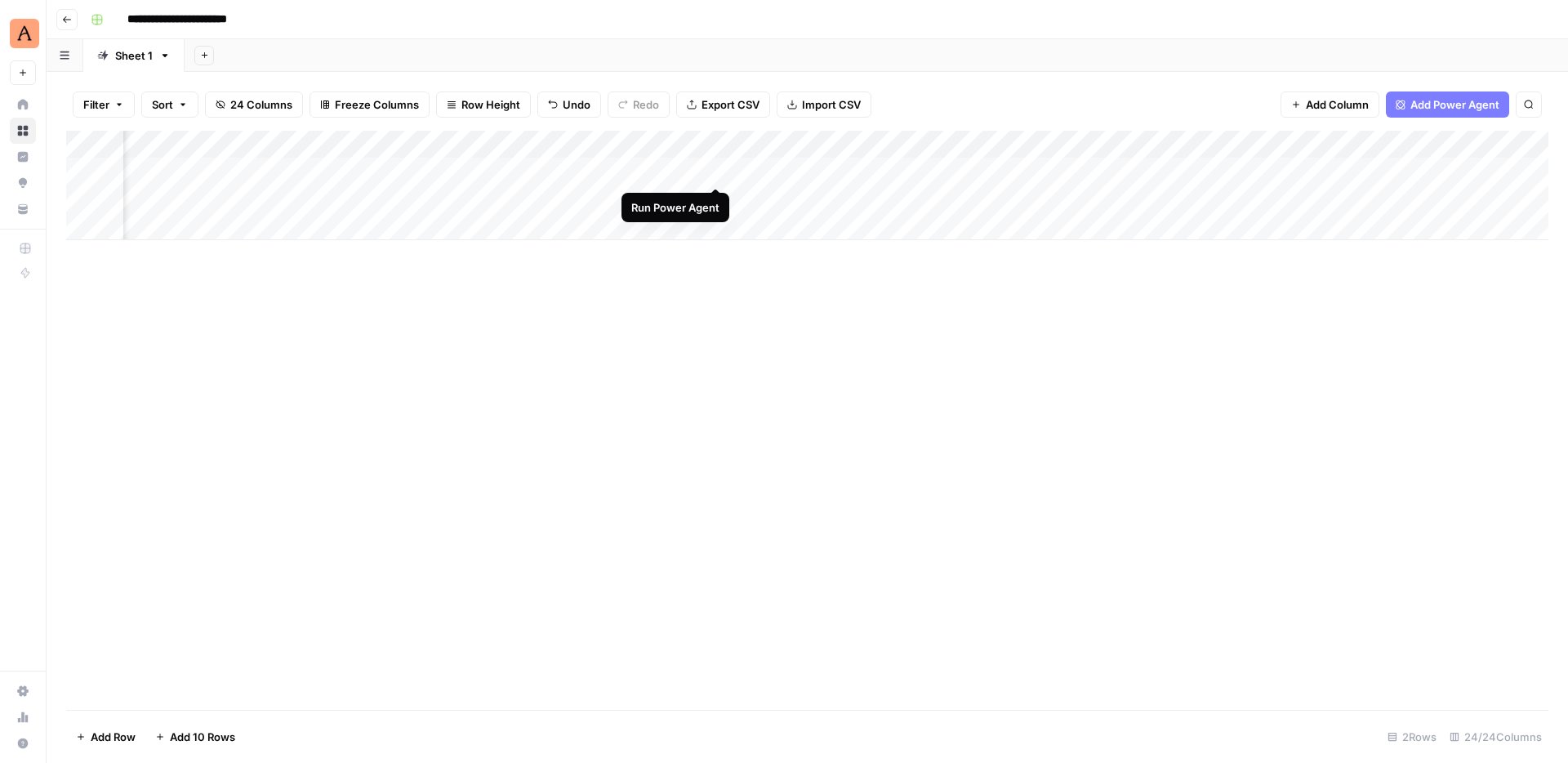
click at [713, 164] on div "Add Column" at bounding box center [806, 185] width 1482 height 109
click at [717, 169] on div "Add Column" at bounding box center [806, 185] width 1482 height 109
click at [934, 168] on div "Add Column" at bounding box center [806, 185] width 1482 height 109
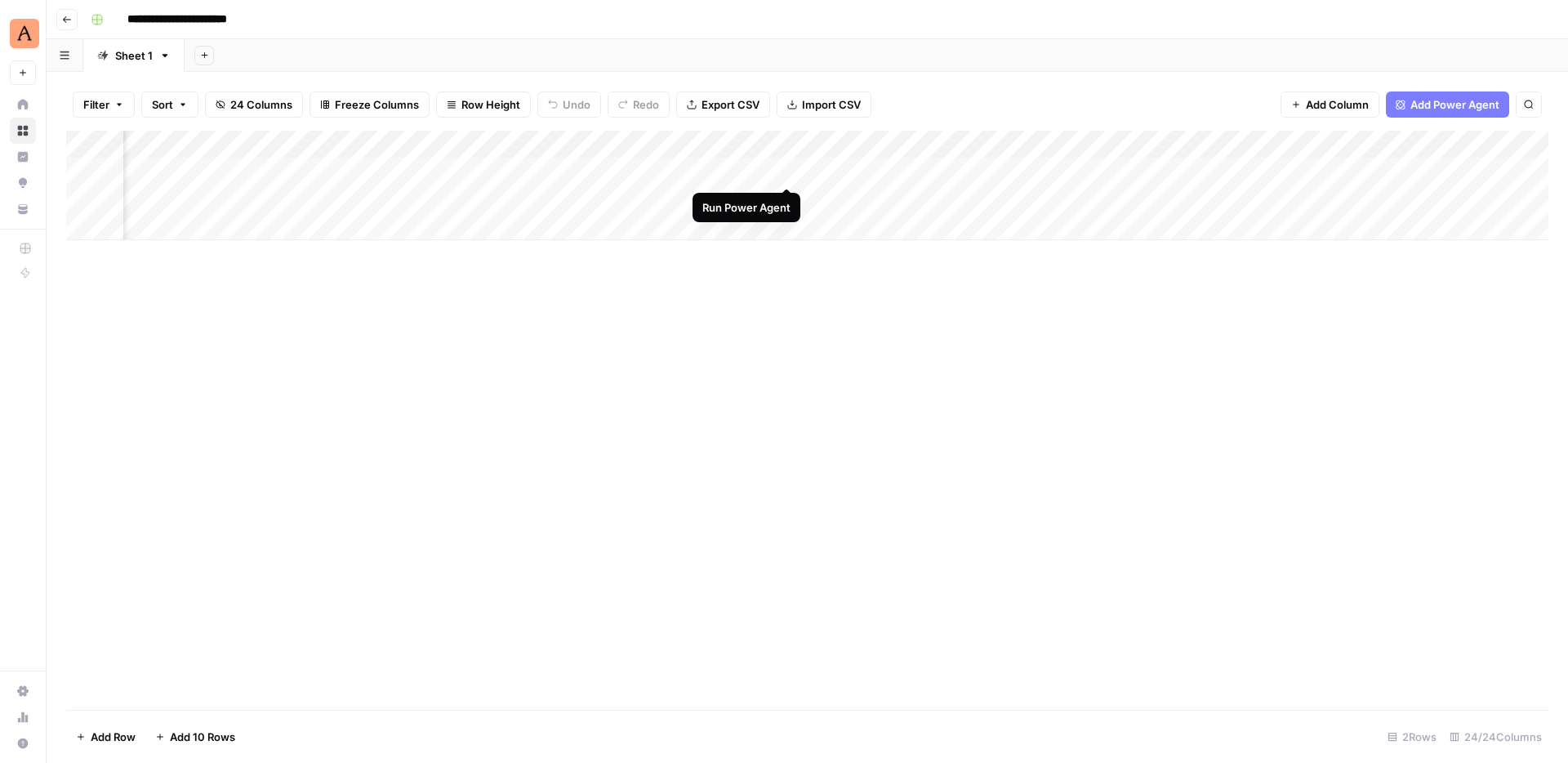
click at [784, 168] on div "Add Column" at bounding box center [806, 185] width 1482 height 109
click at [779, 176] on div "Add Column" at bounding box center [806, 185] width 1482 height 109
click at [788, 174] on div "Add Column" at bounding box center [806, 185] width 1482 height 109
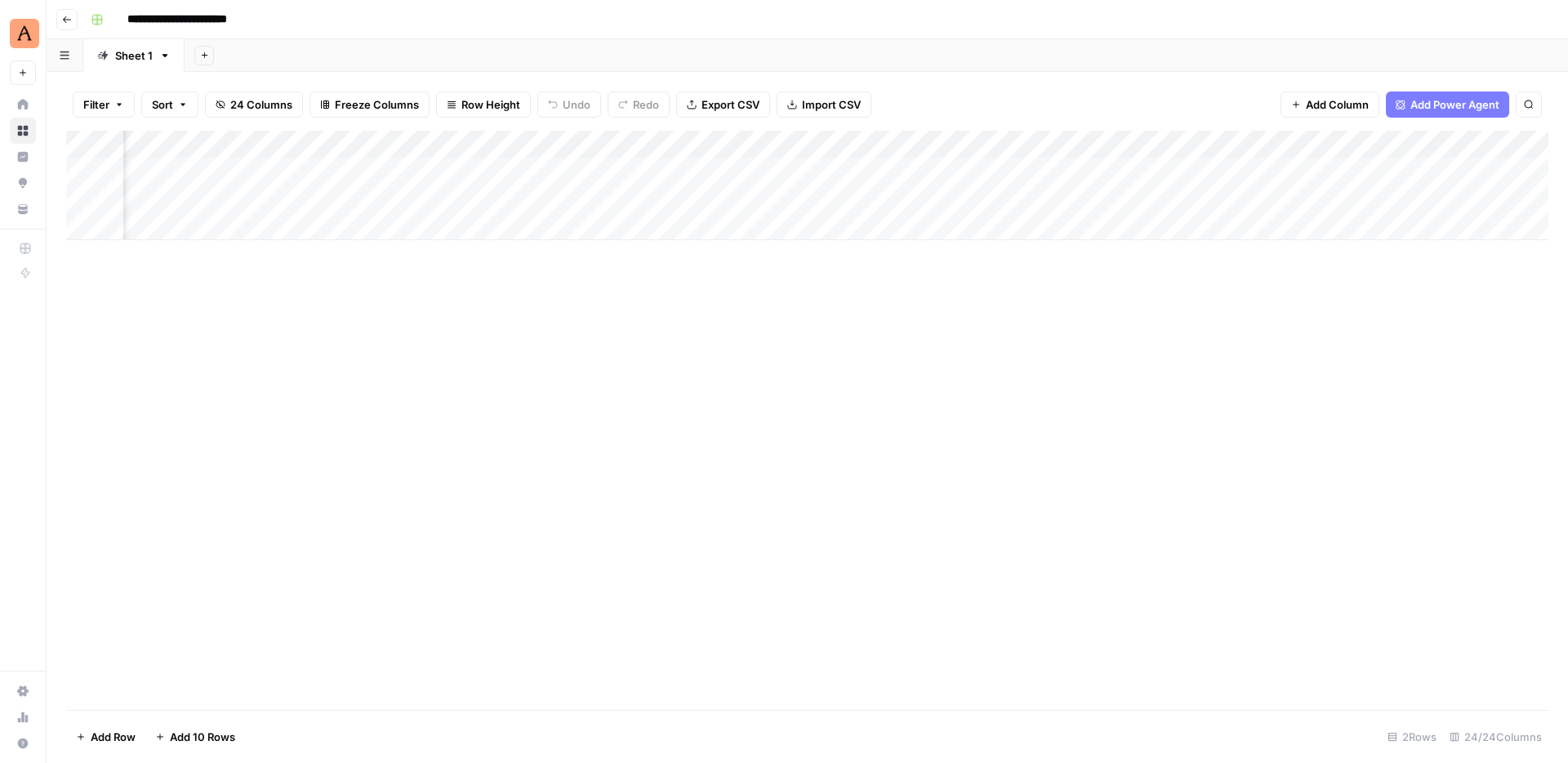
scroll to position [0, 2725]
click at [765, 168] on div "Add Column" at bounding box center [806, 185] width 1482 height 109
click at [748, 346] on div "Add Column" at bounding box center [806, 420] width 1482 height 579
click at [739, 171] on div "Add Column" at bounding box center [806, 185] width 1482 height 109
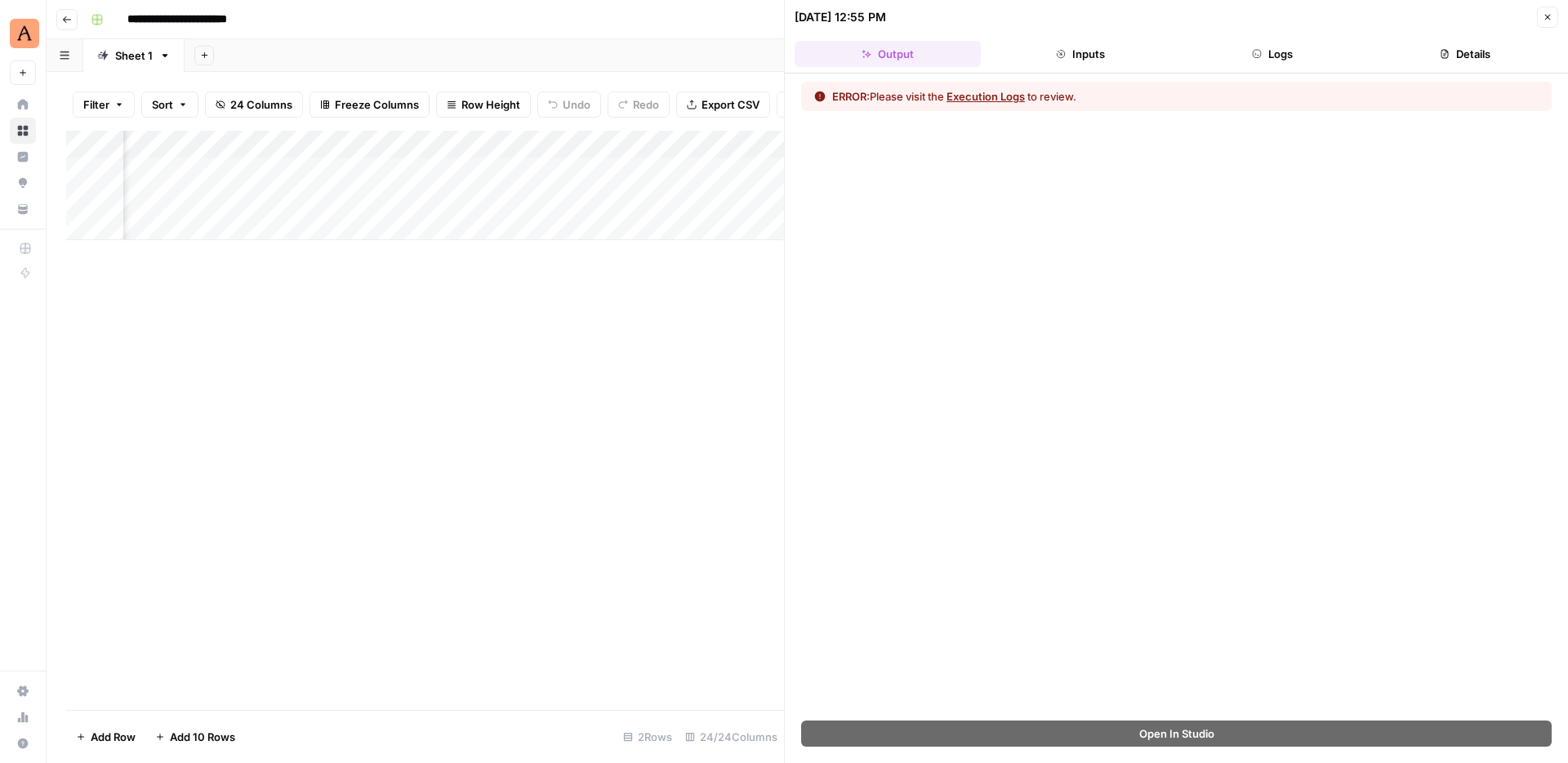
click at [1286, 55] on button "Logs" at bounding box center [1273, 53] width 187 height 26
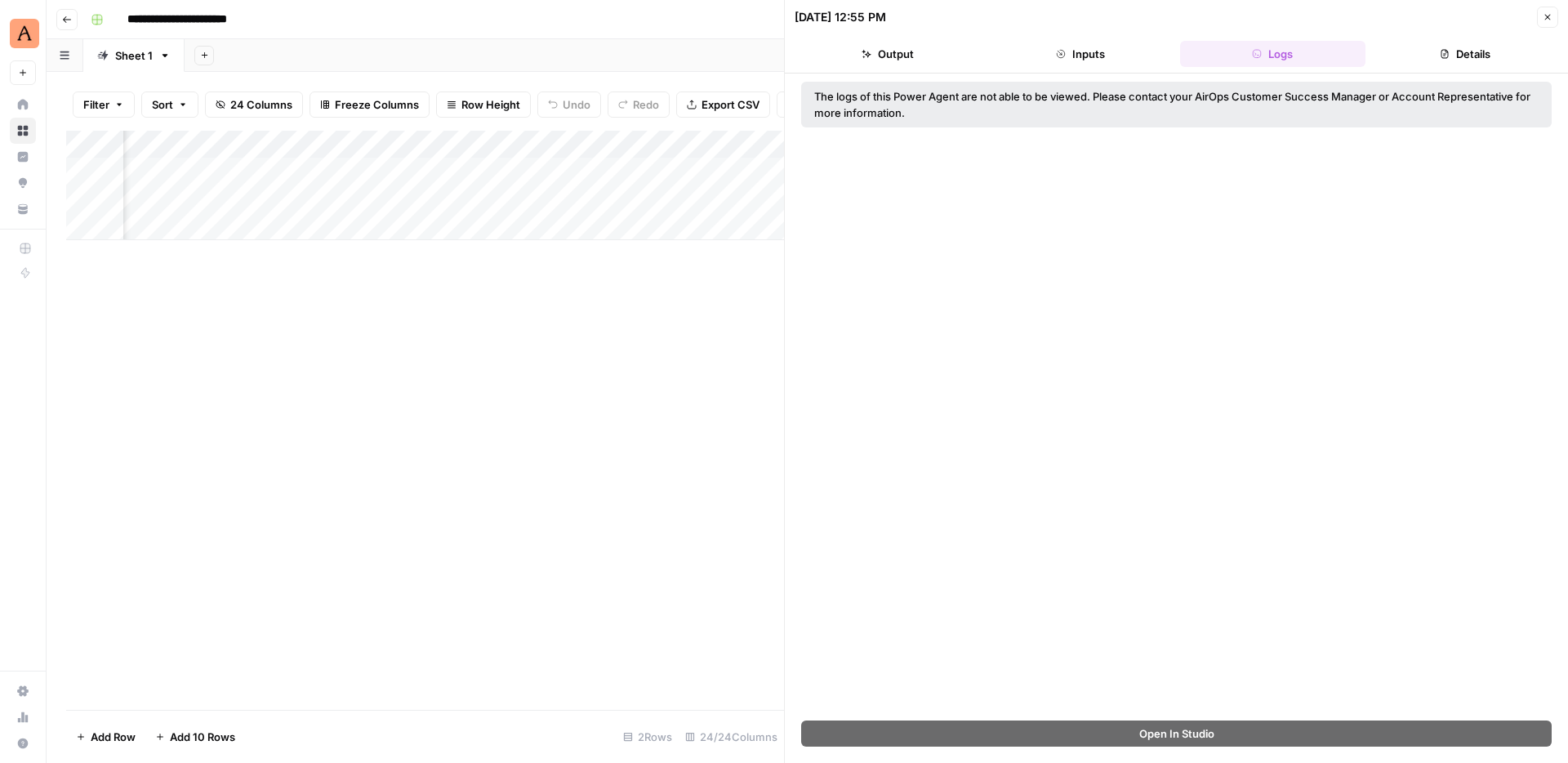
click at [1540, 22] on button "Close" at bounding box center [1548, 17] width 21 height 21
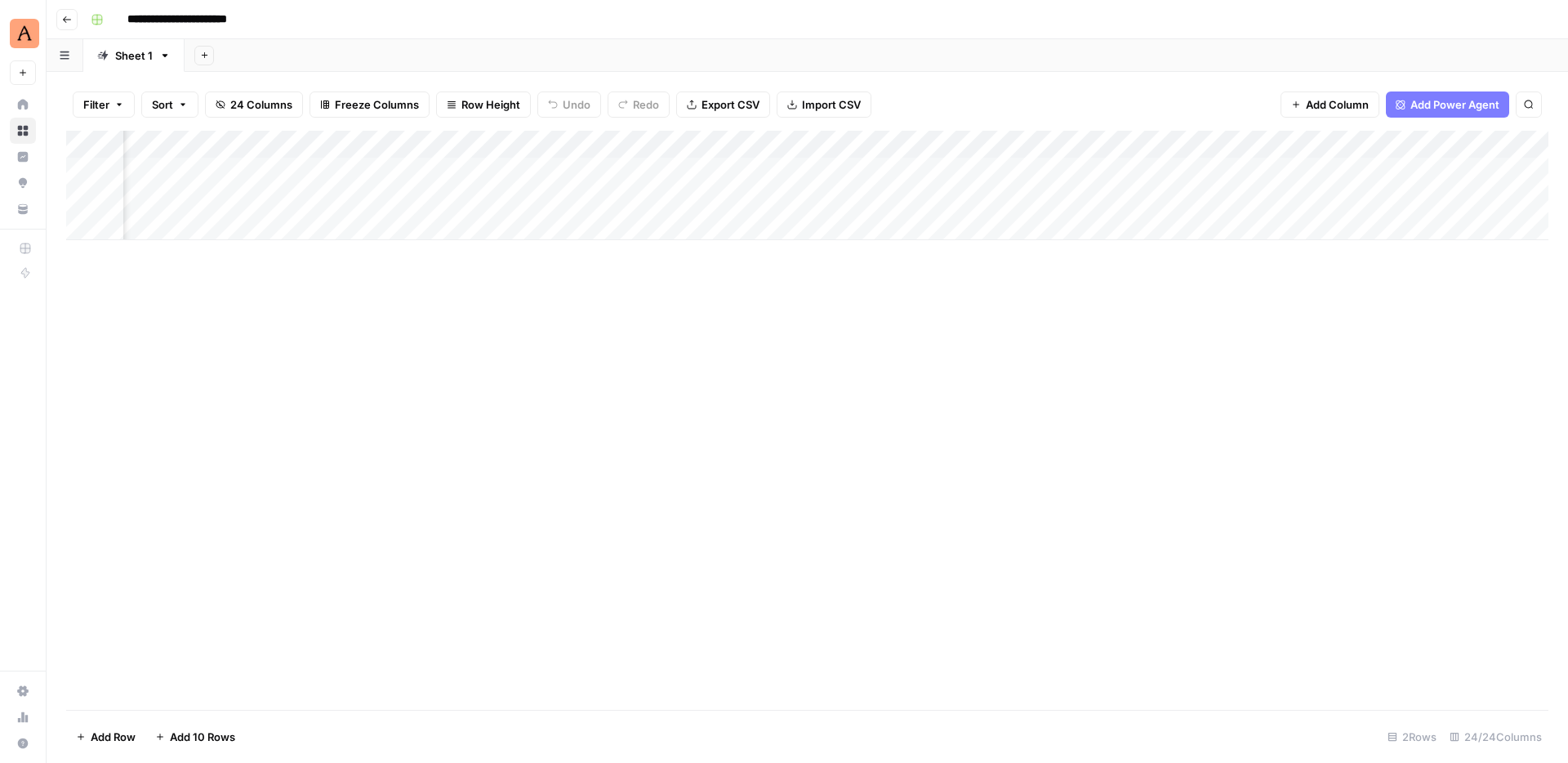
scroll to position [0, 2952]
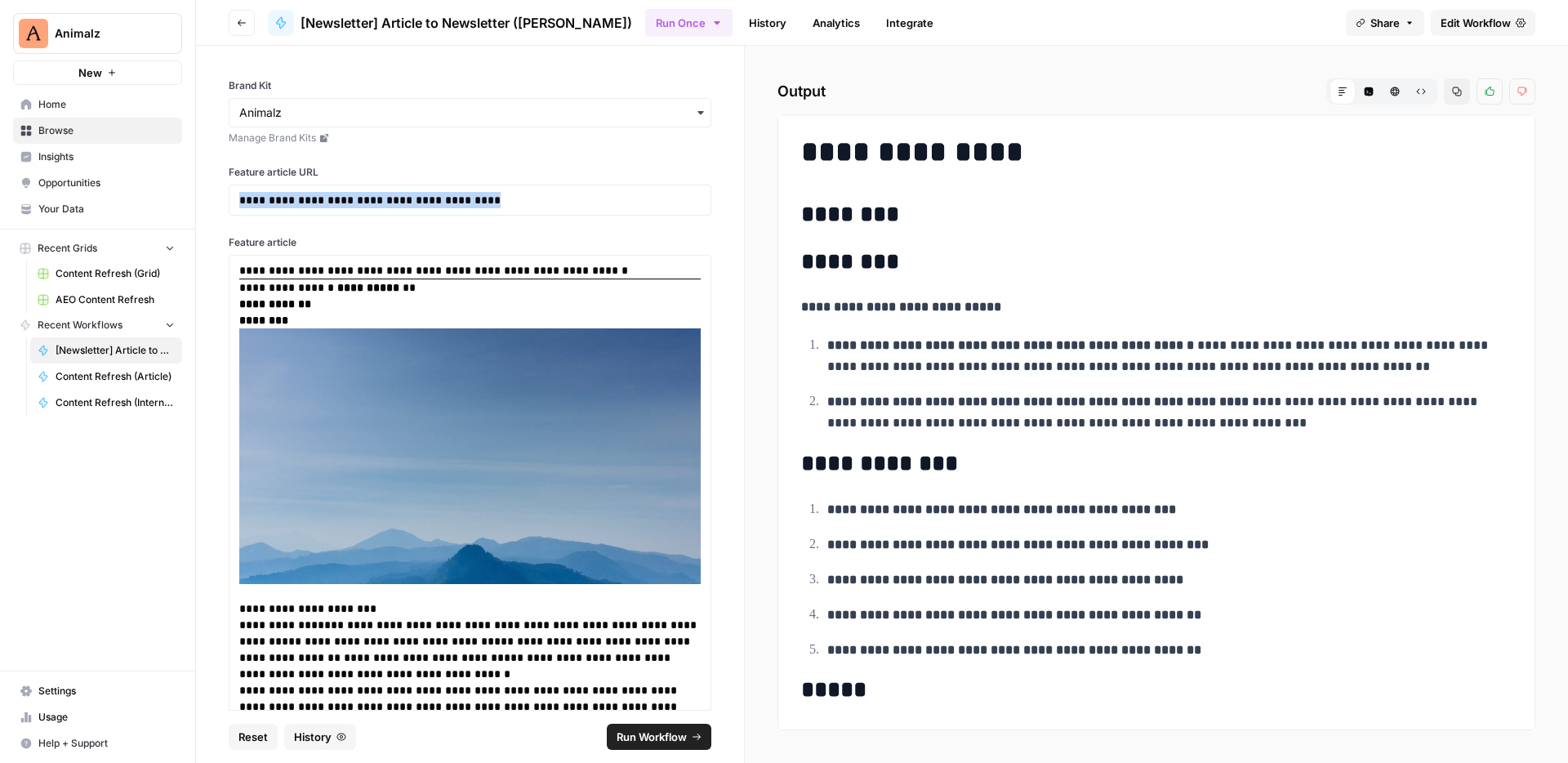
scroll to position [1598, 0]
